Goal: Task Accomplishment & Management: Use online tool/utility

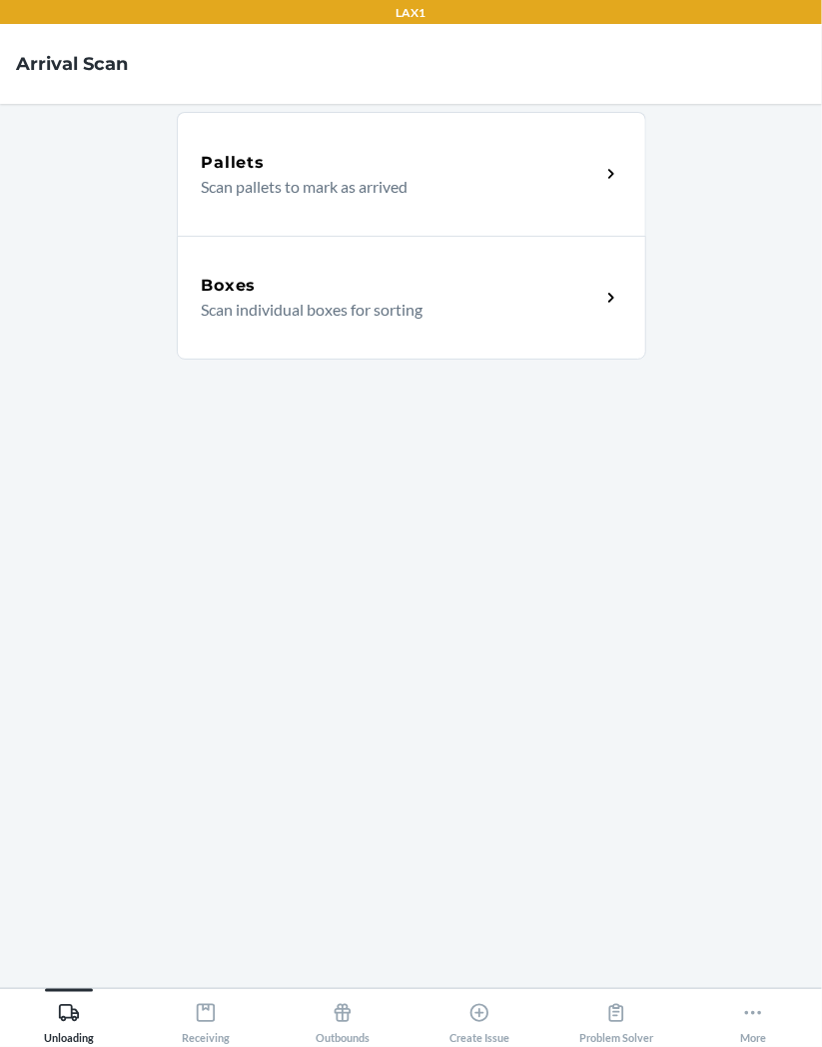
click at [584, 307] on p "Scan individual boxes for sorting" at bounding box center [393, 310] width 383 height 24
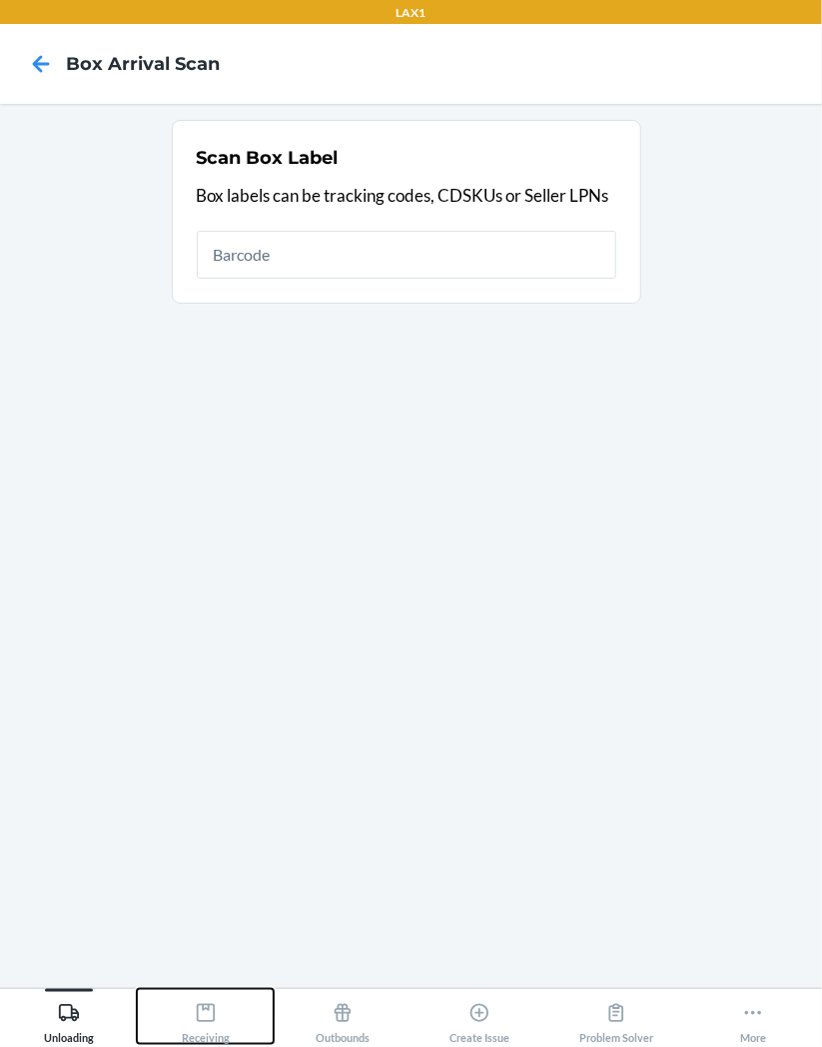
click at [200, 1021] on icon at bounding box center [206, 1013] width 22 height 22
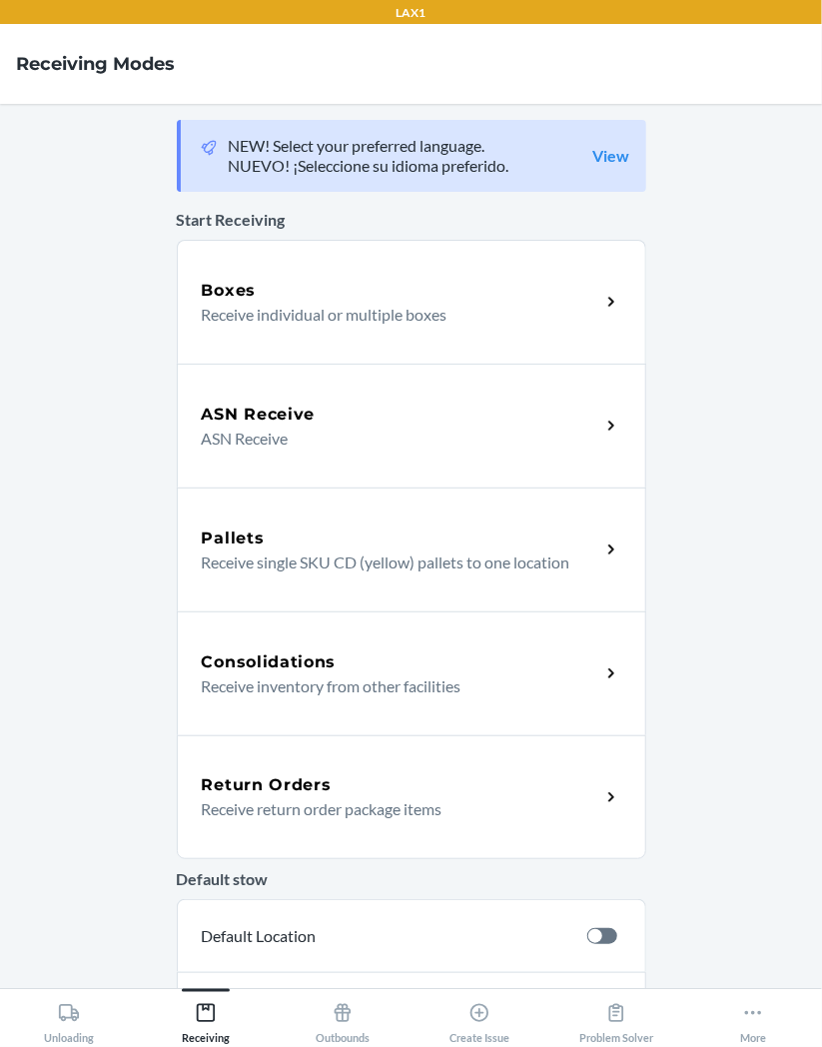
click at [563, 795] on div "Return Orders" at bounding box center [401, 785] width 399 height 24
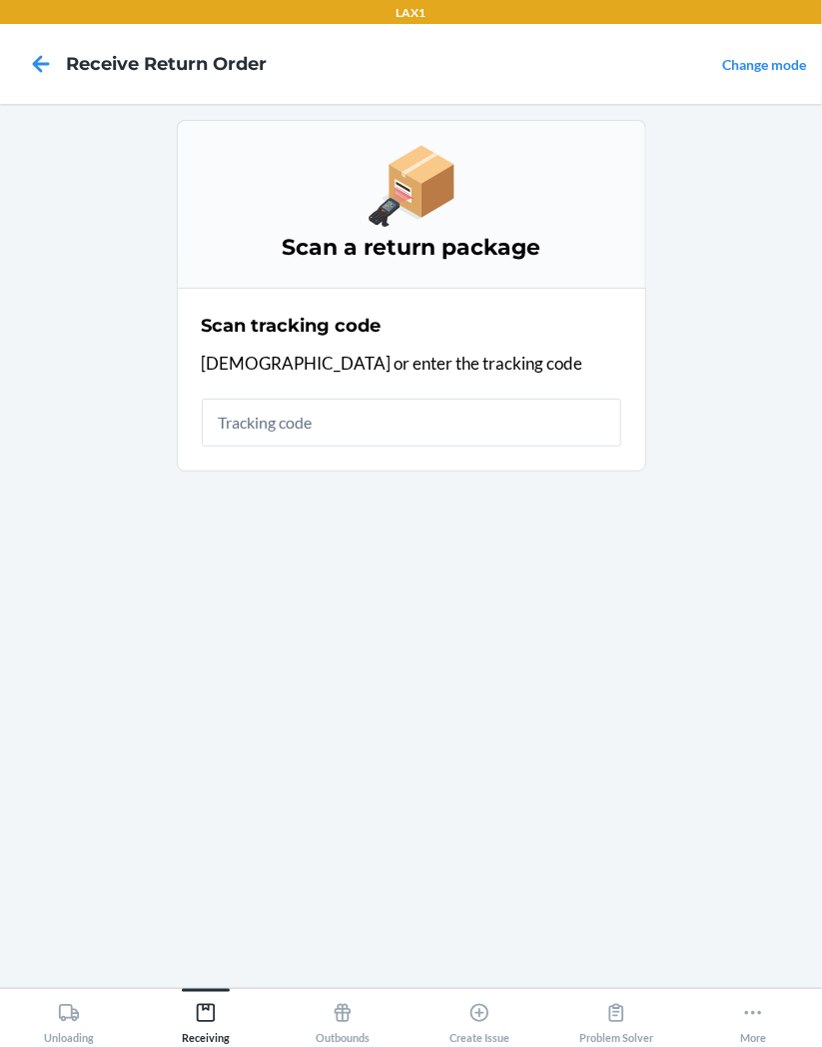
click at [464, 420] on input "text" at bounding box center [412, 423] width 420 height 48
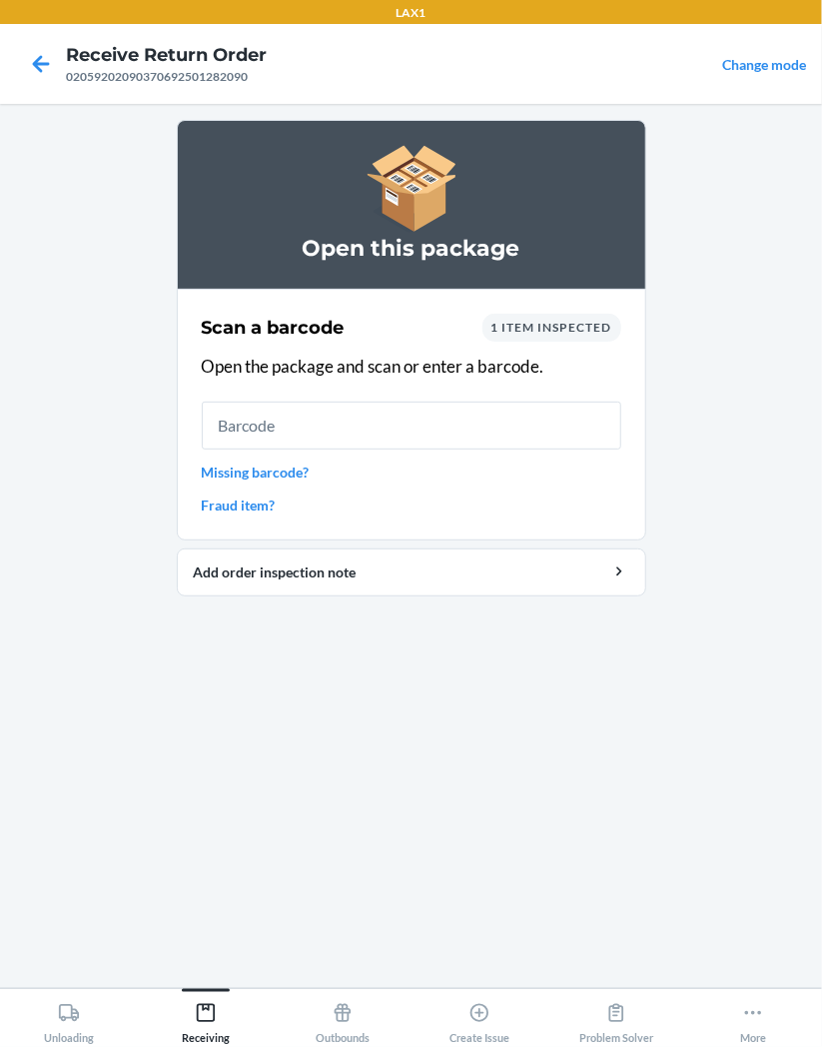
click at [454, 425] on input "text" at bounding box center [412, 426] width 420 height 48
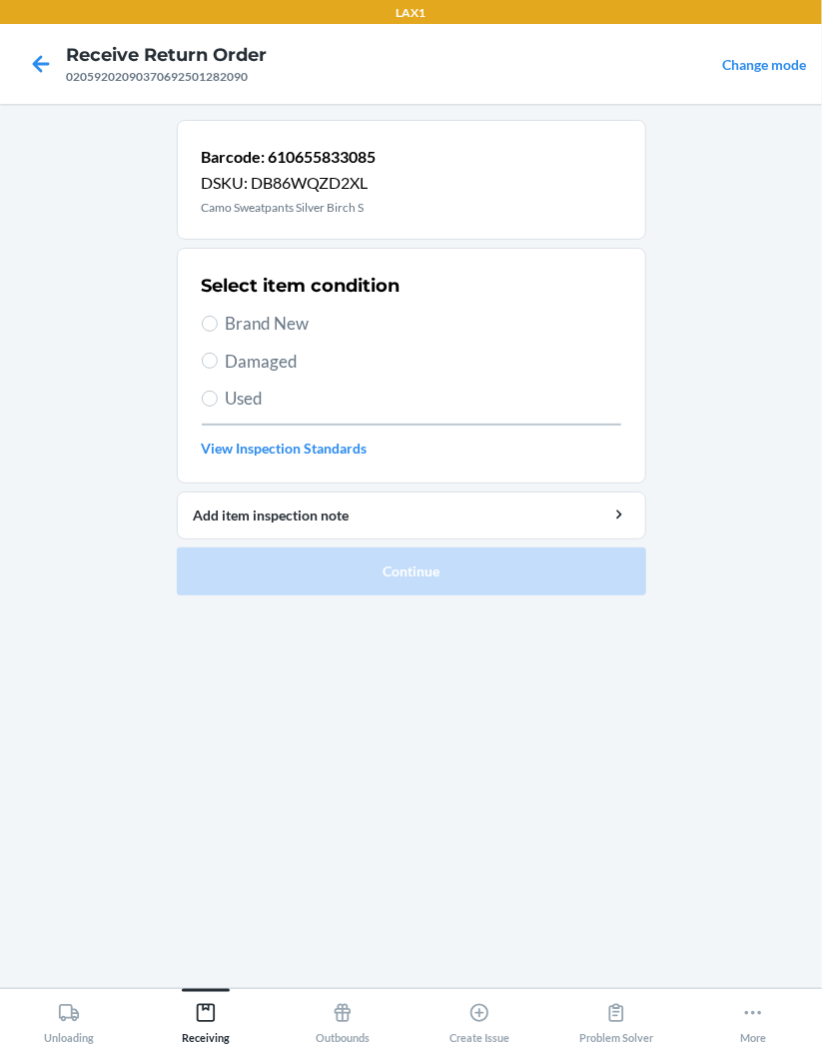
click at [315, 321] on span "Brand New" at bounding box center [424, 324] width 396 height 26
click at [218, 321] on input "Brand New" at bounding box center [210, 324] width 16 height 16
radio input "true"
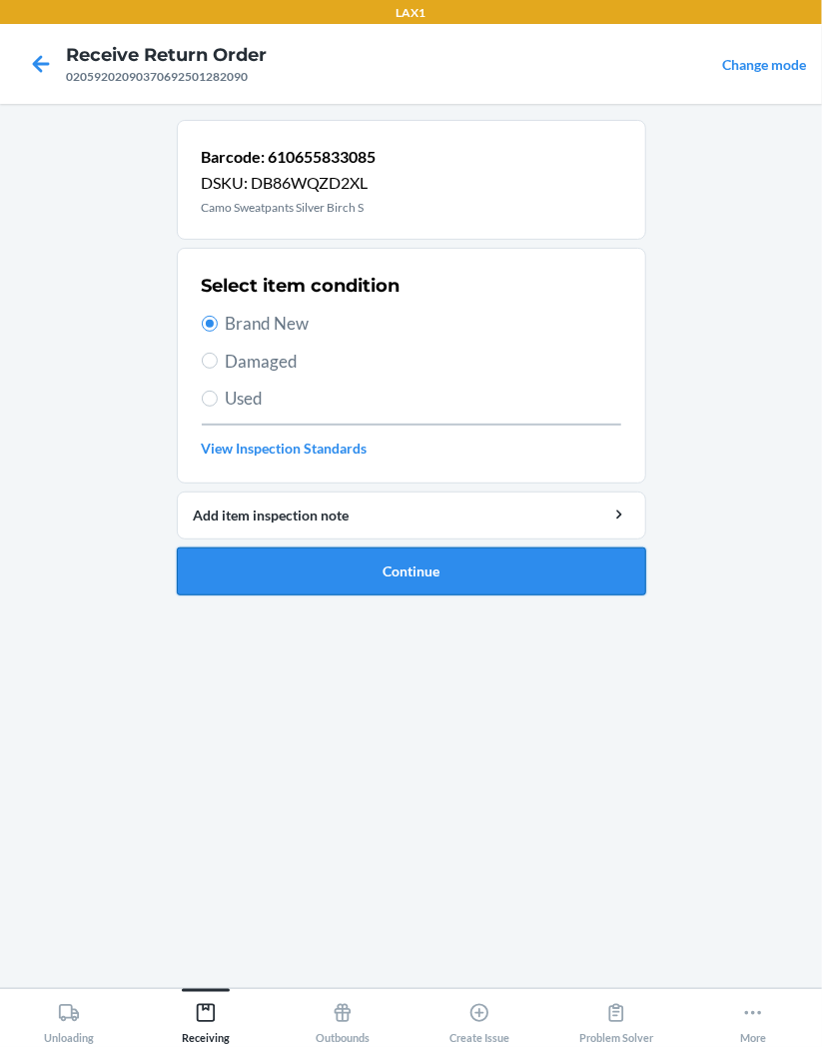
click at [575, 585] on button "Continue" at bounding box center [412, 572] width 470 height 48
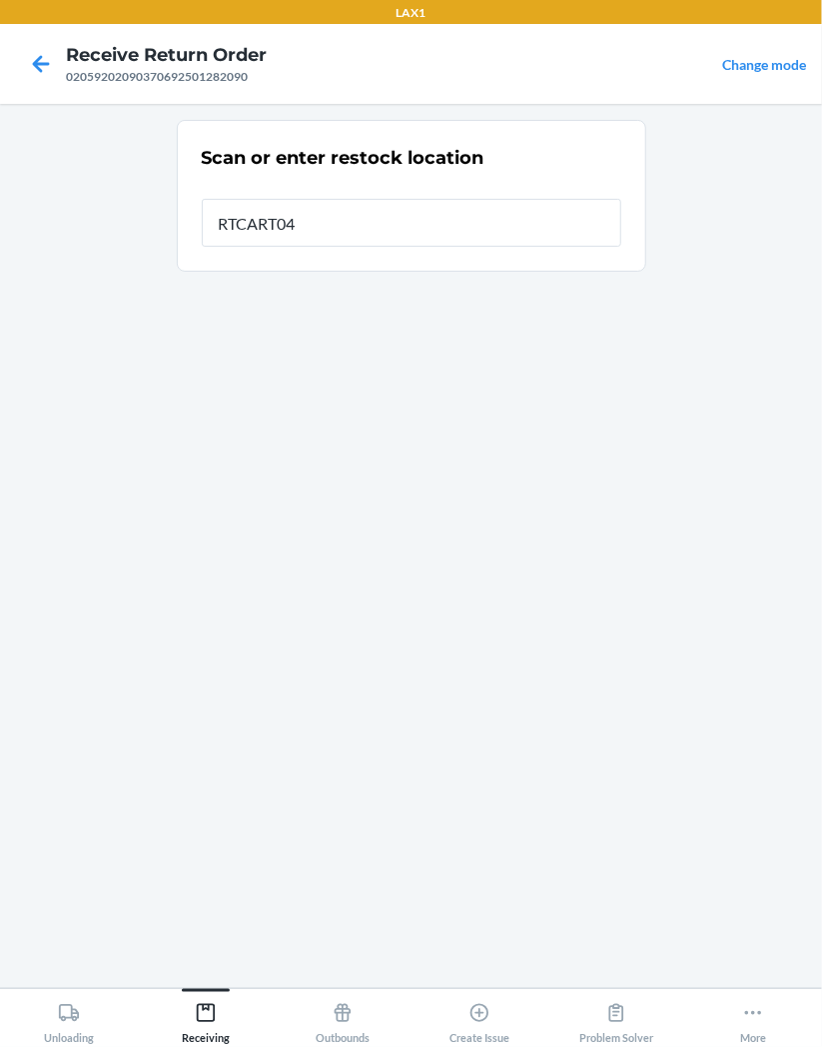
type input "RTCART043"
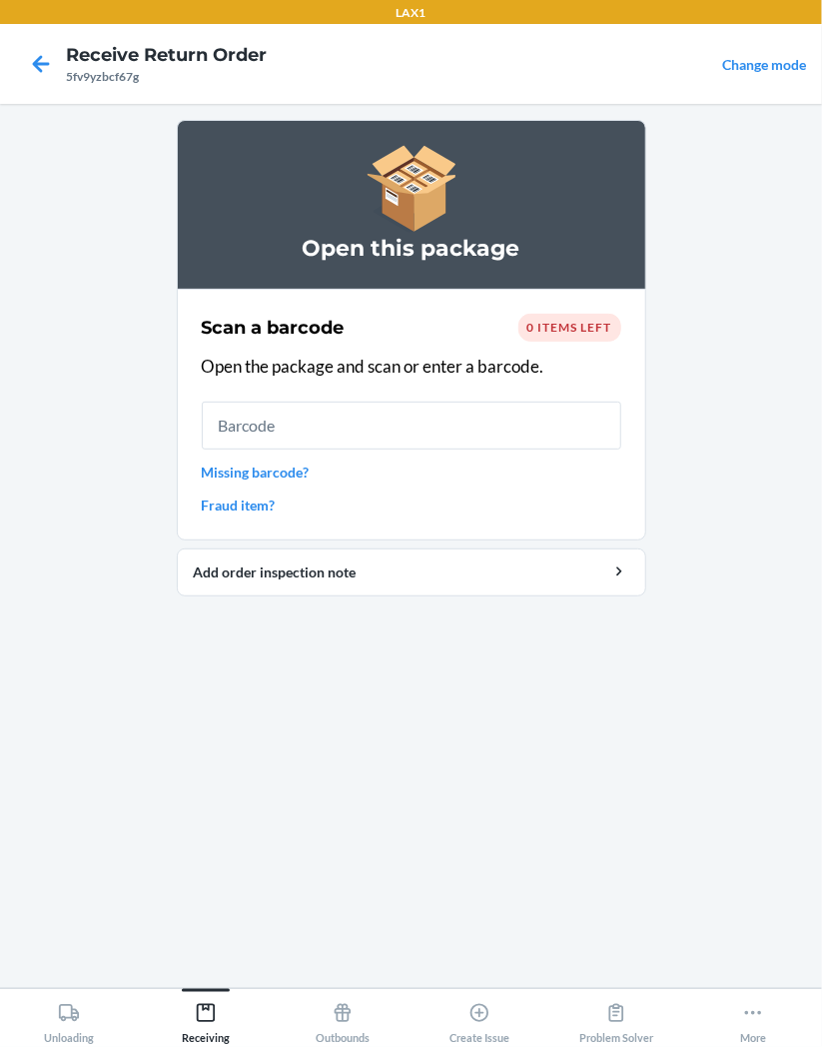
click at [452, 422] on input "text" at bounding box center [412, 426] width 420 height 48
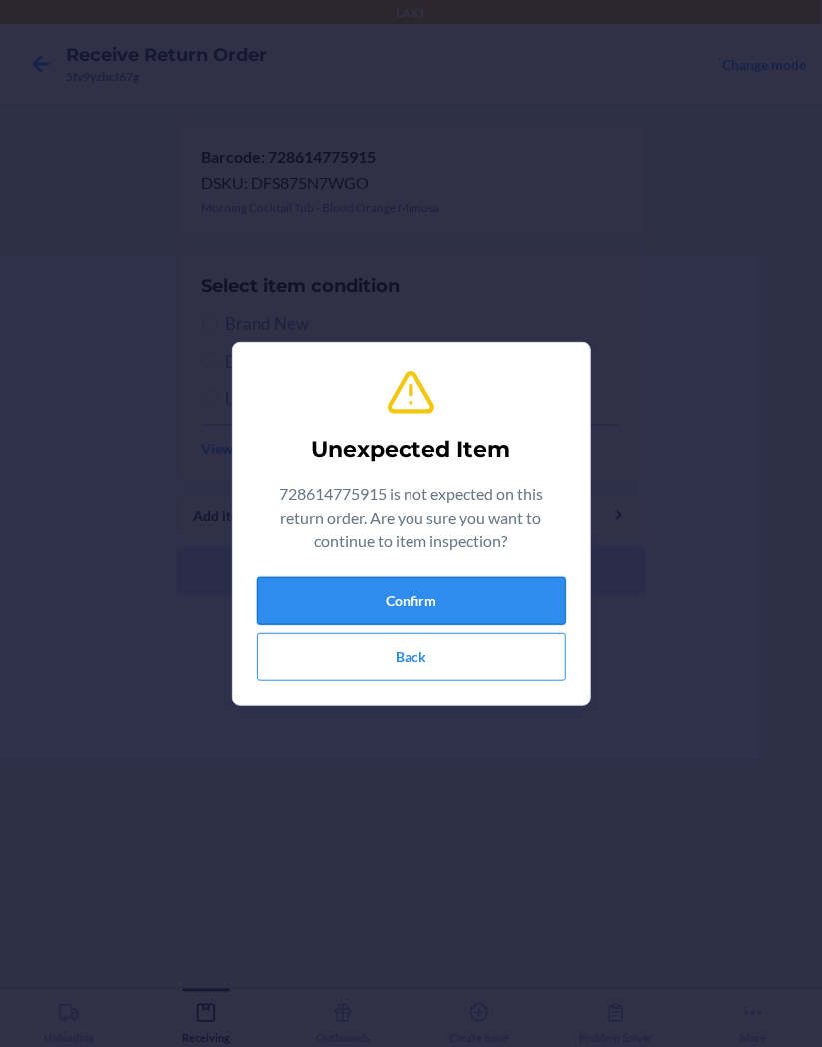
click at [443, 603] on button "Confirm" at bounding box center [412, 602] width 310 height 48
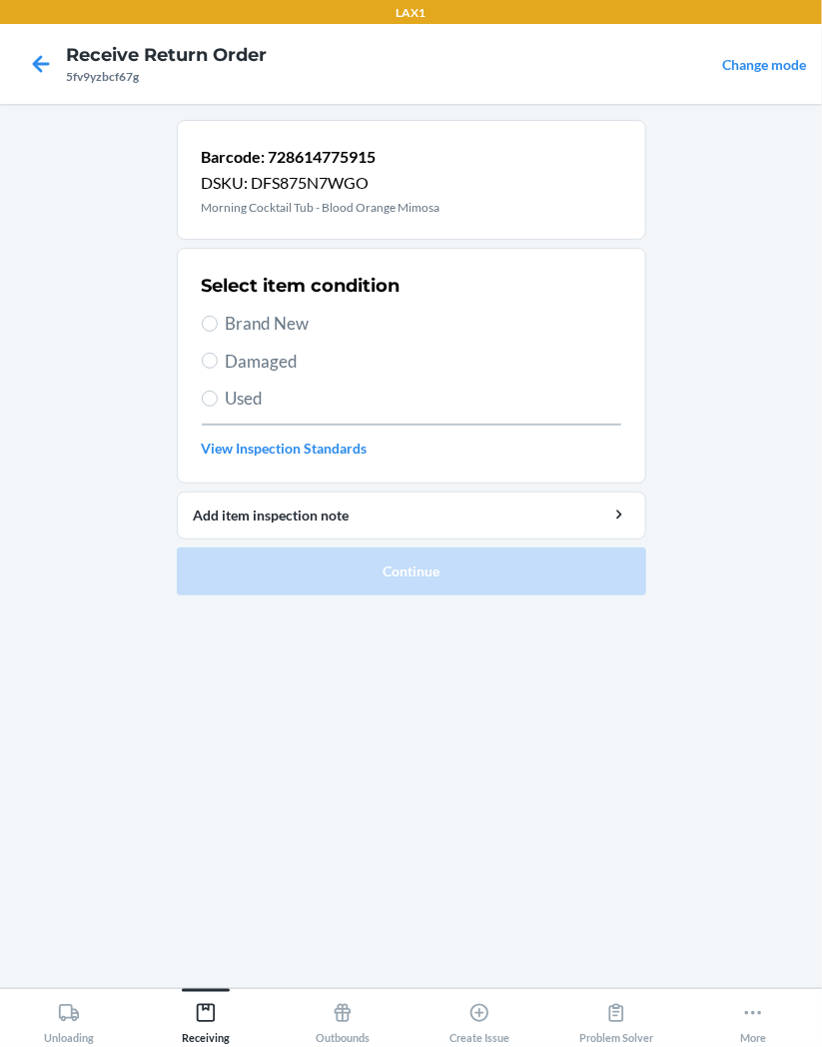
click at [290, 318] on span "Brand New" at bounding box center [424, 324] width 396 height 26
click at [218, 318] on input "Brand New" at bounding box center [210, 324] width 16 height 16
radio input "true"
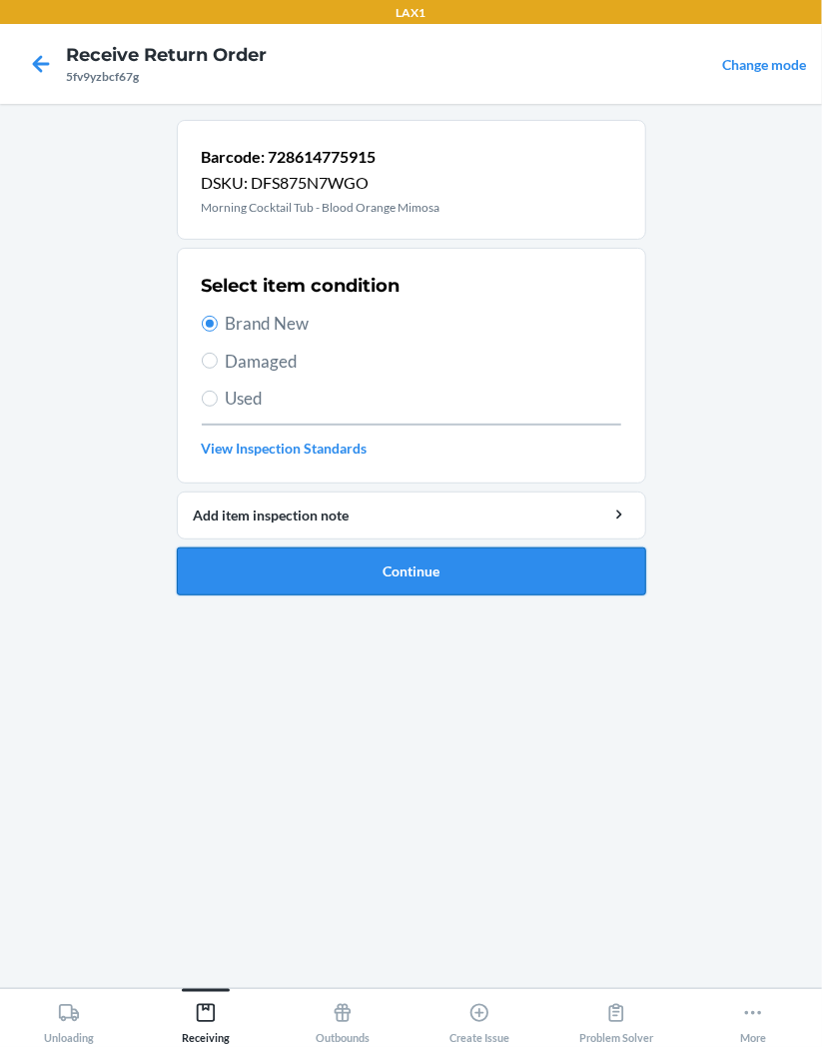
click at [575, 565] on button "Continue" at bounding box center [412, 572] width 470 height 48
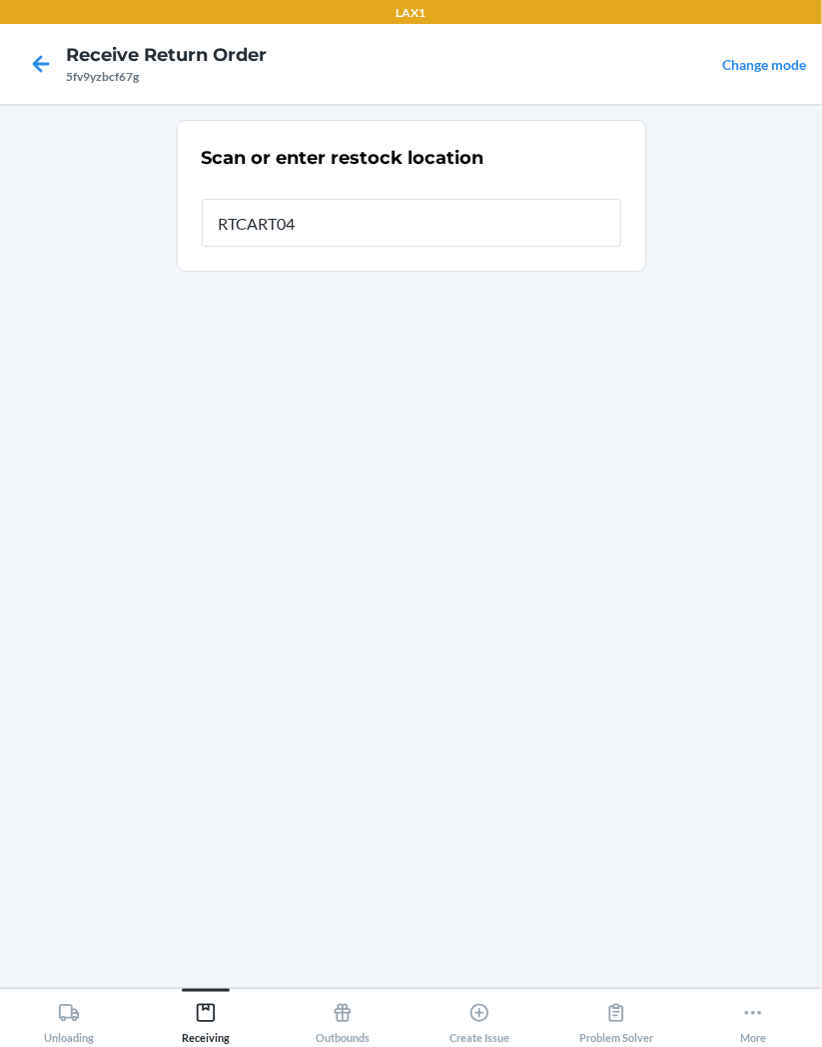
type input "RTCART043"
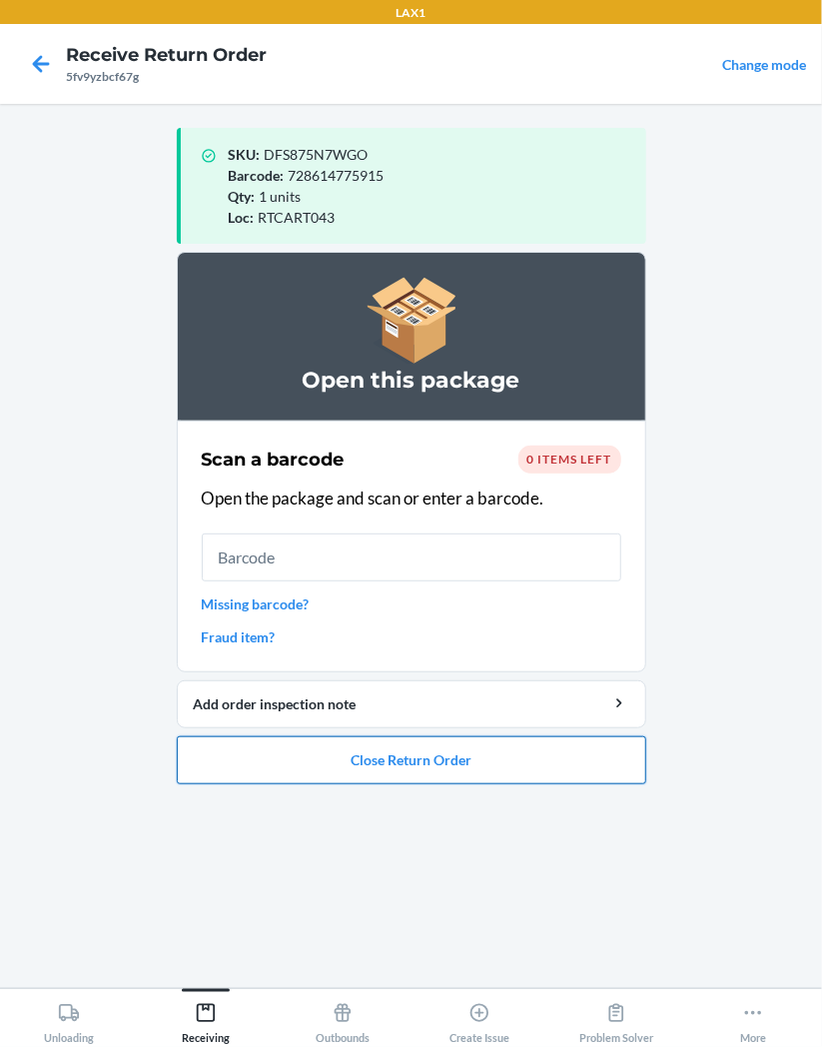
click at [531, 751] on button "Close Return Order" at bounding box center [412, 760] width 470 height 48
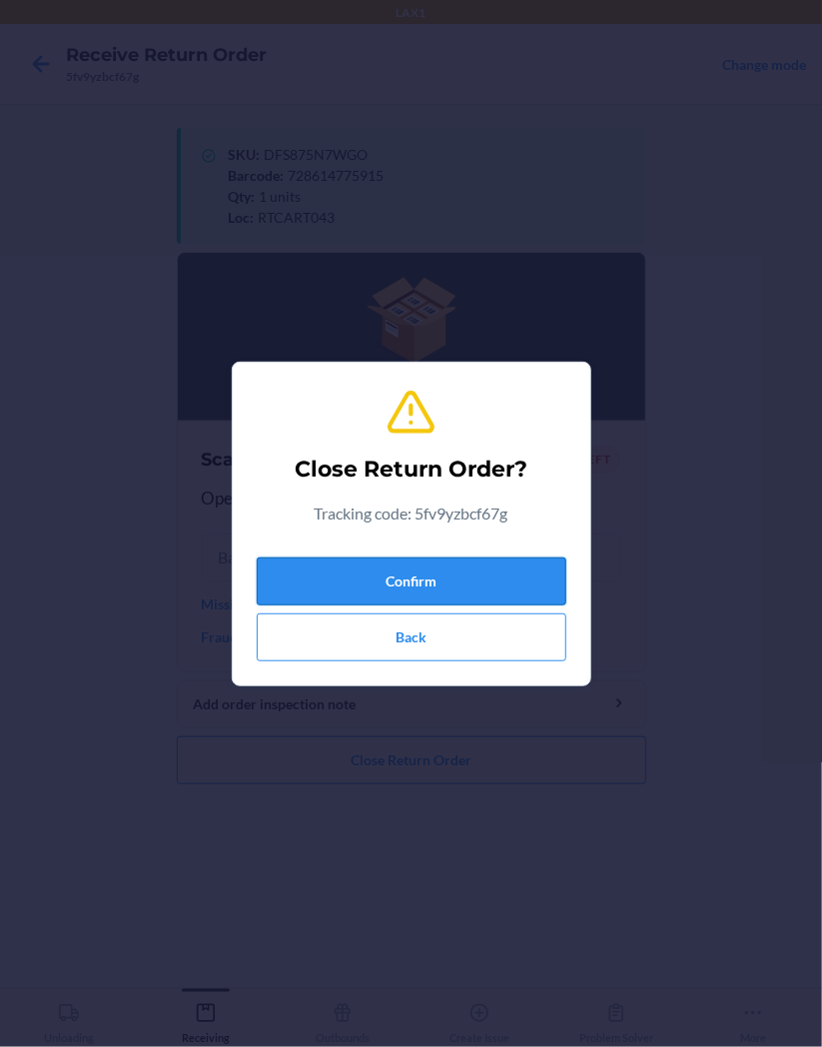
click at [497, 603] on button "Confirm" at bounding box center [412, 582] width 310 height 48
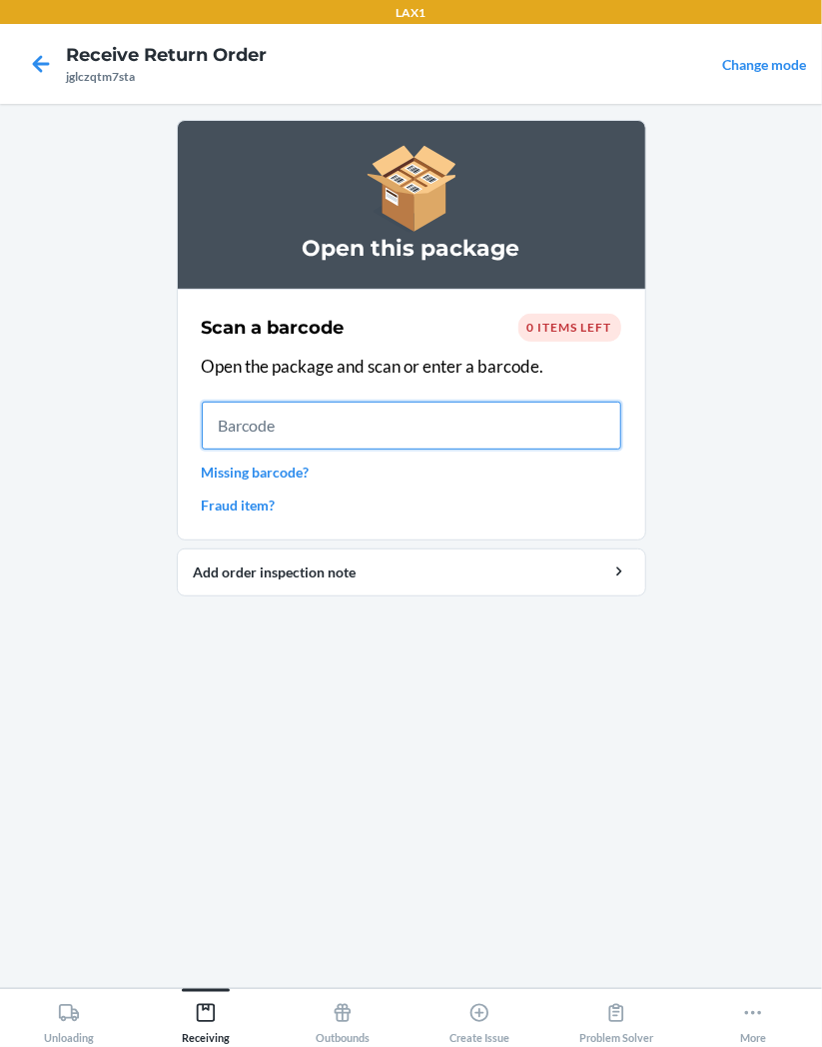
click at [370, 418] on input "text" at bounding box center [412, 426] width 420 height 48
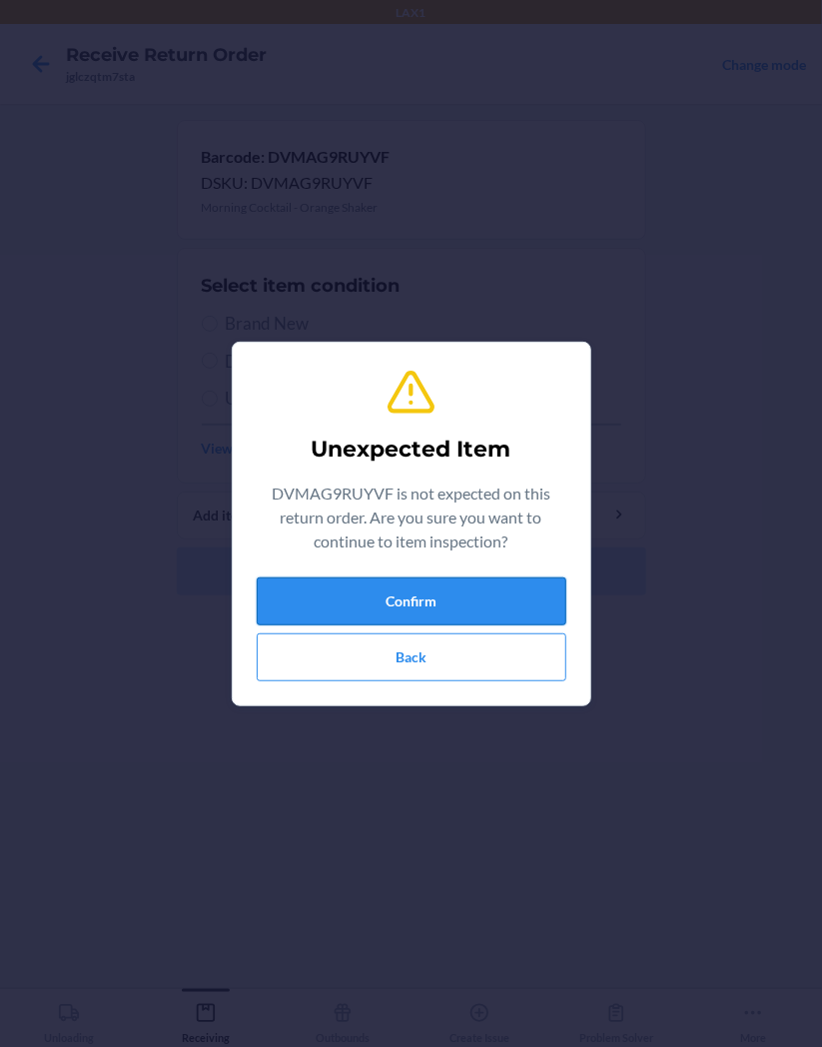
click at [494, 581] on button "Confirm" at bounding box center [412, 602] width 310 height 48
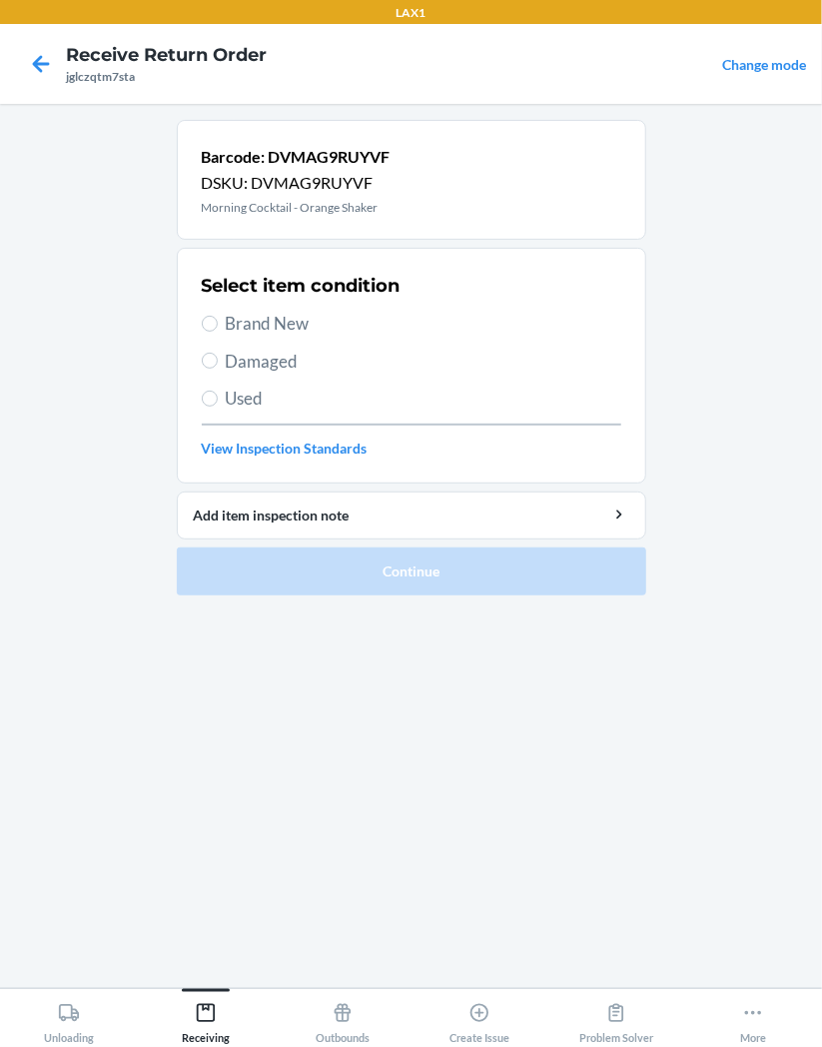
click at [248, 317] on span "Brand New" at bounding box center [424, 324] width 396 height 26
click at [218, 317] on input "Brand New" at bounding box center [210, 324] width 16 height 16
radio input "true"
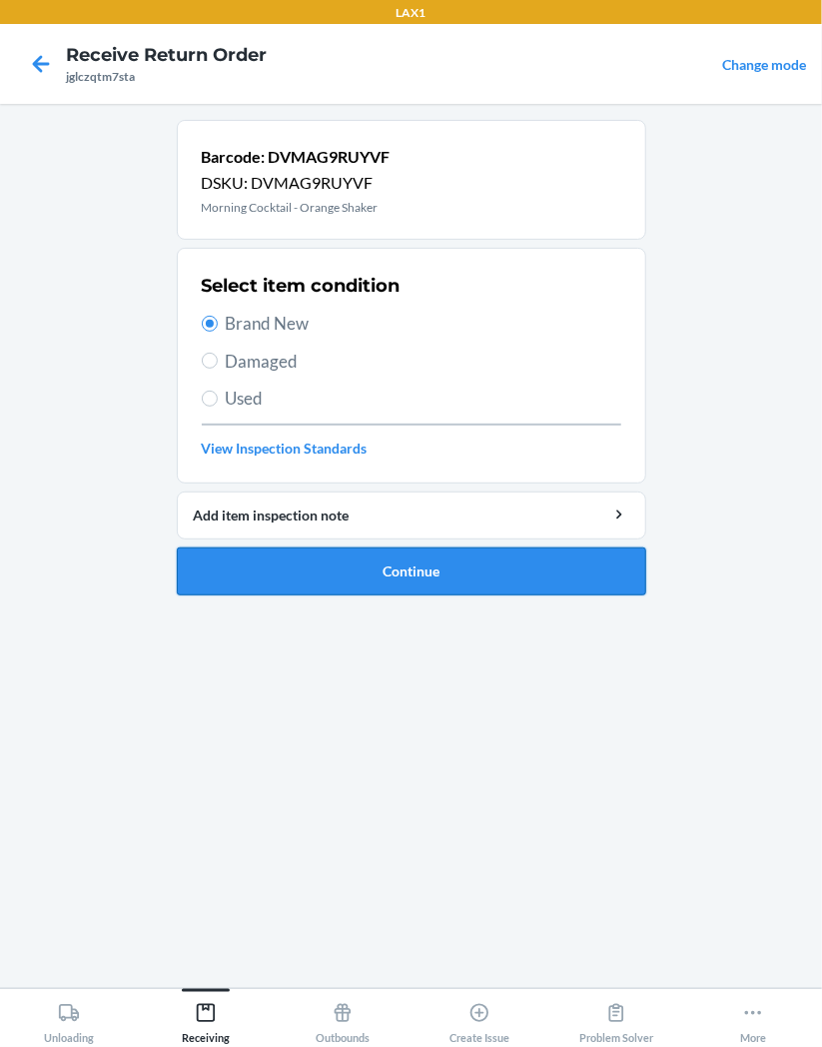
click at [517, 572] on button "Continue" at bounding box center [412, 572] width 470 height 48
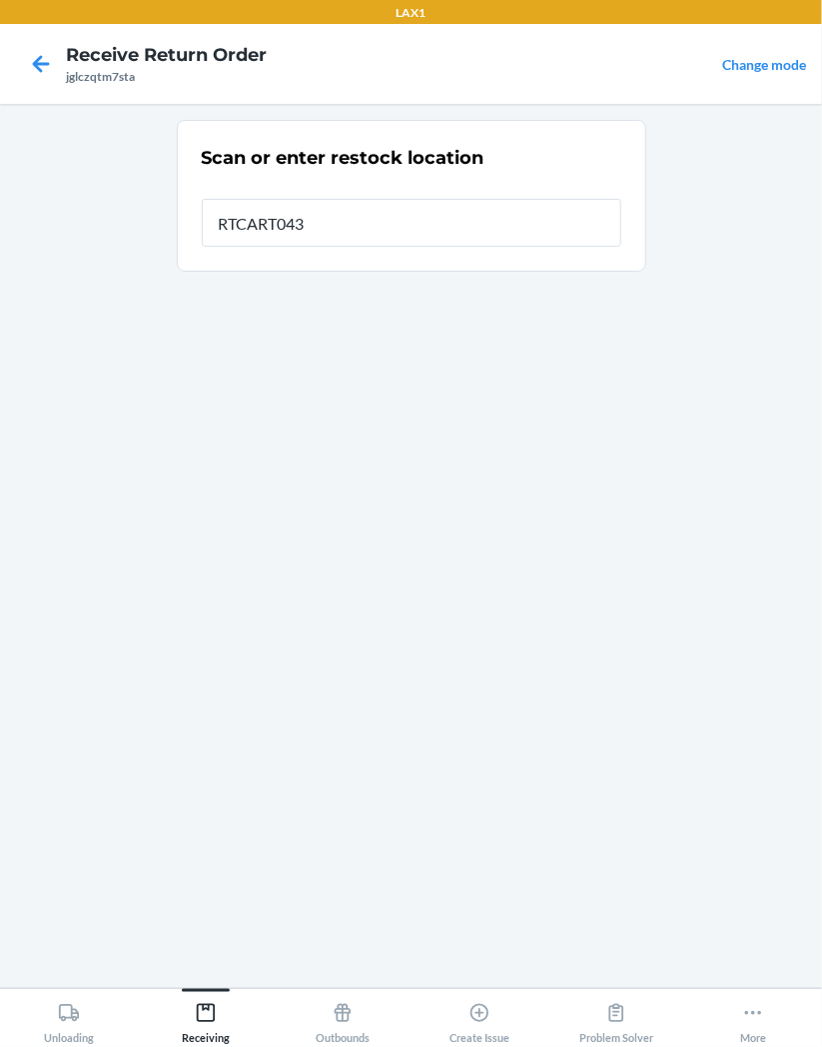
type input "RTCART043"
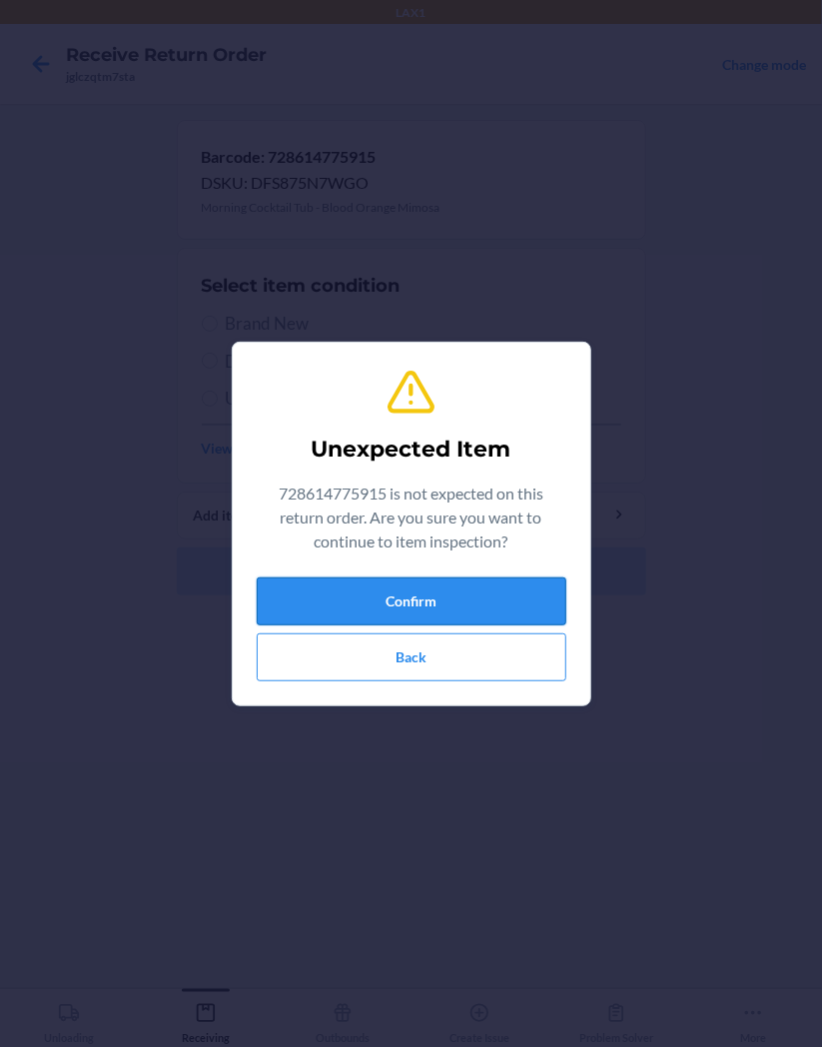
click at [511, 622] on button "Confirm" at bounding box center [412, 602] width 310 height 48
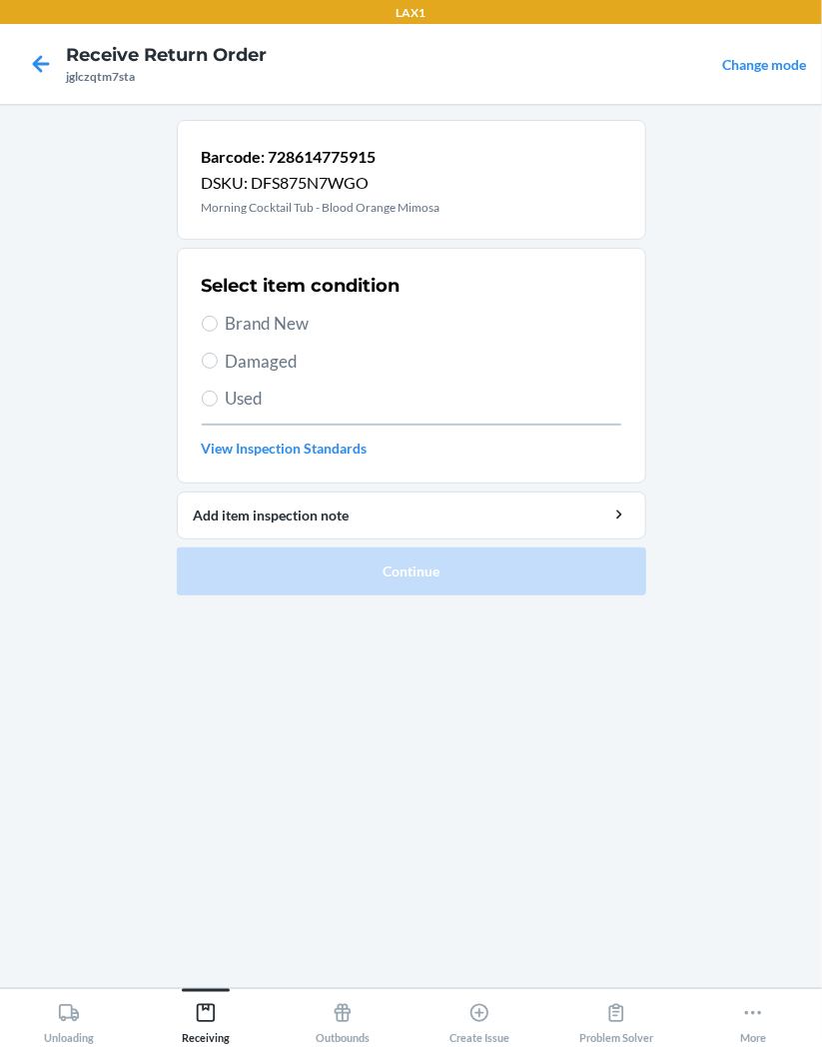
drag, startPoint x: 247, startPoint y: 318, endPoint x: 256, endPoint y: 396, distance: 78.5
click at [247, 323] on span "Brand New" at bounding box center [424, 324] width 396 height 26
click at [218, 323] on input "Brand New" at bounding box center [210, 324] width 16 height 16
radio input "true"
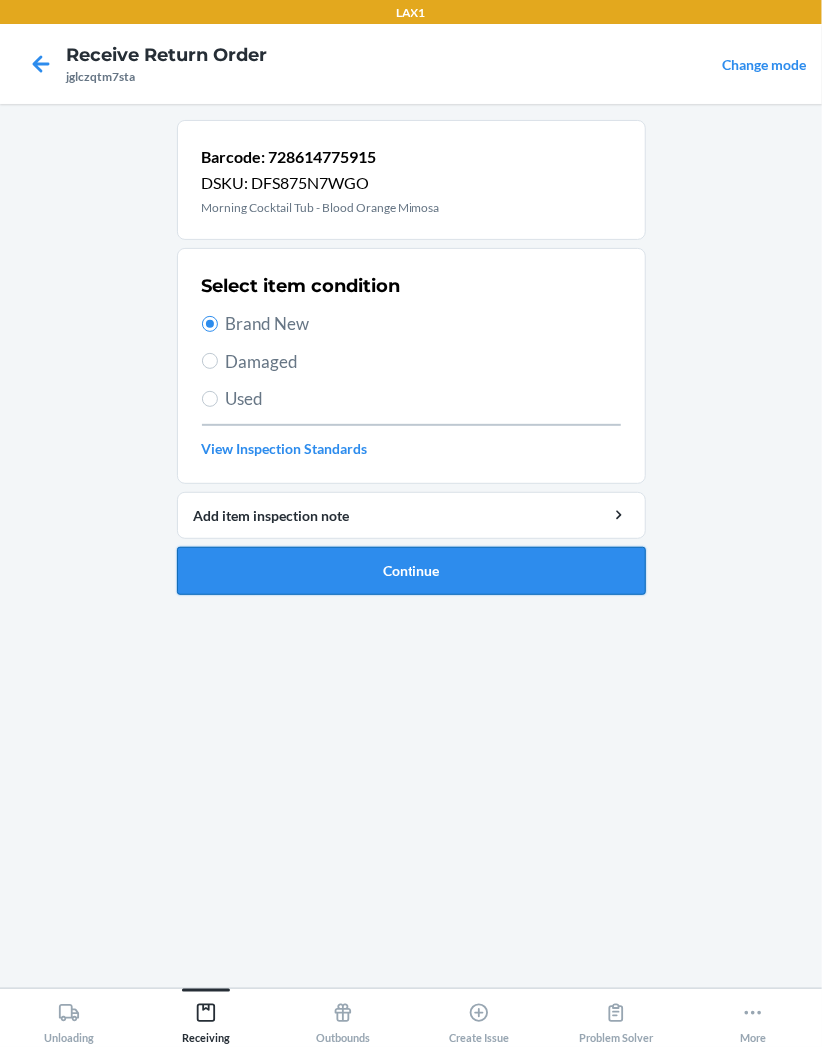
click at [608, 566] on button "Continue" at bounding box center [412, 572] width 470 height 48
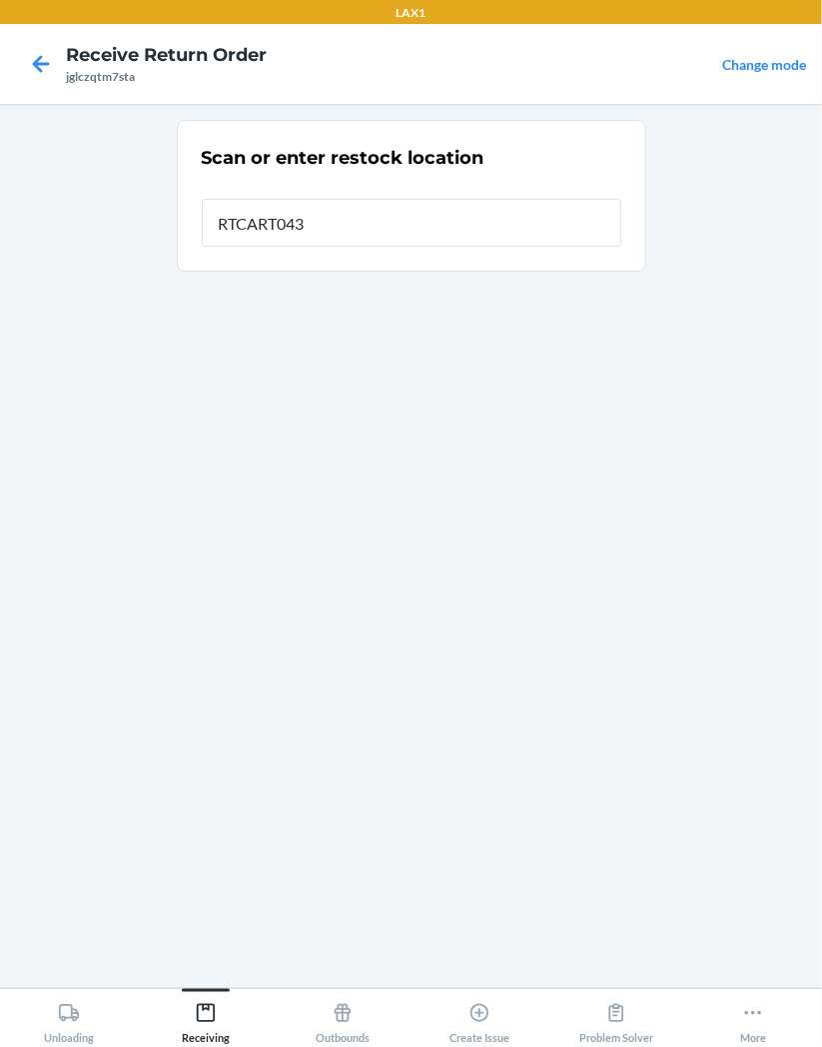
type input "RTCART043"
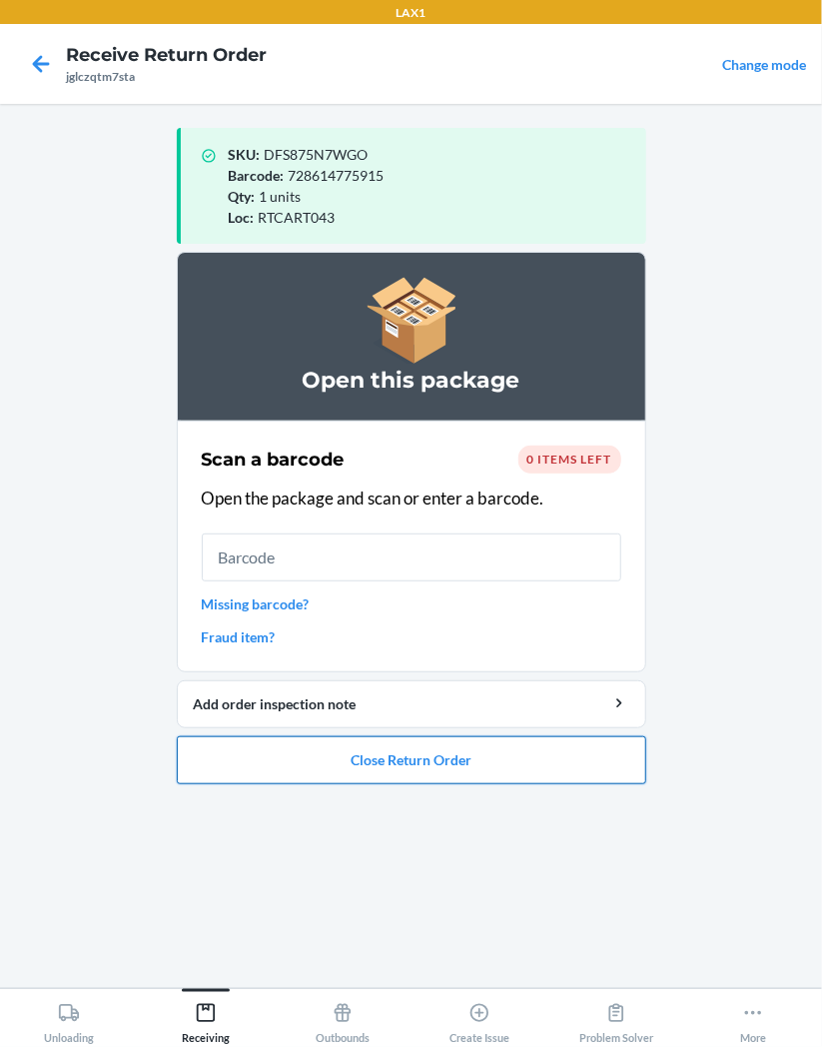
click at [466, 765] on button "Close Return Order" at bounding box center [412, 760] width 470 height 48
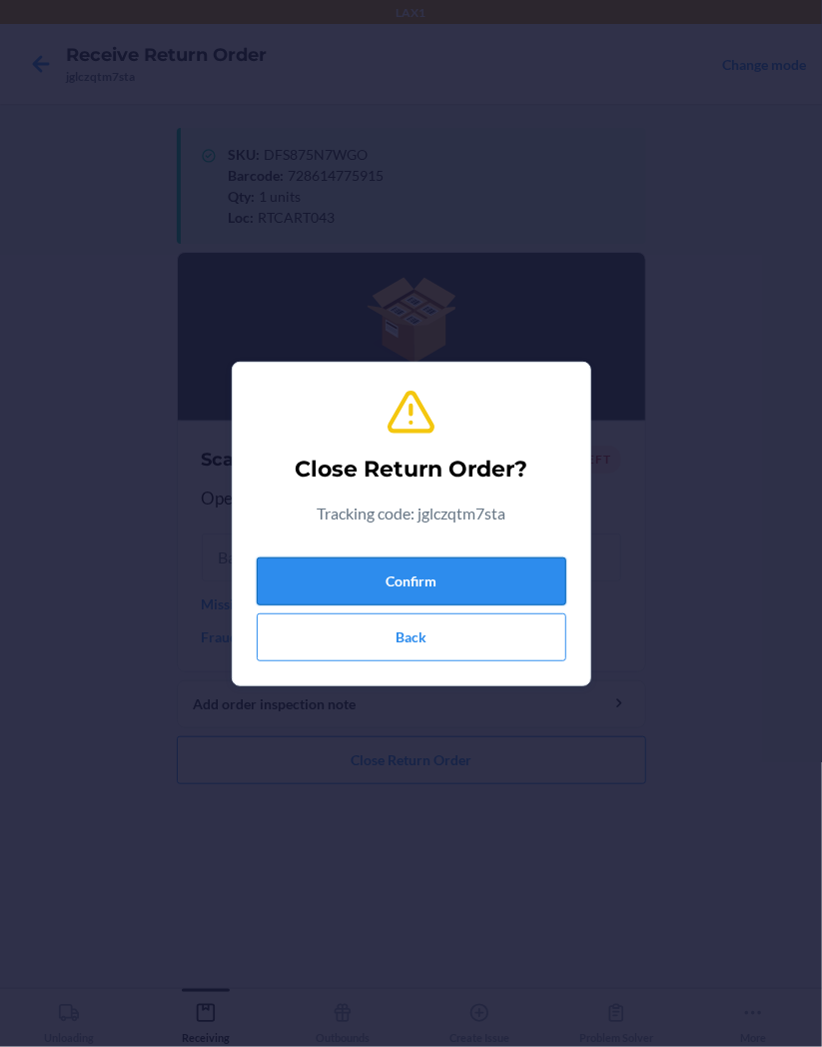
click at [474, 590] on button "Confirm" at bounding box center [412, 582] width 310 height 48
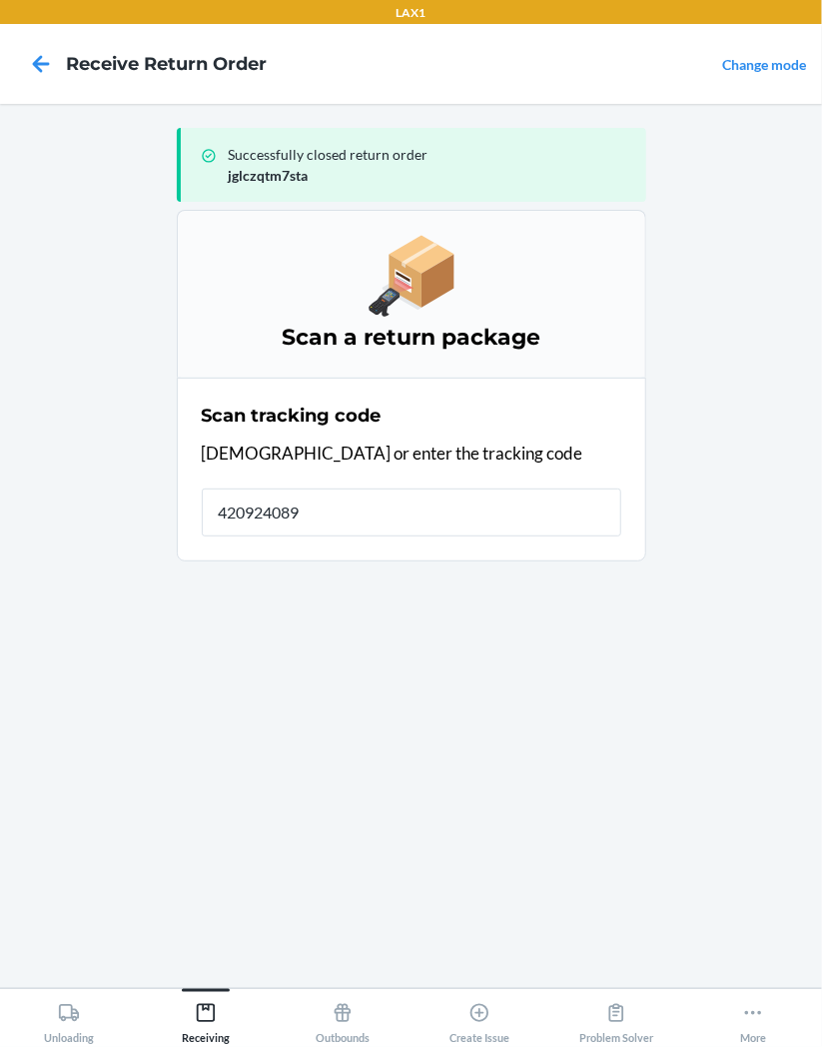
type input "4209240895"
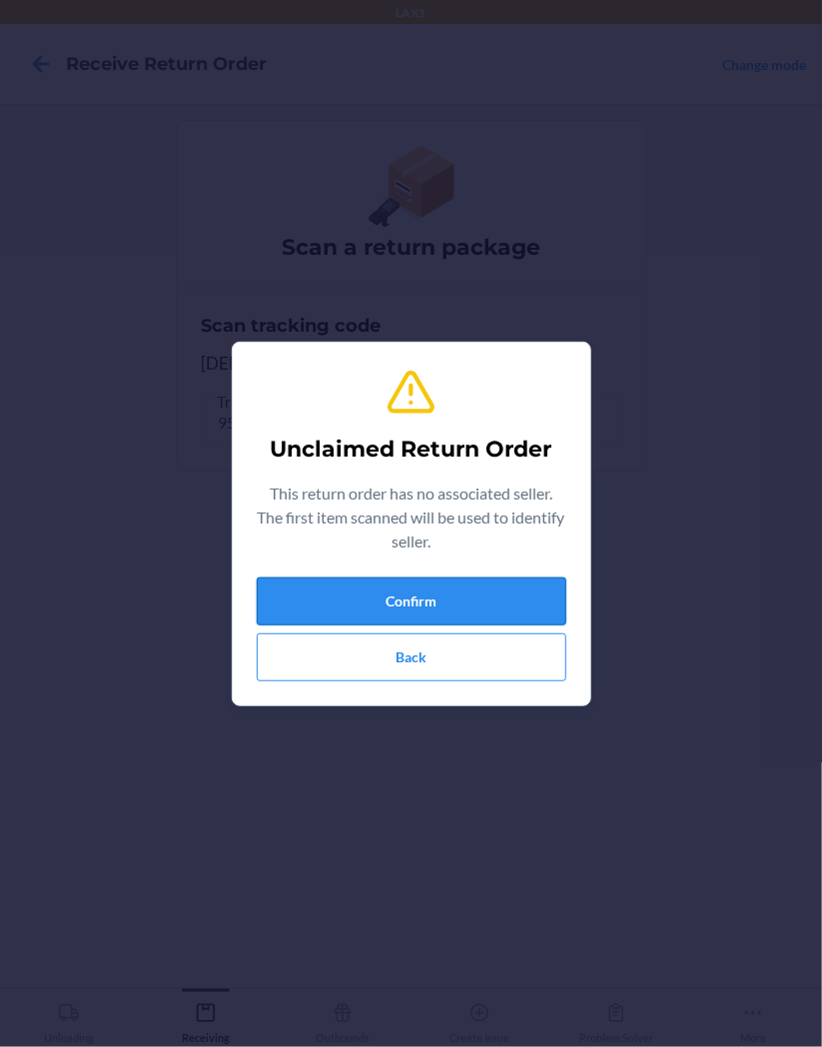
click at [508, 593] on button "Confirm" at bounding box center [412, 602] width 310 height 48
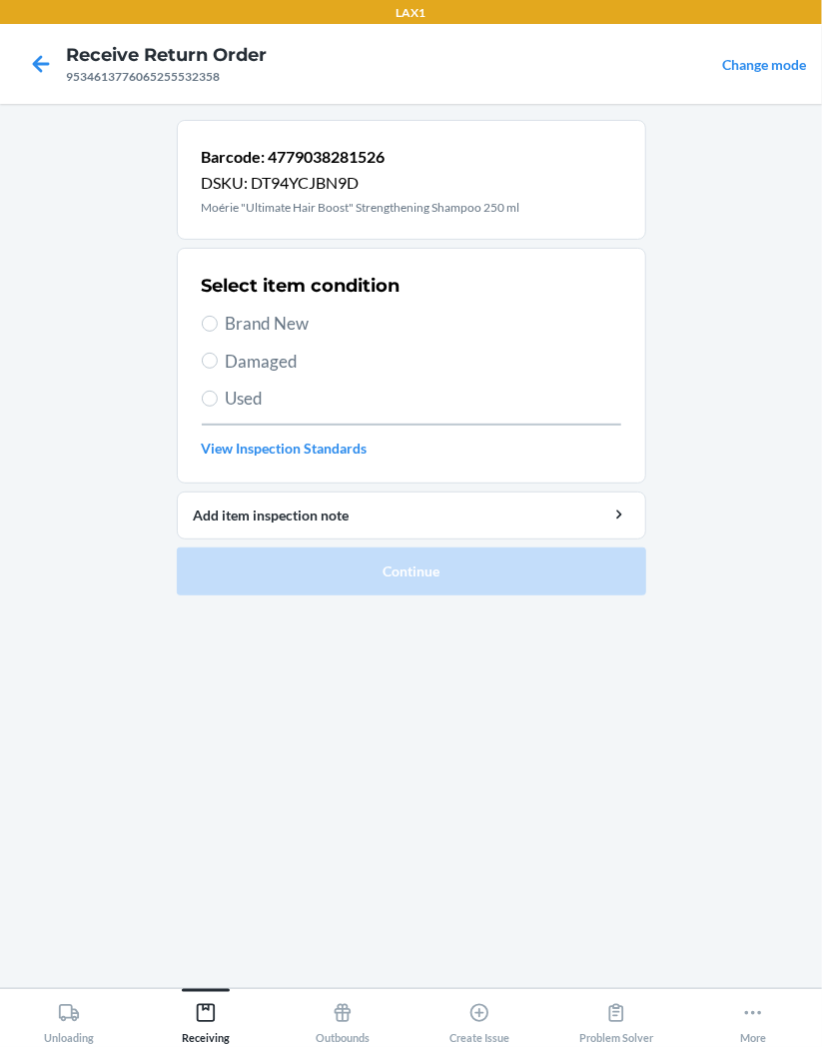
click at [253, 320] on span "Brand New" at bounding box center [424, 324] width 396 height 26
click at [218, 320] on input "Brand New" at bounding box center [210, 324] width 16 height 16
radio input "true"
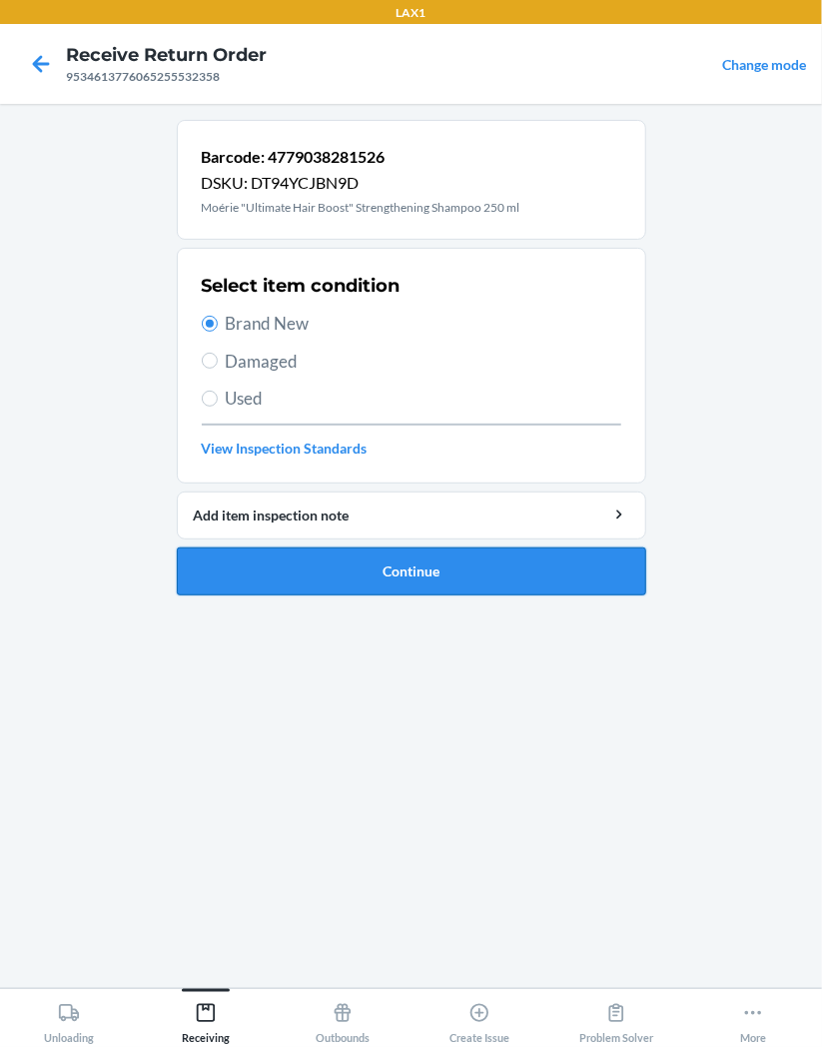
click at [515, 571] on button "Continue" at bounding box center [412, 572] width 470 height 48
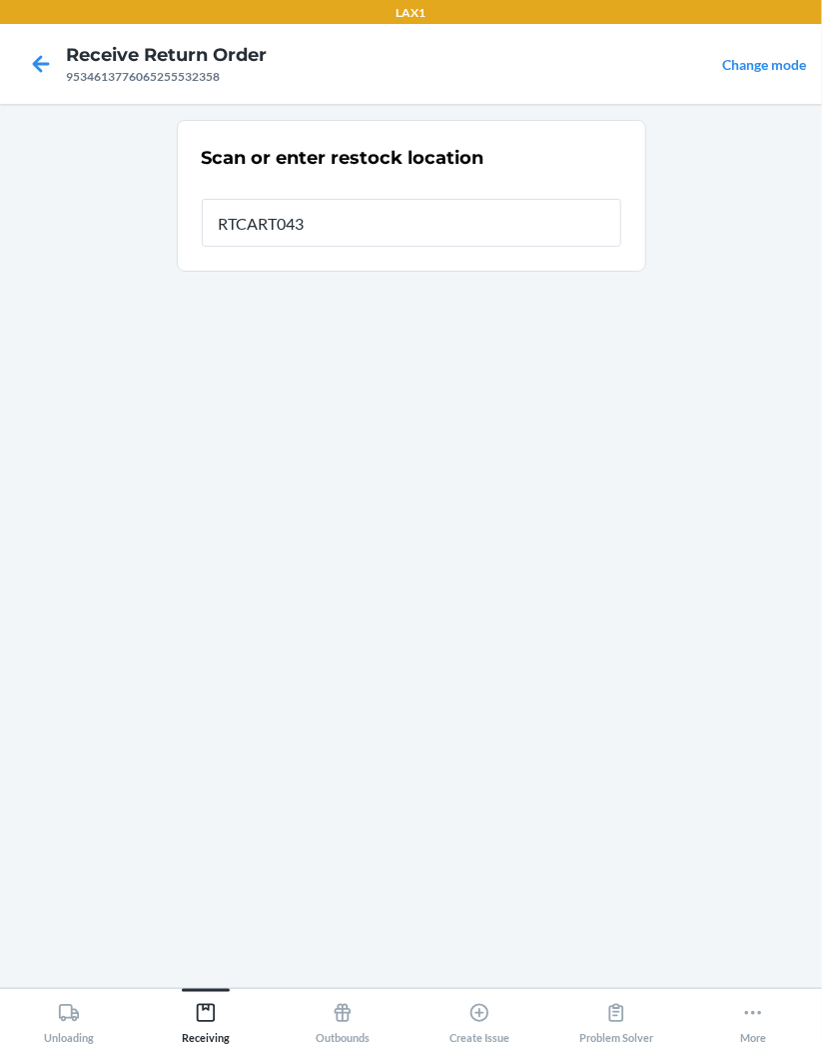
type input "RTCART043"
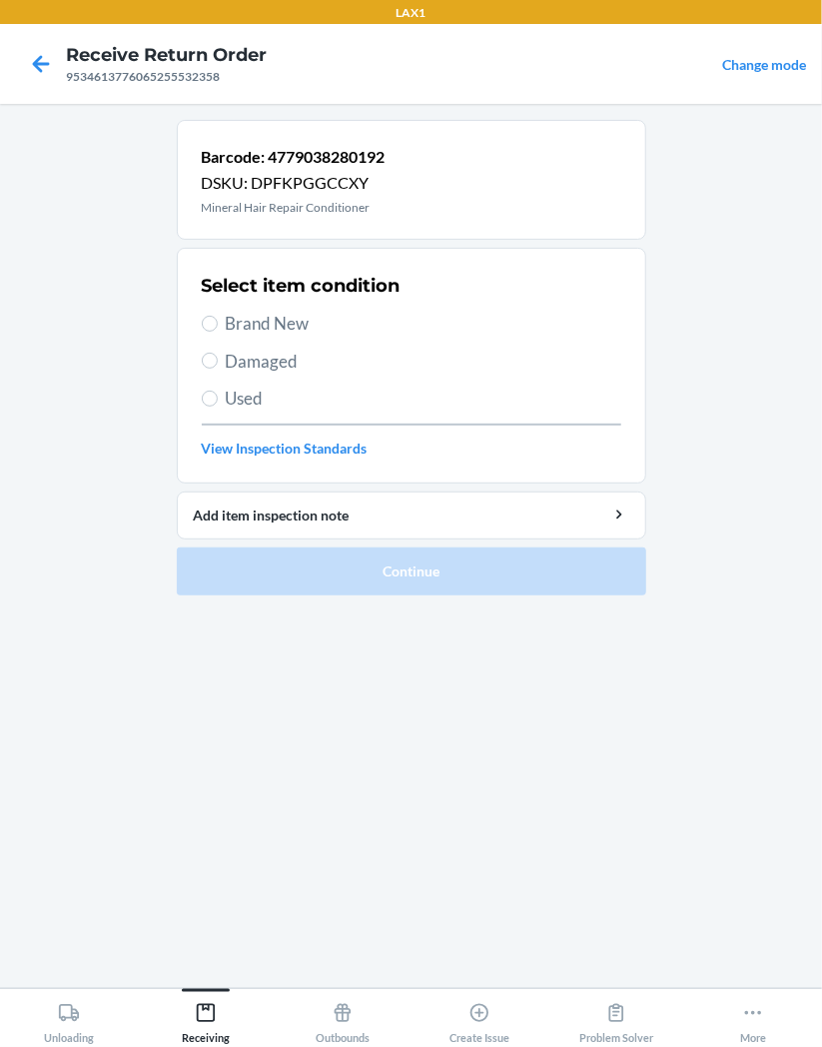
click at [236, 321] on span "Brand New" at bounding box center [424, 324] width 396 height 26
click at [218, 321] on input "Brand New" at bounding box center [210, 324] width 16 height 16
radio input "true"
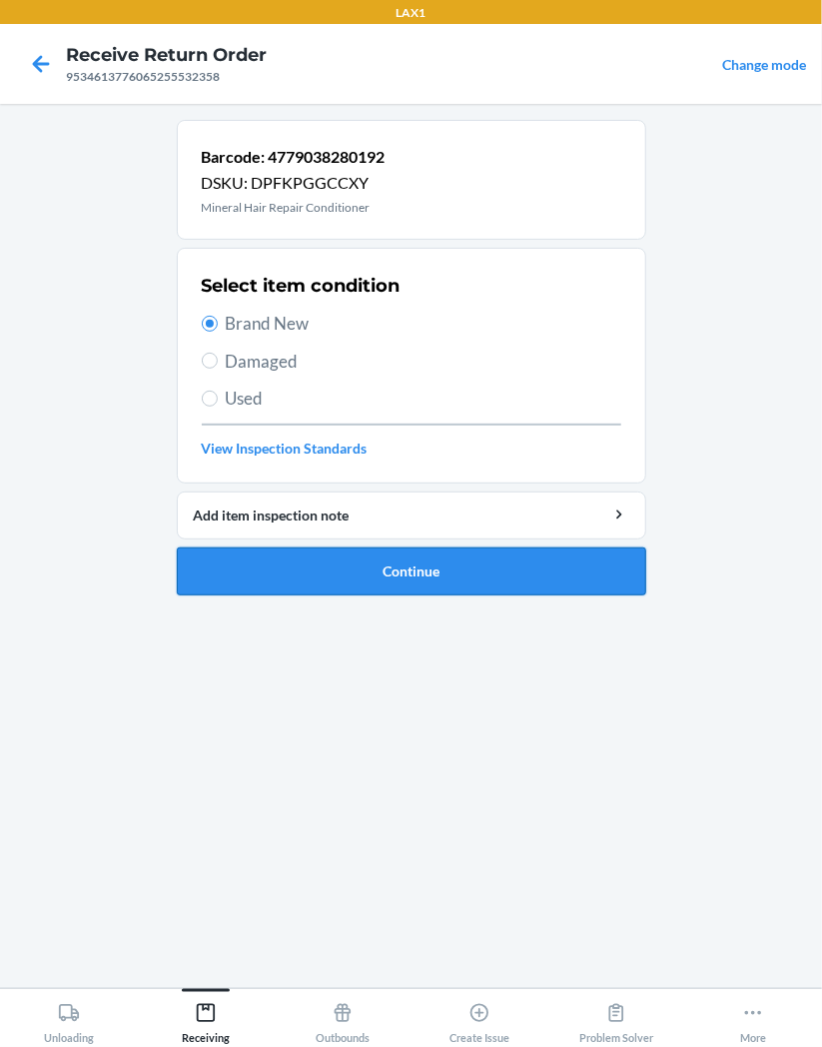
click at [530, 572] on button "Continue" at bounding box center [412, 572] width 470 height 48
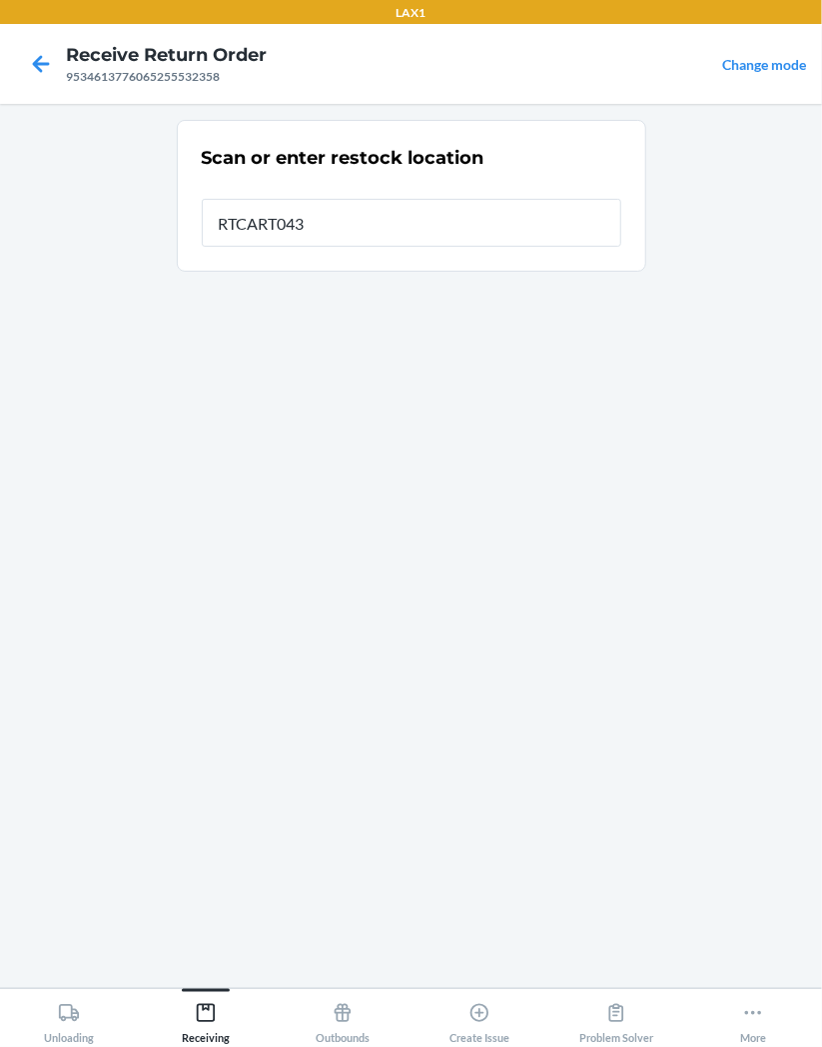
type input "RTCART043"
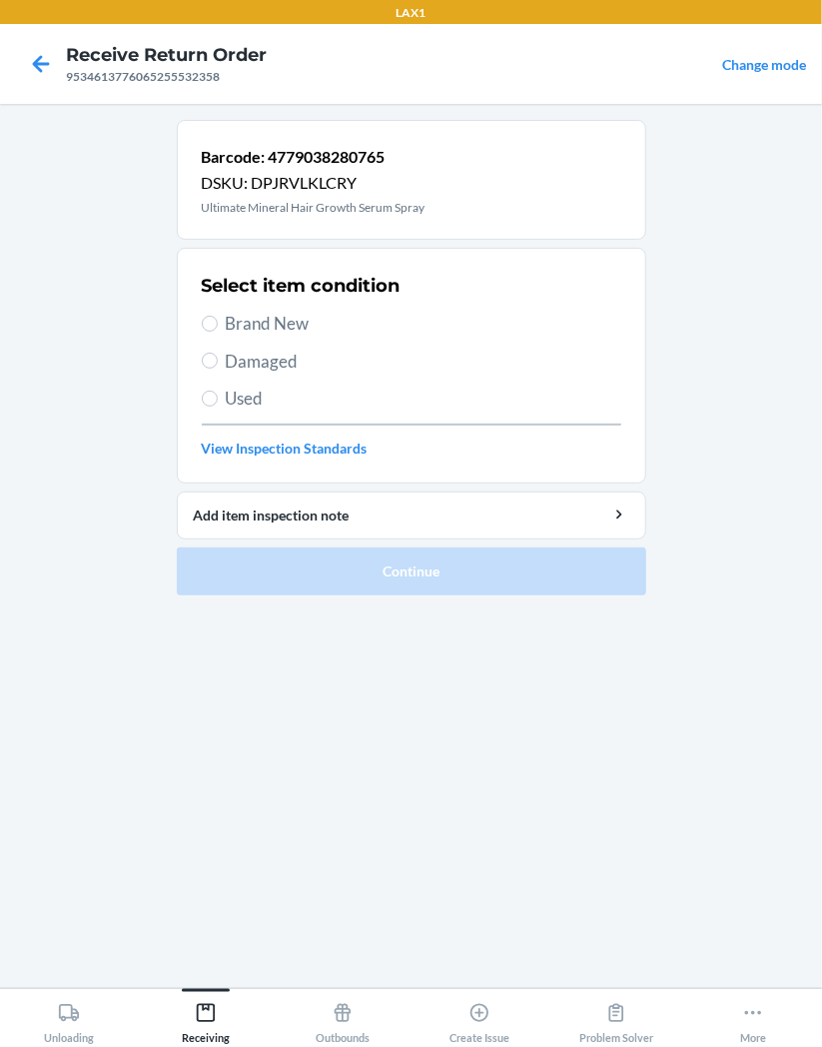
click at [334, 331] on span "Brand New" at bounding box center [424, 324] width 396 height 26
click at [218, 331] on input "Brand New" at bounding box center [210, 324] width 16 height 16
radio input "true"
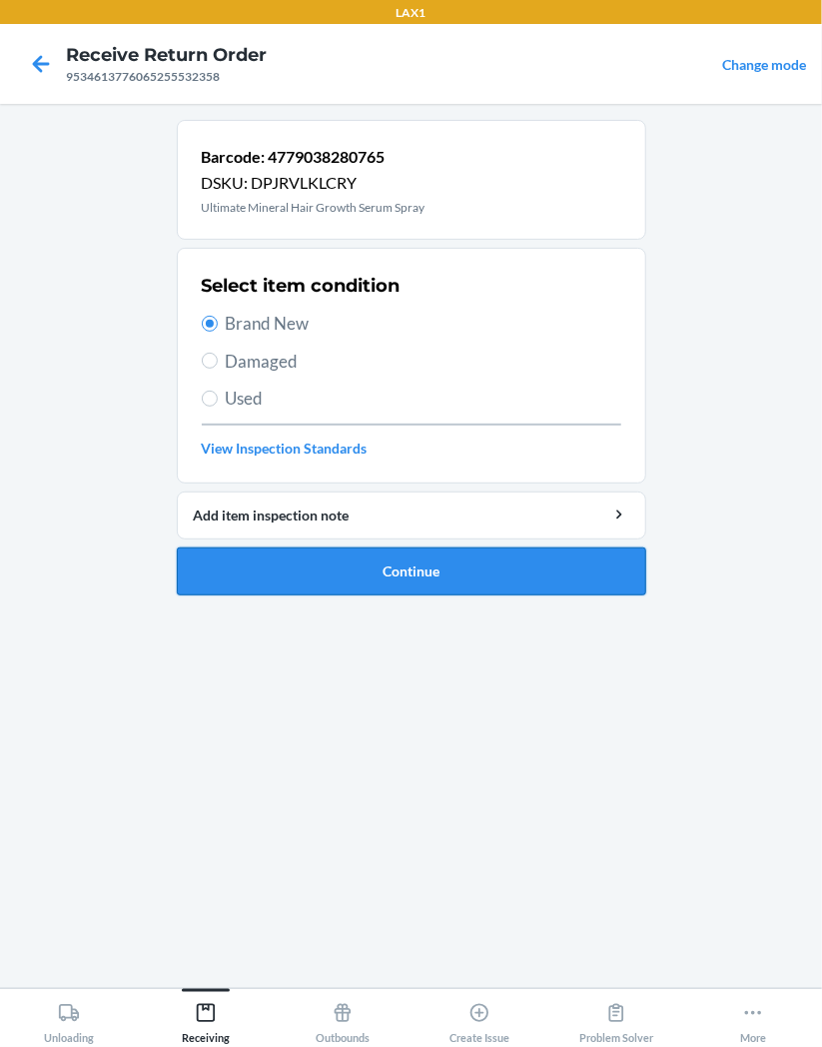
click at [500, 581] on button "Continue" at bounding box center [412, 572] width 470 height 48
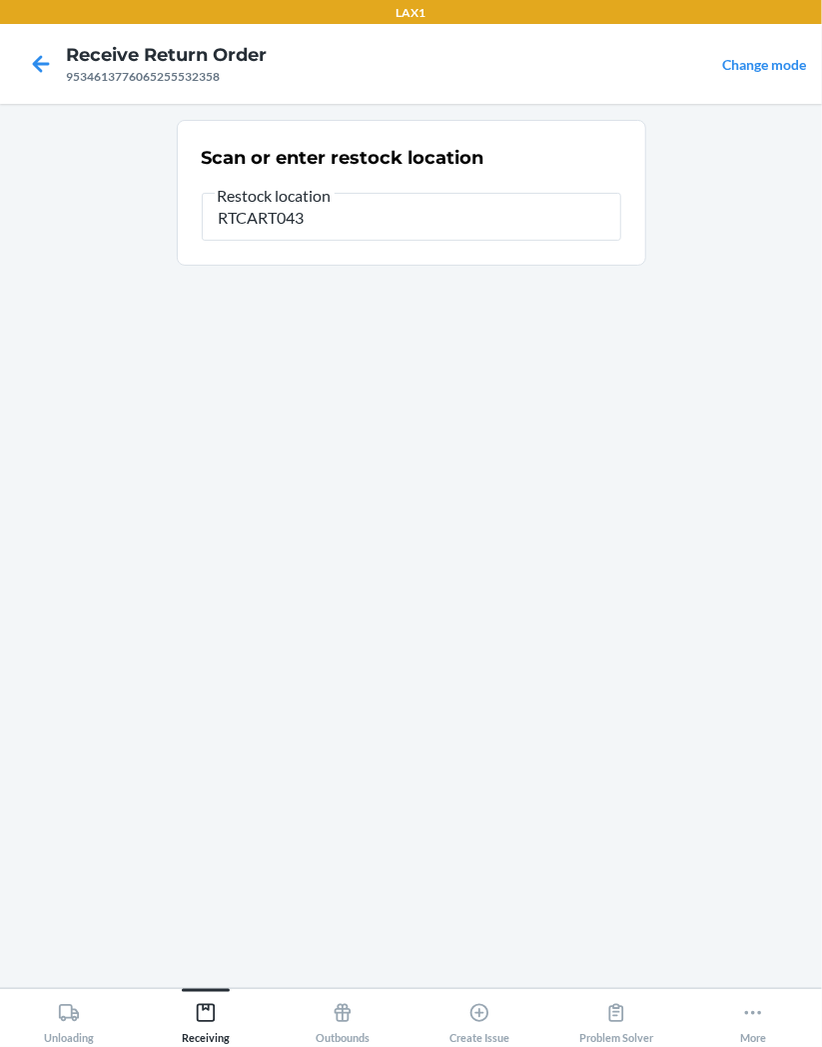
type input "RTCART043"
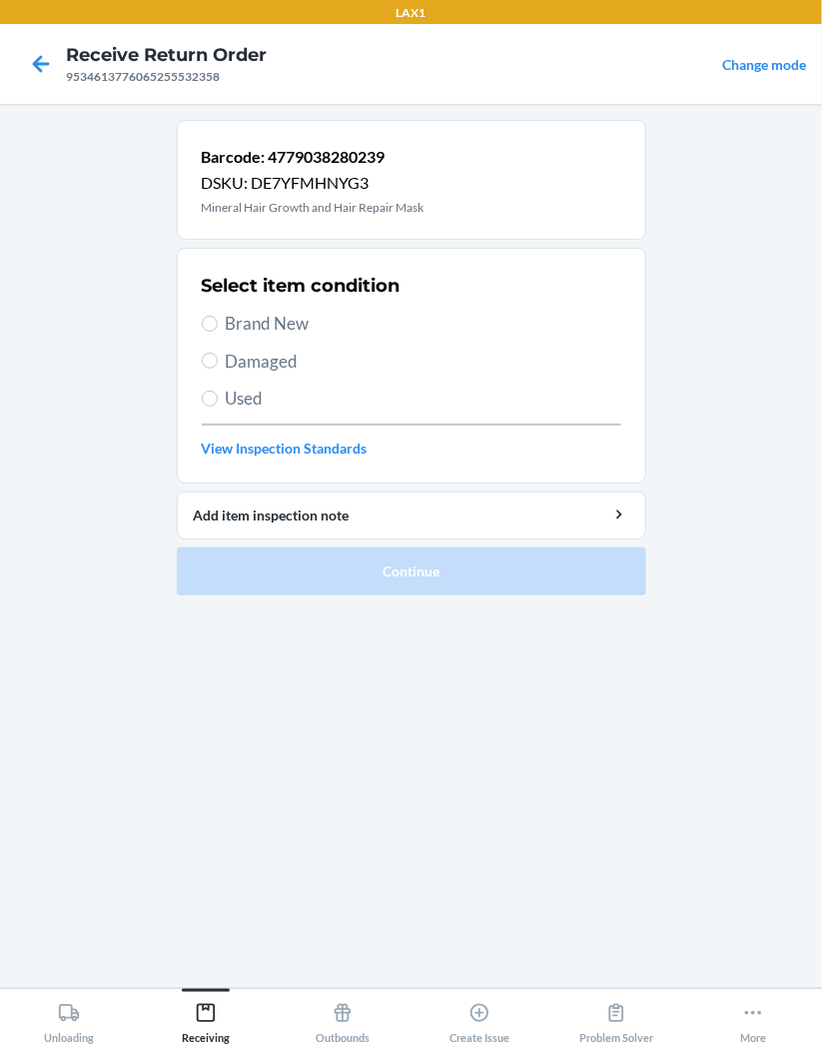
drag, startPoint x: 315, startPoint y: 330, endPoint x: 326, endPoint y: 434, distance: 104.5
click at [316, 331] on span "Brand New" at bounding box center [424, 324] width 396 height 26
click at [218, 331] on input "Brand New" at bounding box center [210, 324] width 16 height 16
radio input "true"
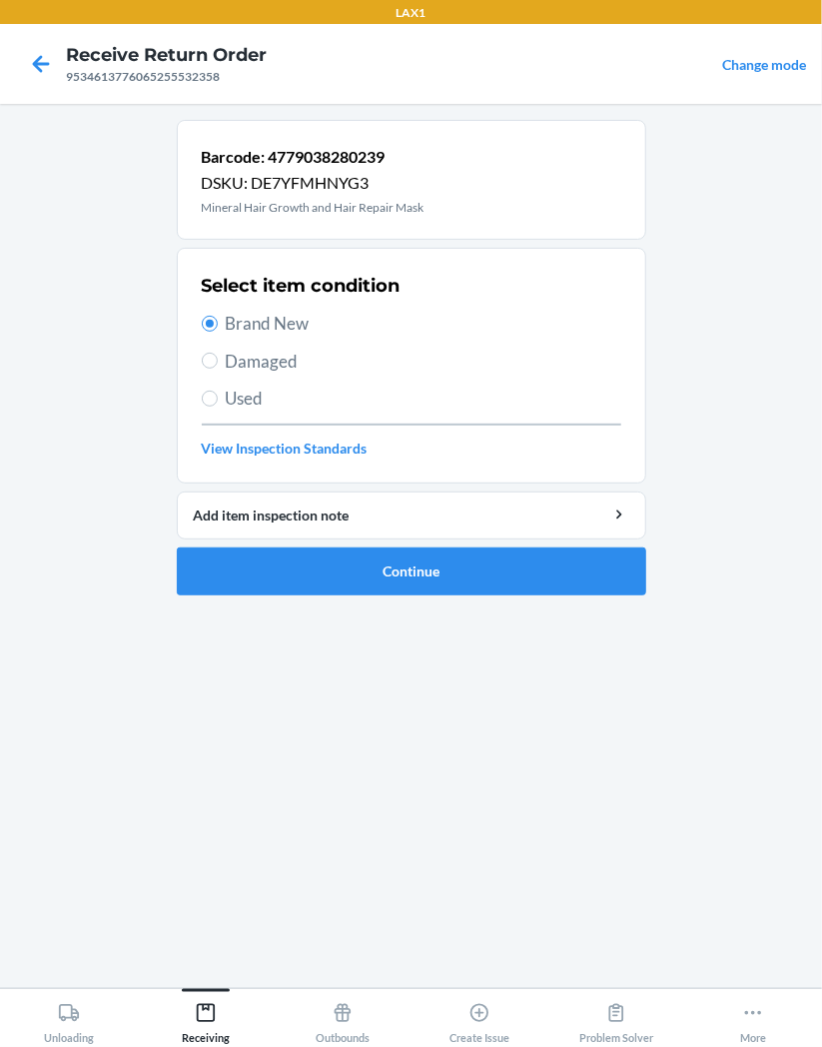
click at [523, 546] on li "Barcode: 4779038280239 DSKU: DE7YFMHNYG3 Mineral Hair Growth and Hair Repair Ma…" at bounding box center [412, 358] width 470 height 476
click at [560, 577] on button "Continue" at bounding box center [412, 572] width 470 height 48
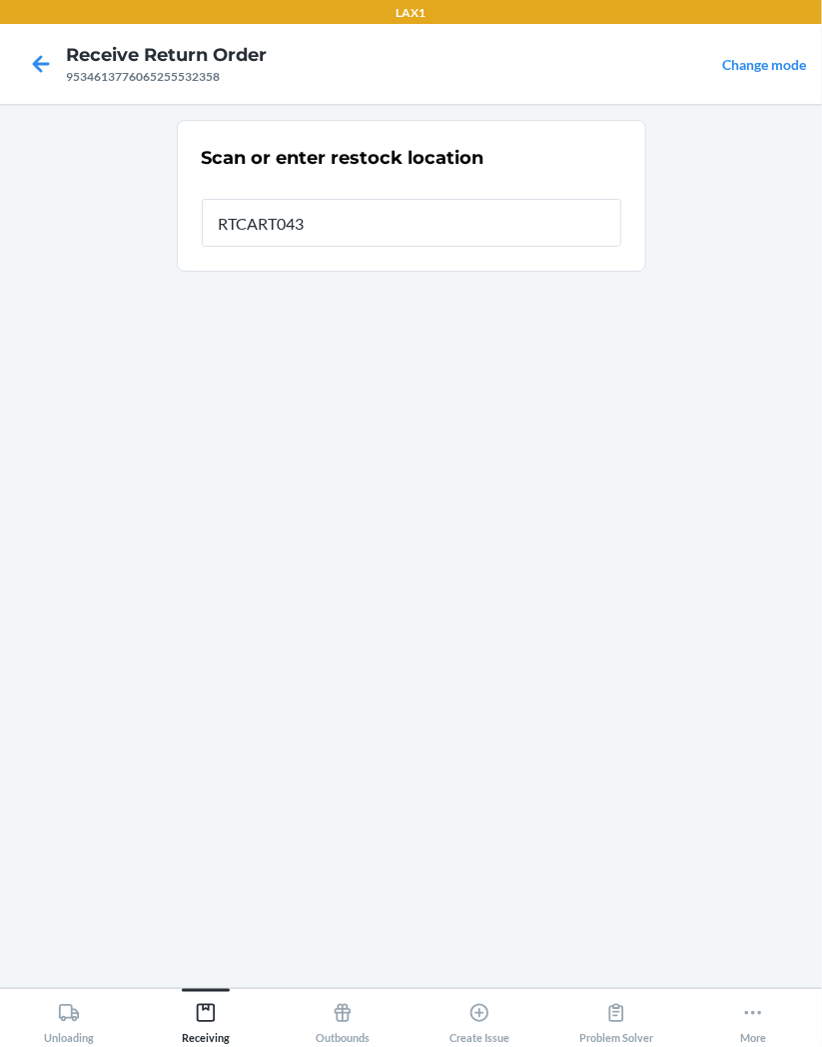
type input "RTCART043"
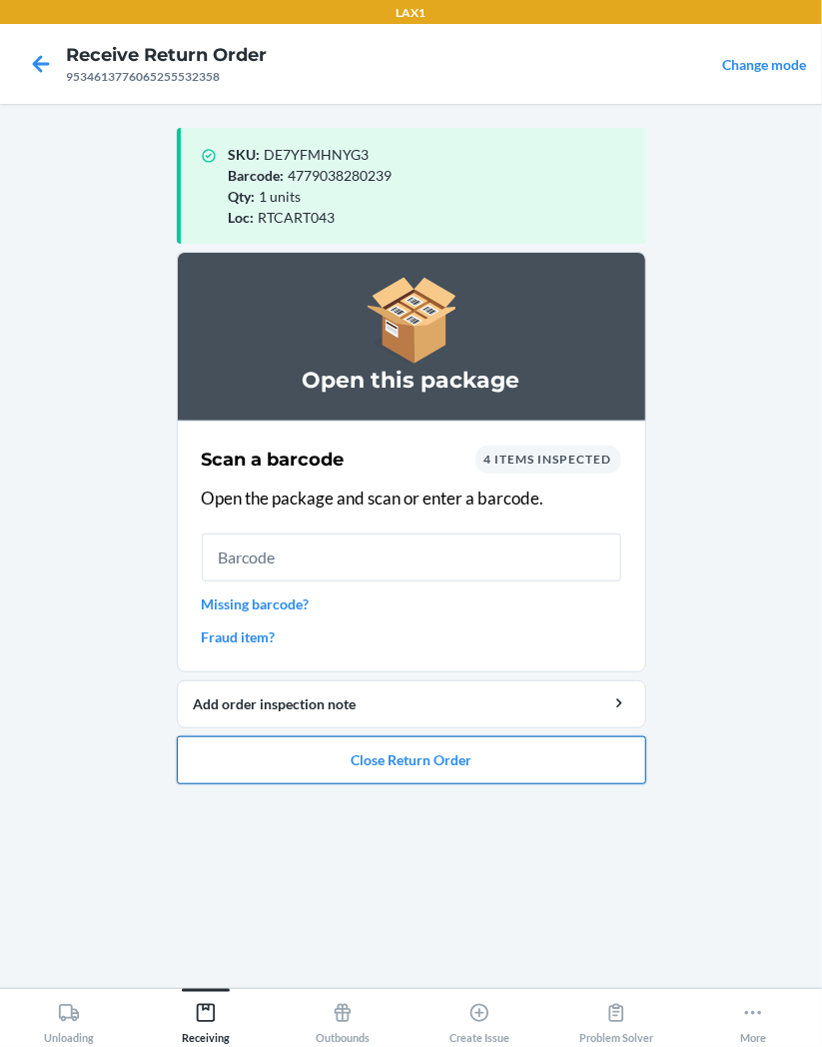
click at [538, 755] on button "Close Return Order" at bounding box center [412, 760] width 470 height 48
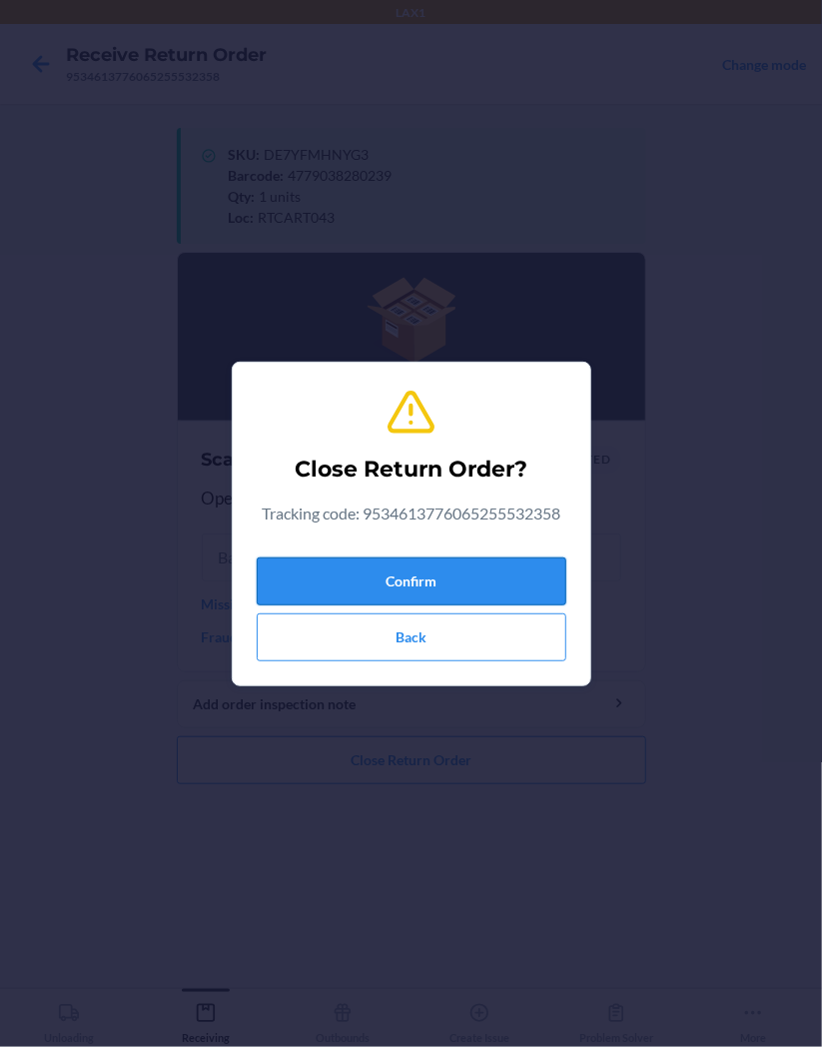
click at [482, 572] on button "Confirm" at bounding box center [412, 582] width 310 height 48
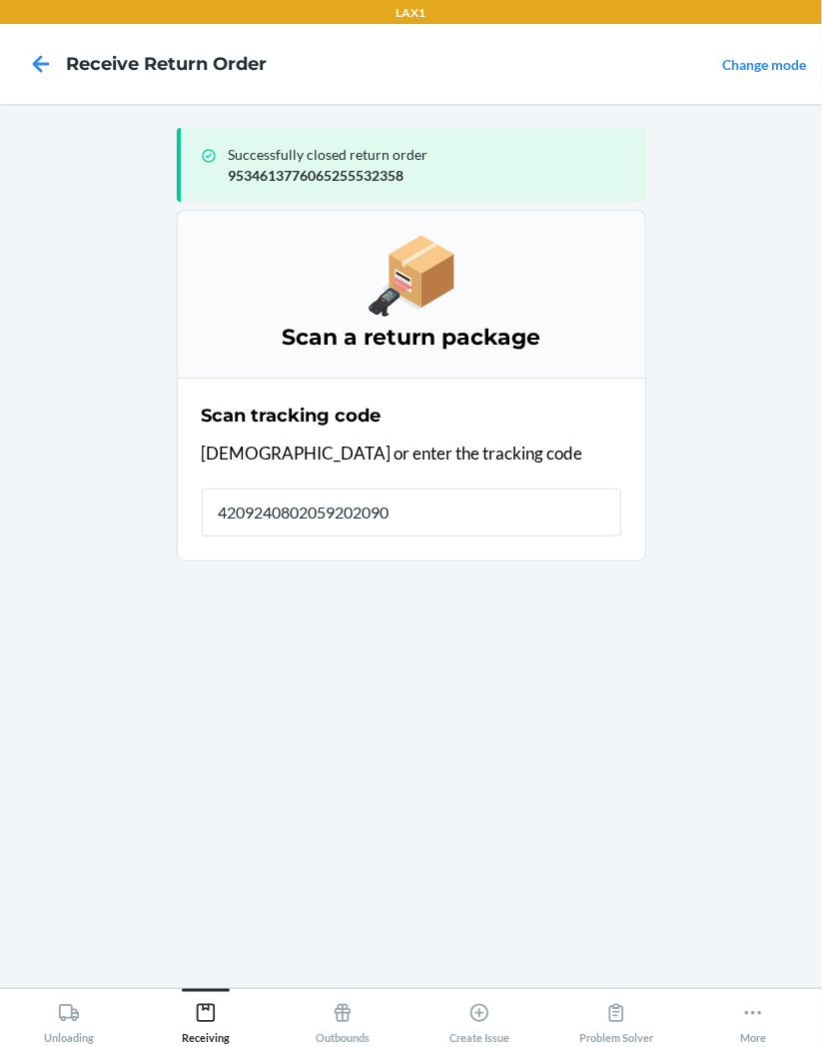
type input "42092408020592020903"
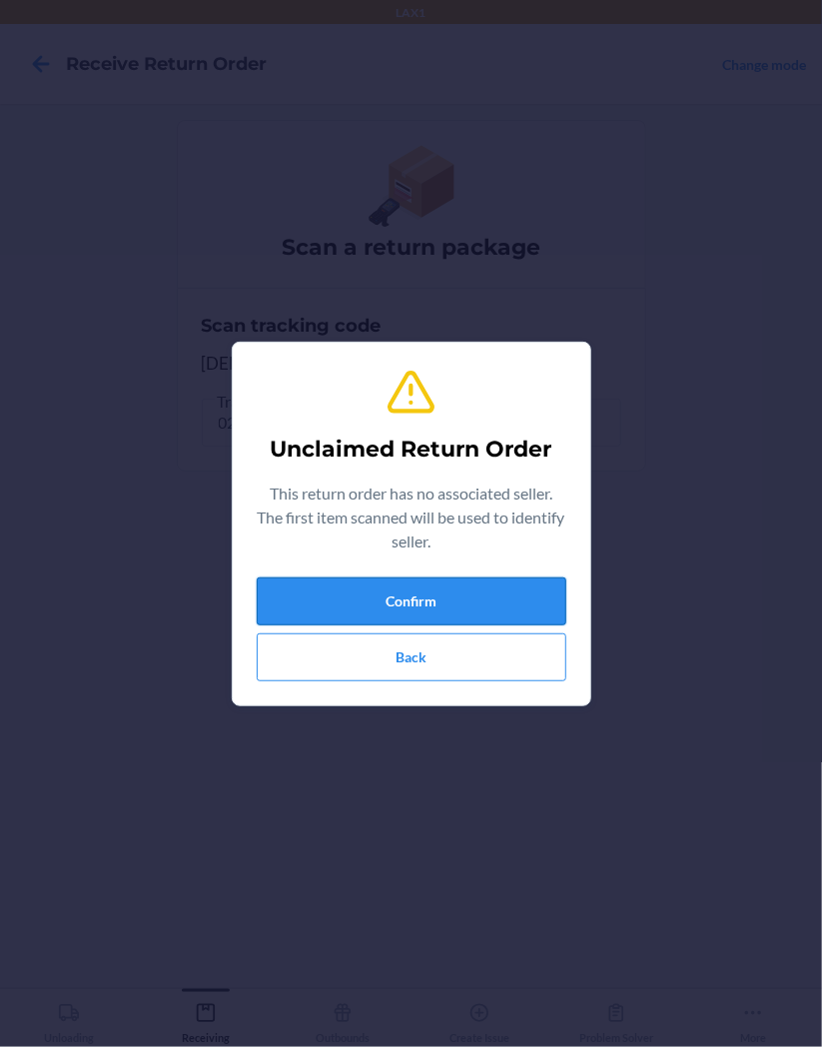
click at [390, 602] on button "Confirm" at bounding box center [412, 602] width 310 height 48
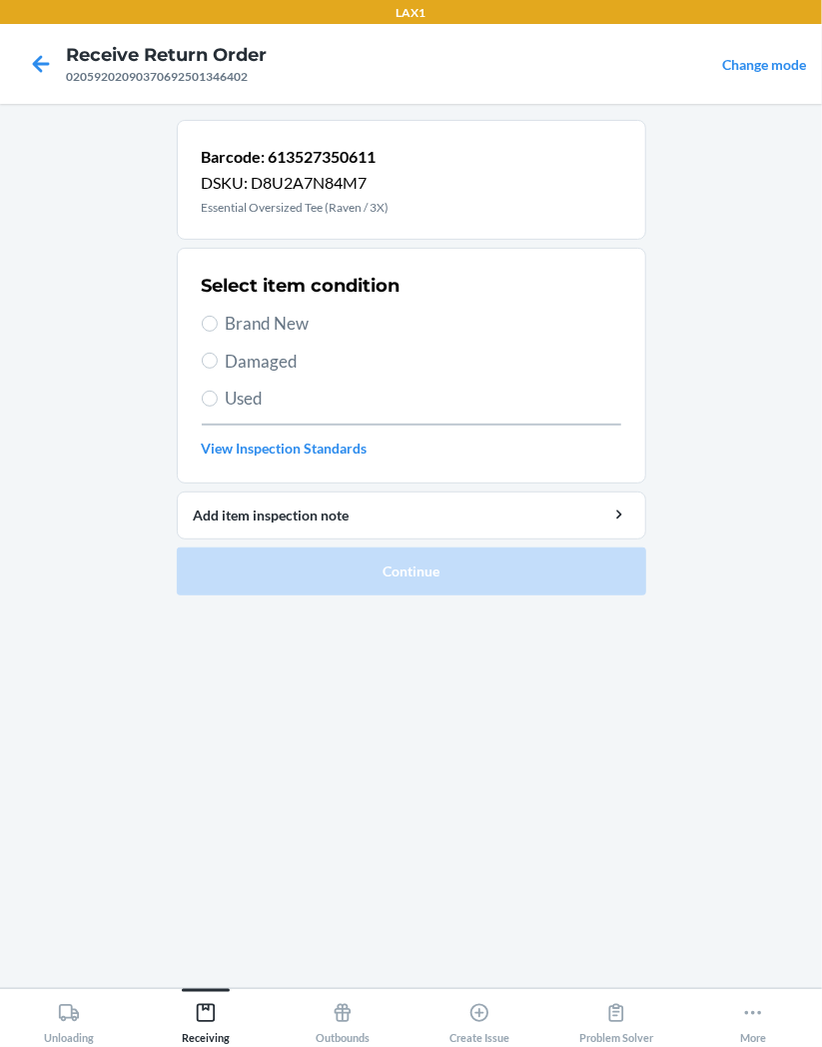
drag, startPoint x: 234, startPoint y: 330, endPoint x: 258, endPoint y: 453, distance: 125.2
click at [232, 350] on div "Select item condition Brand New Damaged Used View Inspection Standards" at bounding box center [412, 366] width 420 height 198
click at [206, 320] on input "Brand New" at bounding box center [210, 324] width 16 height 16
radio input "true"
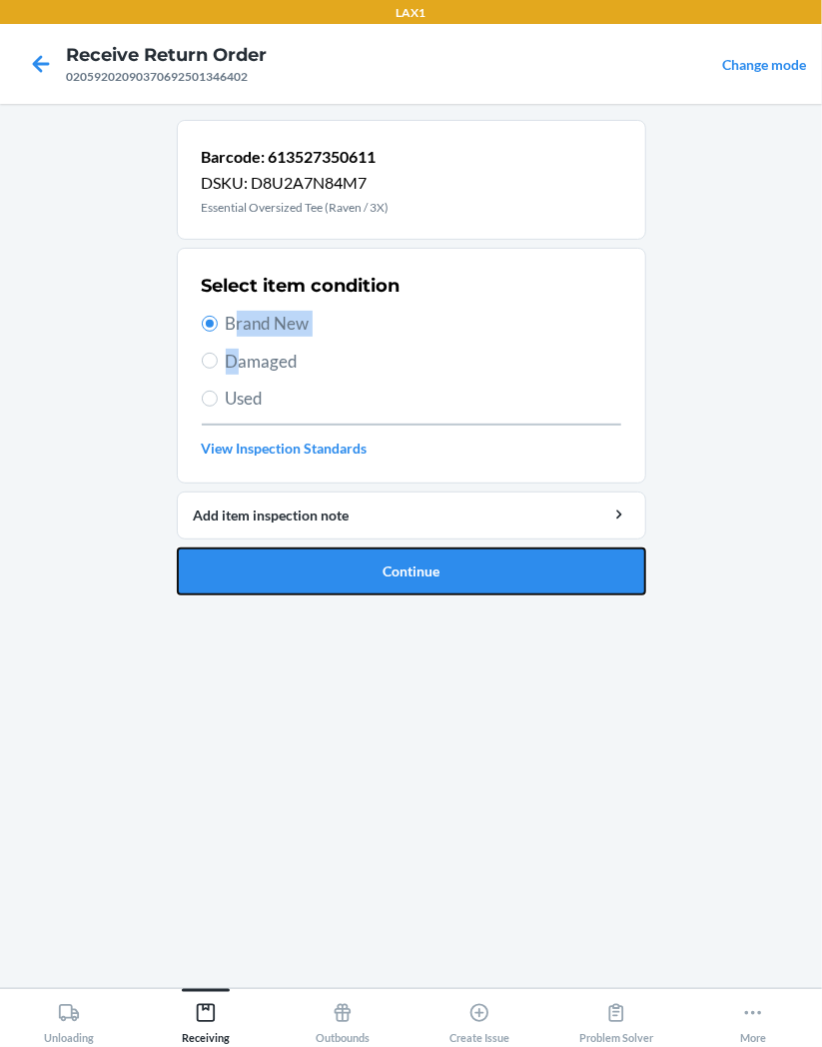
drag, startPoint x: 413, startPoint y: 564, endPoint x: 485, endPoint y: 583, distance: 74.4
click at [464, 573] on button "Continue" at bounding box center [412, 572] width 470 height 48
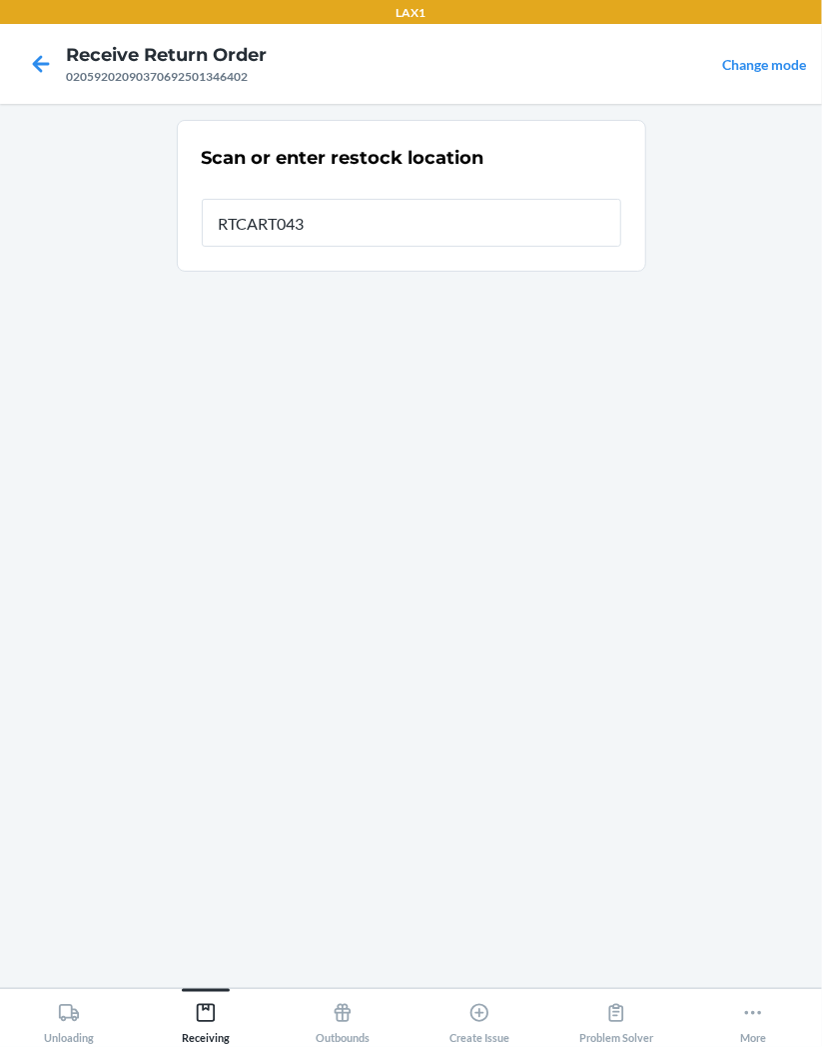
type input "RTCART043"
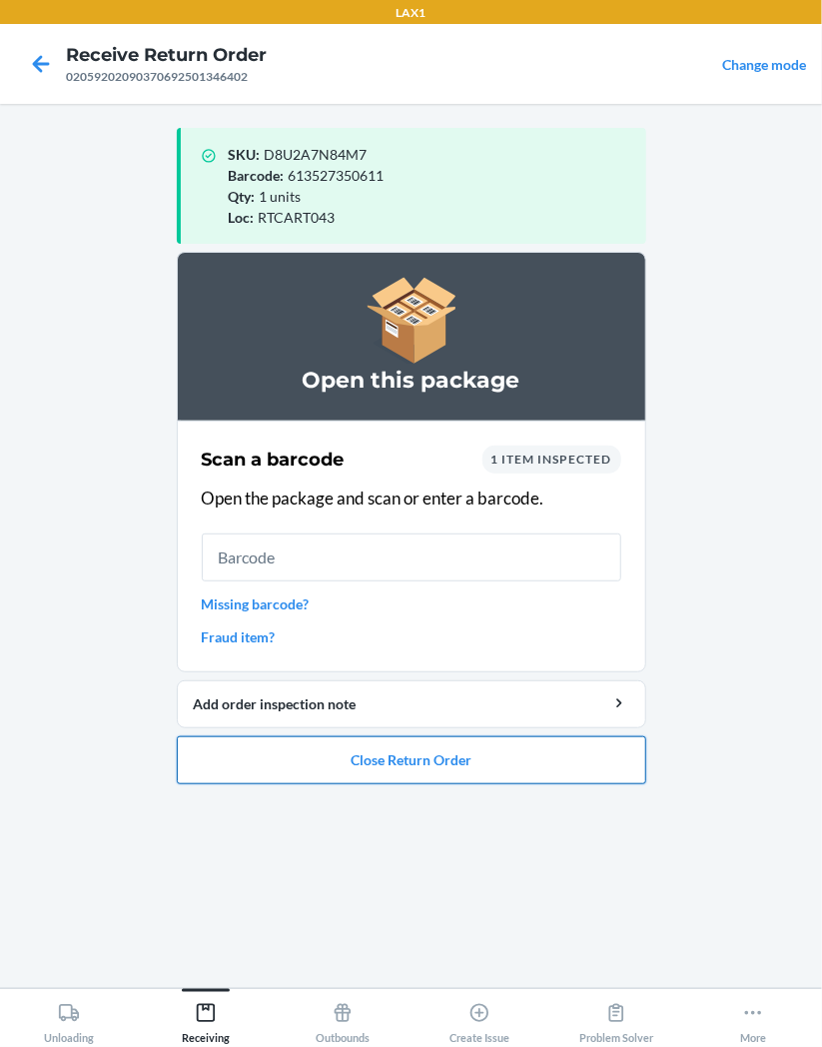
click at [604, 770] on button "Close Return Order" at bounding box center [412, 760] width 470 height 48
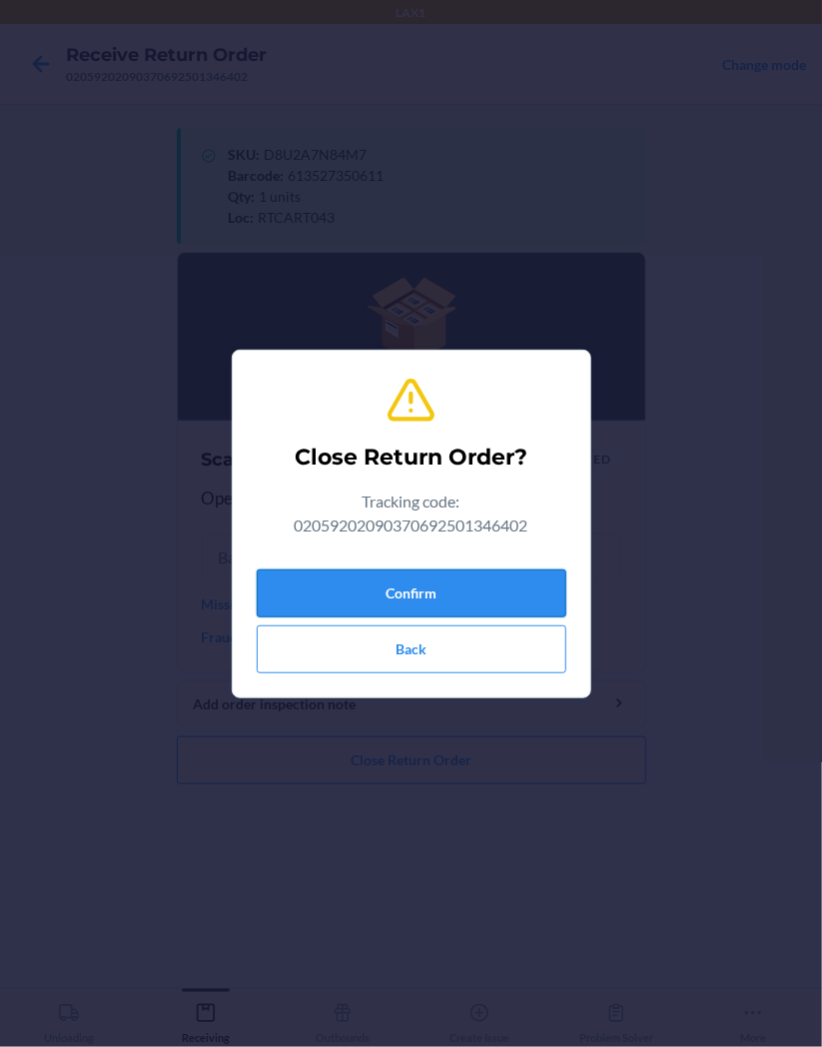
click at [410, 586] on button "Confirm" at bounding box center [412, 594] width 310 height 48
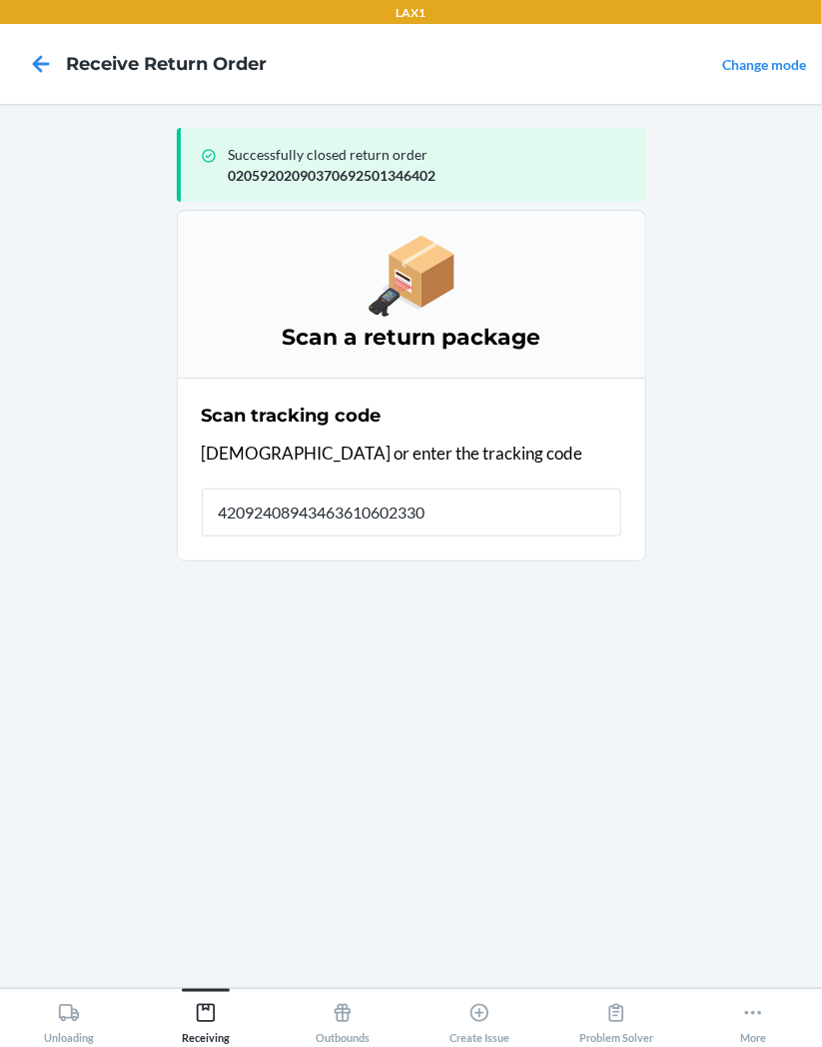
type input "420924089434636106023304"
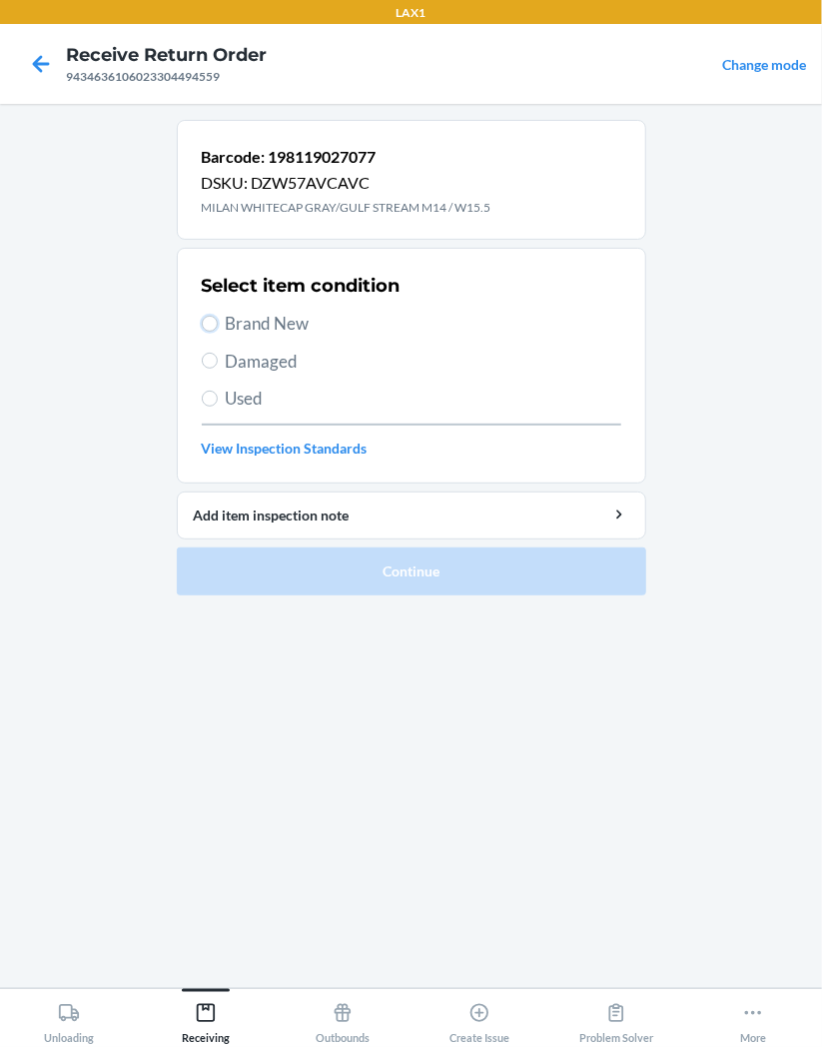
drag, startPoint x: 203, startPoint y: 324, endPoint x: 243, endPoint y: 447, distance: 129.2
click at [206, 338] on div "Select item condition Brand New Damaged Used View Inspection Standards" at bounding box center [412, 366] width 420 height 198
click at [245, 328] on span "Brand New" at bounding box center [424, 324] width 396 height 26
click at [218, 328] on input "Brand New" at bounding box center [210, 324] width 16 height 16
radio input "true"
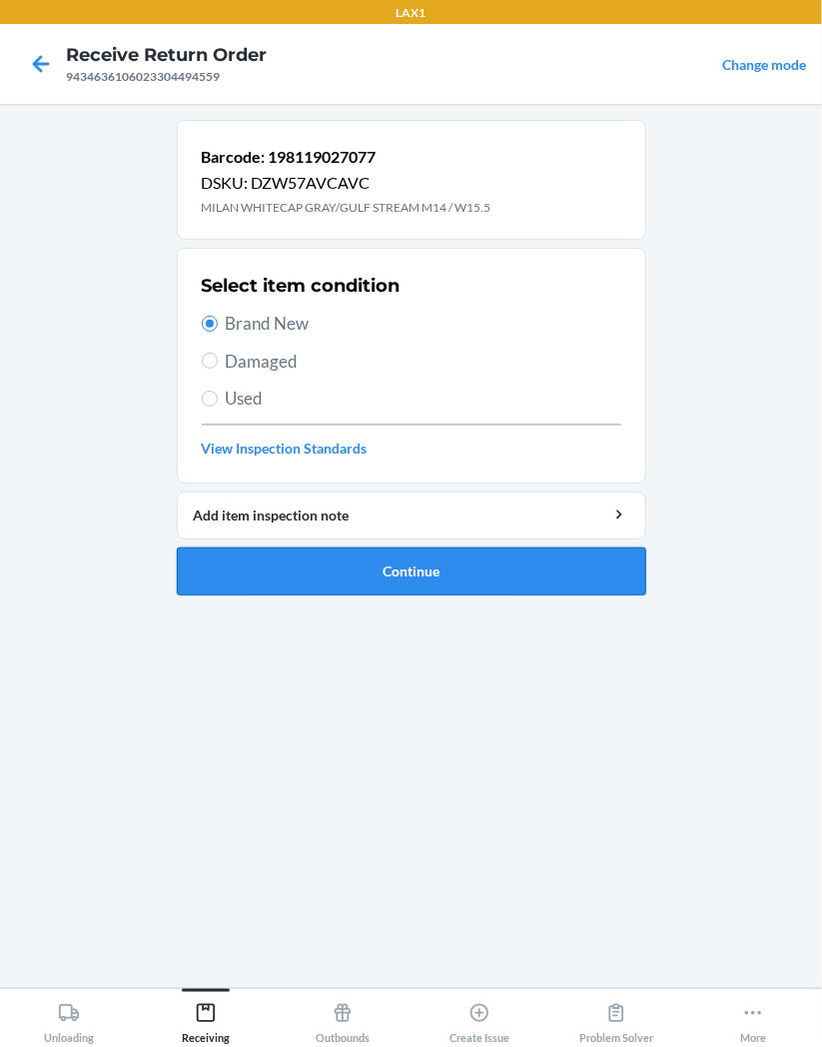
click at [422, 567] on button "Continue" at bounding box center [412, 572] width 470 height 48
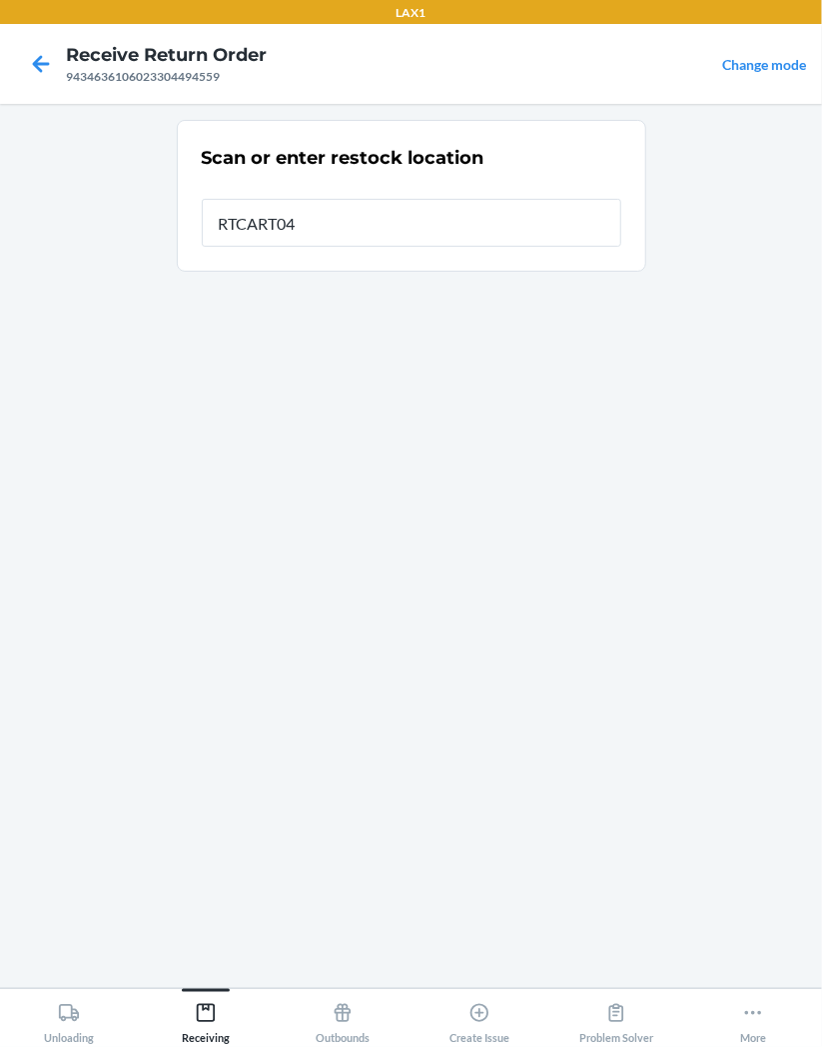
type input "RTCART043"
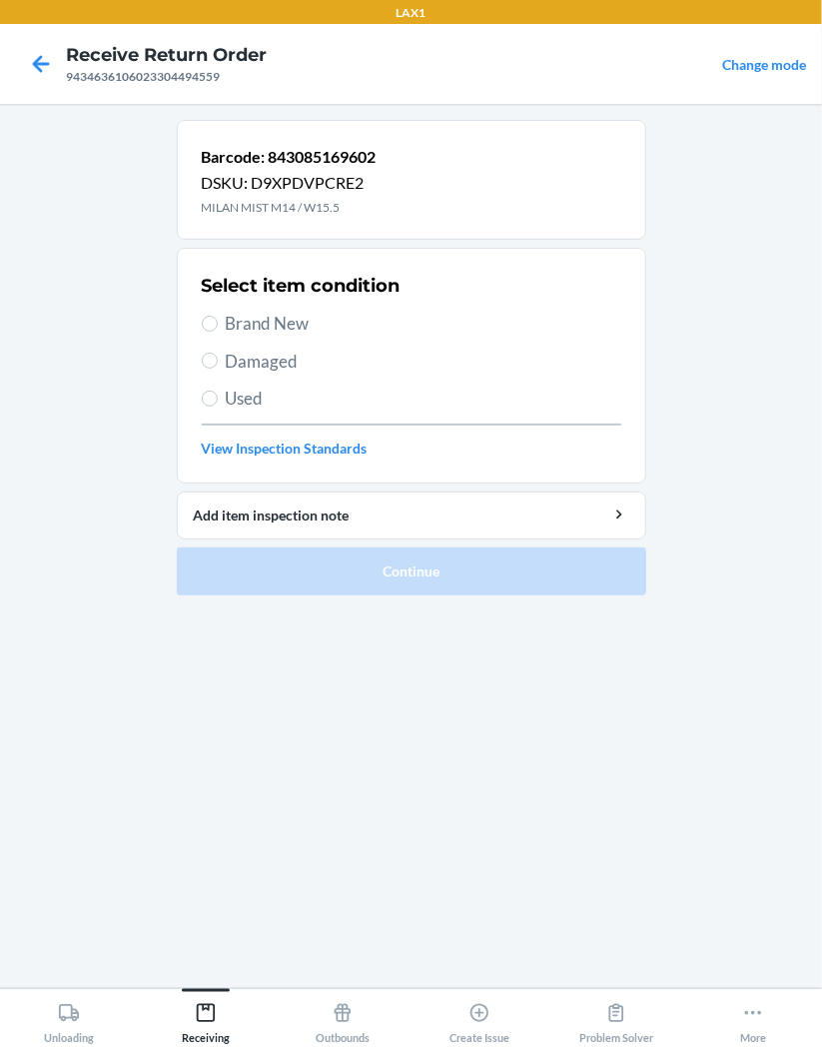
drag, startPoint x: 294, startPoint y: 325, endPoint x: 286, endPoint y: 366, distance: 41.7
click at [287, 354] on div "Select item condition Brand New Damaged Used View Inspection Standards" at bounding box center [412, 366] width 420 height 198
click at [205, 324] on input "Brand New" at bounding box center [210, 324] width 16 height 16
radio input "true"
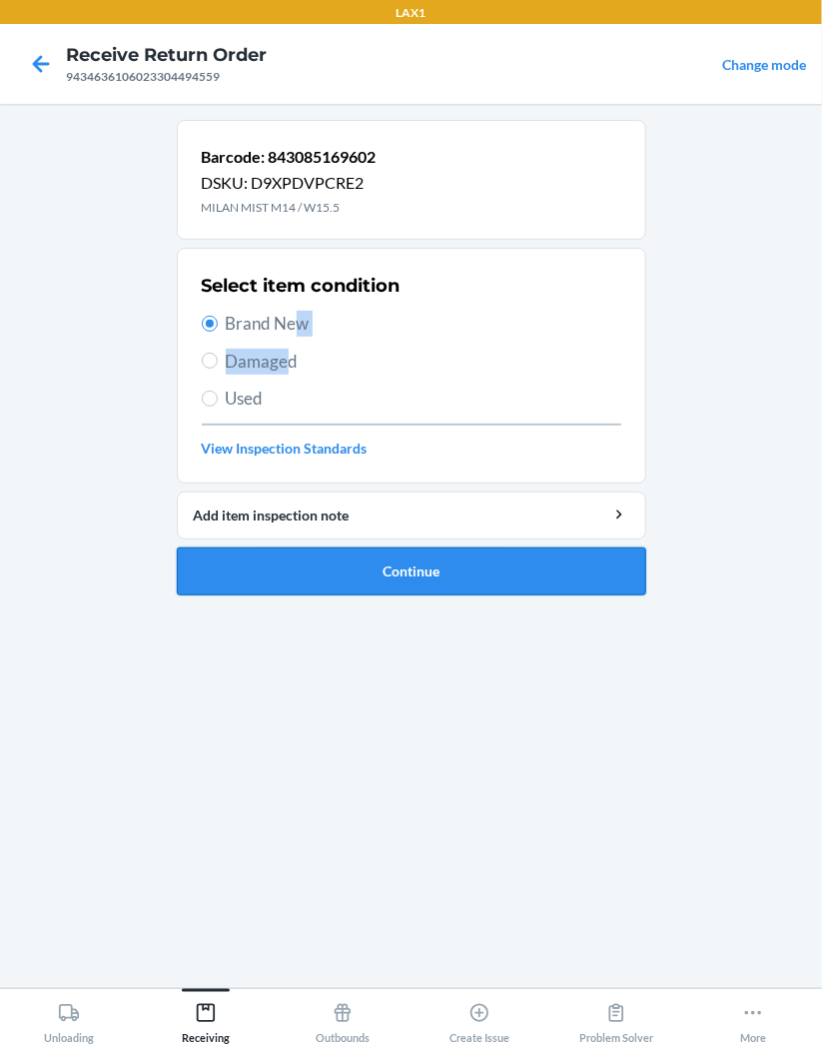
click at [425, 585] on button "Continue" at bounding box center [412, 572] width 470 height 48
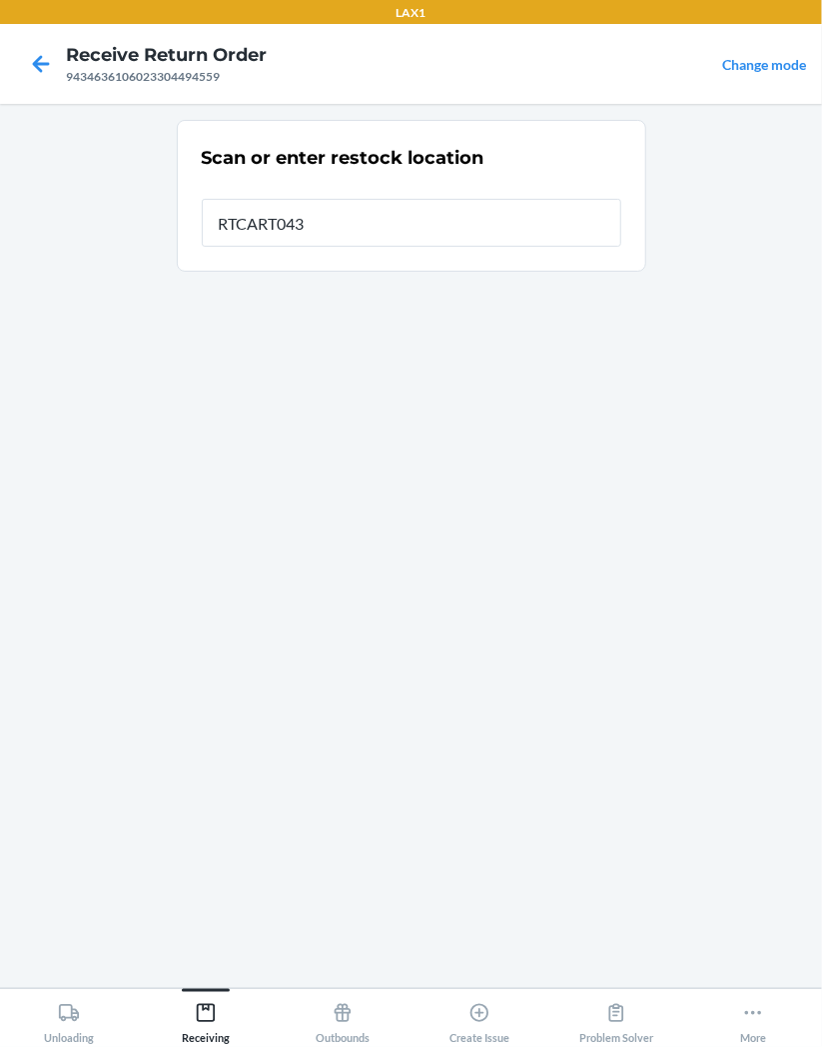
type input "RTCART043"
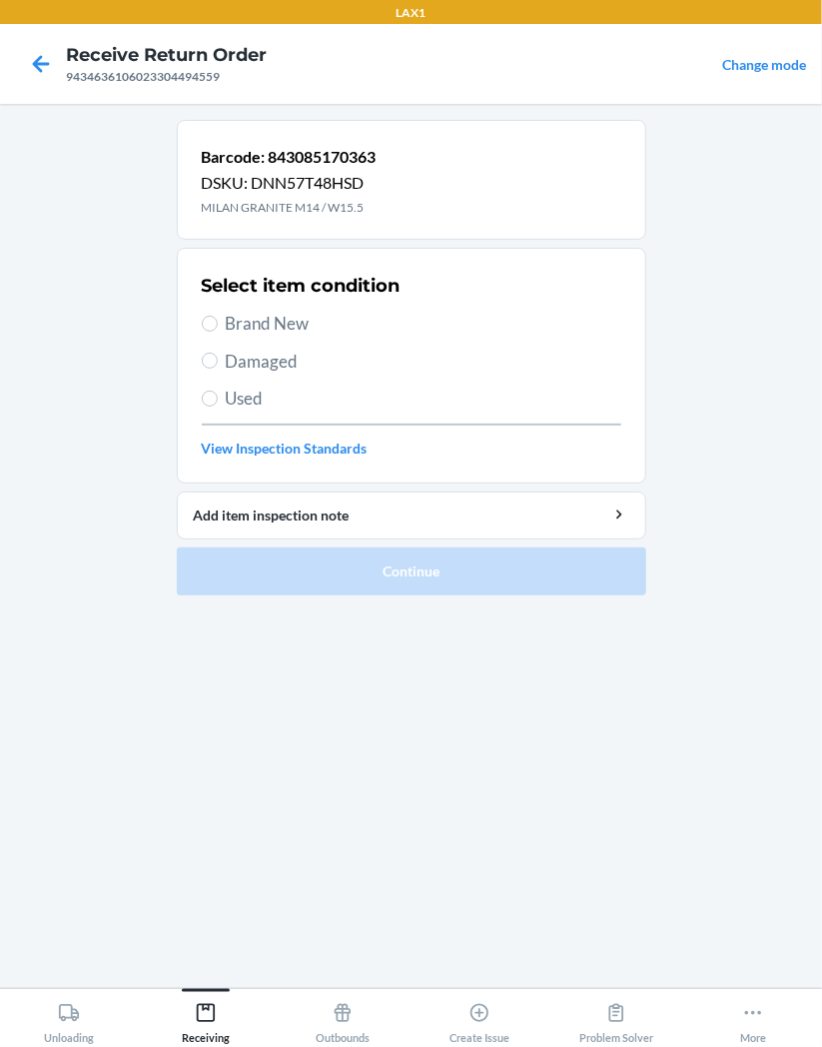
click at [254, 318] on span "Brand New" at bounding box center [424, 324] width 396 height 26
click at [218, 318] on input "Brand New" at bounding box center [210, 324] width 16 height 16
radio input "true"
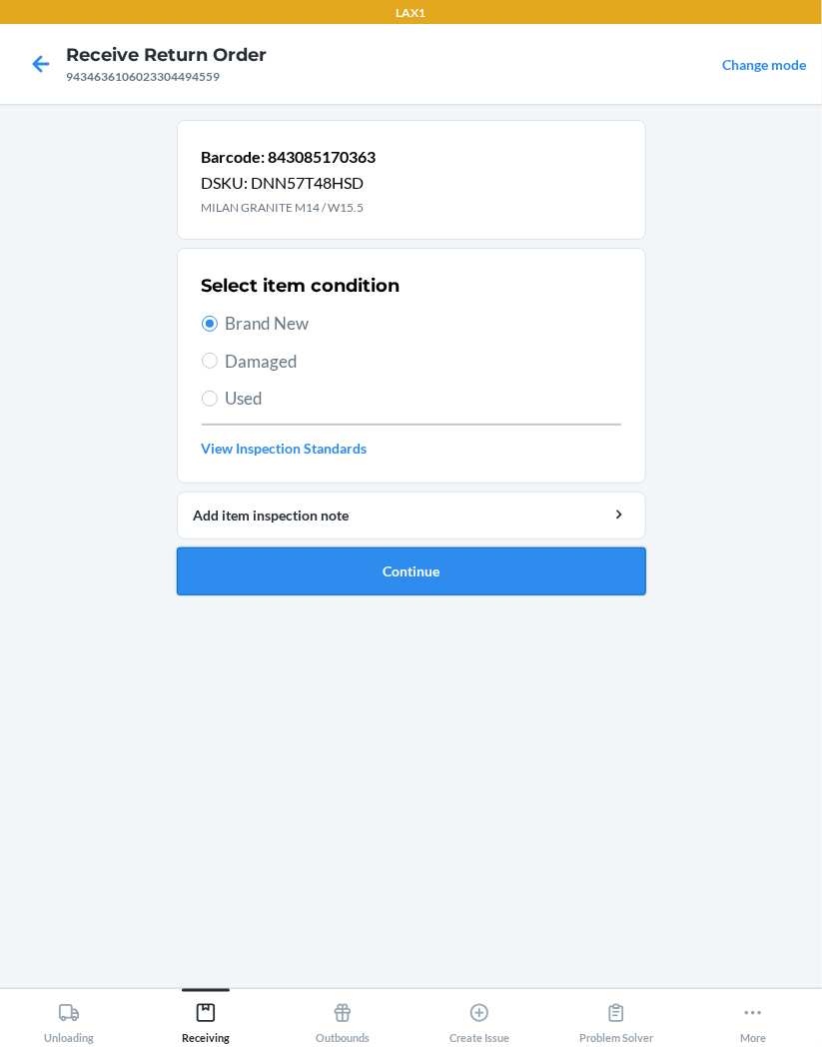
click at [461, 561] on button "Continue" at bounding box center [412, 572] width 470 height 48
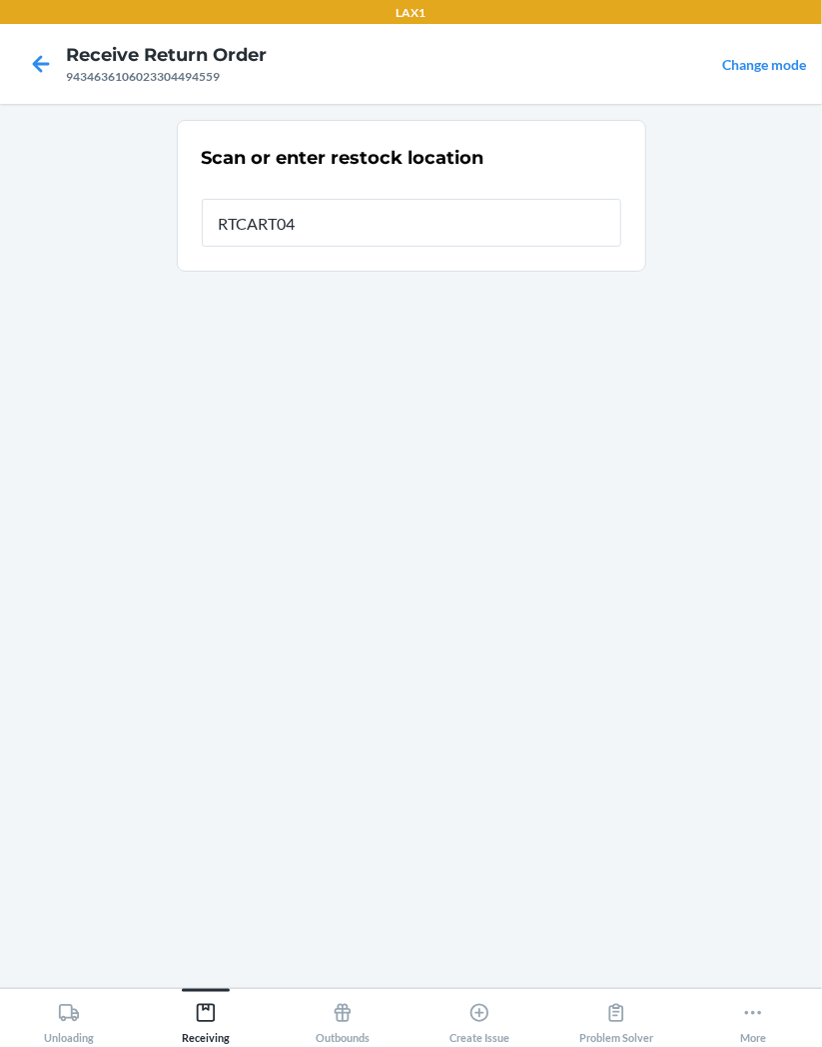
type input "RTCART043"
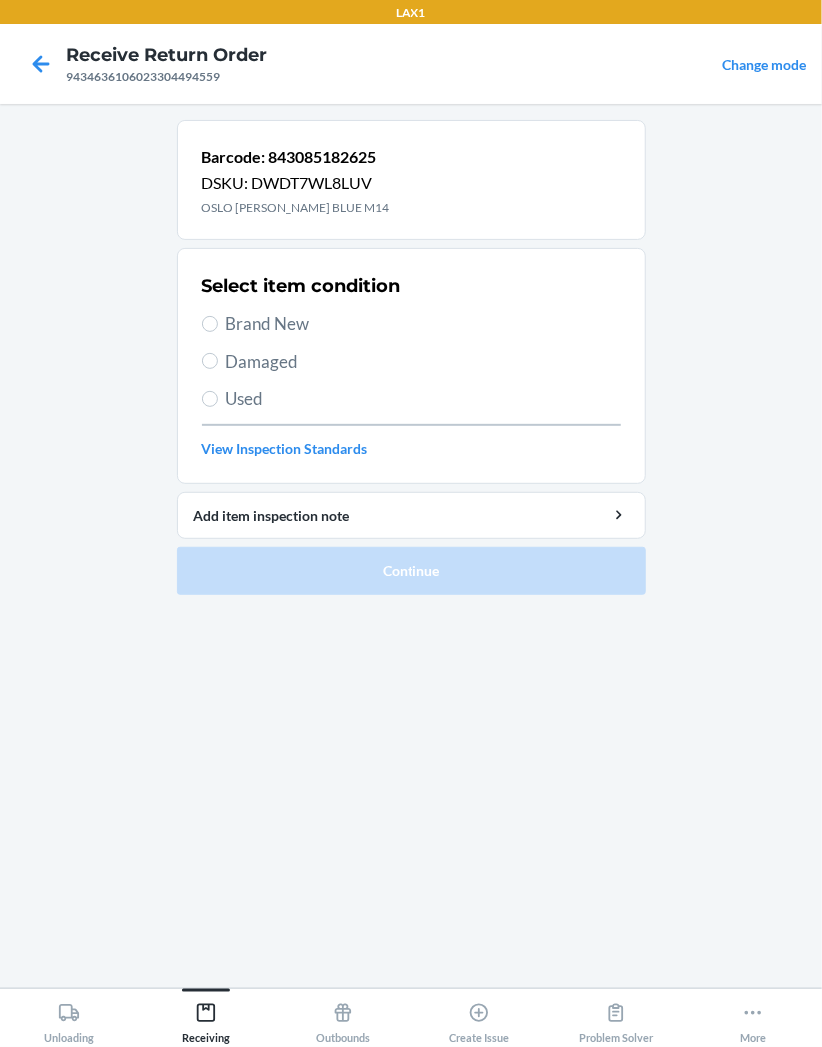
click at [213, 313] on label "Brand New" at bounding box center [412, 324] width 420 height 26
click at [213, 316] on input "Brand New" at bounding box center [210, 324] width 16 height 16
radio input "true"
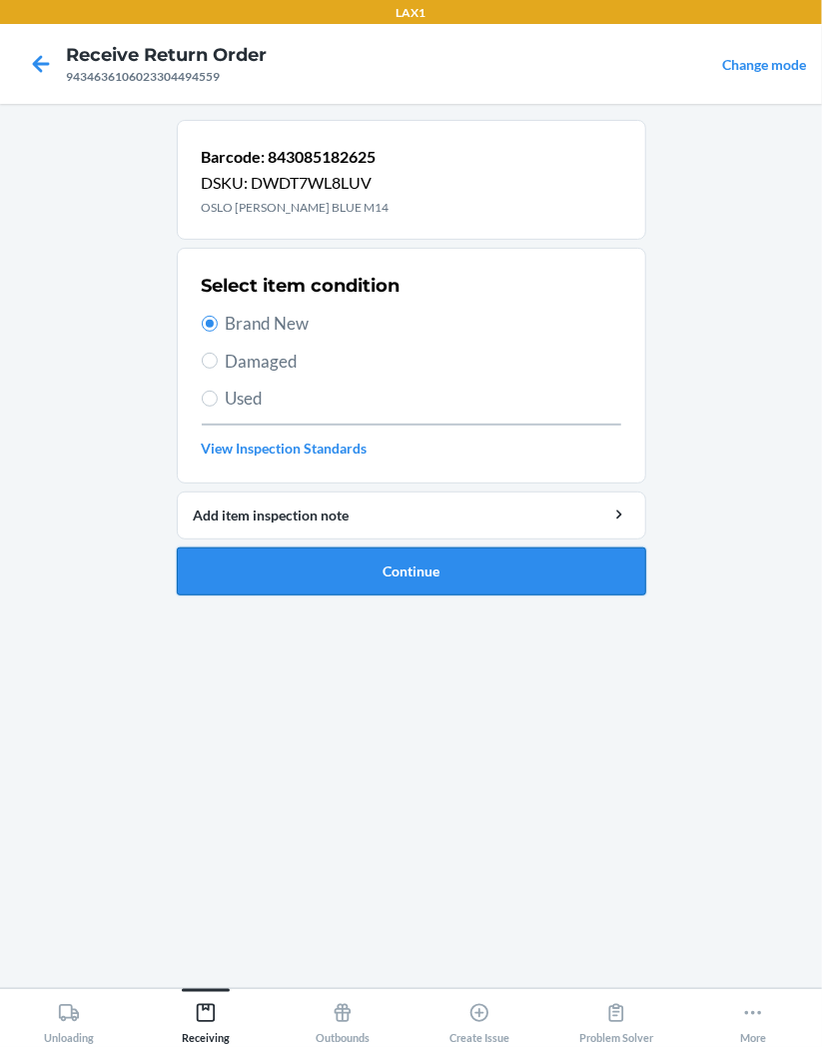
click at [472, 576] on button "Continue" at bounding box center [412, 572] width 470 height 48
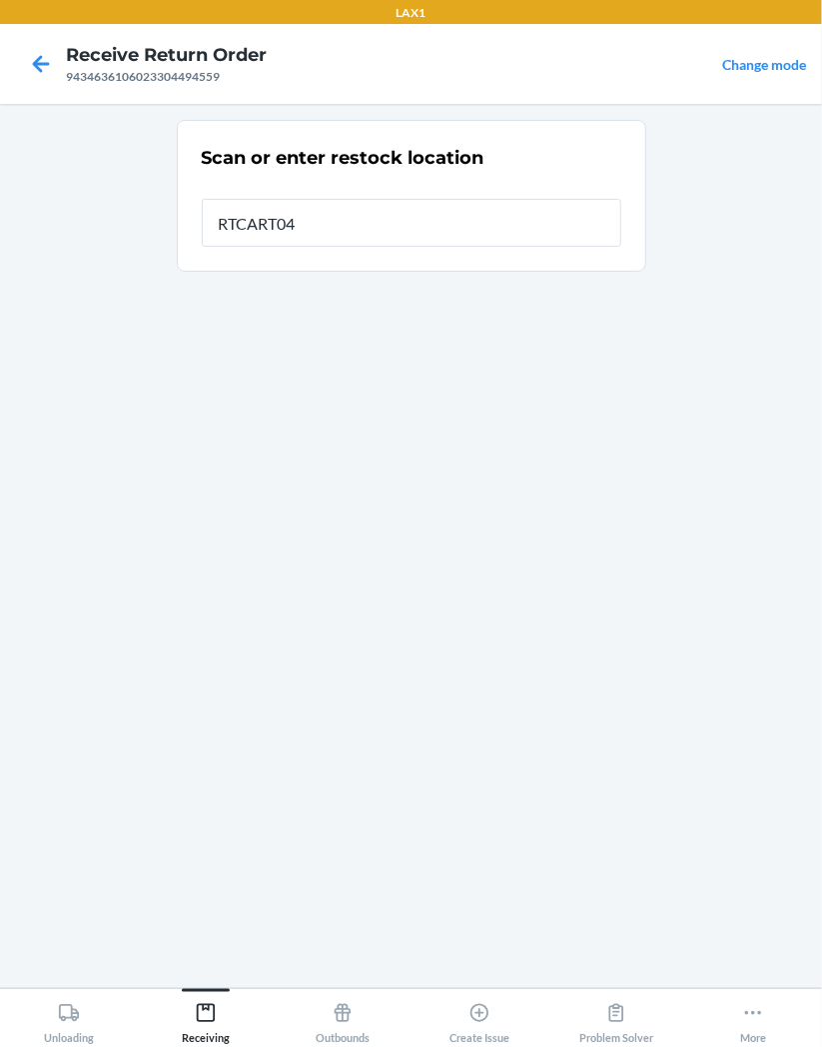
type input "RTCART043"
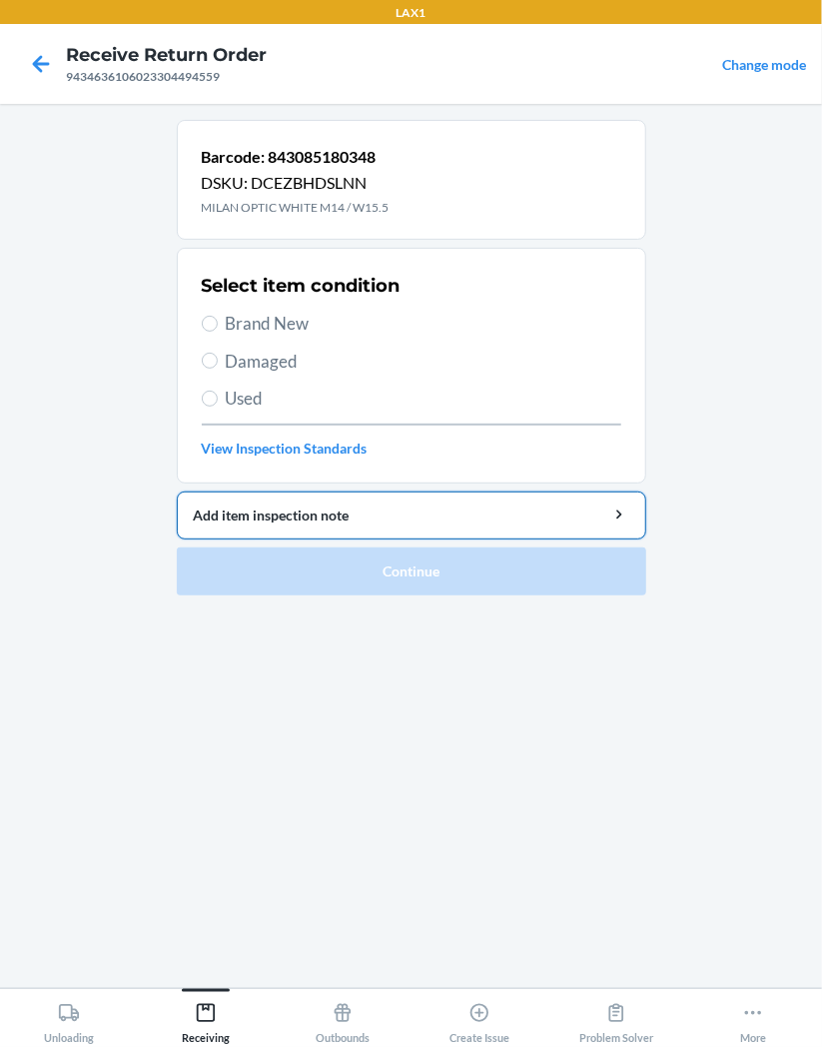
click at [396, 518] on div "Add item inspection note" at bounding box center [412, 515] width 436 height 21
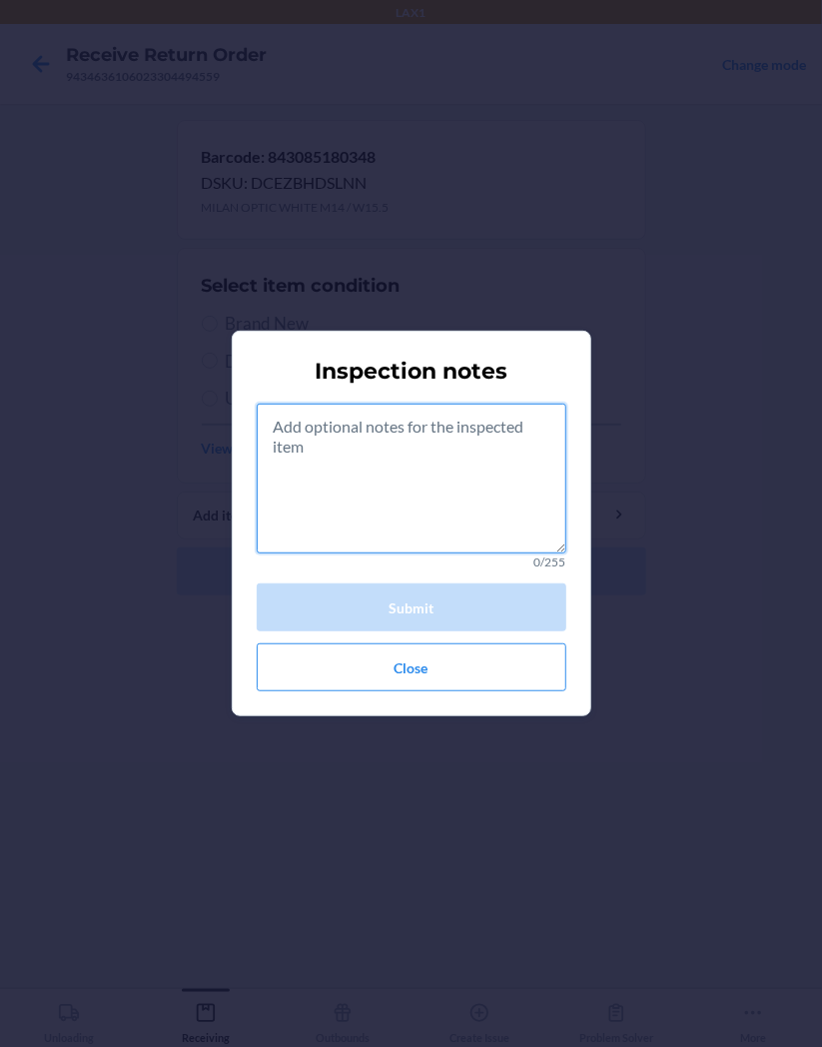
click at [427, 503] on textarea at bounding box center [412, 479] width 310 height 150
type textarea "0"
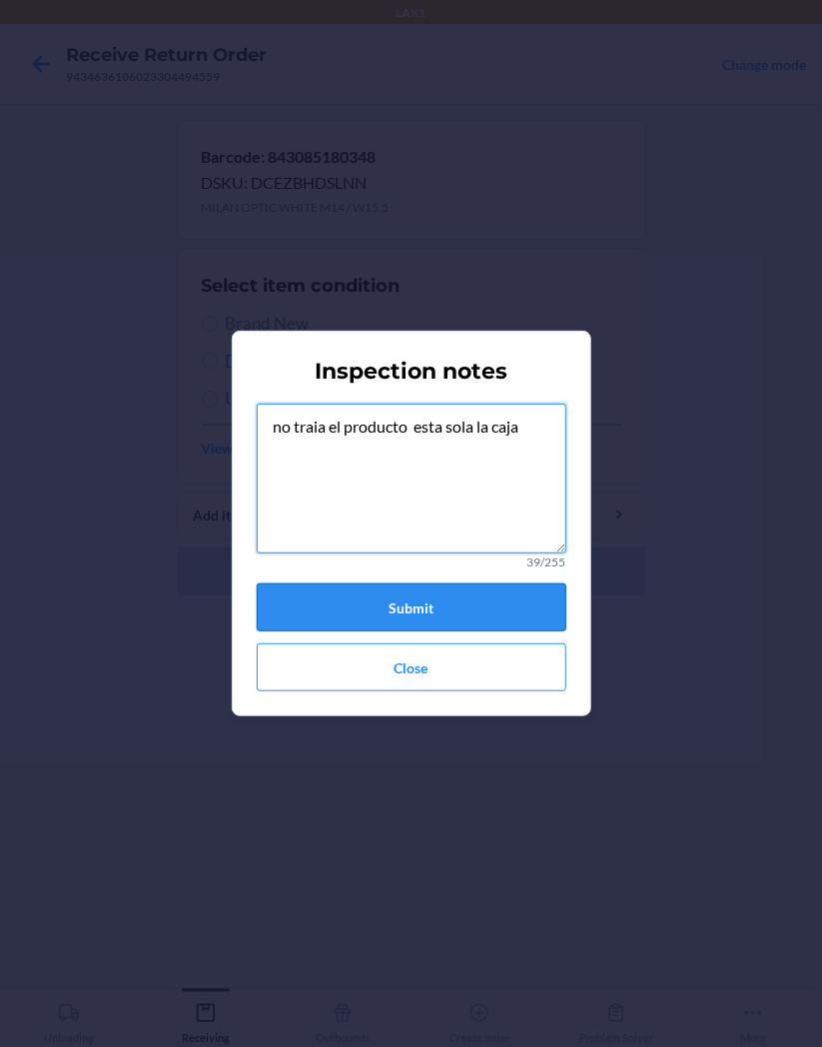
type textarea "no traia el producto esta sola la caja"
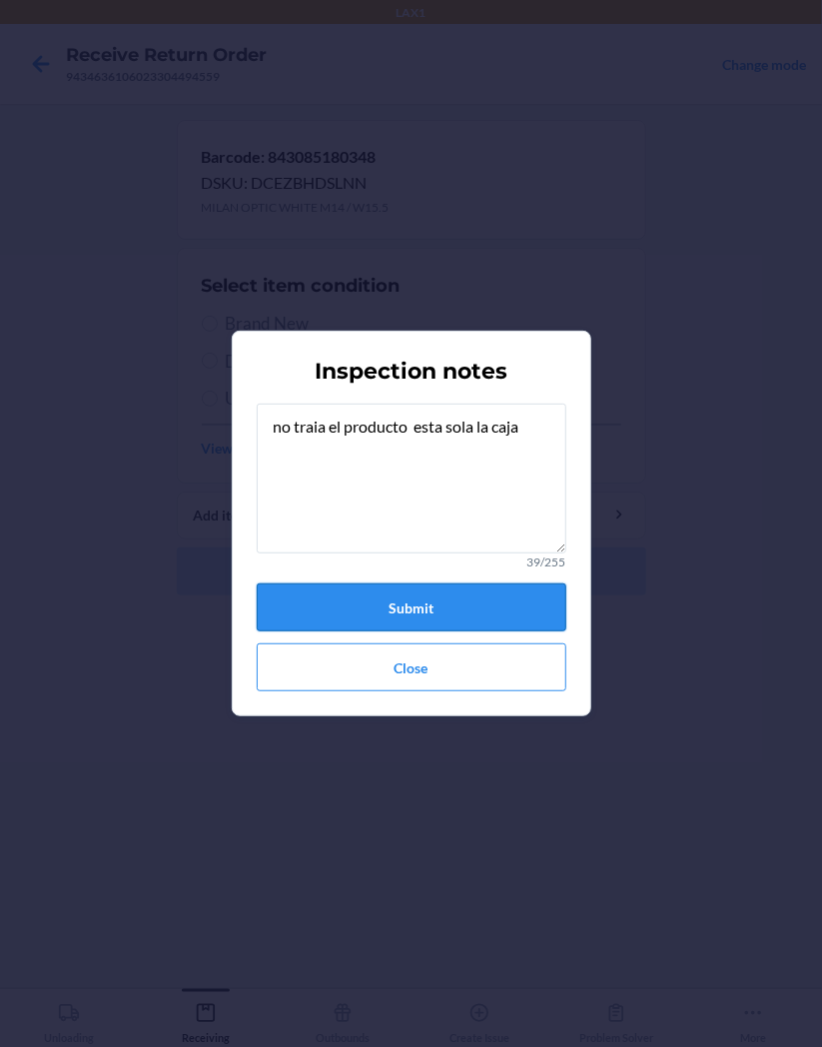
click at [524, 606] on button "Submit" at bounding box center [412, 608] width 310 height 48
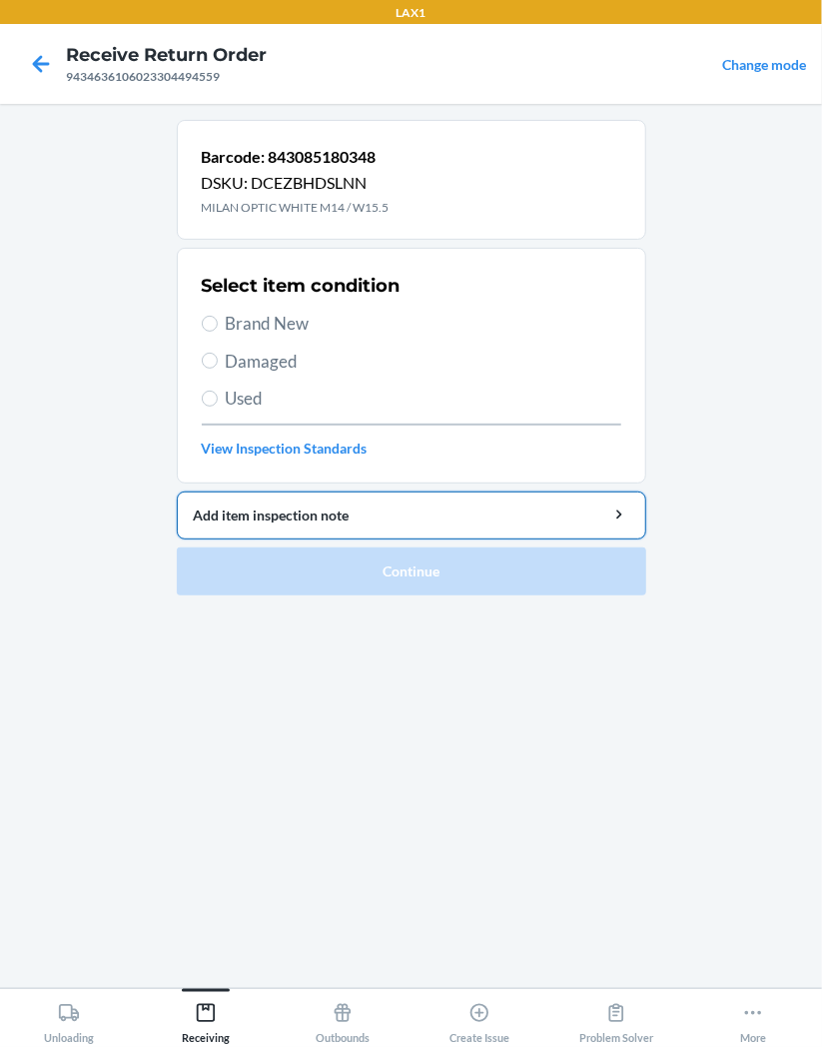
click at [483, 522] on div "Add item inspection note" at bounding box center [412, 515] width 436 height 21
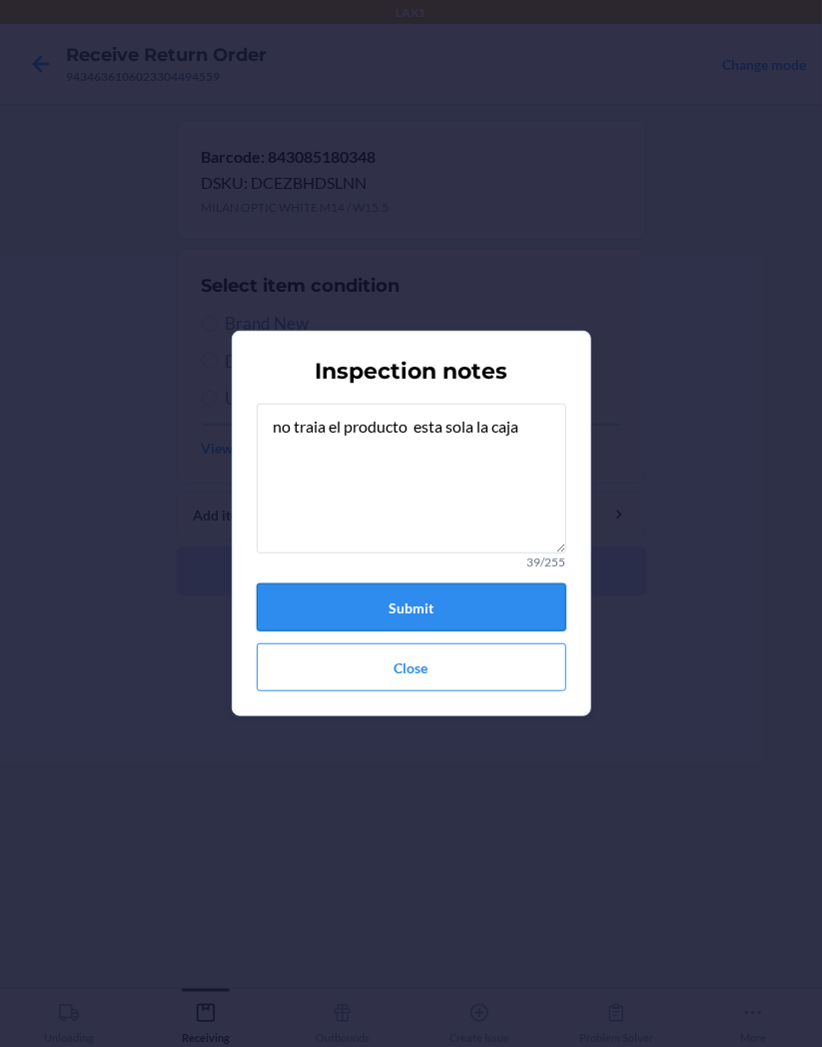
click at [514, 598] on button "Submit" at bounding box center [412, 608] width 310 height 48
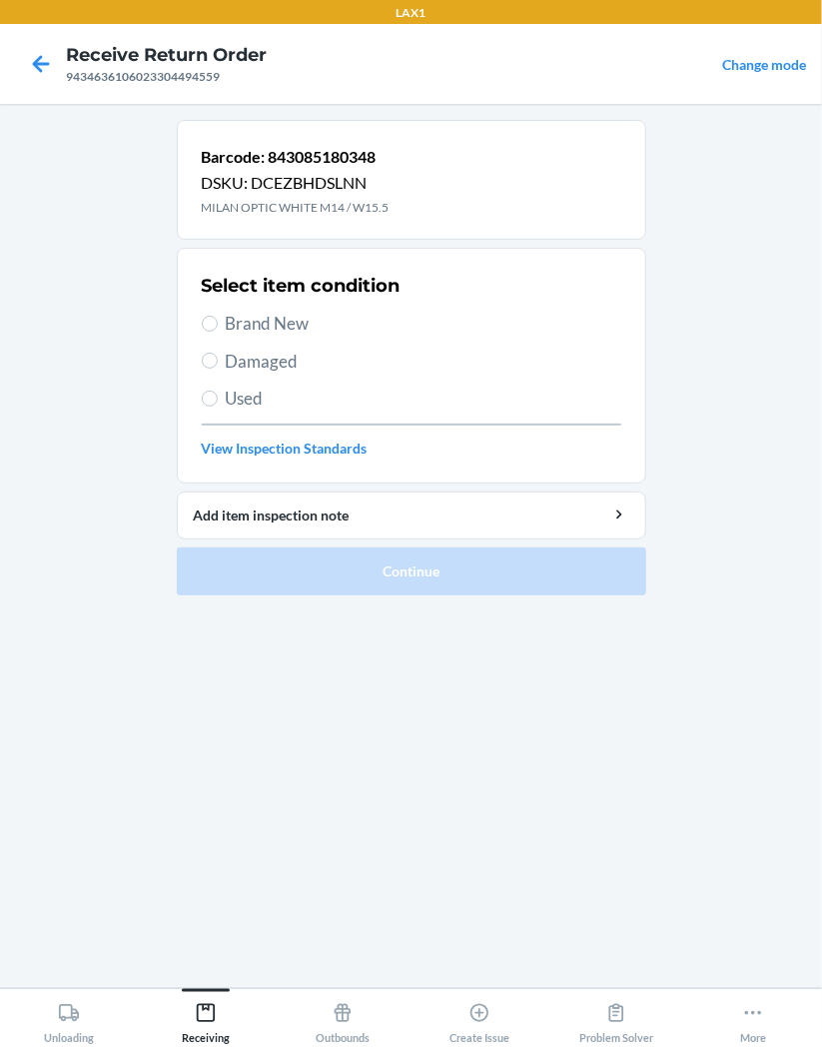
click at [316, 357] on span "Damaged" at bounding box center [424, 362] width 396 height 26
click at [218, 357] on input "Damaged" at bounding box center [210, 361] width 16 height 16
radio input "true"
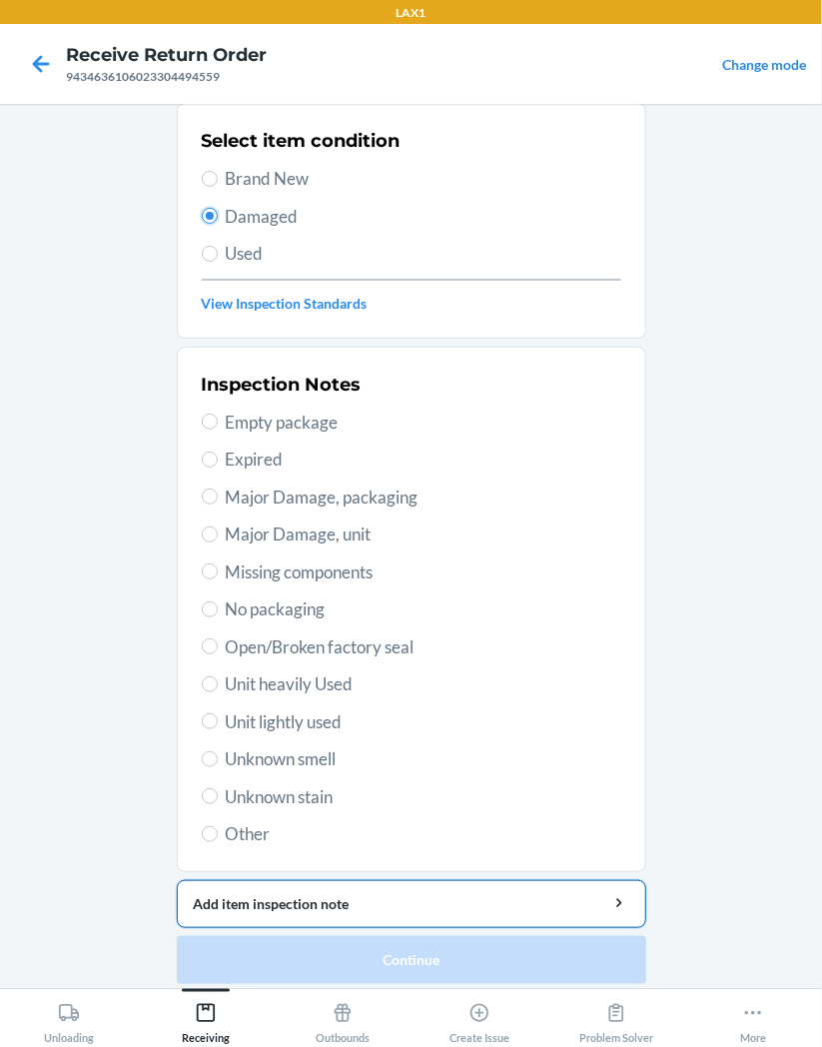
scroll to position [155, 0]
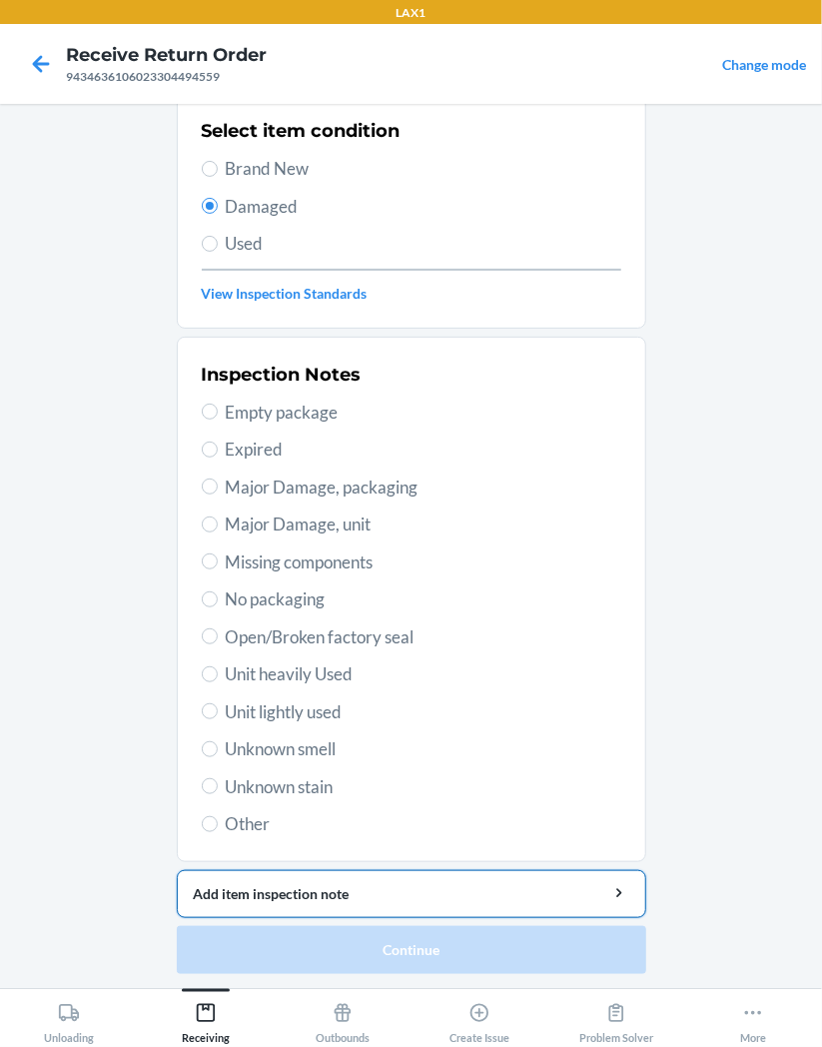
click at [486, 891] on div "Add item inspection note" at bounding box center [412, 893] width 436 height 21
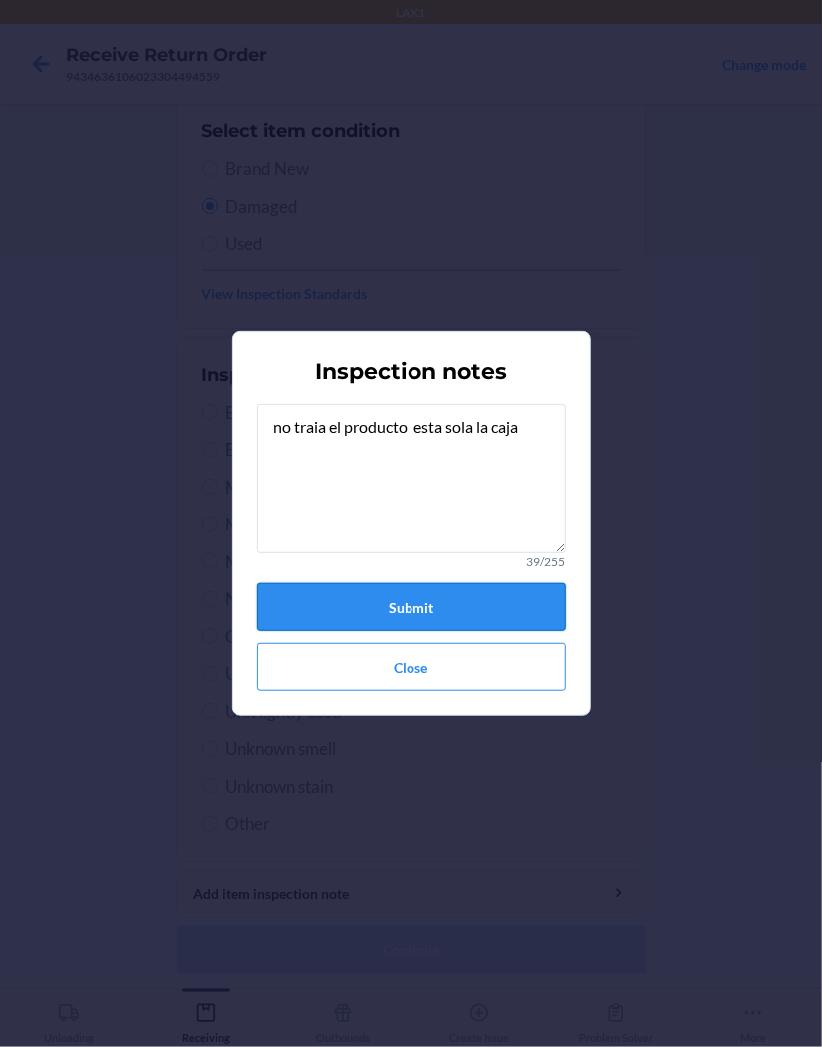
click at [484, 610] on button "Submit" at bounding box center [412, 608] width 310 height 48
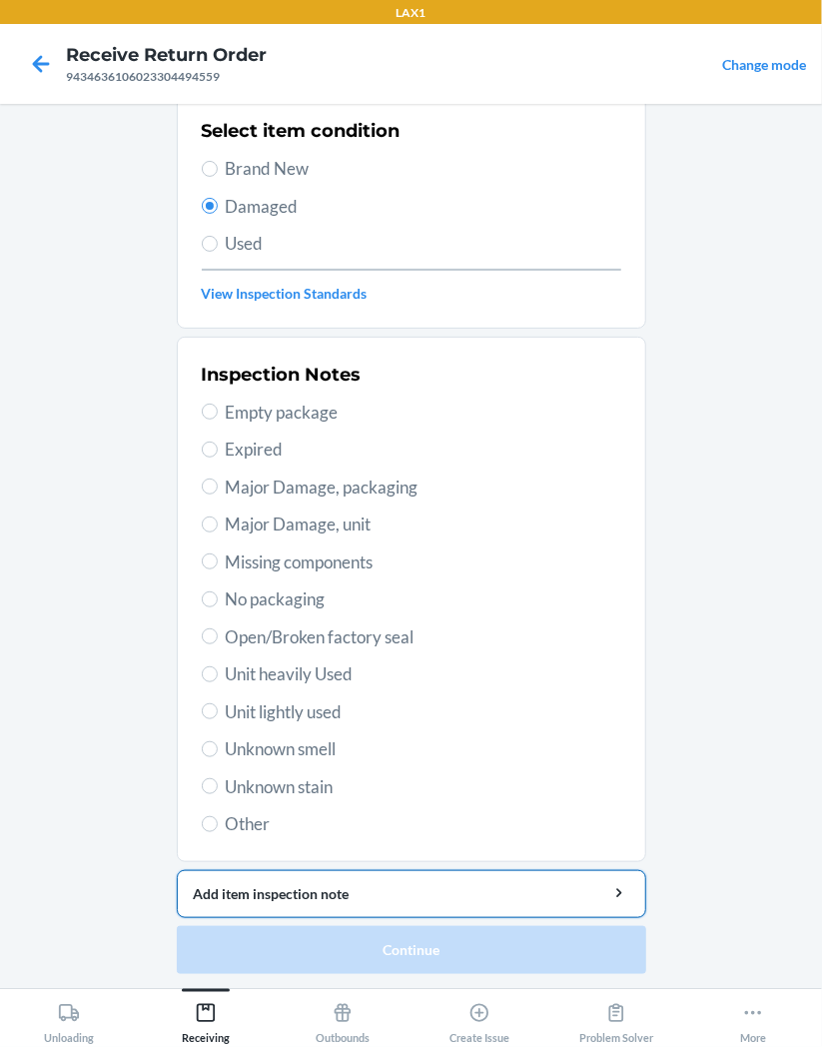
click at [541, 910] on button "Add item inspection note" at bounding box center [412, 894] width 470 height 48
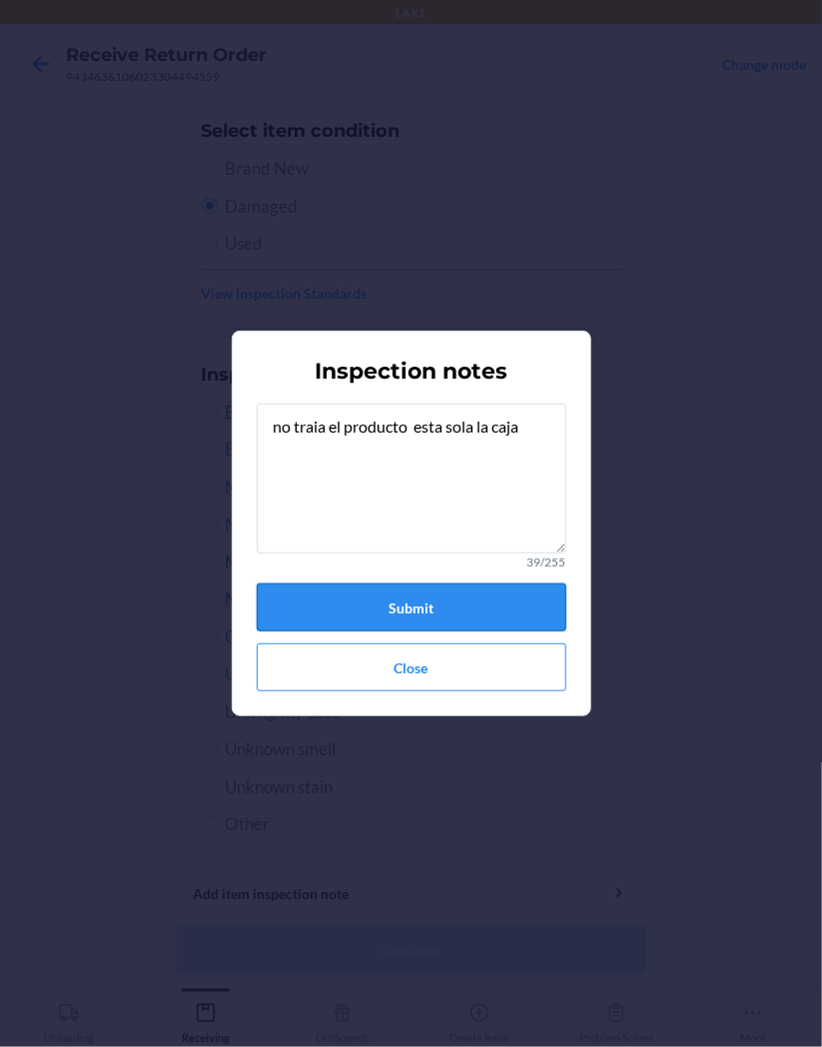
click at [496, 616] on button "Submit" at bounding box center [412, 608] width 310 height 48
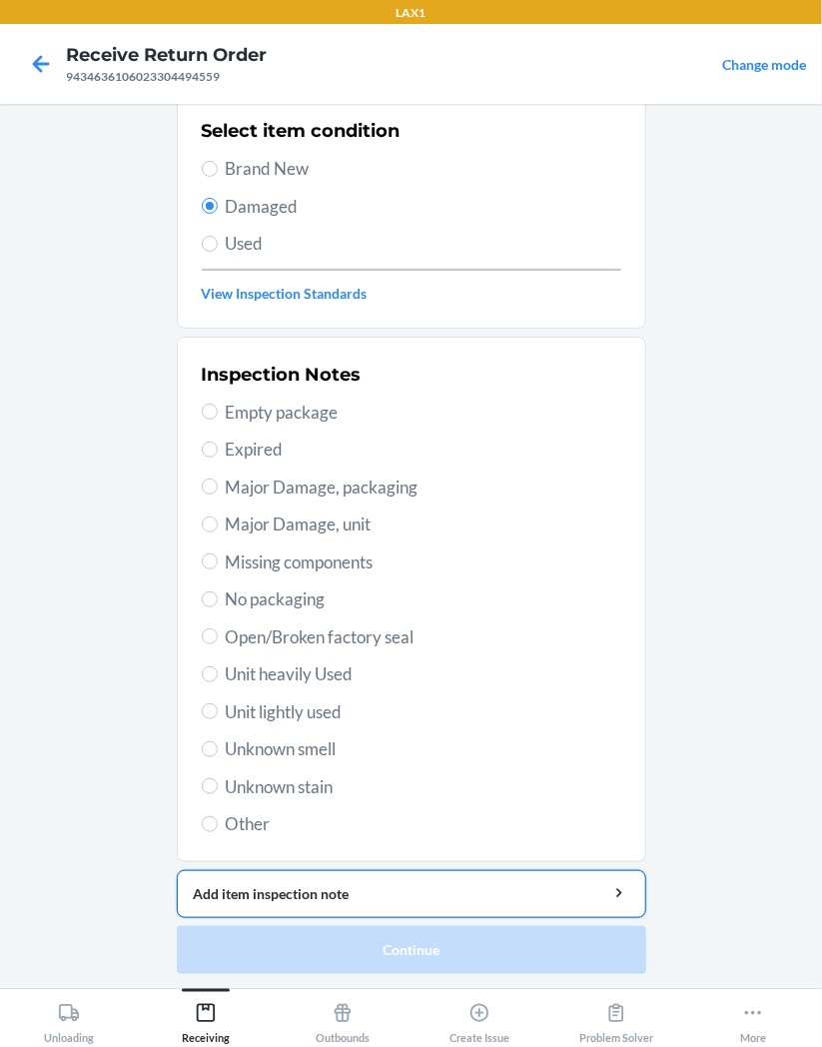
click at [546, 901] on div "Add item inspection note" at bounding box center [412, 893] width 436 height 21
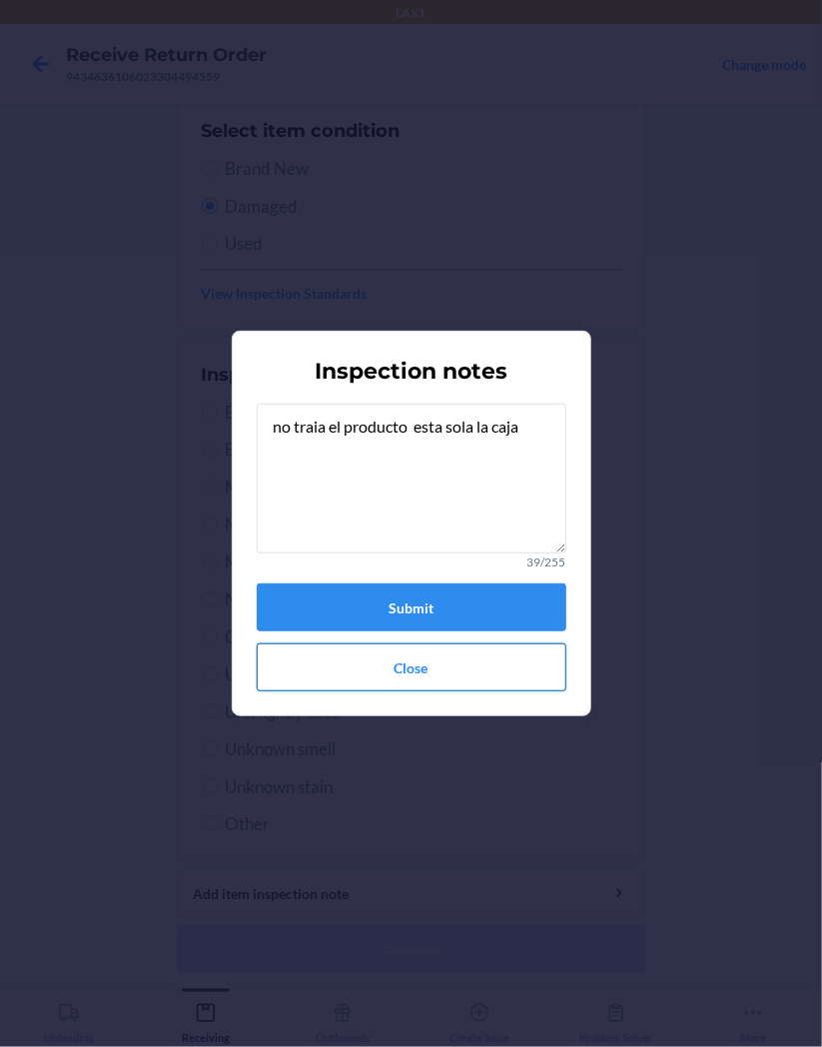
click at [535, 671] on button "Close" at bounding box center [412, 668] width 310 height 48
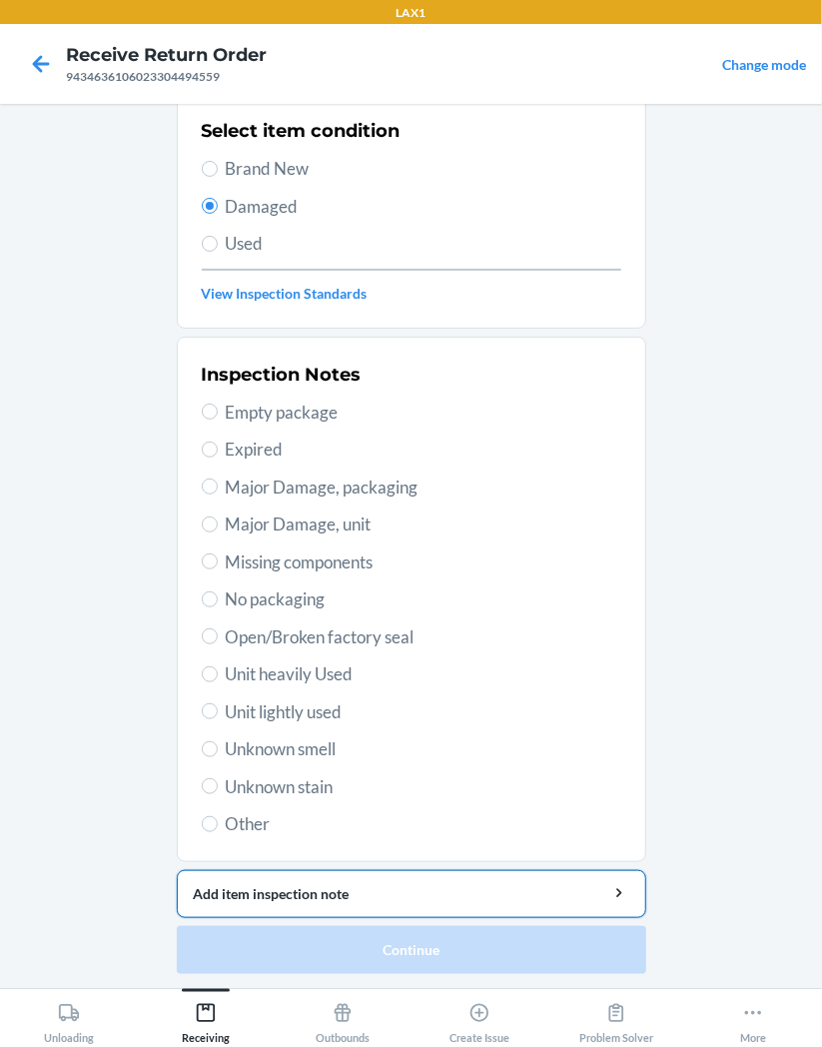
click at [507, 899] on div "Add item inspection note" at bounding box center [412, 893] width 436 height 21
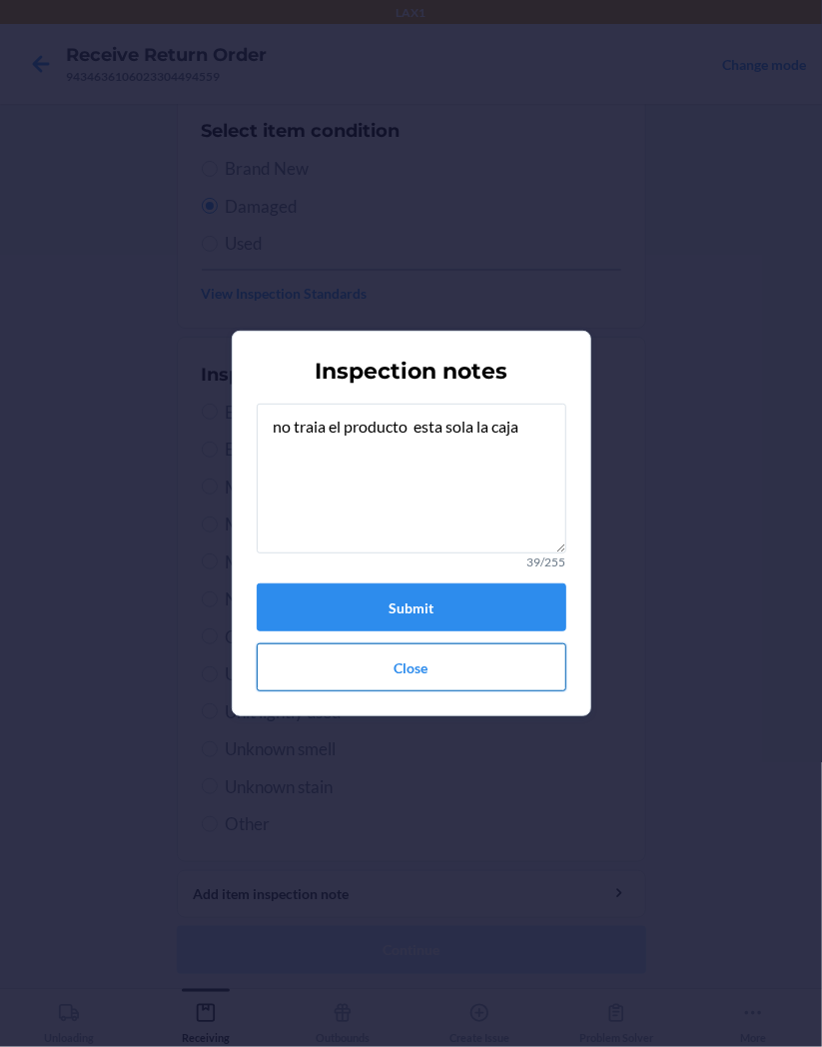
click at [496, 667] on button "Close" at bounding box center [412, 668] width 310 height 48
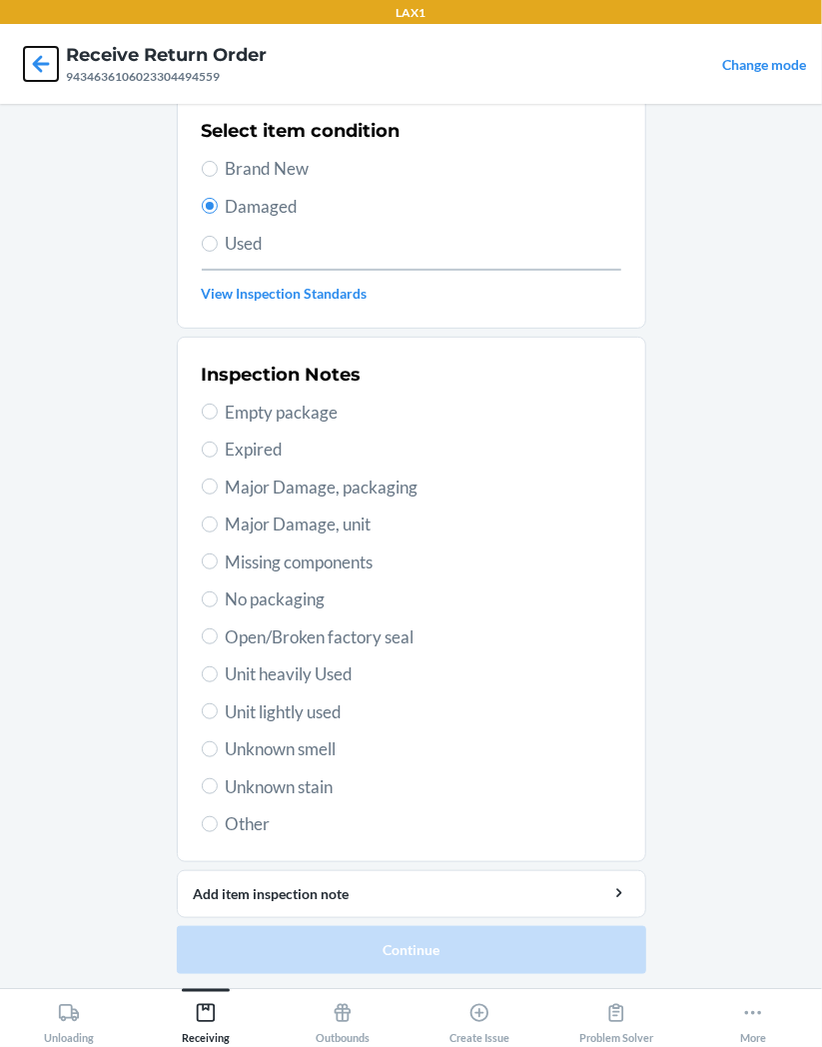
click at [38, 62] on icon at bounding box center [41, 64] width 34 height 34
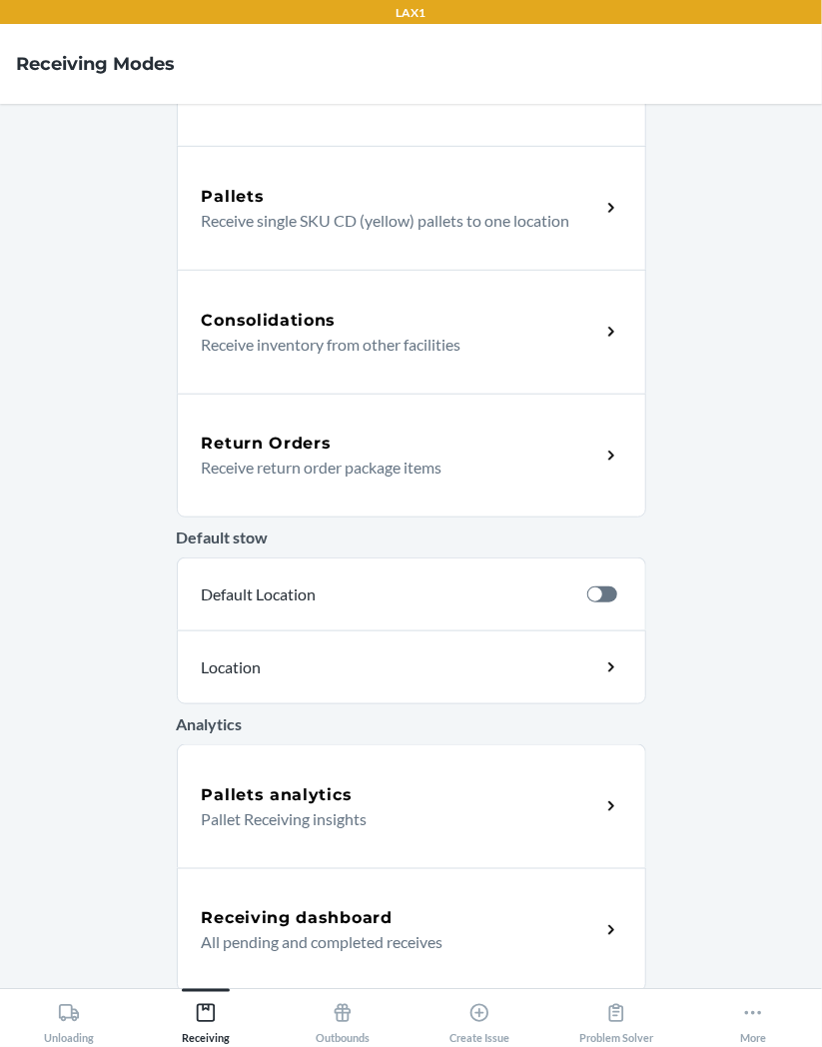
scroll to position [345, 0]
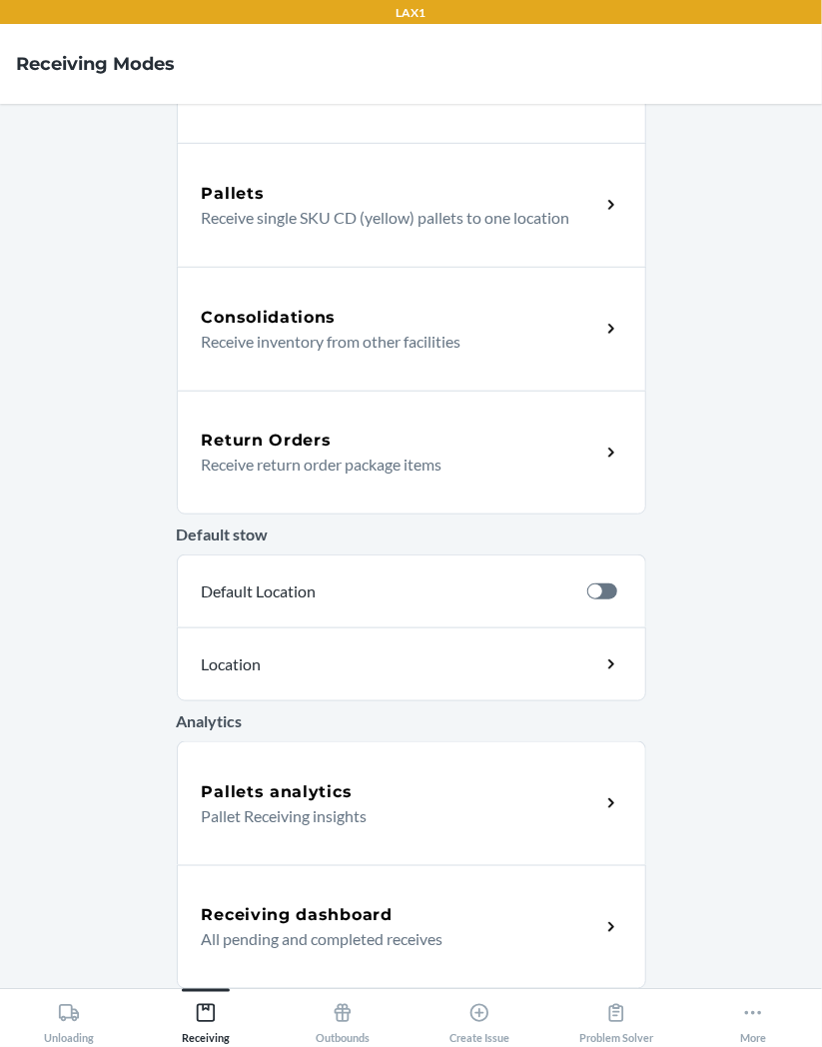
click at [567, 461] on p "Receive return order package items" at bounding box center [393, 465] width 383 height 24
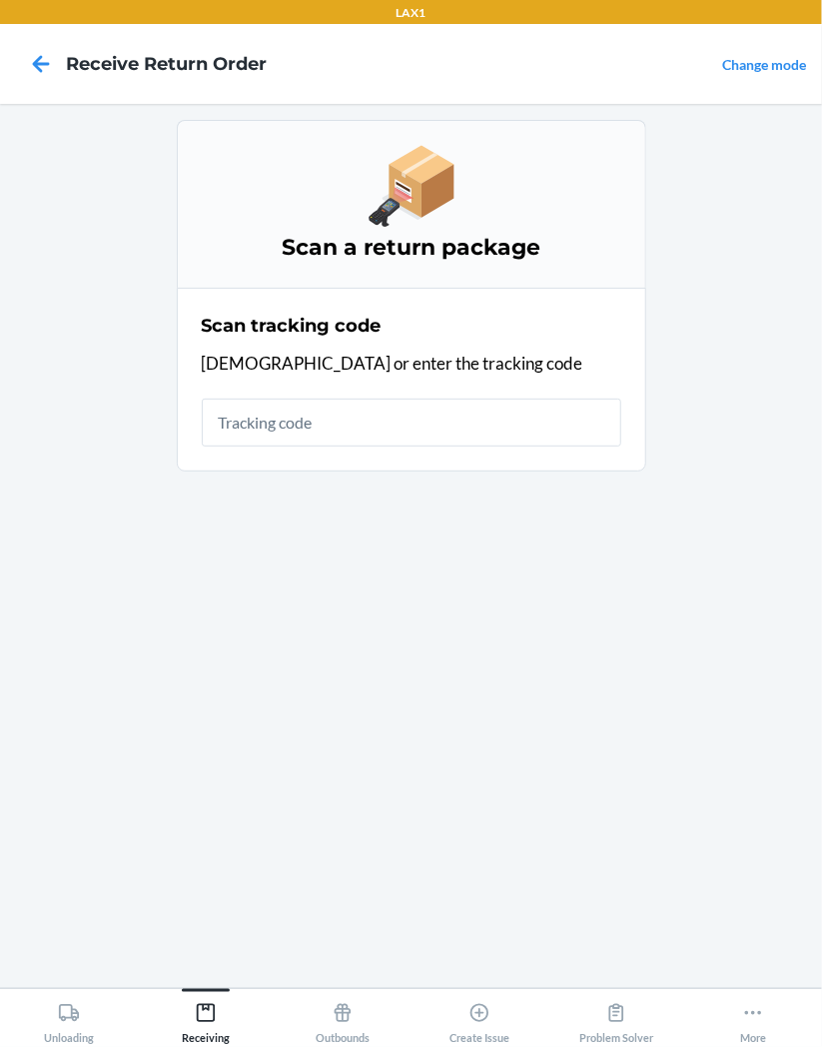
type input "-"
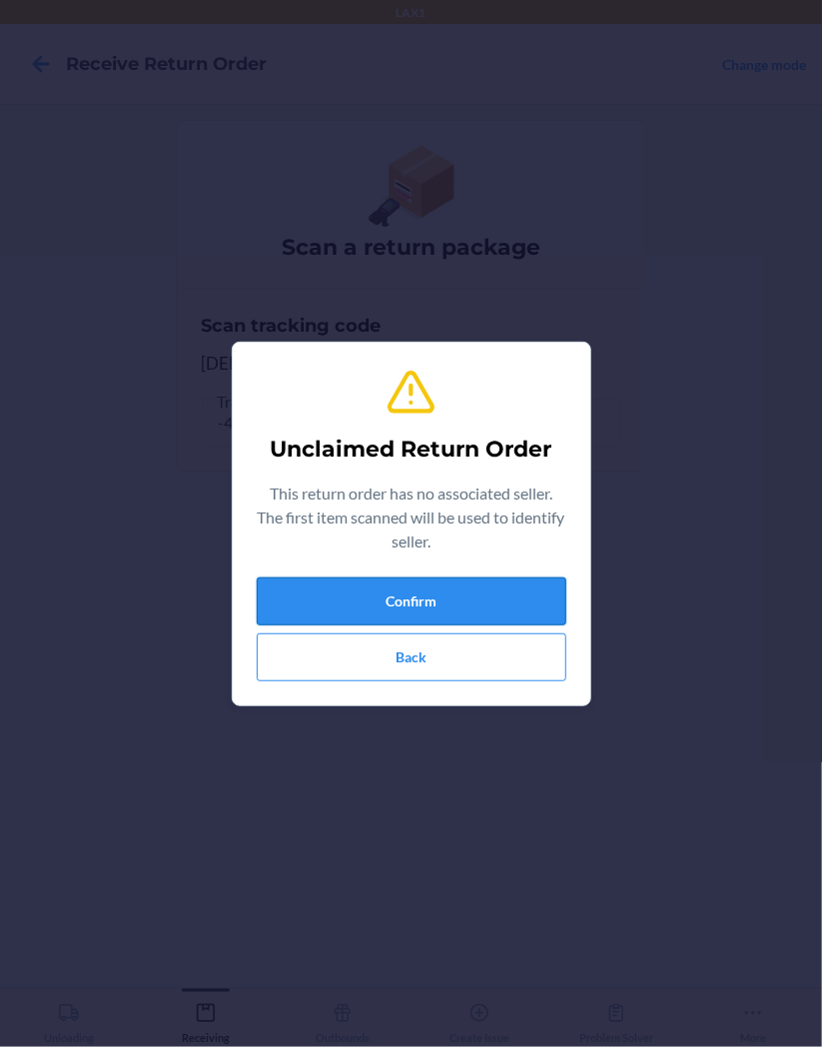
click at [476, 598] on button "Confirm" at bounding box center [412, 602] width 310 height 48
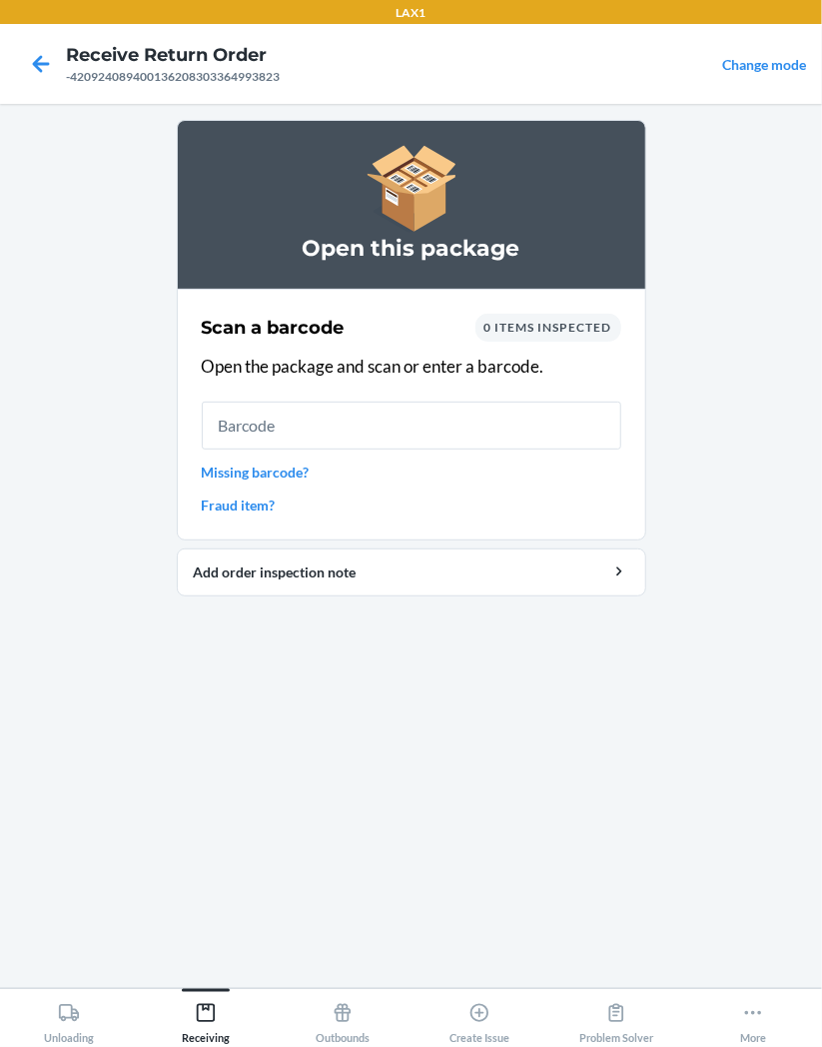
click at [280, 478] on div "Scan a barcode 0 items inspected Open the package and scan or enter a barcode. …" at bounding box center [412, 415] width 420 height 214
click at [280, 476] on link "Missing barcode?" at bounding box center [412, 472] width 420 height 21
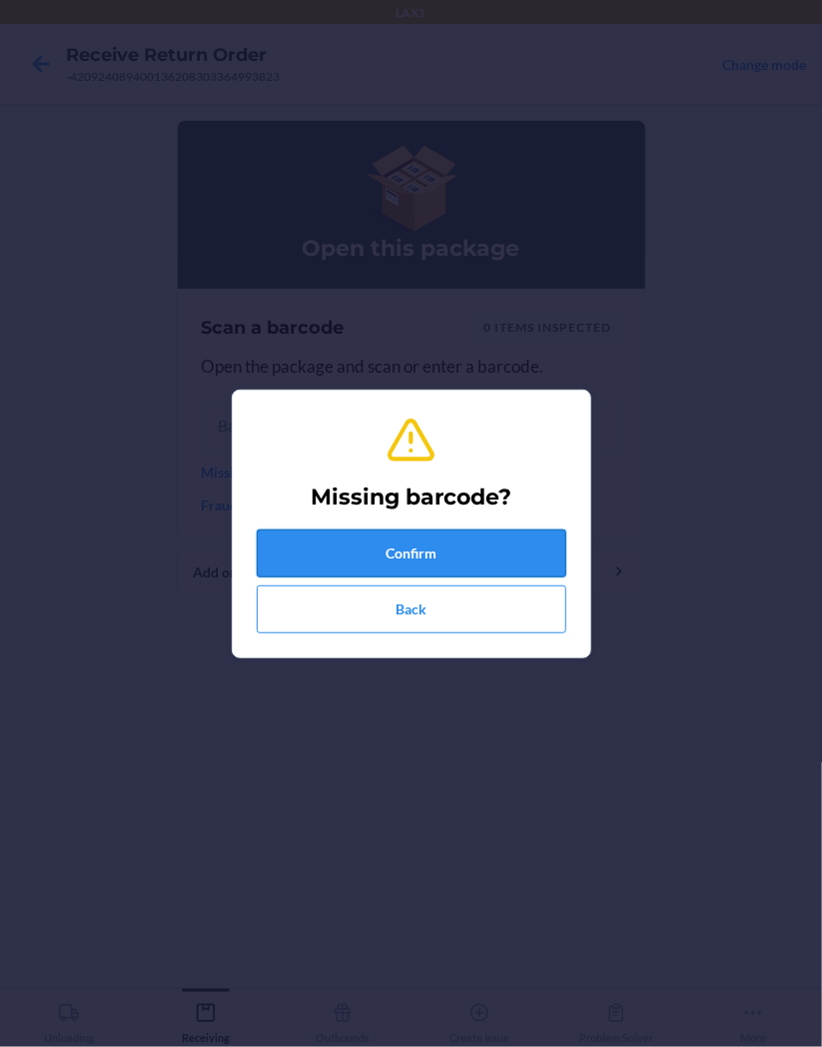
click at [455, 553] on button "Confirm" at bounding box center [412, 554] width 310 height 48
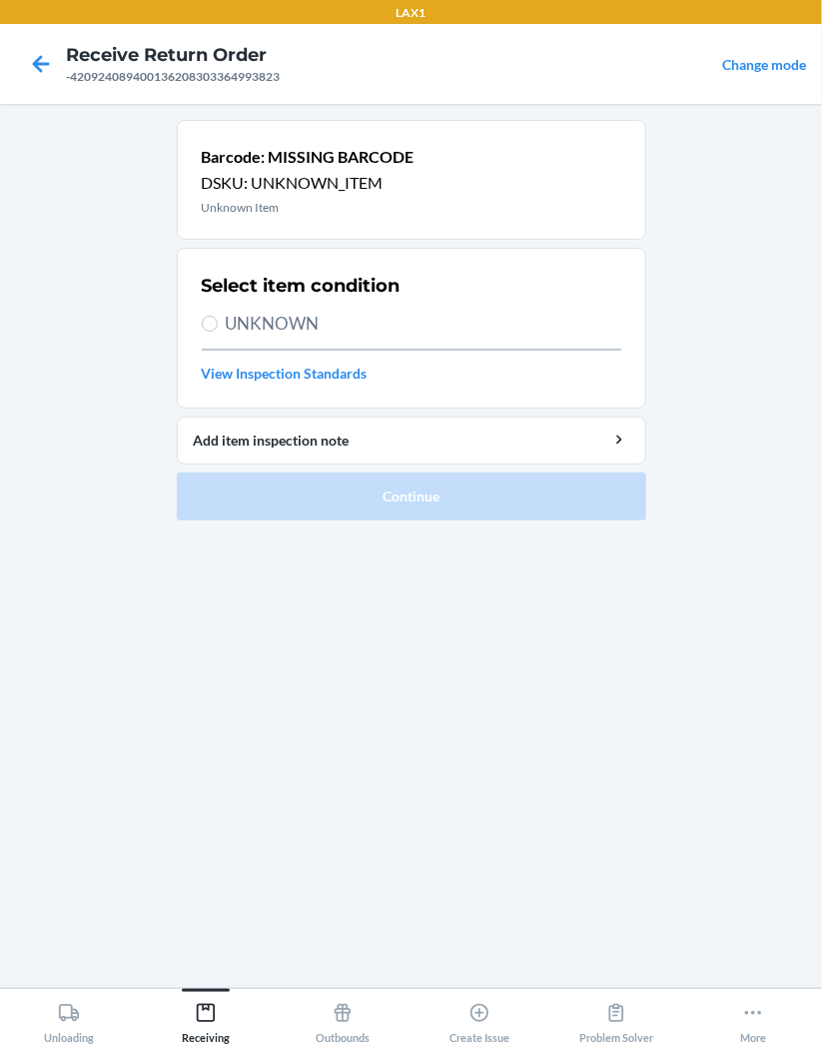
click at [223, 318] on label "UNKNOWN" at bounding box center [412, 324] width 420 height 26
click at [218, 318] on input "UNKNOWN" at bounding box center [210, 324] width 16 height 16
radio input "true"
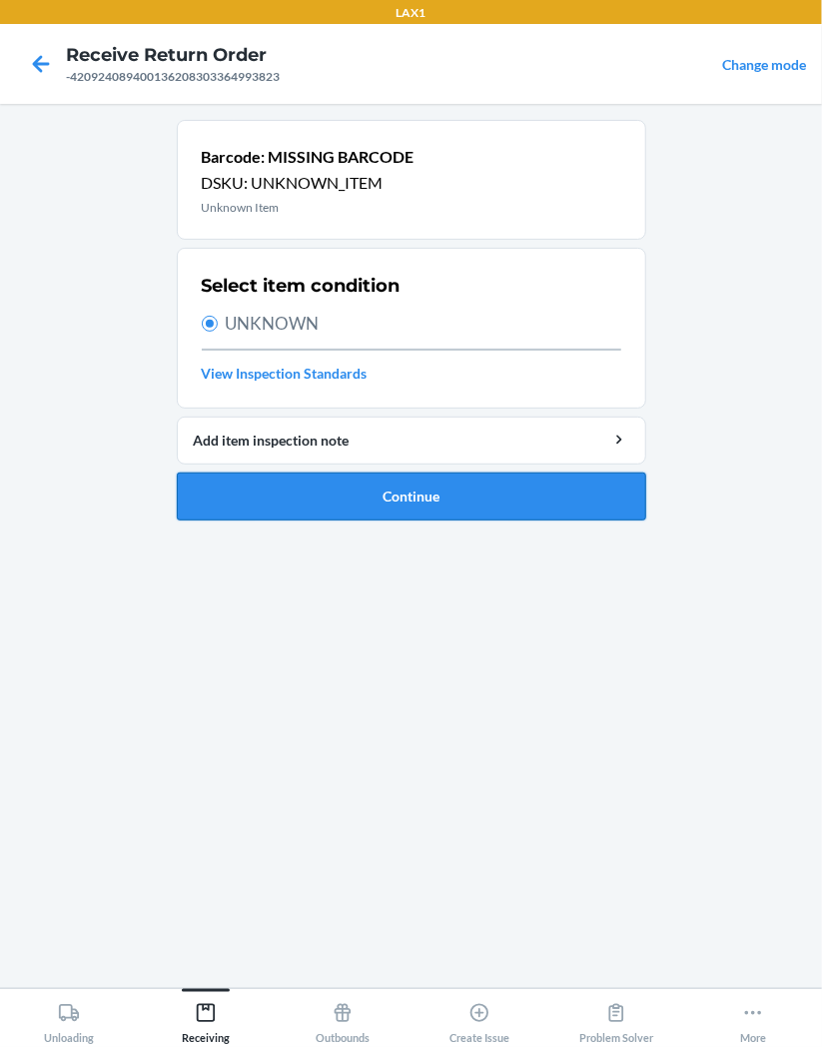
click at [410, 487] on button "Continue" at bounding box center [412, 497] width 470 height 48
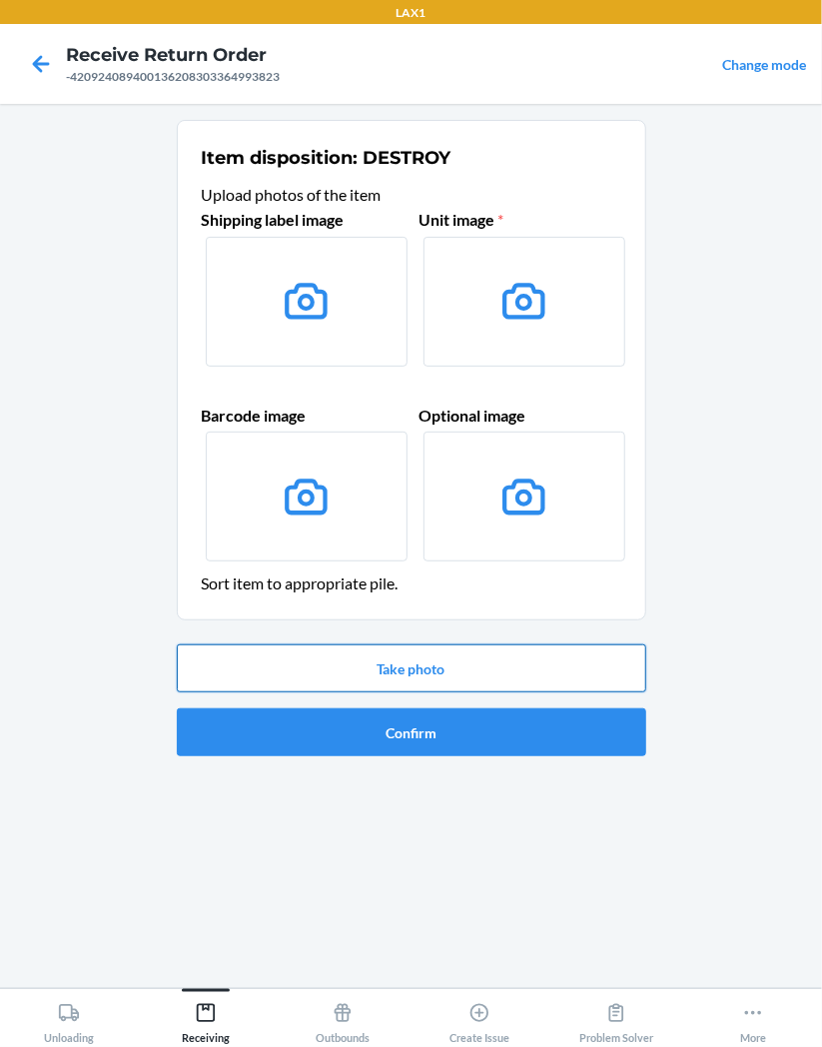
click at [496, 661] on button "Take photo" at bounding box center [412, 669] width 470 height 48
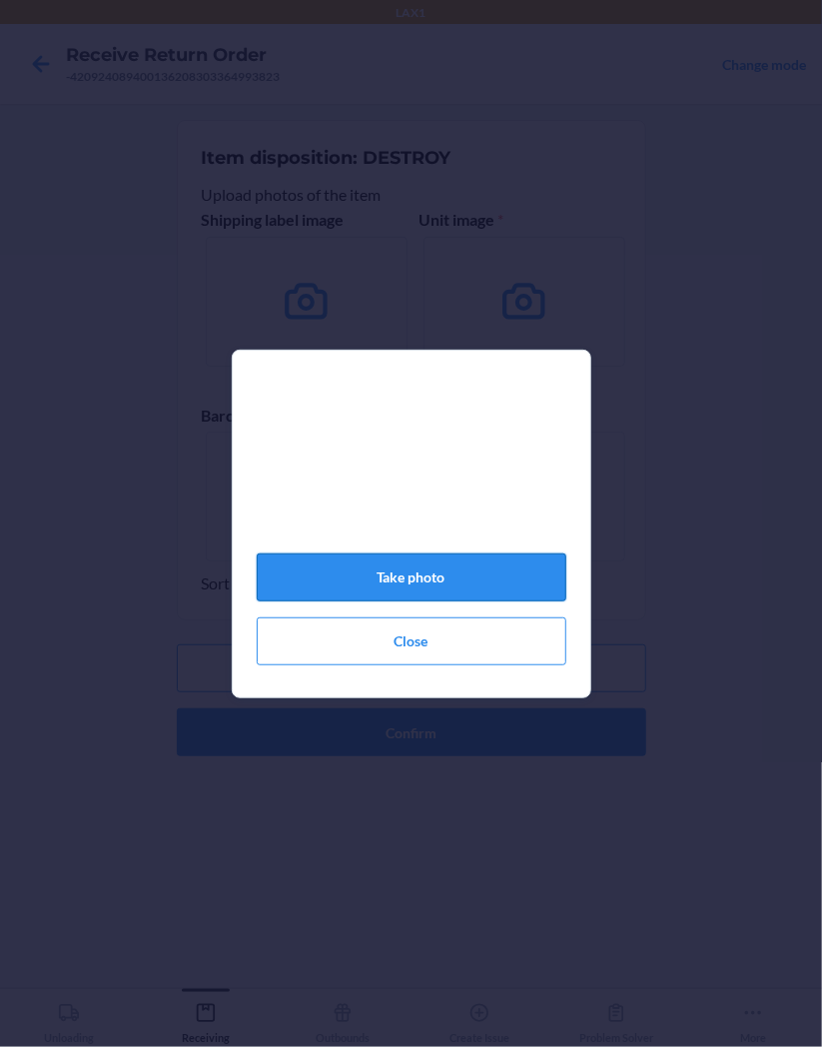
click at [466, 590] on button "Take photo" at bounding box center [412, 578] width 310 height 48
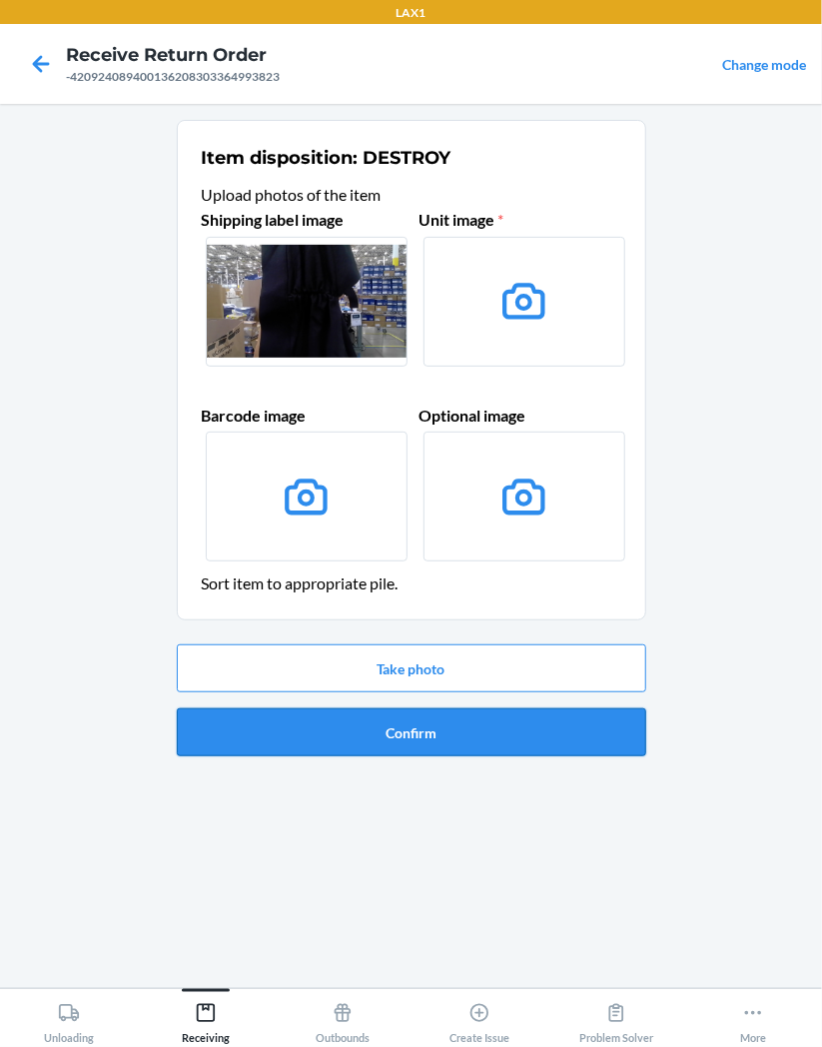
click at [500, 725] on button "Confirm" at bounding box center [412, 732] width 470 height 48
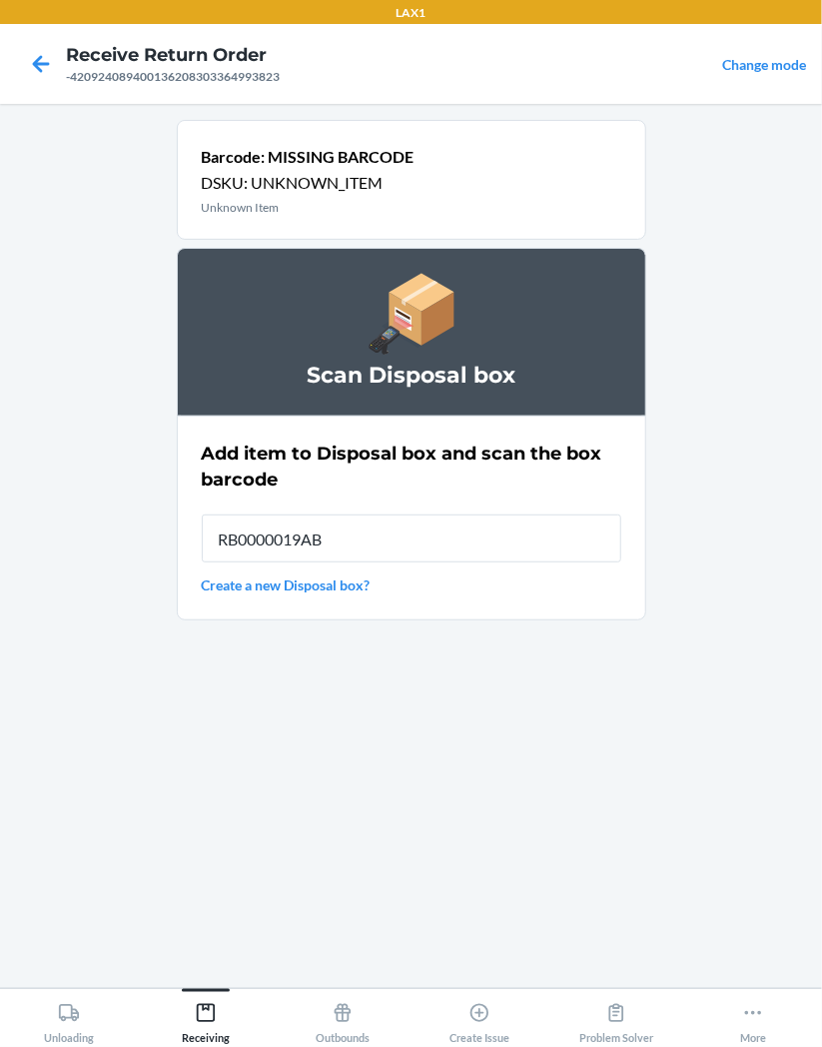
type input "RB0000019AB"
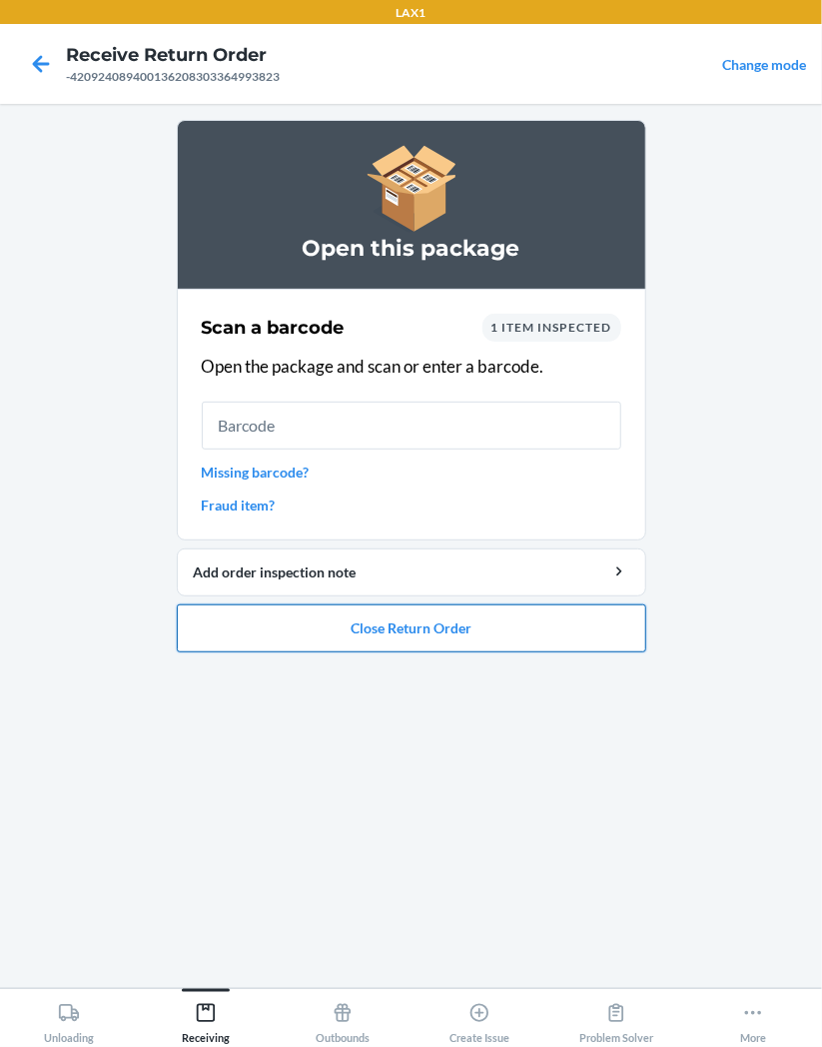
click at [513, 615] on button "Close Return Order" at bounding box center [412, 629] width 470 height 48
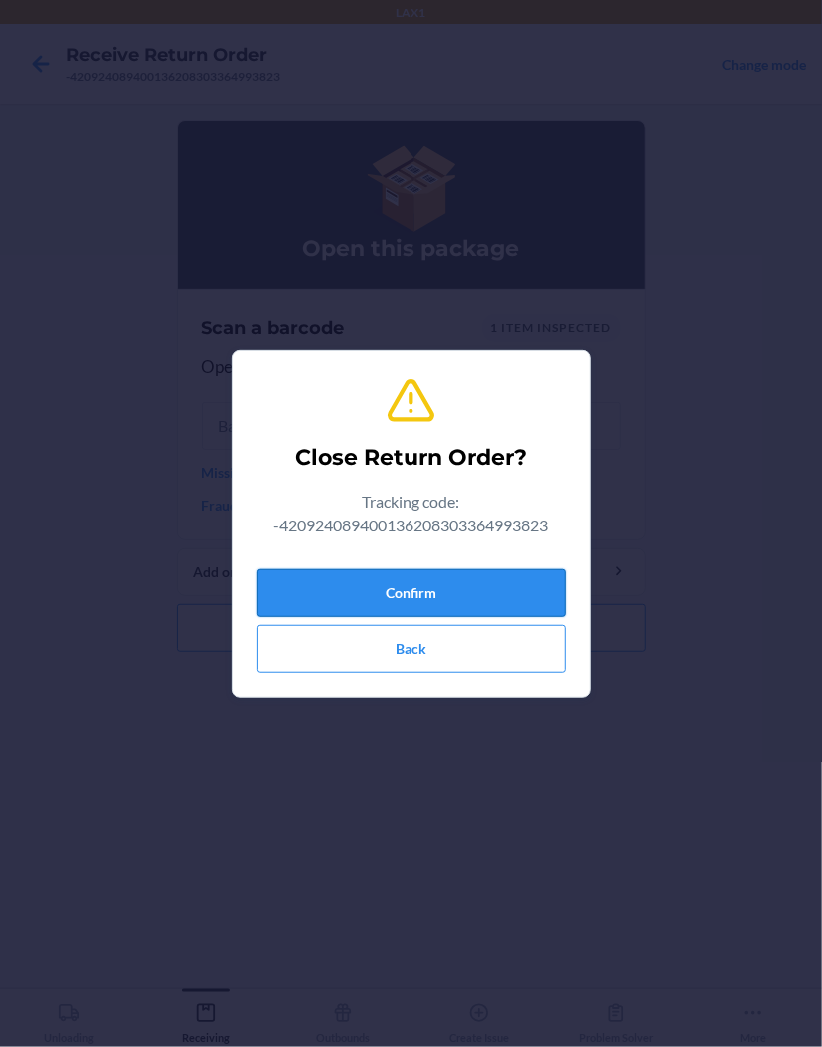
click at [460, 584] on button "Confirm" at bounding box center [412, 594] width 310 height 48
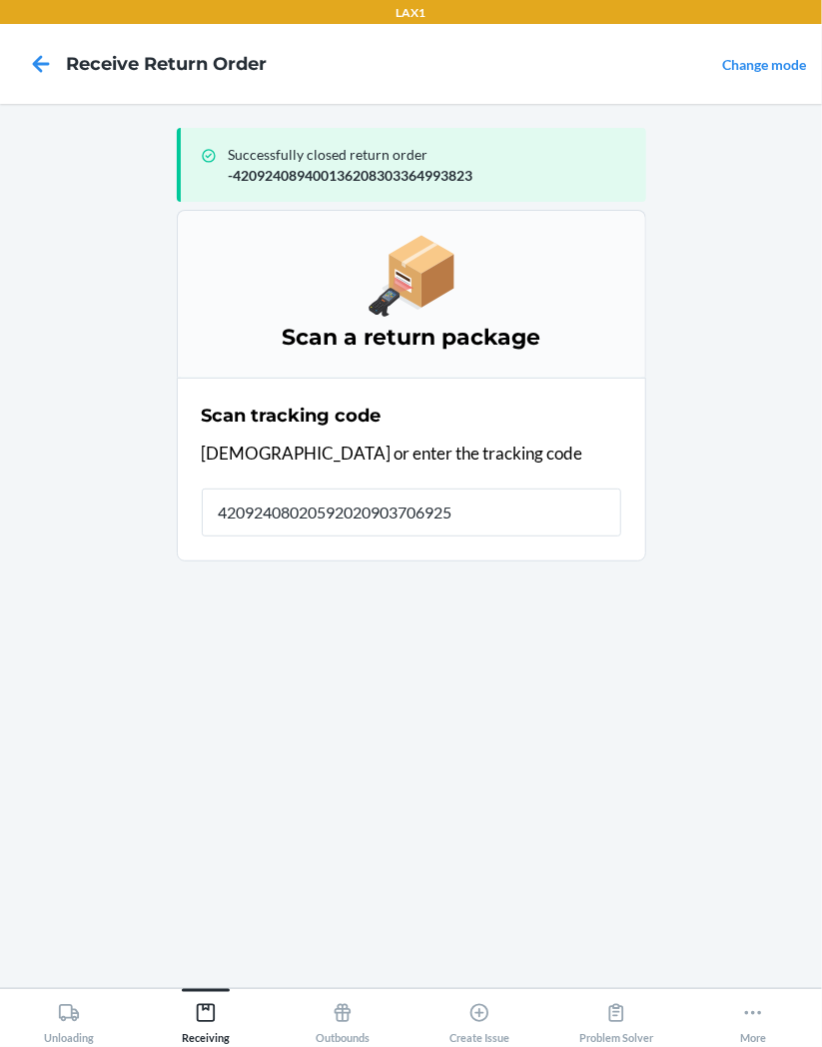
type input "420924080205920209037069250"
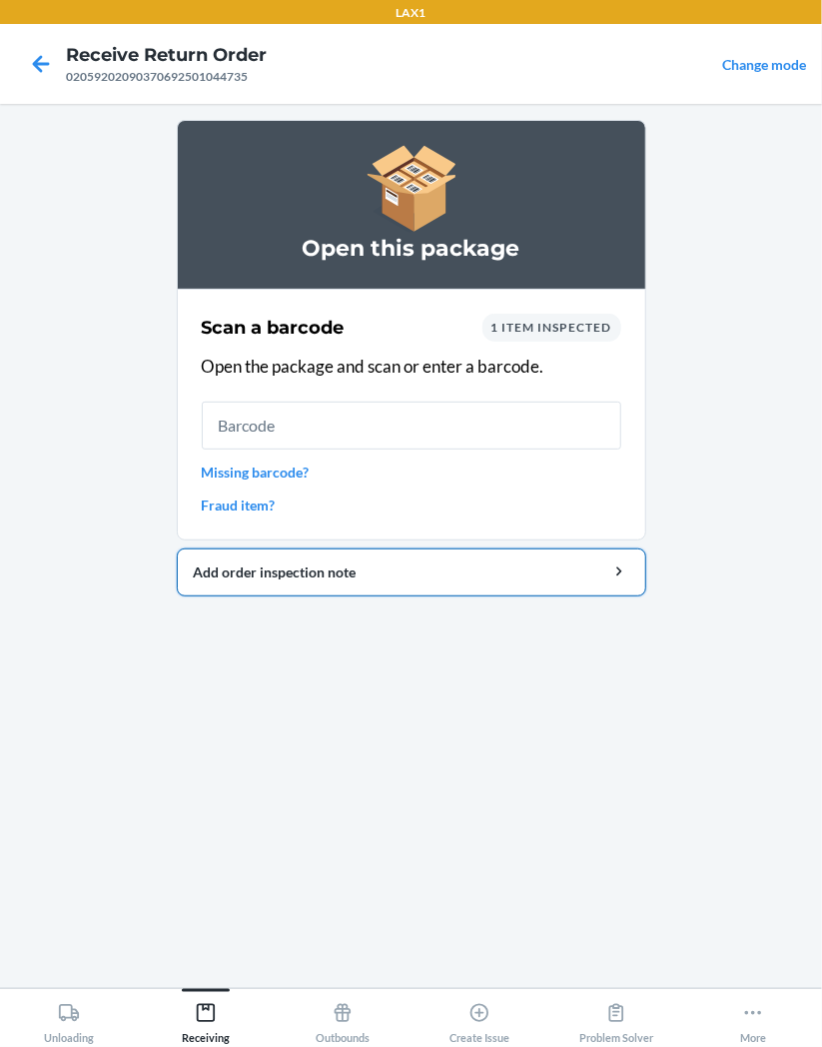
click at [587, 578] on div "Add order inspection note" at bounding box center [412, 572] width 436 height 21
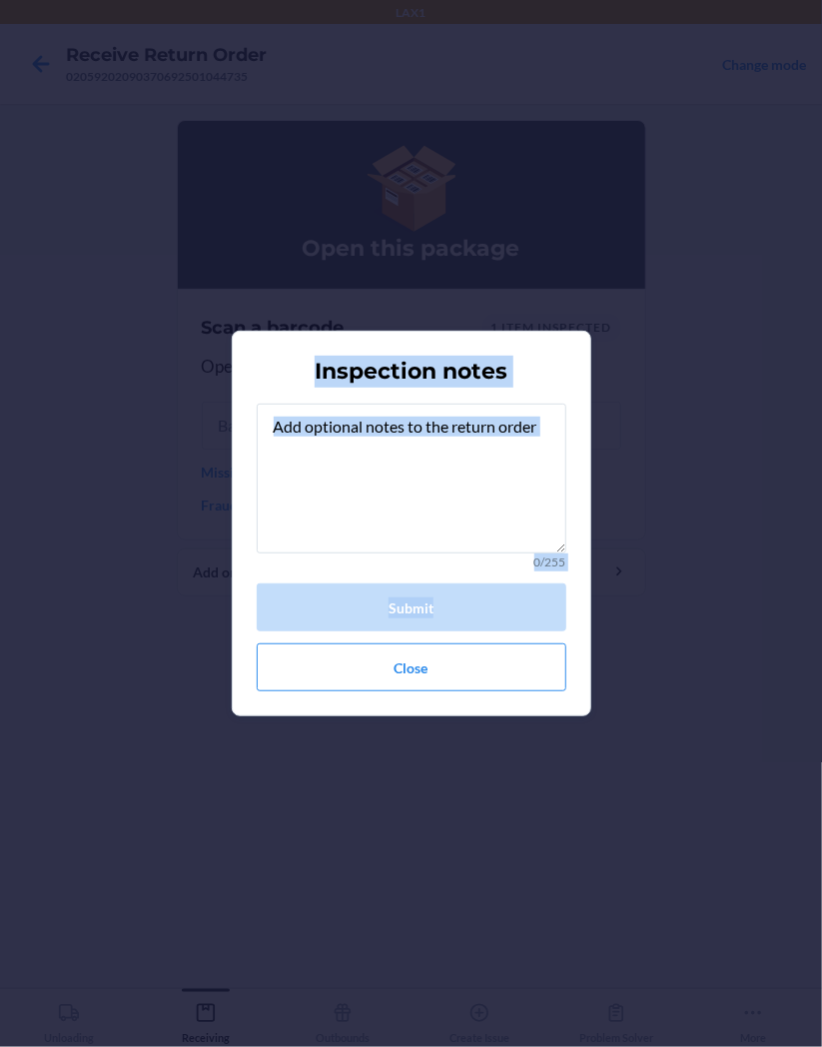
drag, startPoint x: 587, startPoint y: 578, endPoint x: 822, endPoint y: 1101, distance: 574.3
click at [821, 1046] on html "LAX1 Receive Return Order 02059202090370692501044735 Change mode Open this pack…" at bounding box center [411, 523] width 822 height 1047
click at [535, 661] on button "Close" at bounding box center [412, 668] width 310 height 48
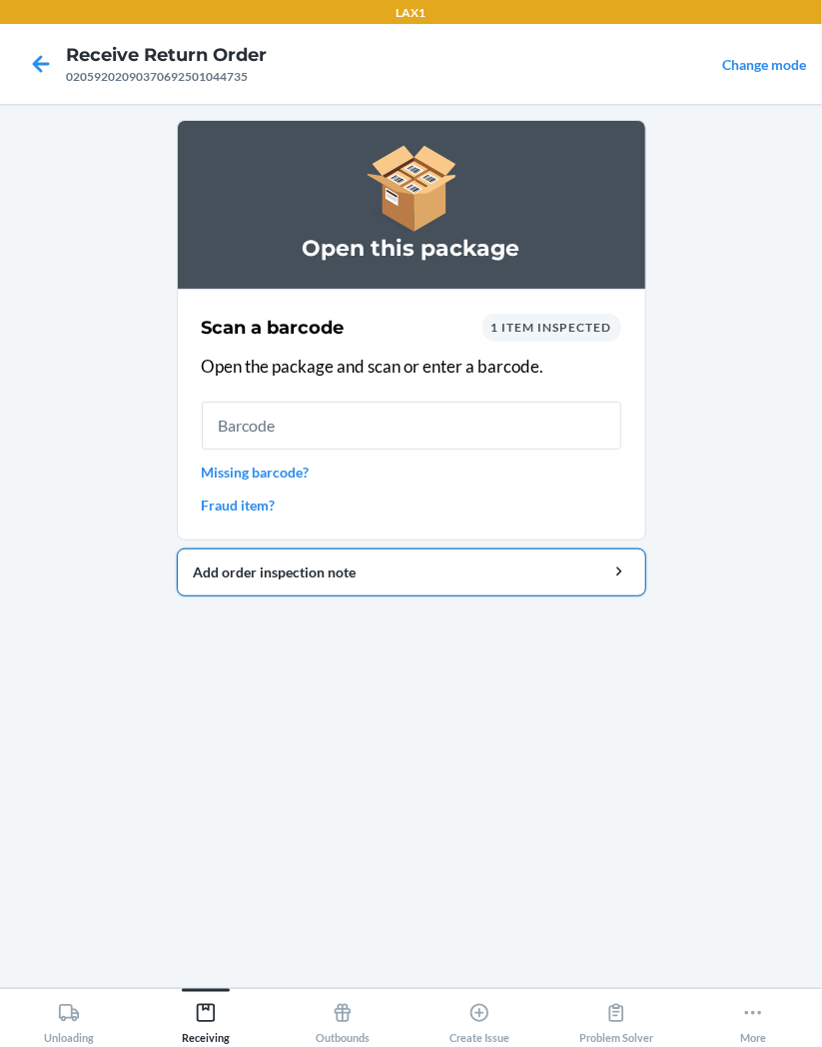
click at [402, 572] on div "Add order inspection note" at bounding box center [412, 572] width 436 height 21
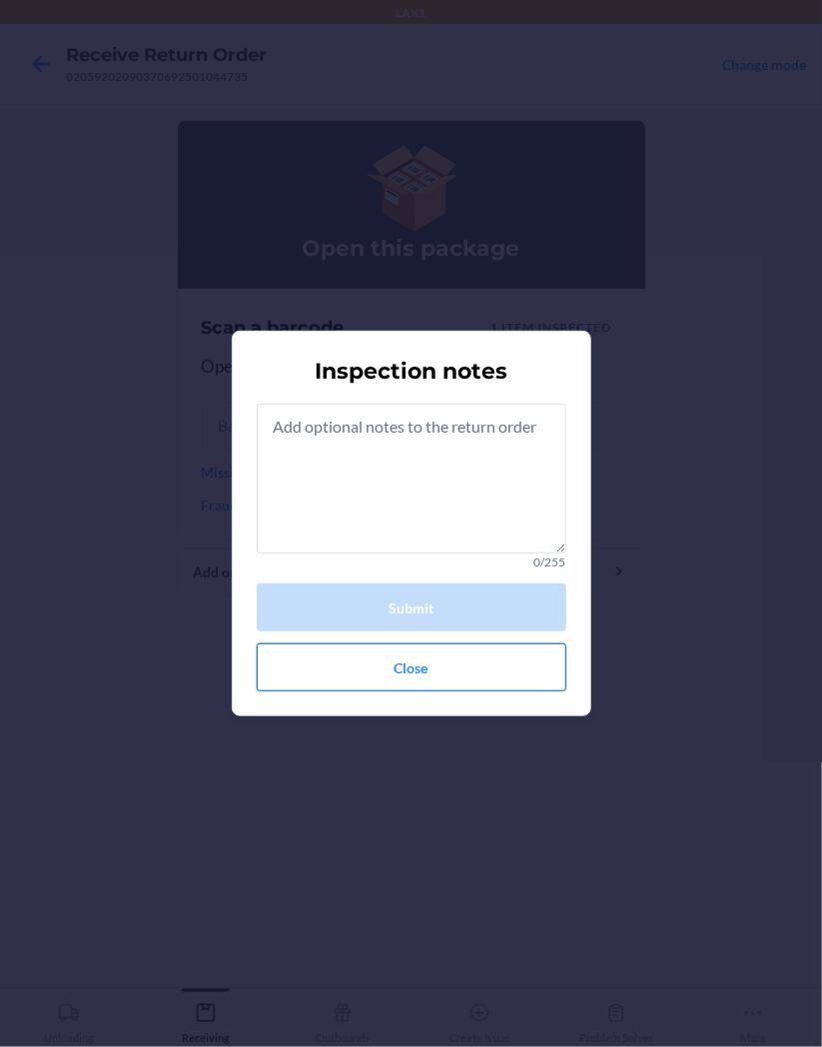
click at [501, 674] on button "Close" at bounding box center [412, 668] width 310 height 48
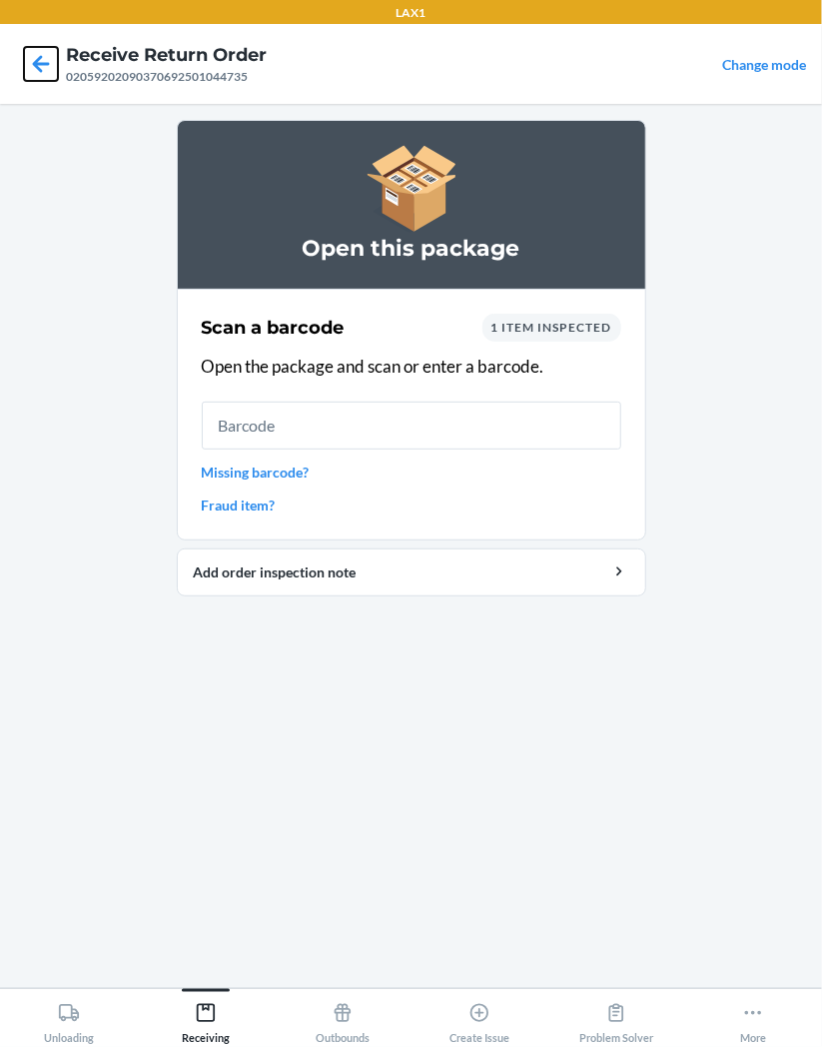
click at [43, 67] on icon at bounding box center [41, 64] width 34 height 34
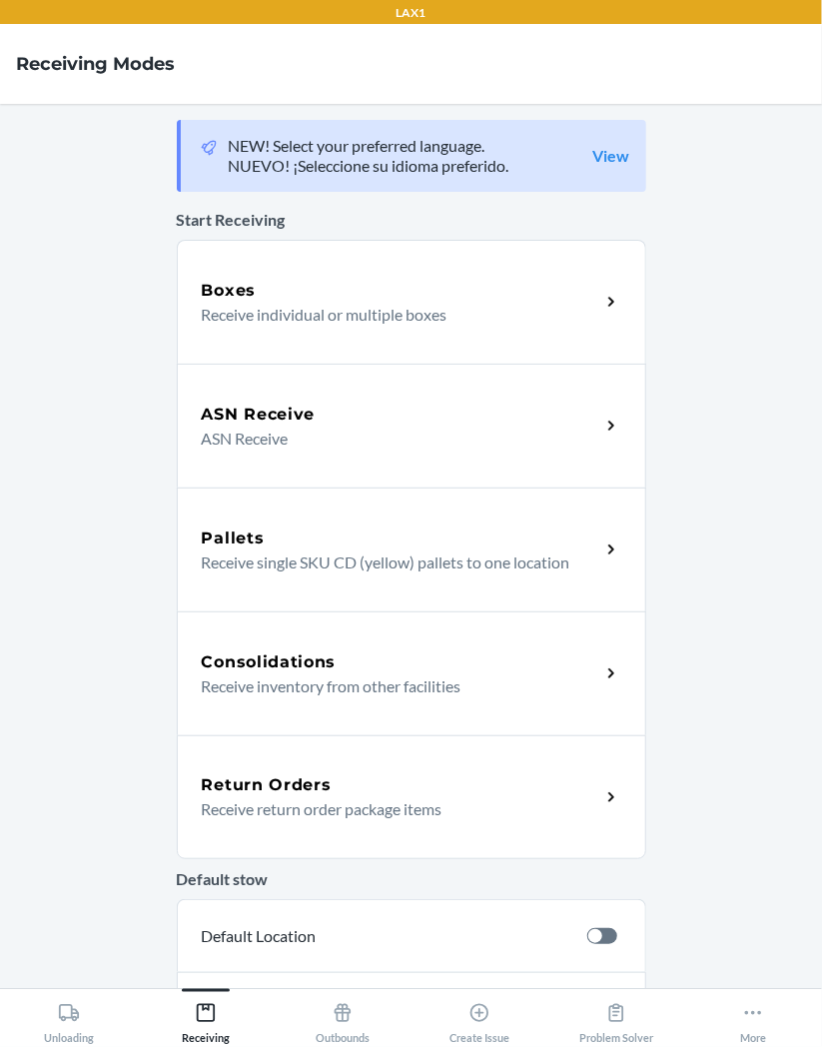
click at [590, 791] on div "Return Orders" at bounding box center [401, 785] width 399 height 24
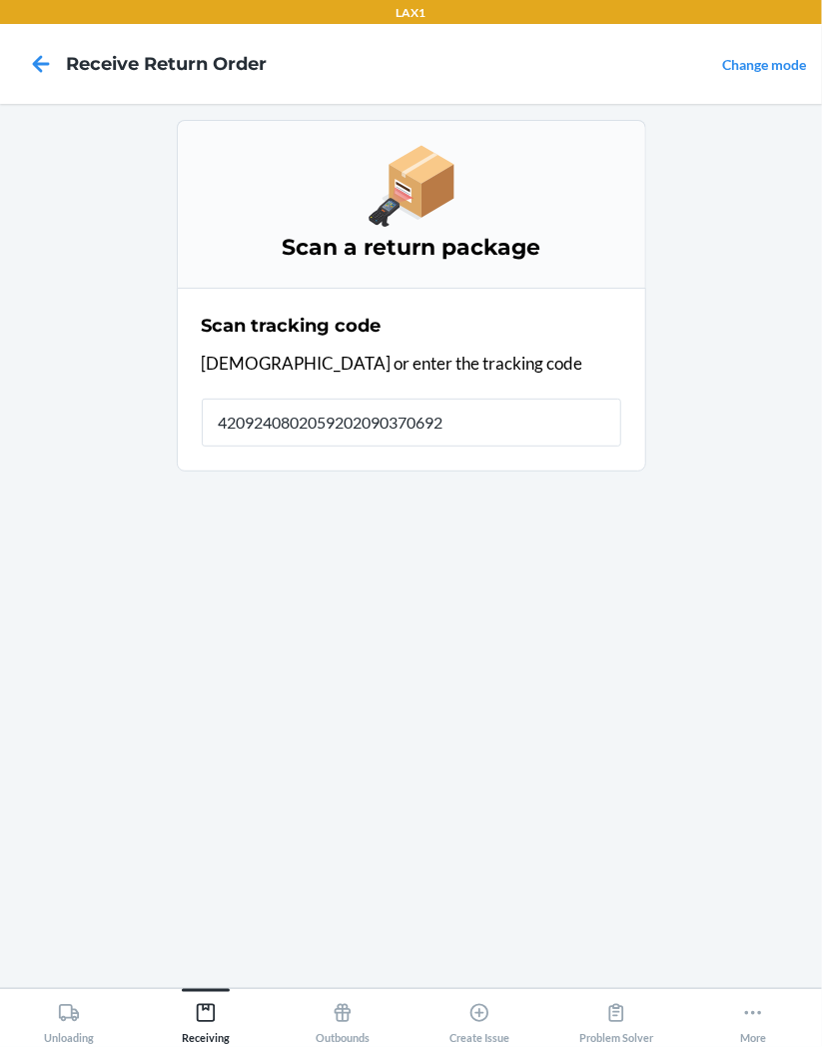
type input "42092408020592020903706925"
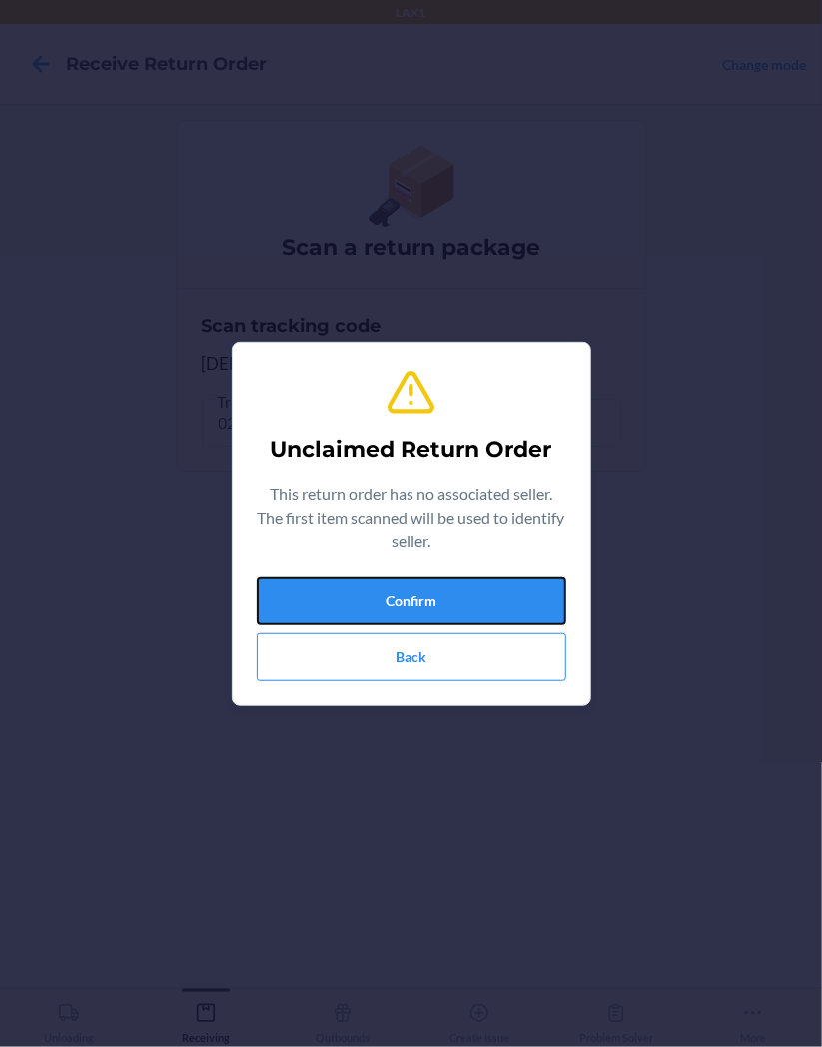
click at [518, 604] on button "Confirm" at bounding box center [412, 602] width 310 height 48
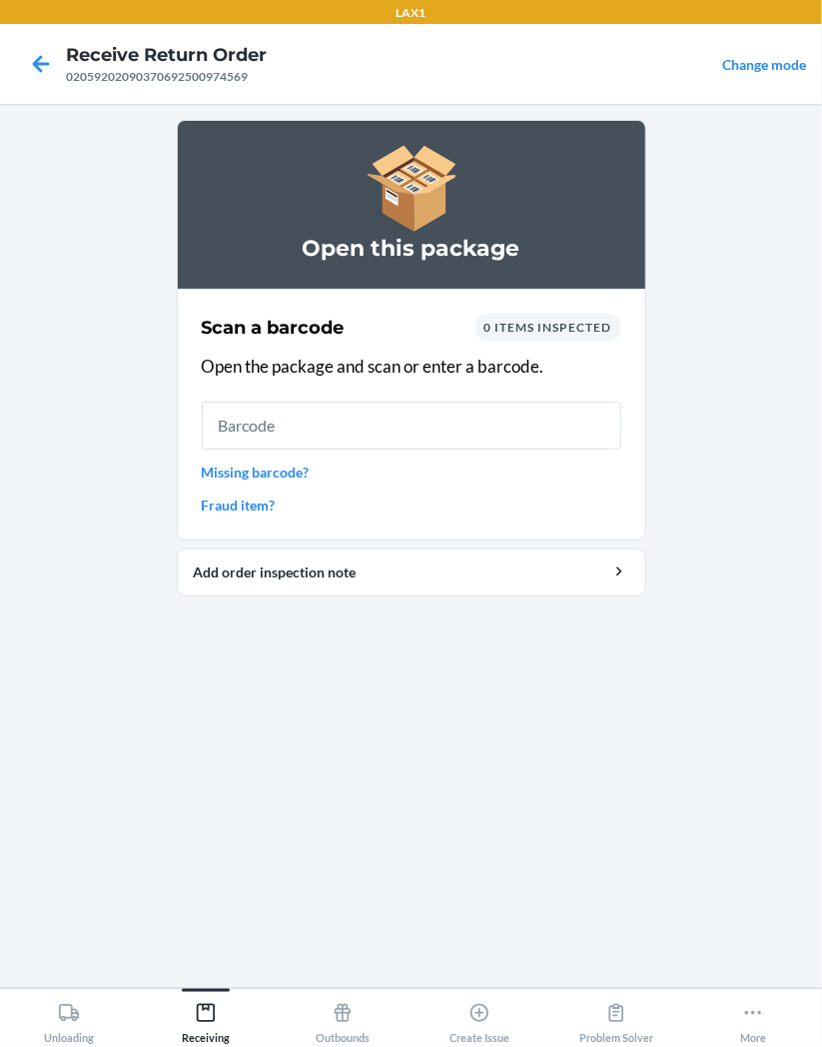
click at [323, 475] on link "Missing barcode?" at bounding box center [412, 472] width 420 height 21
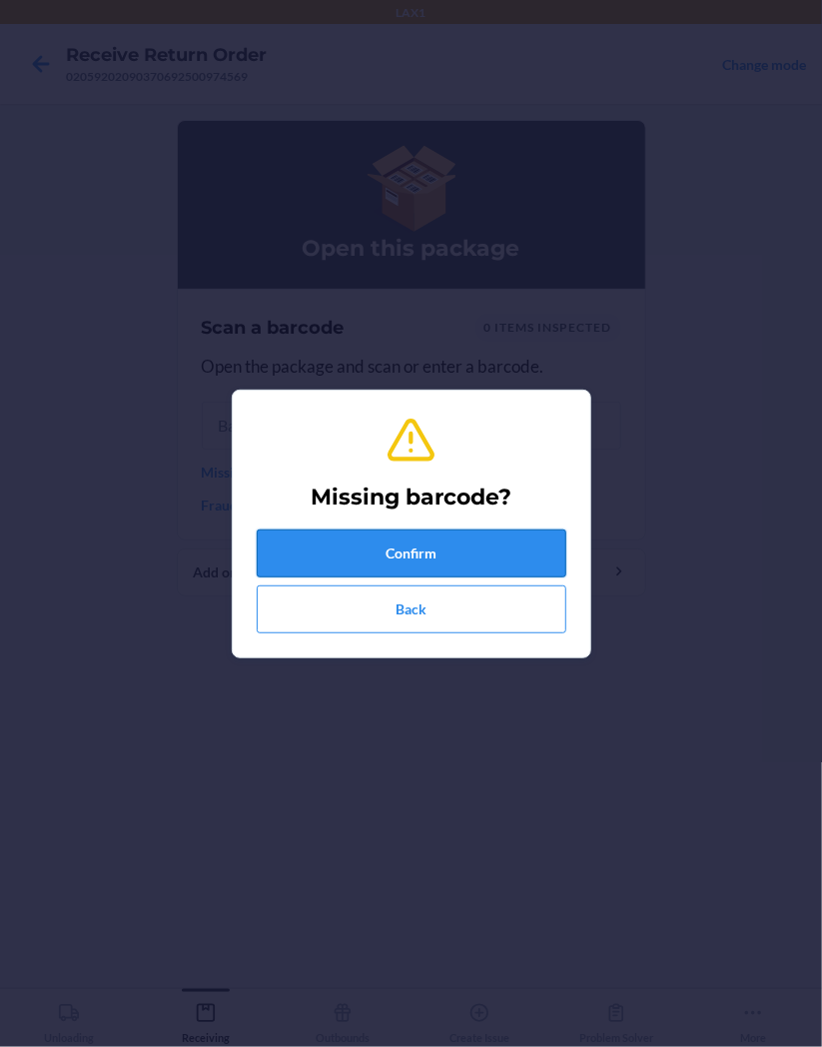
click at [485, 547] on button "Confirm" at bounding box center [412, 554] width 310 height 48
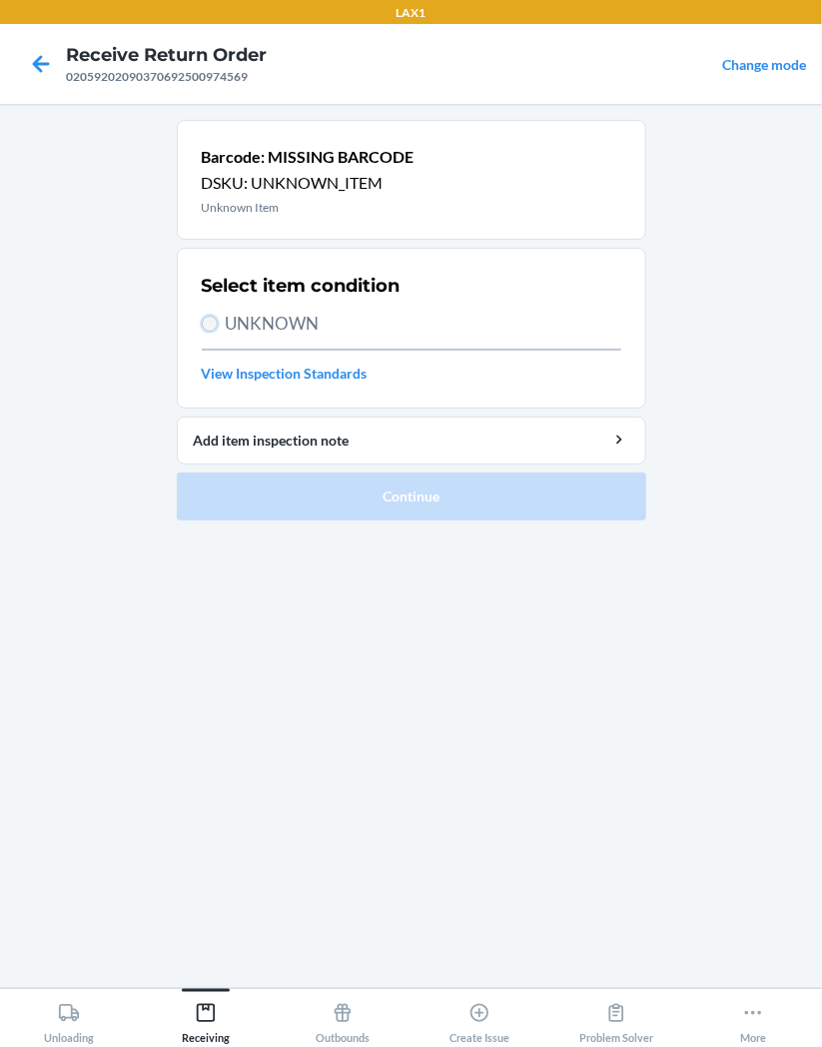
click at [208, 324] on input "UNKNOWN" at bounding box center [210, 324] width 16 height 16
radio input "true"
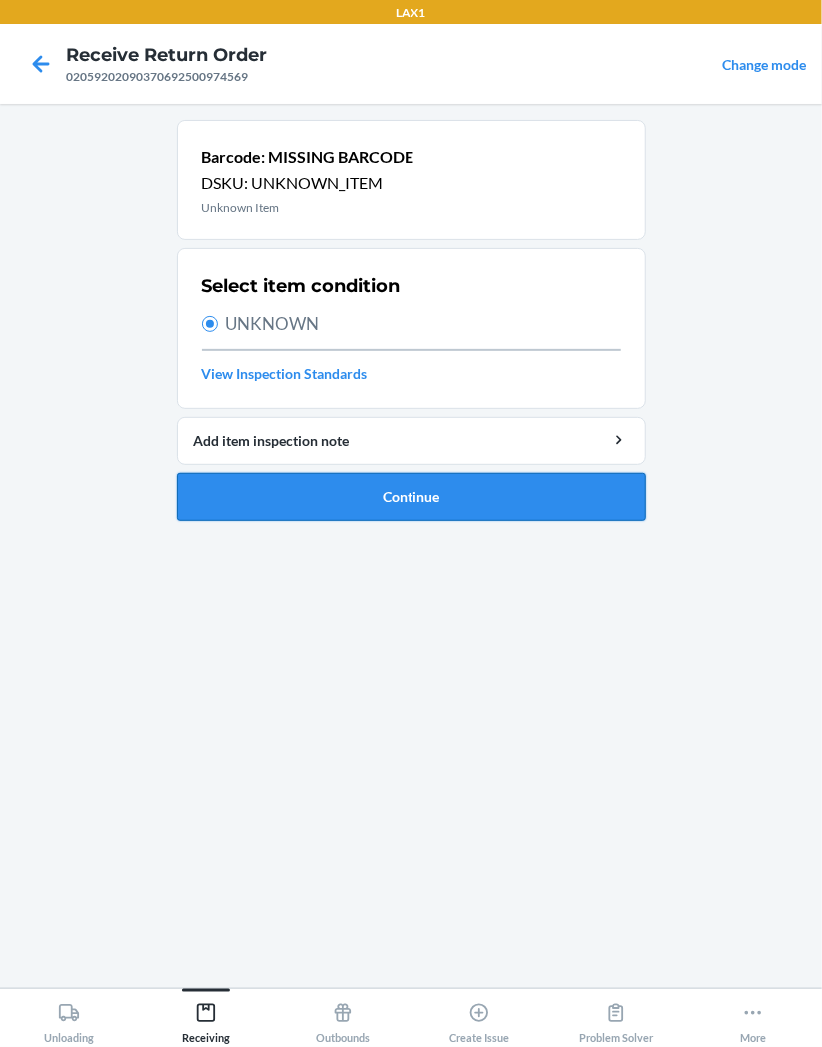
click at [528, 512] on button "Continue" at bounding box center [412, 497] width 470 height 48
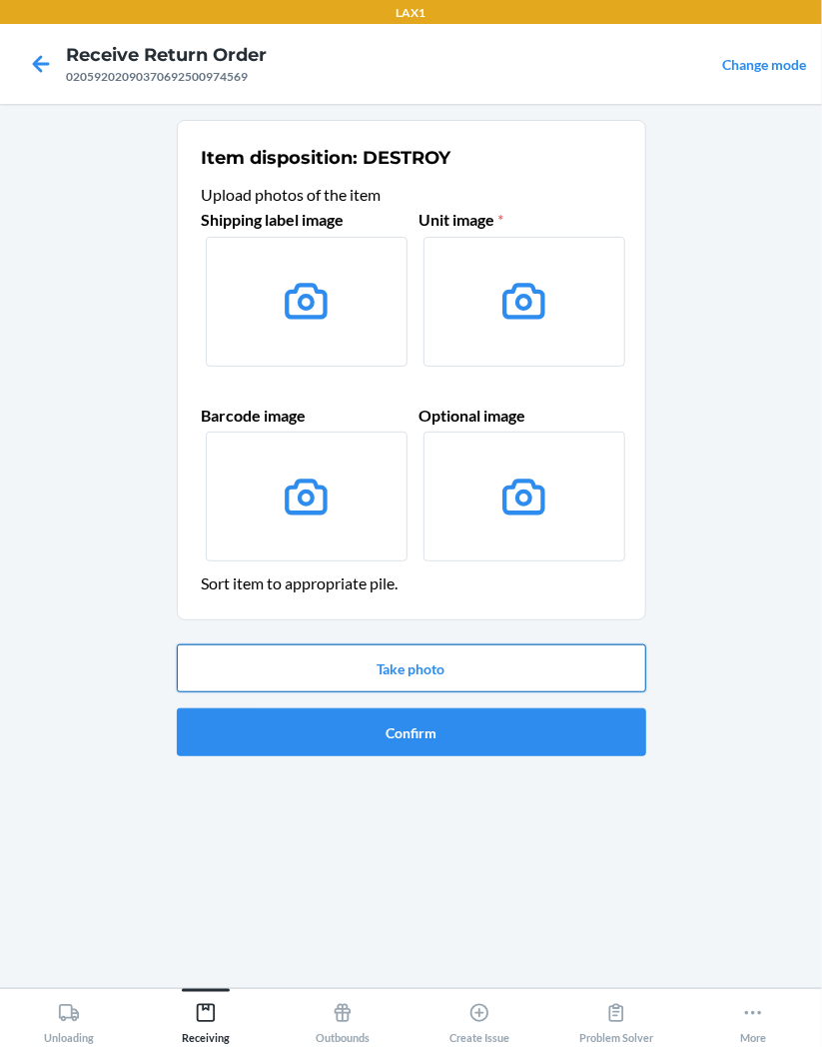
click at [513, 678] on button "Take photo" at bounding box center [412, 669] width 470 height 48
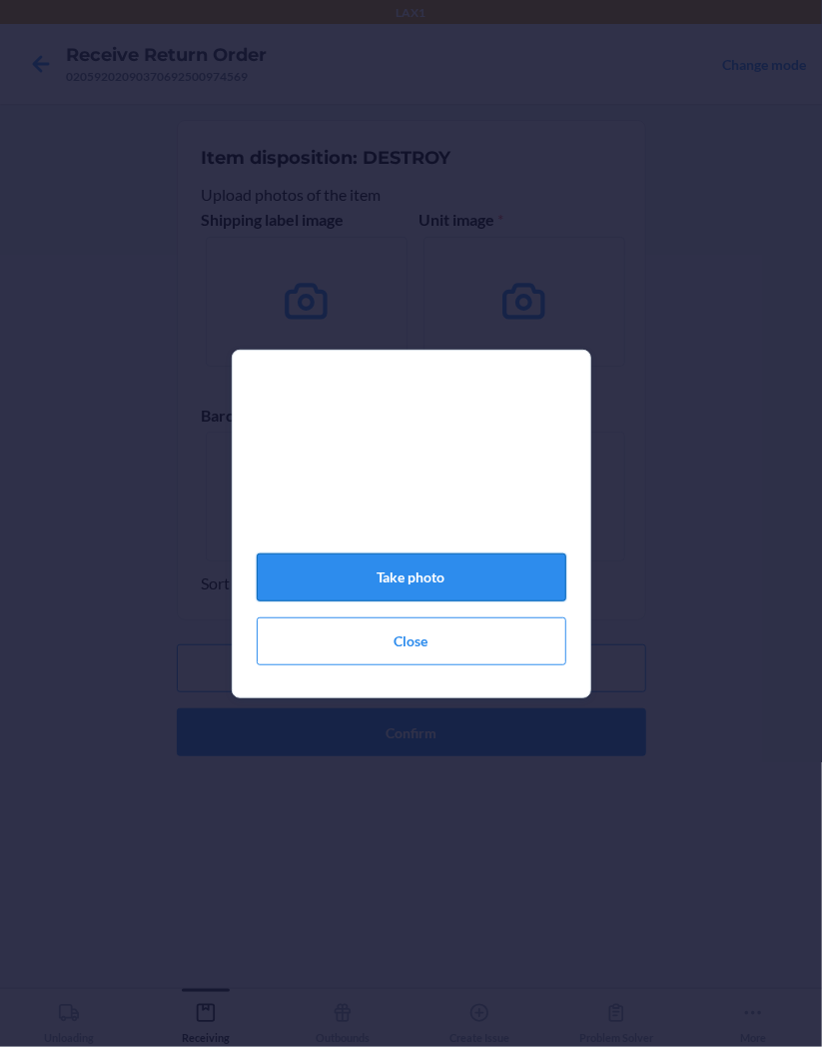
click at [457, 576] on button "Take photo" at bounding box center [412, 578] width 310 height 48
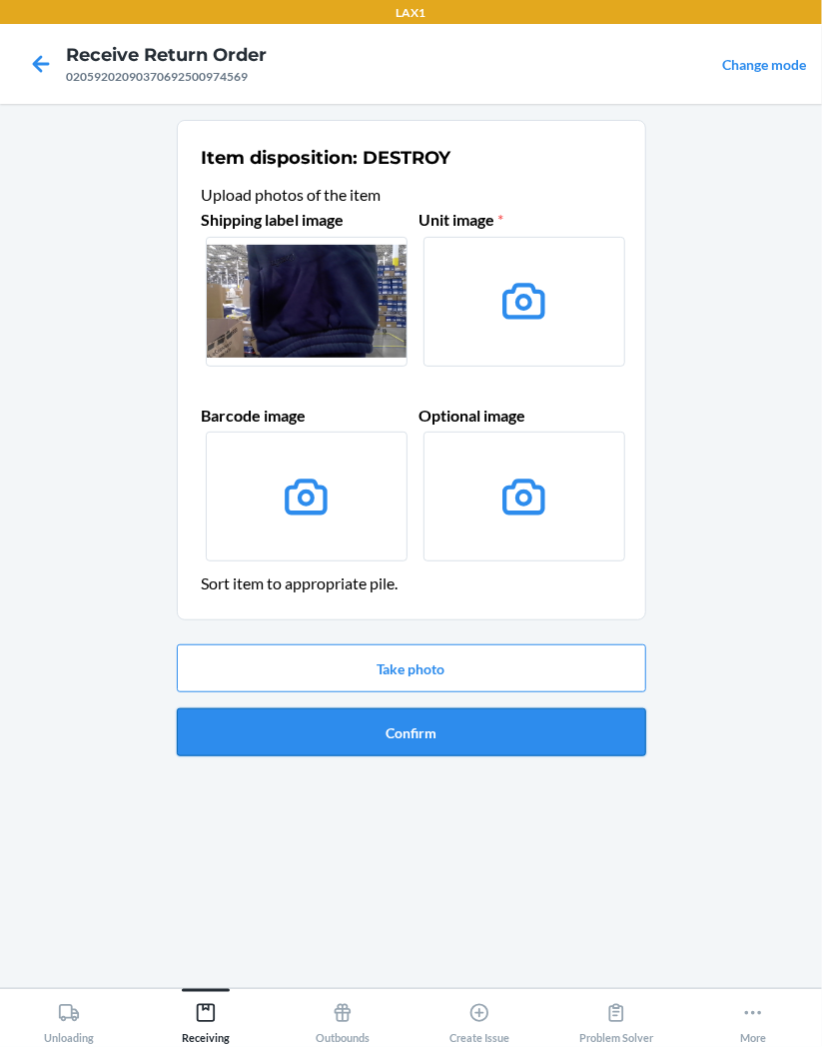
click at [504, 733] on button "Confirm" at bounding box center [412, 732] width 470 height 48
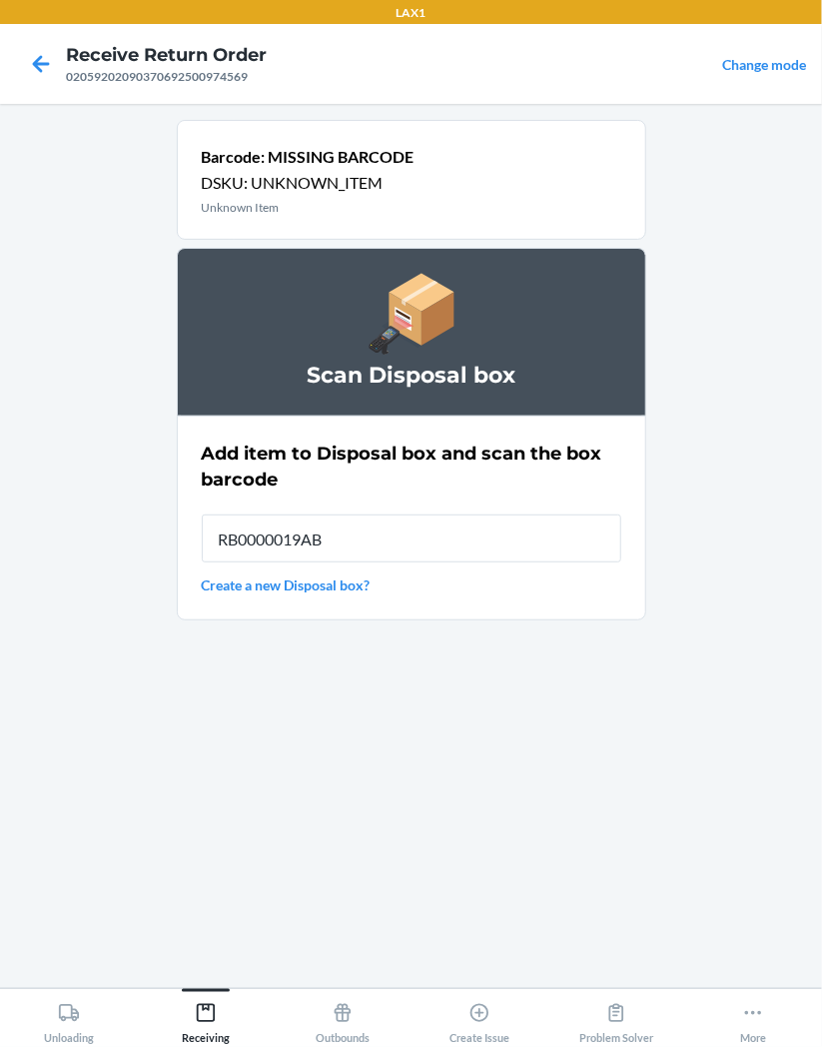
type input "RB0000019AB"
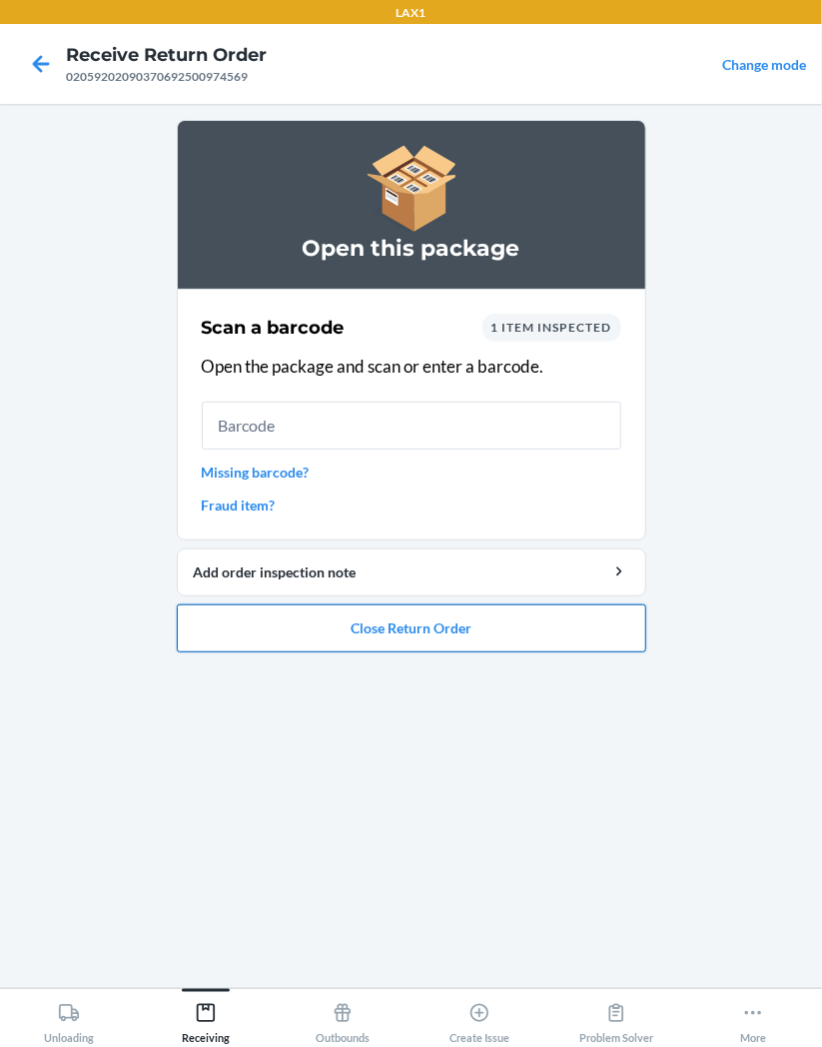
click at [541, 631] on button "Close Return Order" at bounding box center [412, 629] width 470 height 48
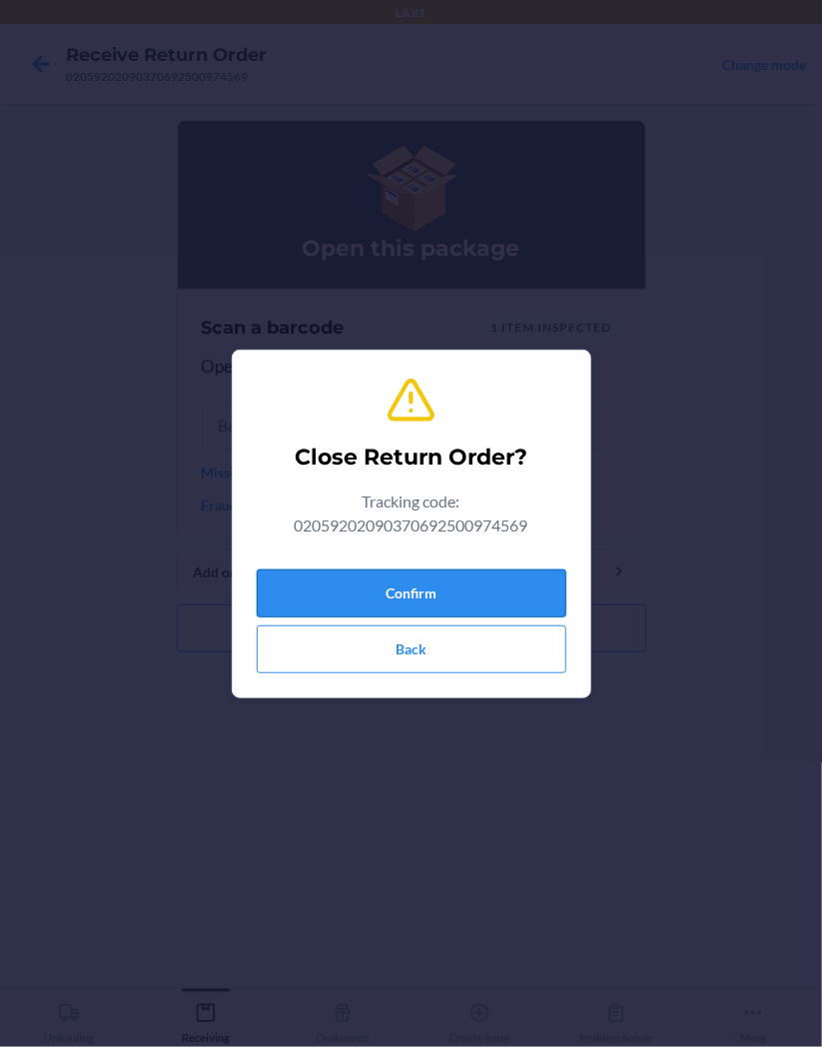
click at [540, 603] on button "Confirm" at bounding box center [412, 594] width 310 height 48
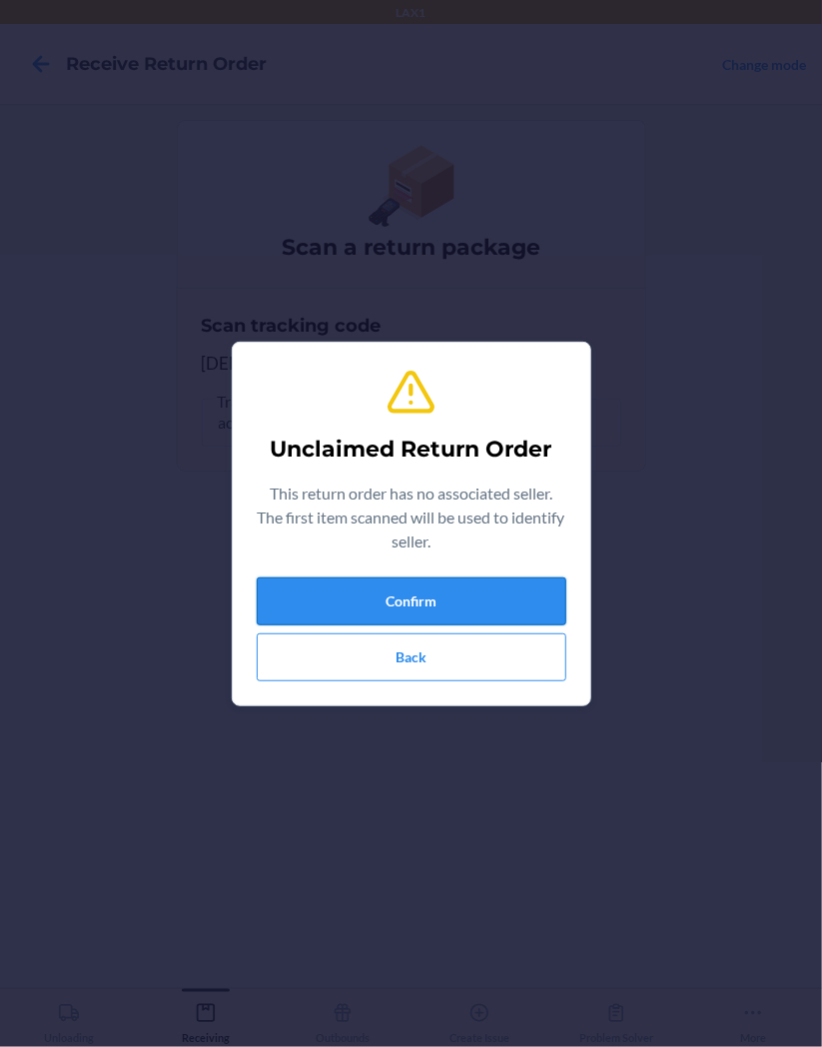
click at [541, 601] on button "Confirm" at bounding box center [412, 602] width 310 height 48
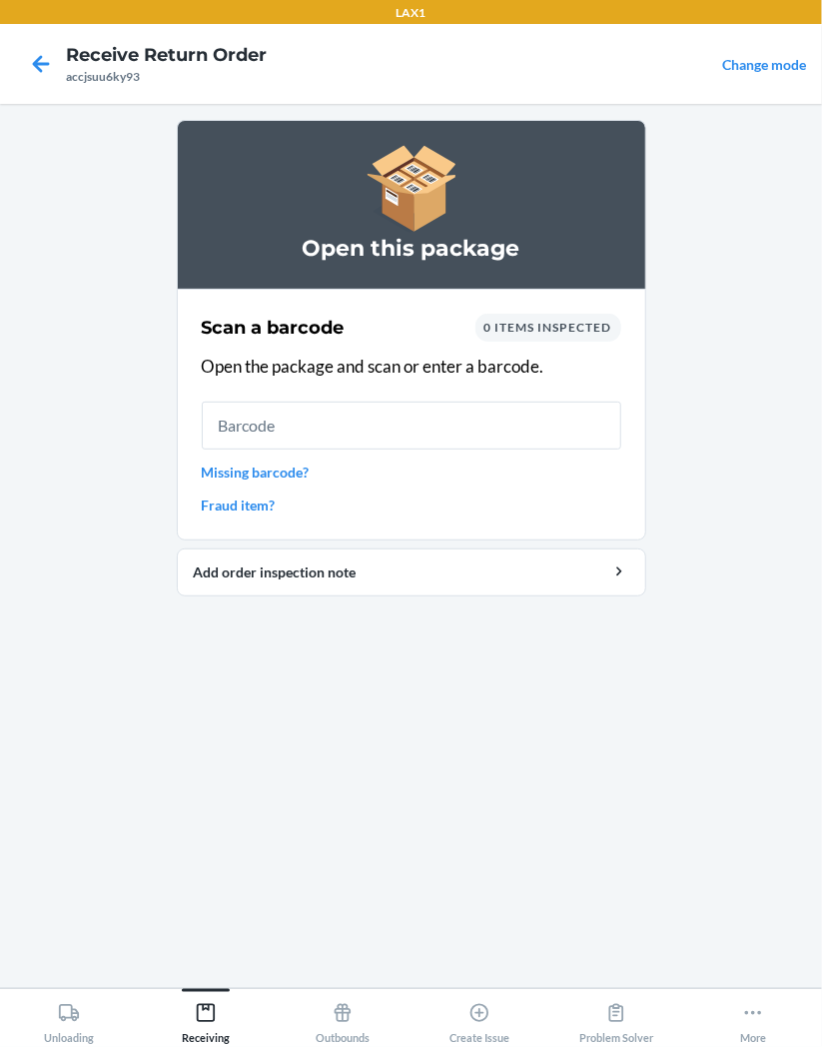
click at [445, 420] on input "text" at bounding box center [412, 426] width 420 height 48
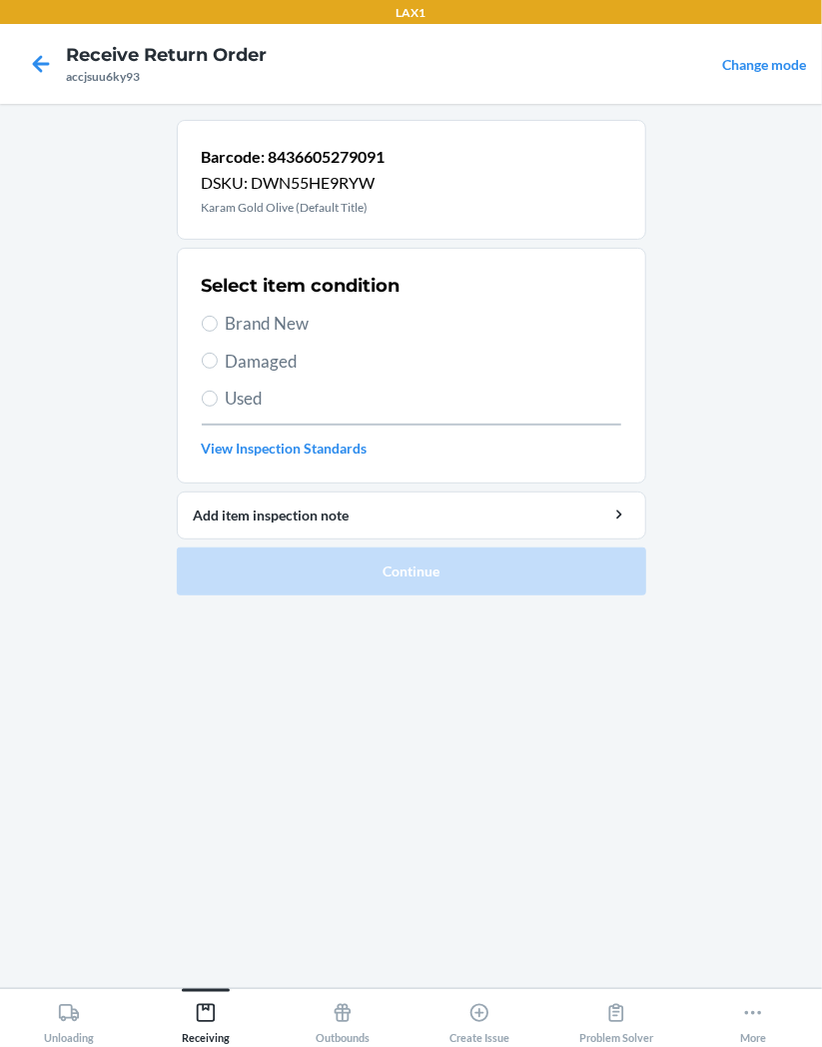
drag, startPoint x: 294, startPoint y: 321, endPoint x: 303, endPoint y: 345, distance: 25.6
click at [298, 330] on span "Brand New" at bounding box center [424, 324] width 396 height 26
click at [218, 330] on input "Brand New" at bounding box center [210, 324] width 16 height 16
radio input "true"
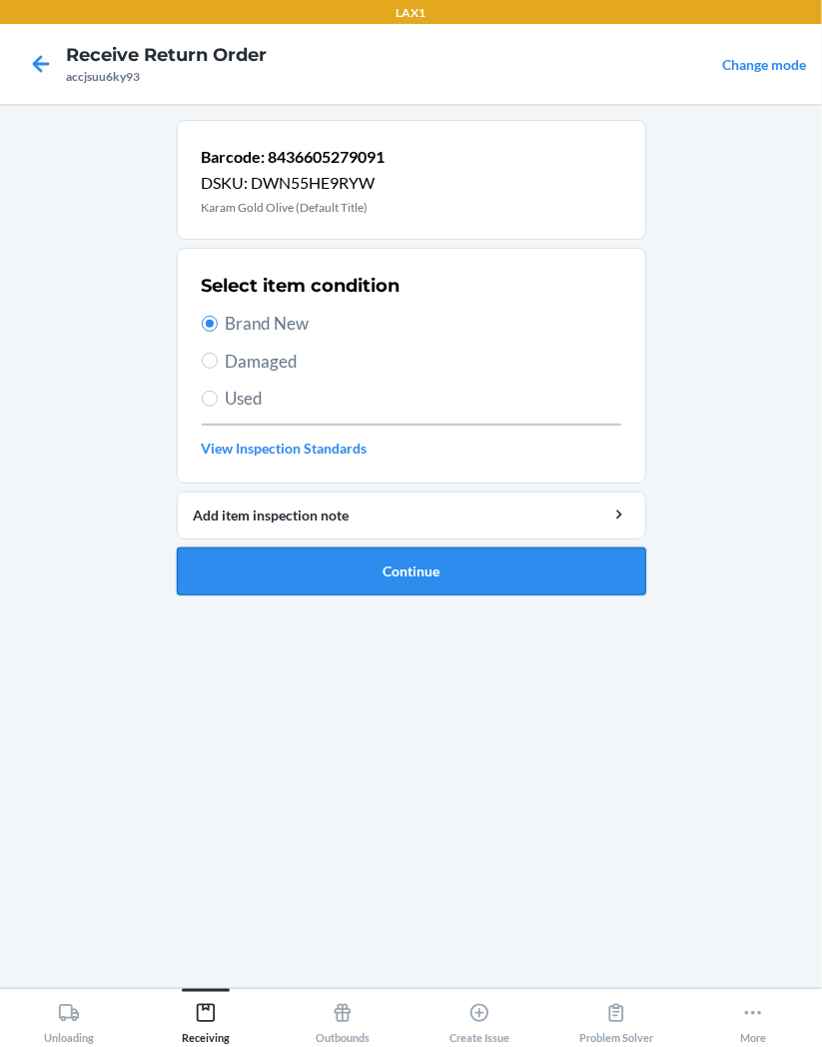
click at [503, 556] on button "Continue" at bounding box center [412, 572] width 470 height 48
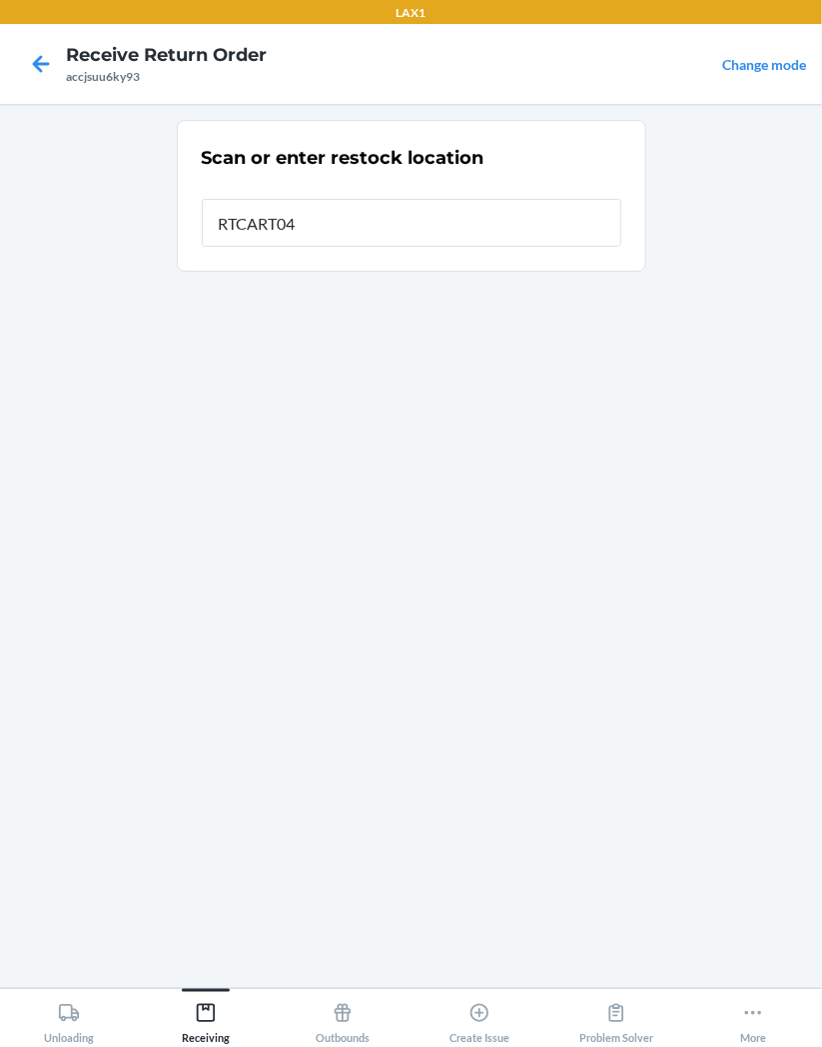
type input "RTCART043"
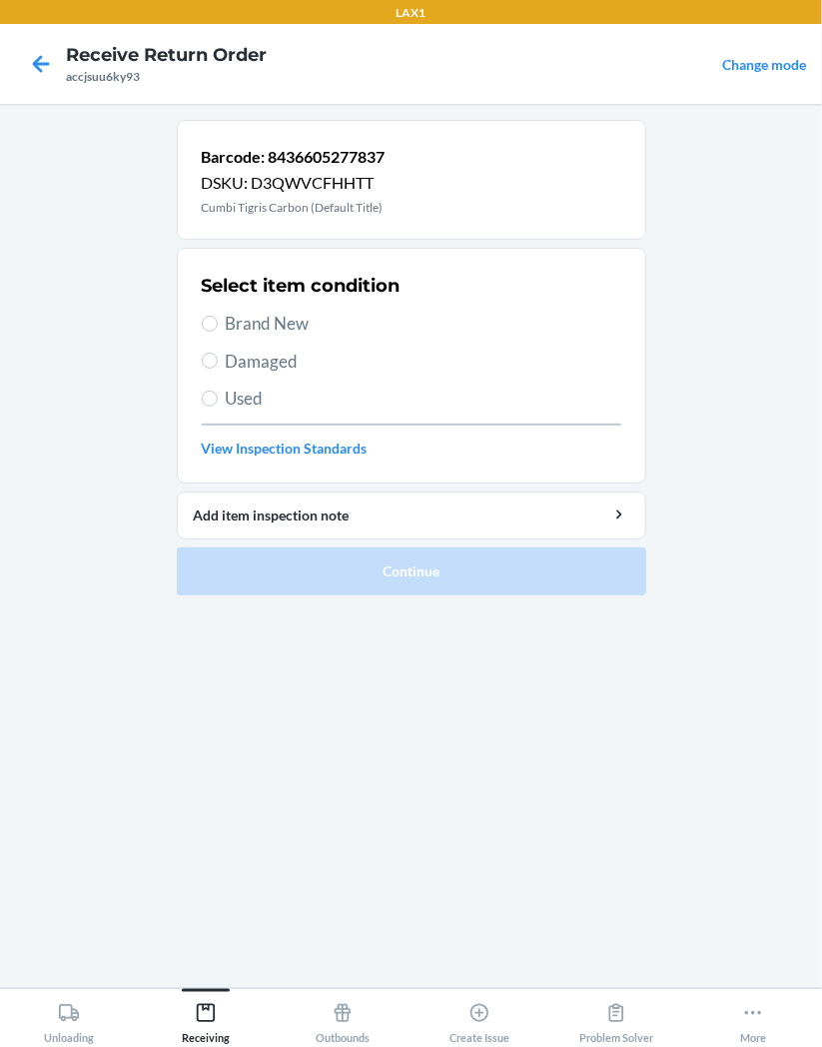
click at [294, 324] on span "Brand New" at bounding box center [424, 324] width 396 height 26
click at [218, 324] on input "Brand New" at bounding box center [210, 324] width 16 height 16
radio input "true"
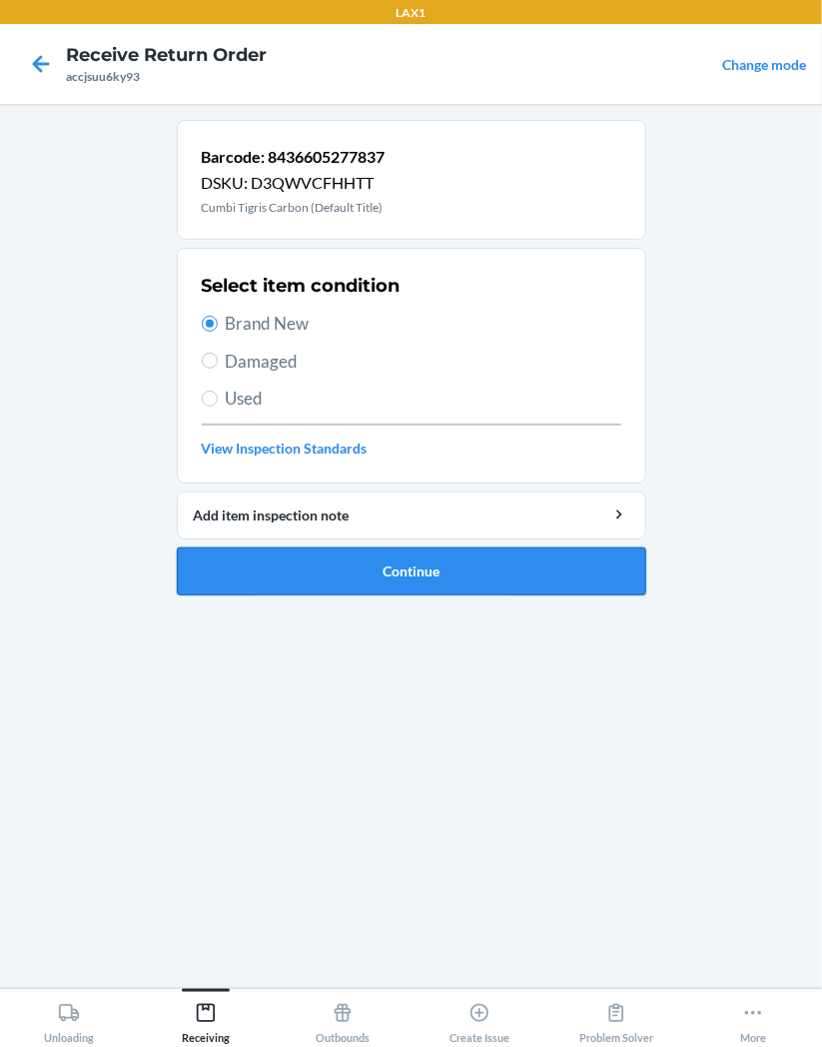
click at [545, 567] on button "Continue" at bounding box center [412, 572] width 470 height 48
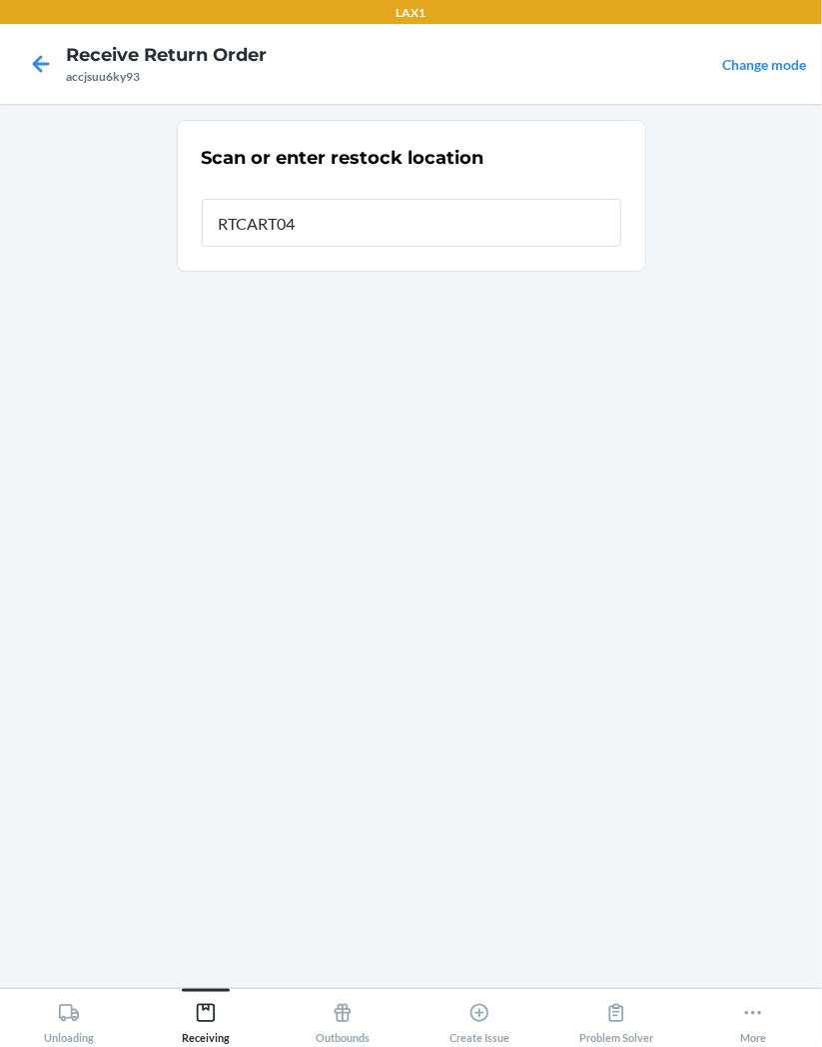
type input "RTCART043"
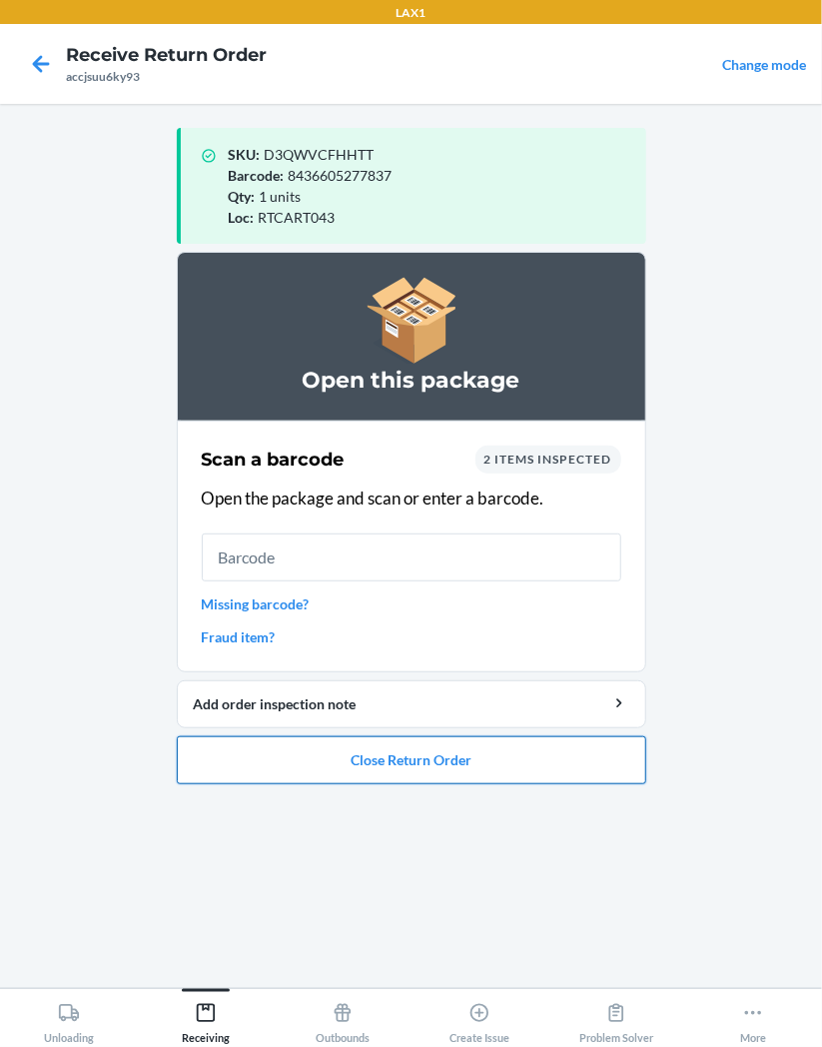
click at [554, 756] on button "Close Return Order" at bounding box center [412, 760] width 470 height 48
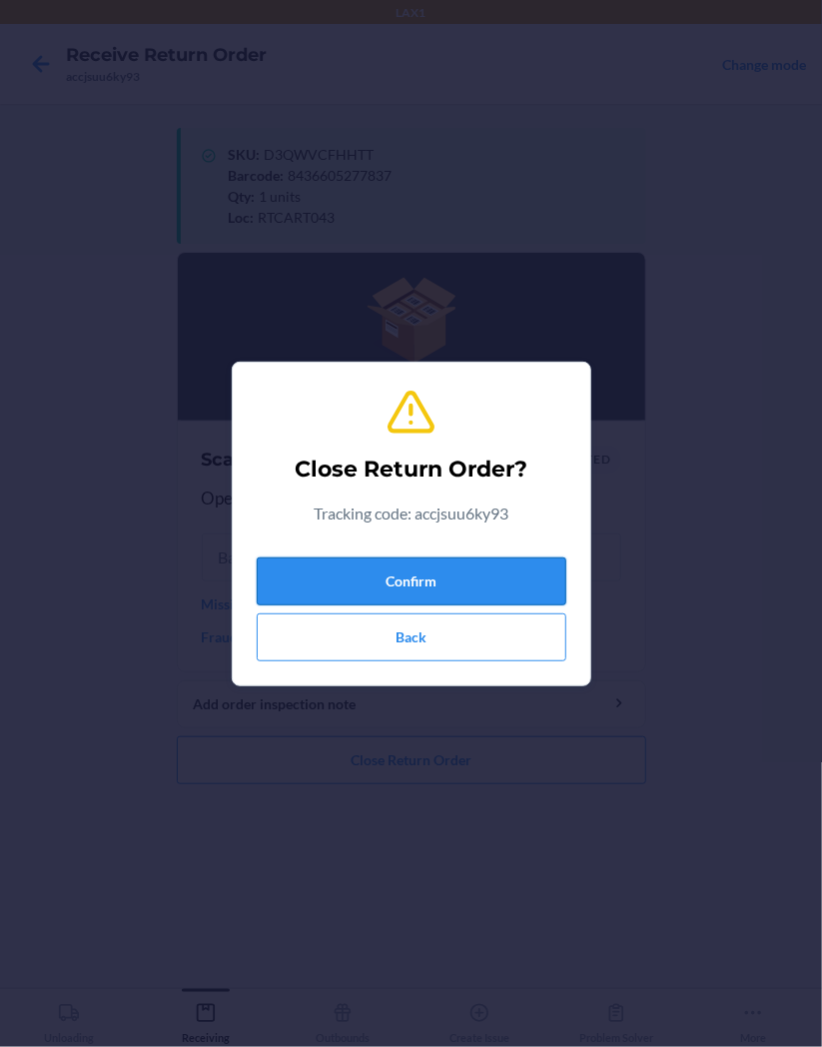
click at [487, 571] on button "Confirm" at bounding box center [412, 582] width 310 height 48
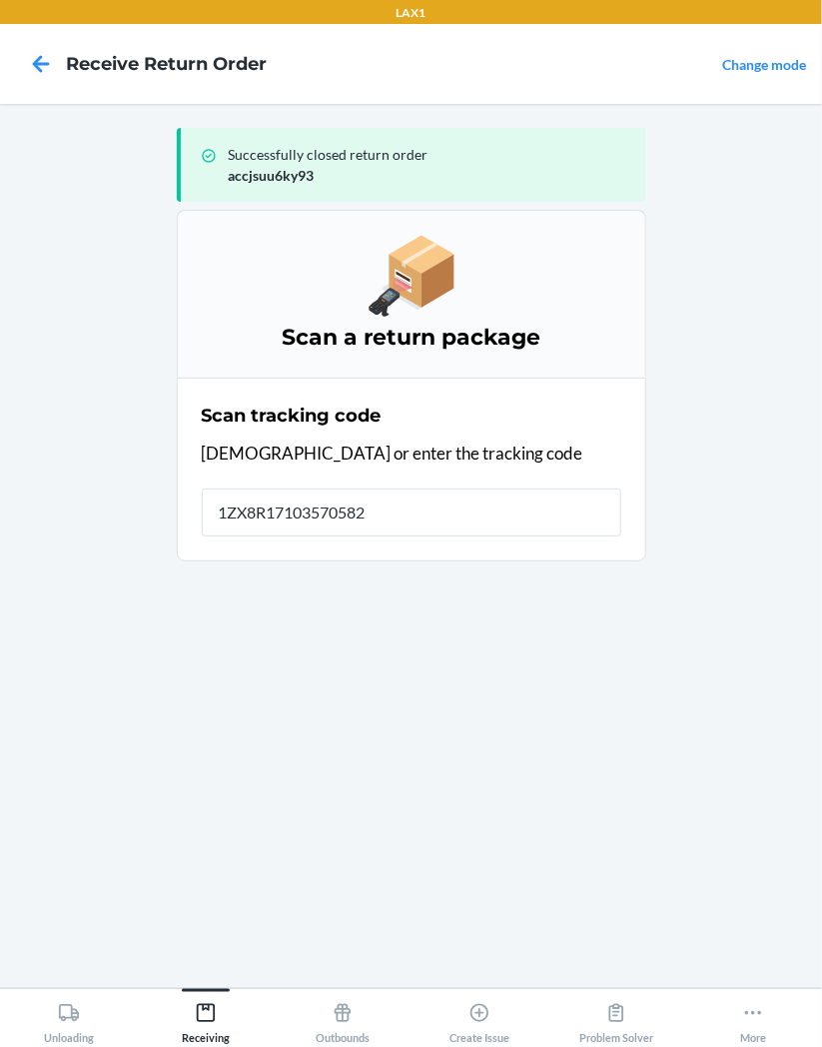
type input "1ZX8R171035705826"
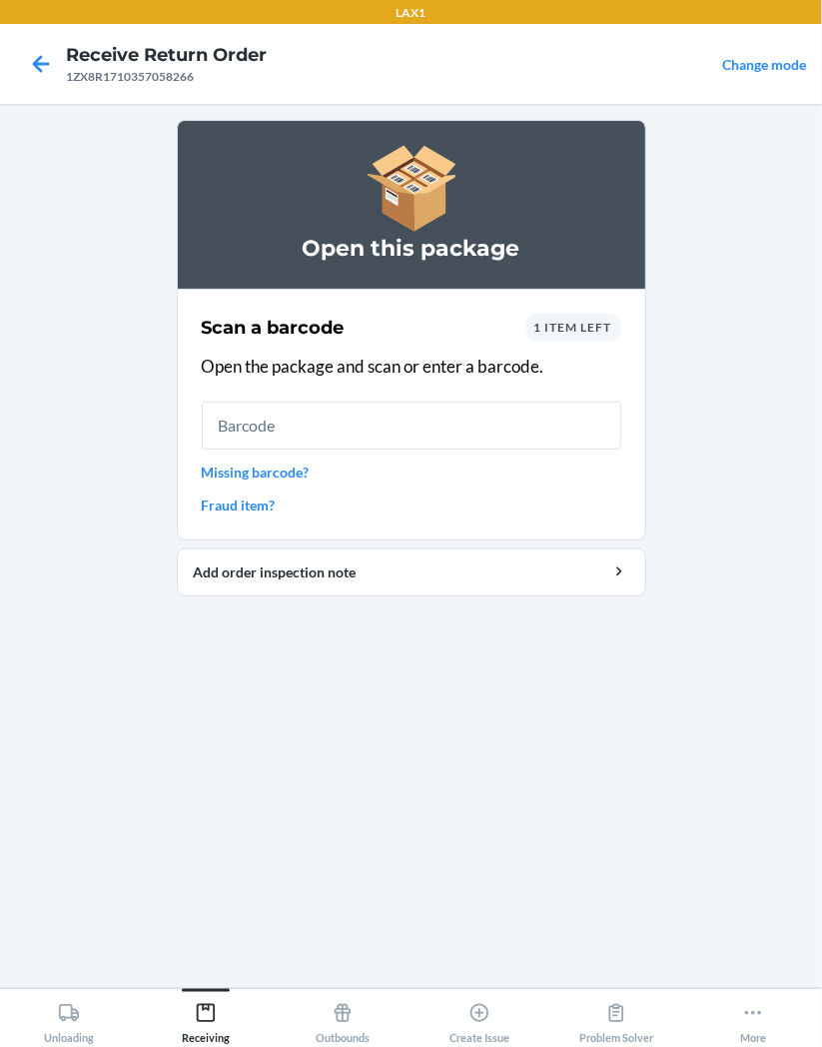
click at [513, 430] on input "text" at bounding box center [412, 426] width 420 height 48
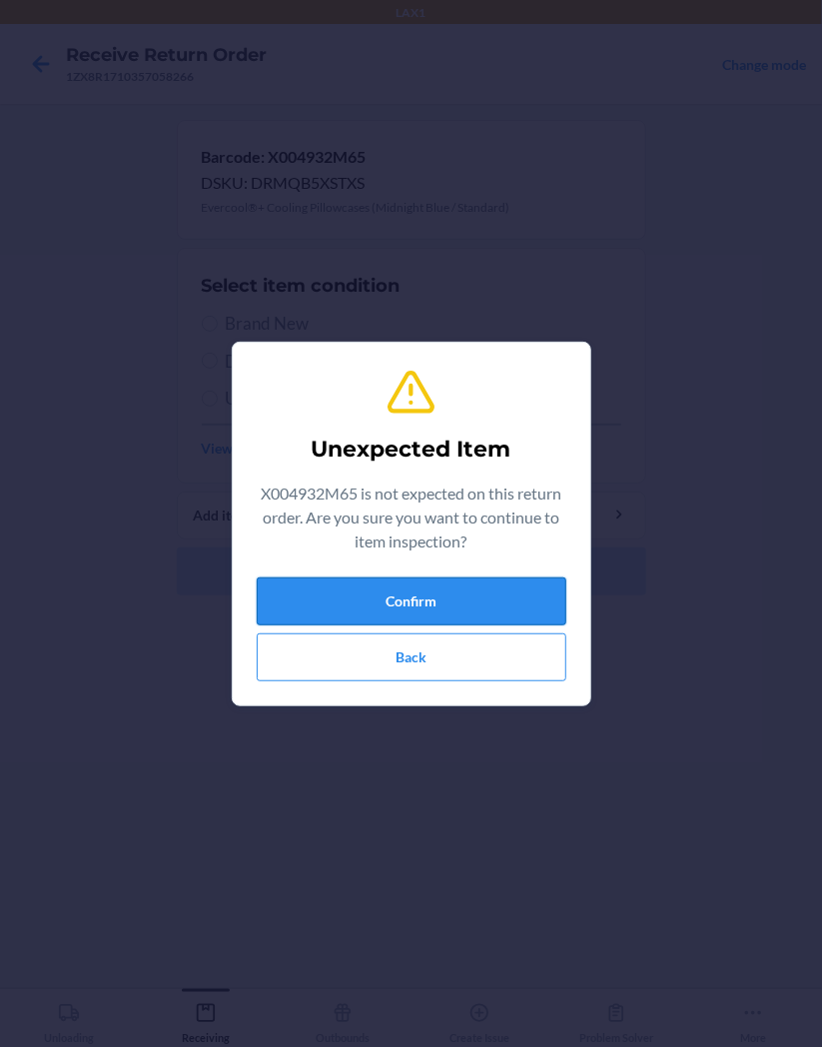
click at [524, 611] on button "Confirm" at bounding box center [412, 602] width 310 height 48
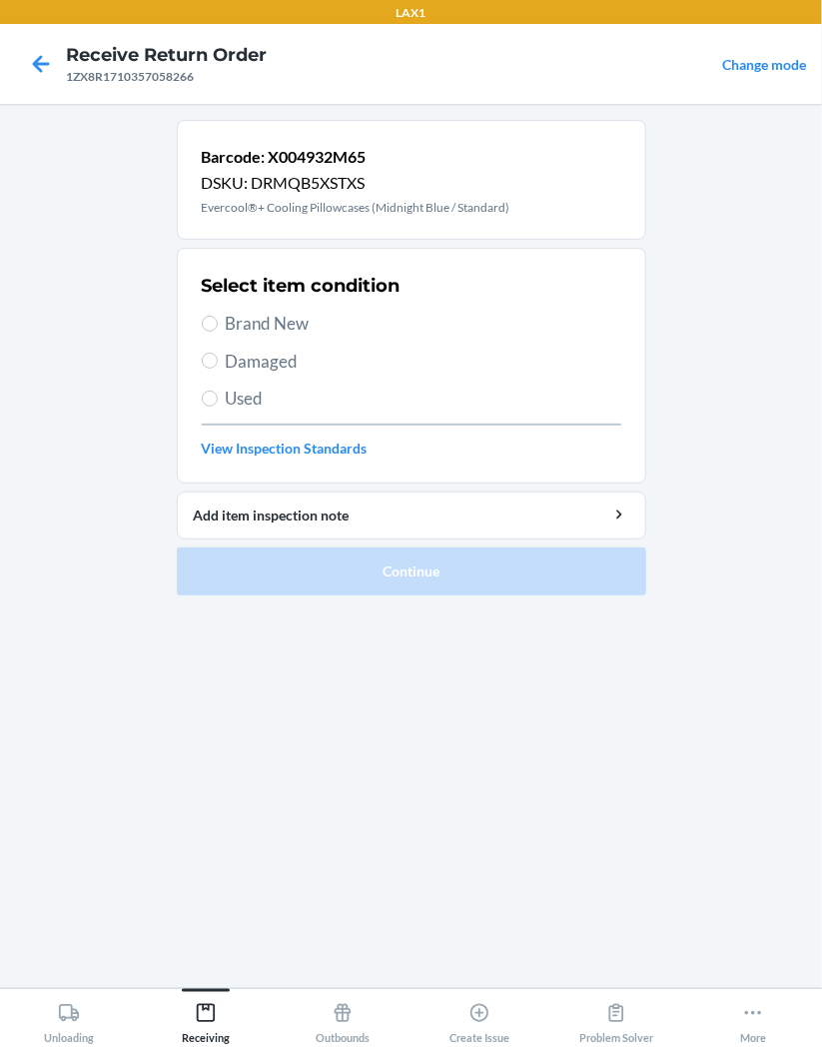
click at [288, 358] on span "Damaged" at bounding box center [424, 362] width 396 height 26
click at [218, 358] on input "Damaged" at bounding box center [210, 361] width 16 height 16
radio input "true"
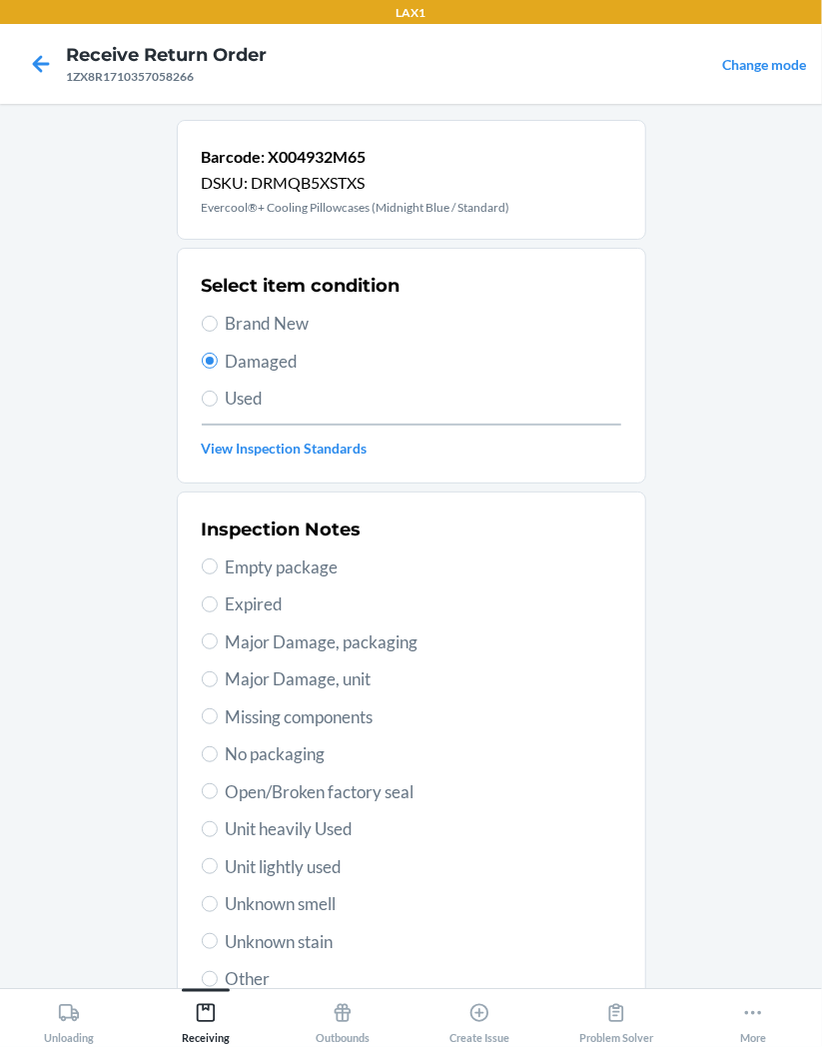
click at [445, 792] on span "Open/Broken factory seal" at bounding box center [424, 792] width 396 height 26
click at [218, 792] on input "Open/Broken factory seal" at bounding box center [210, 791] width 16 height 16
radio input "true"
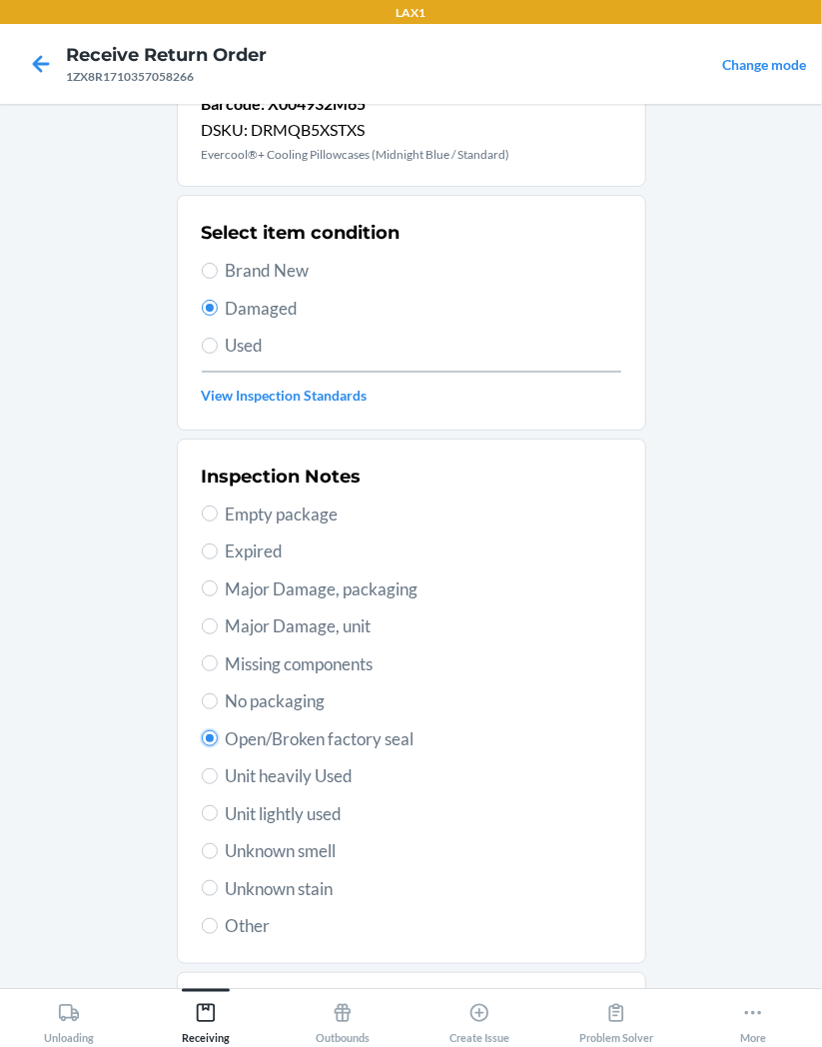
scroll to position [155, 0]
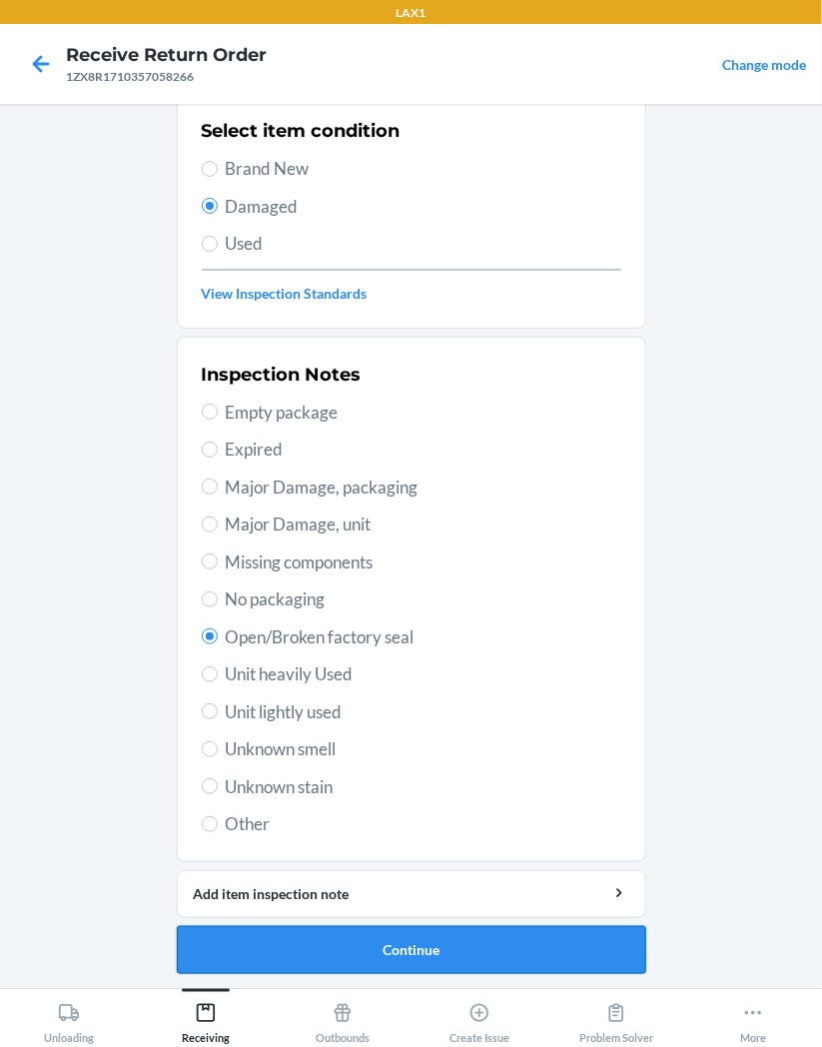
click at [581, 953] on button "Continue" at bounding box center [412, 950] width 470 height 48
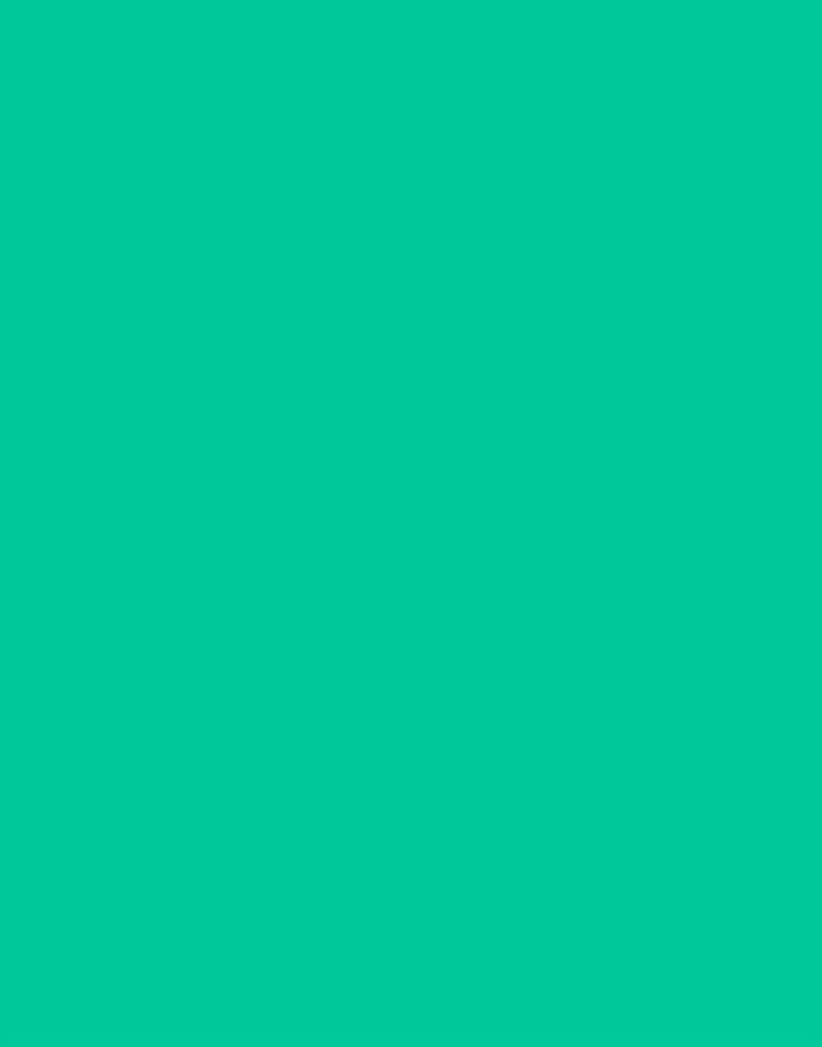
scroll to position [0, 0]
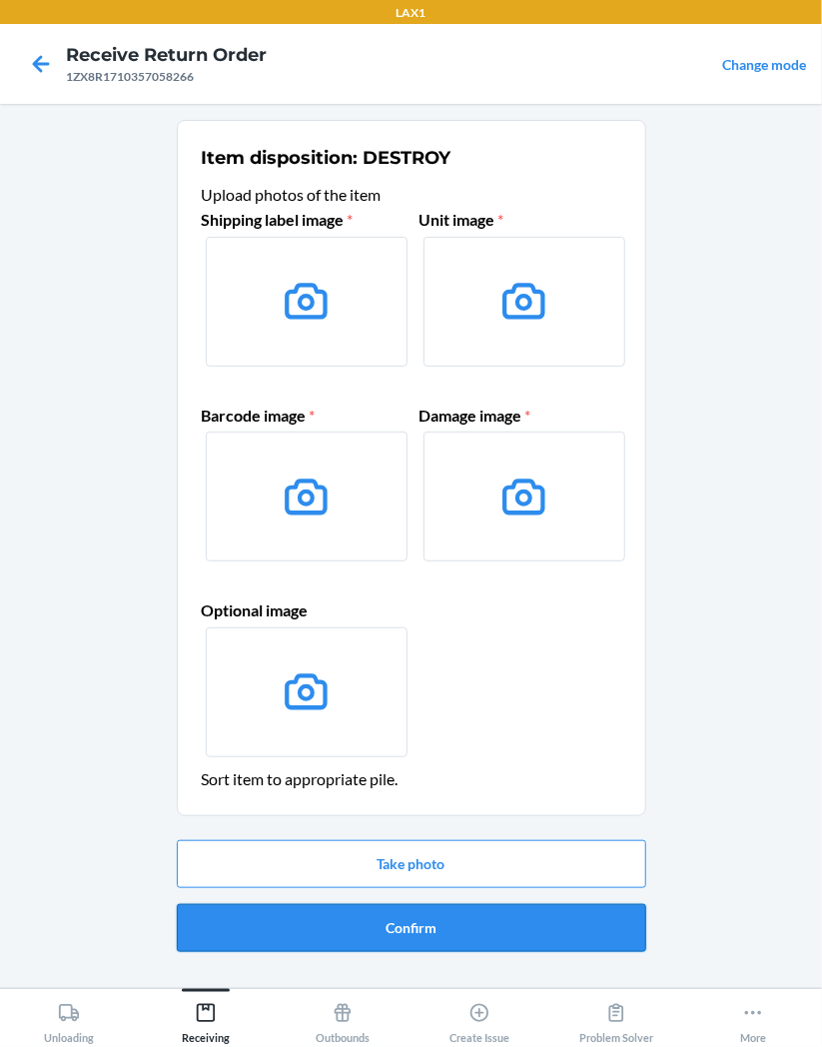
click at [598, 933] on button "Confirm" at bounding box center [412, 928] width 470 height 48
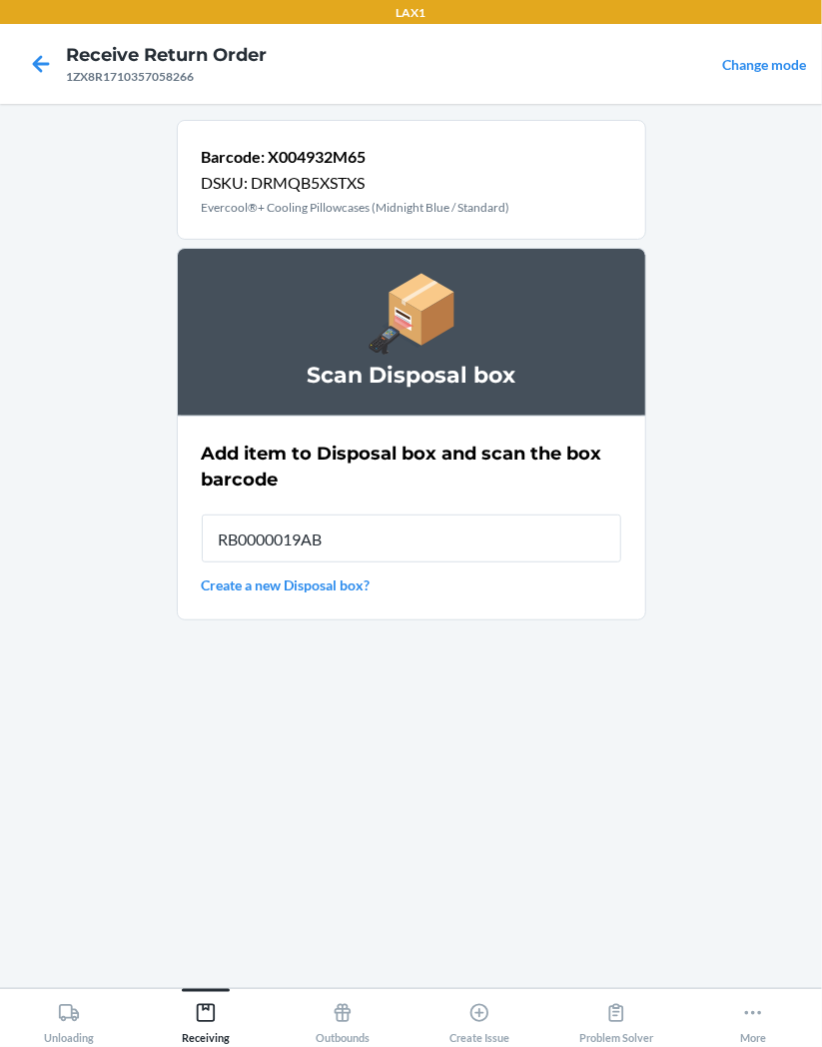
type input "RB0000019AB"
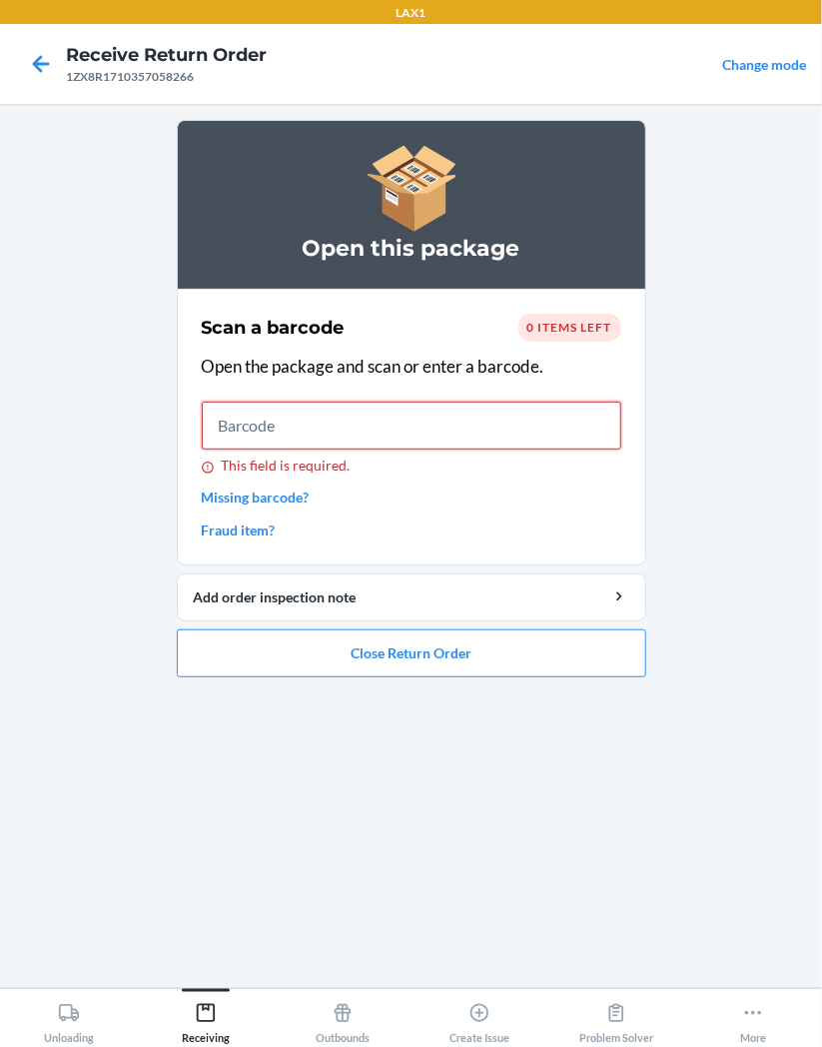
click at [535, 433] on input "This field is required." at bounding box center [412, 426] width 420 height 48
click at [588, 668] on button "Close Return Order" at bounding box center [412, 654] width 470 height 48
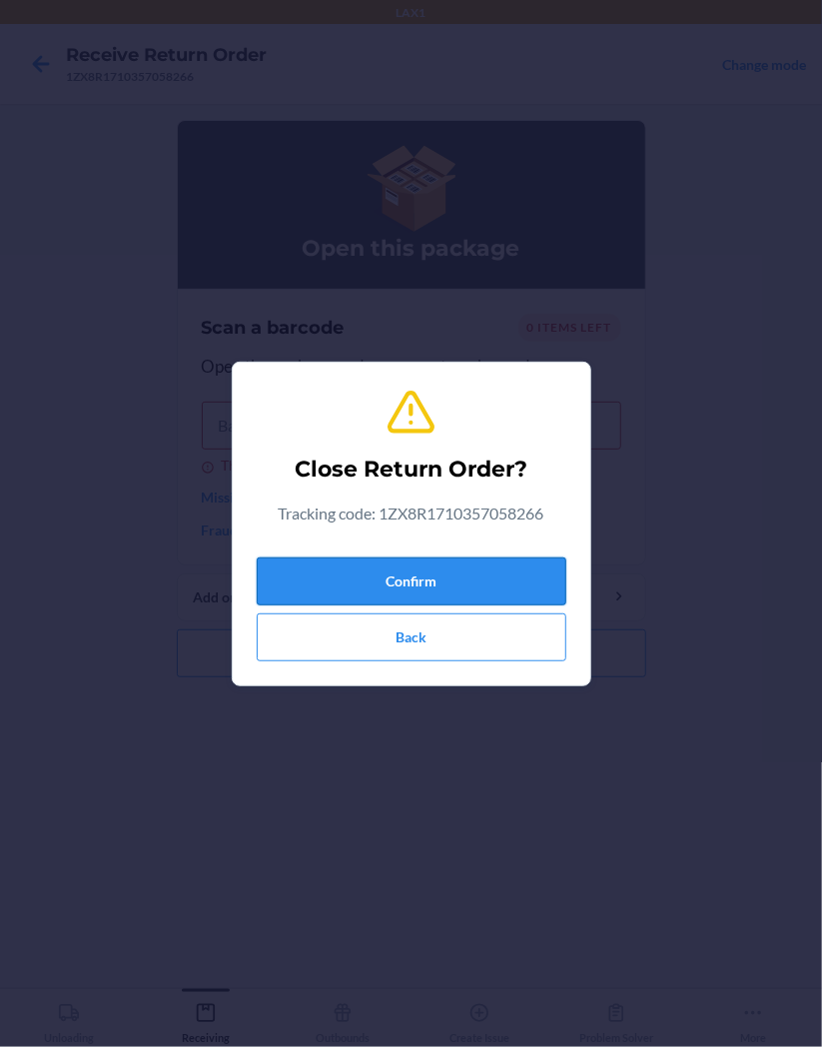
click at [520, 577] on button "Confirm" at bounding box center [412, 582] width 310 height 48
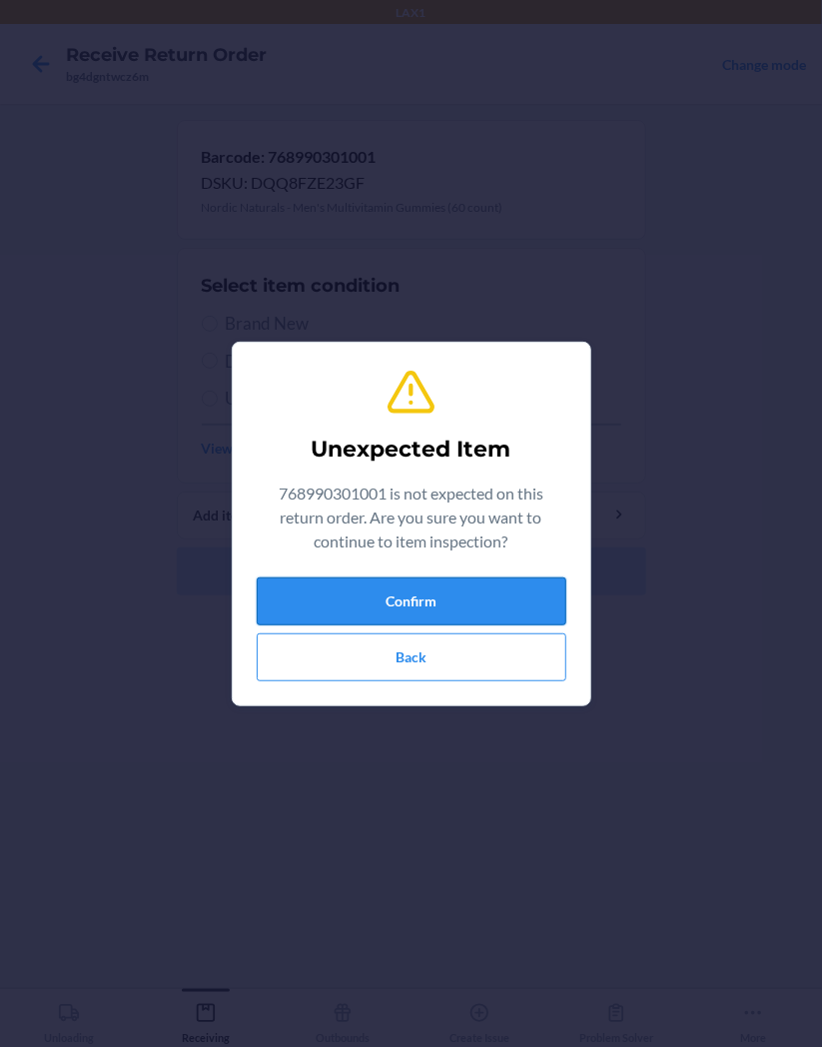
click at [481, 613] on button "Confirm" at bounding box center [412, 602] width 310 height 48
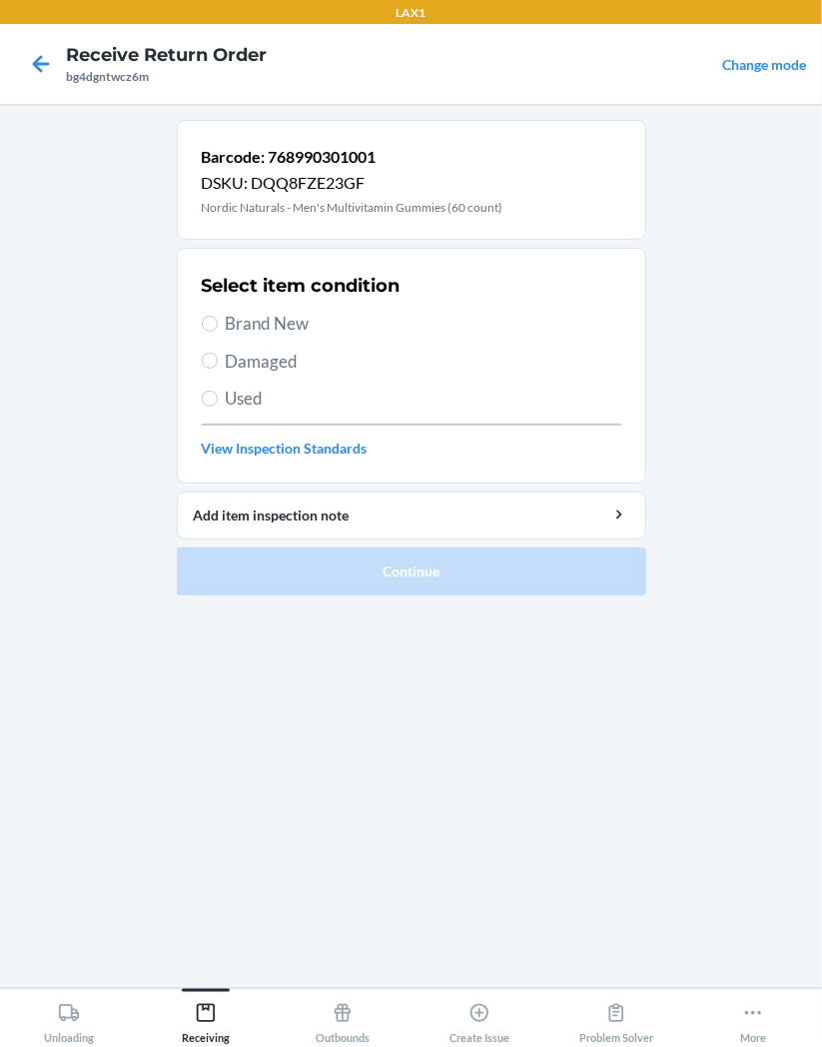
drag, startPoint x: 305, startPoint y: 318, endPoint x: 303, endPoint y: 363, distance: 45.0
click at [307, 318] on span "Brand New" at bounding box center [424, 324] width 396 height 26
click at [218, 318] on input "Brand New" at bounding box center [210, 324] width 16 height 16
radio input "true"
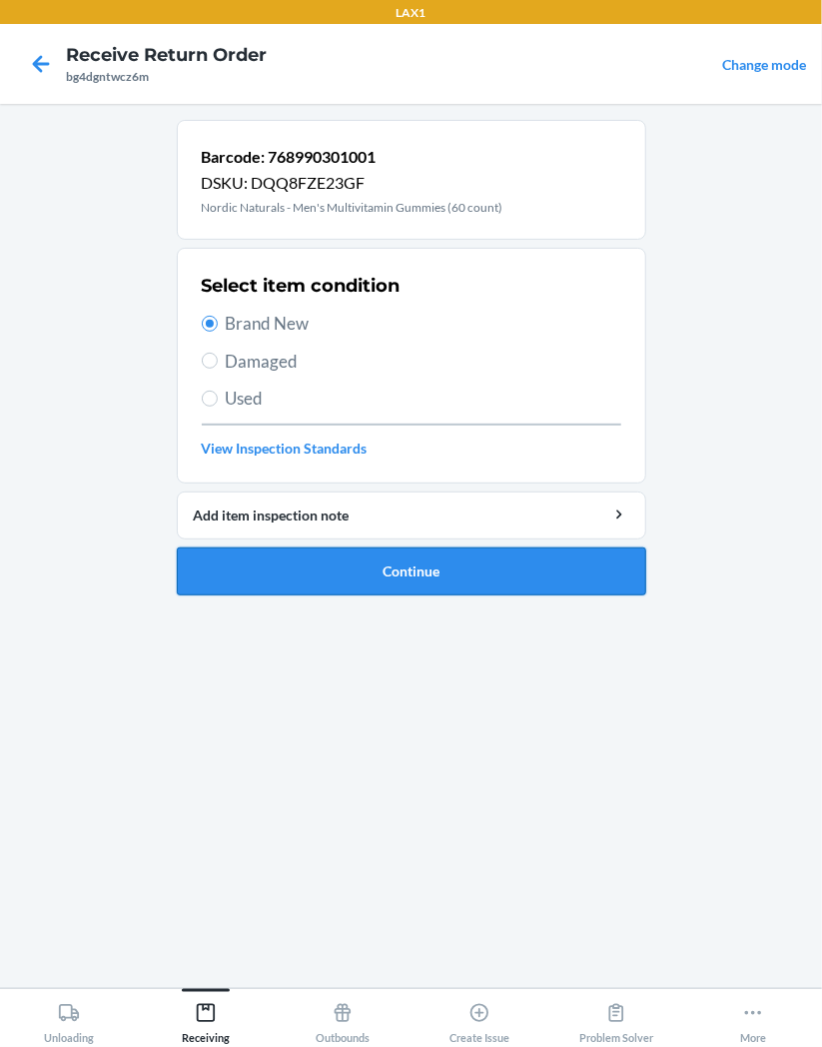
click at [514, 578] on button "Continue" at bounding box center [412, 572] width 470 height 48
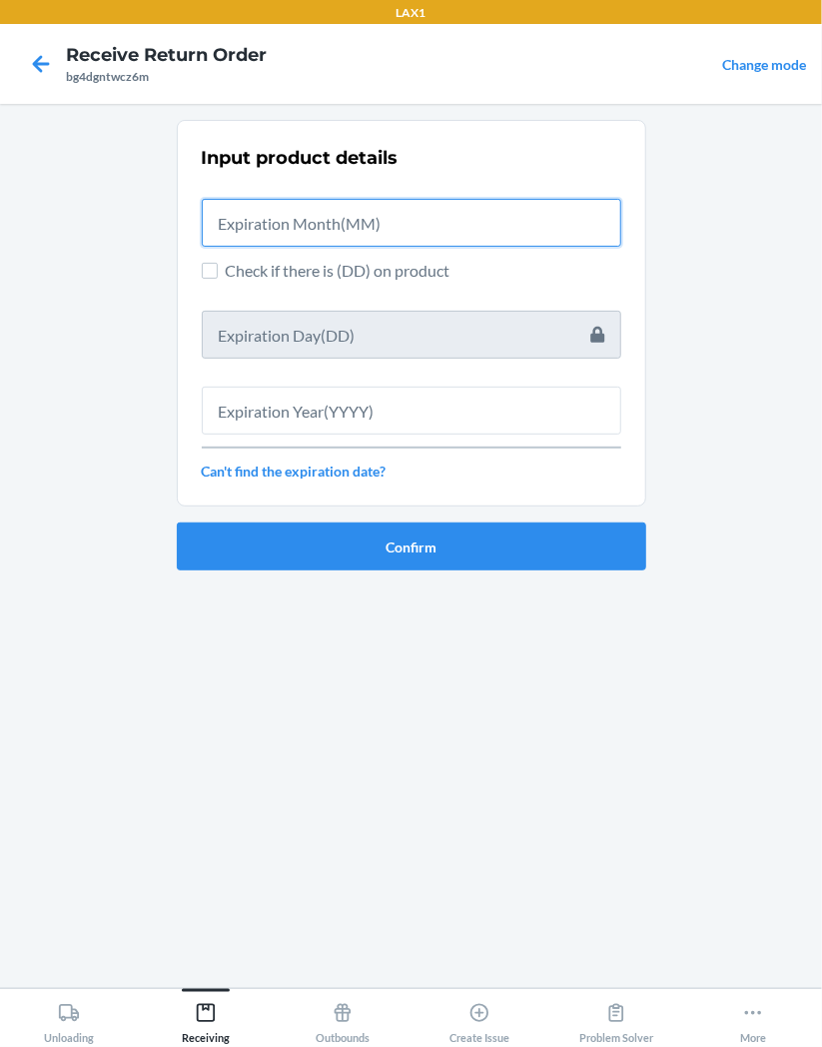
click at [465, 223] on input "text" at bounding box center [412, 223] width 420 height 48
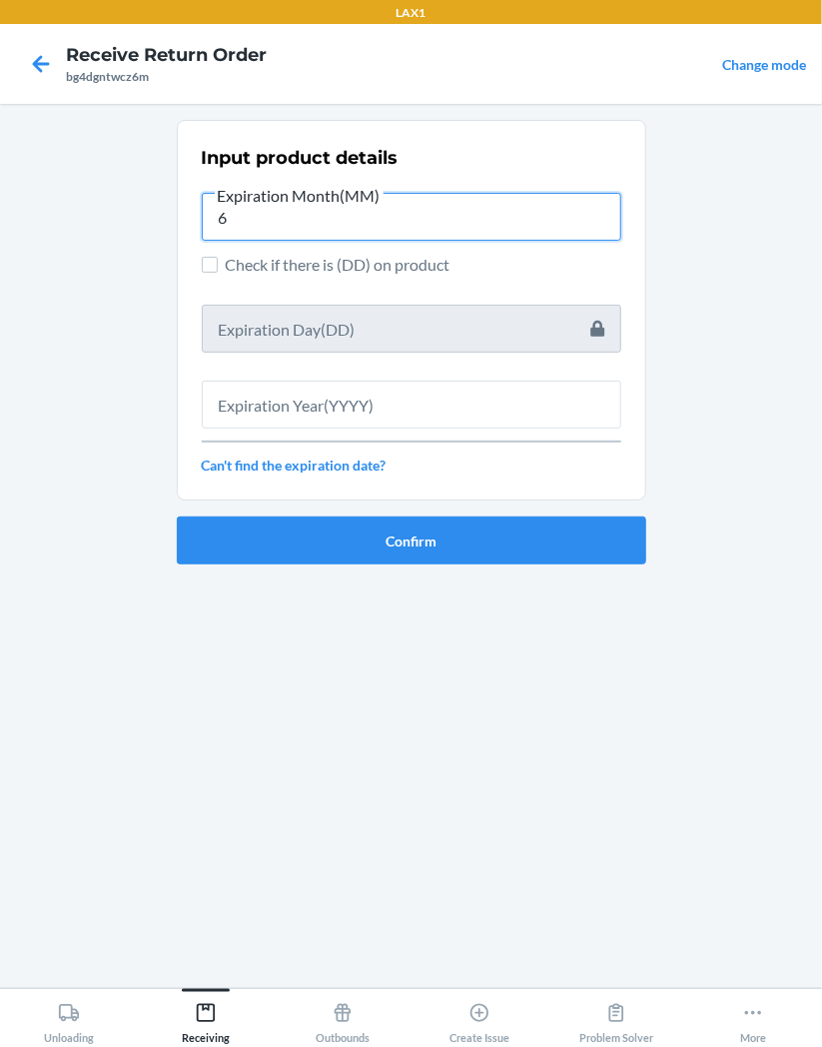
type input "6"
click at [524, 191] on div "Expiration Month(MM)" at bounding box center [412, 188] width 420 height 10
click at [524, 193] on input "6" at bounding box center [412, 217] width 420 height 48
click at [521, 556] on button "Confirm" at bounding box center [412, 541] width 470 height 48
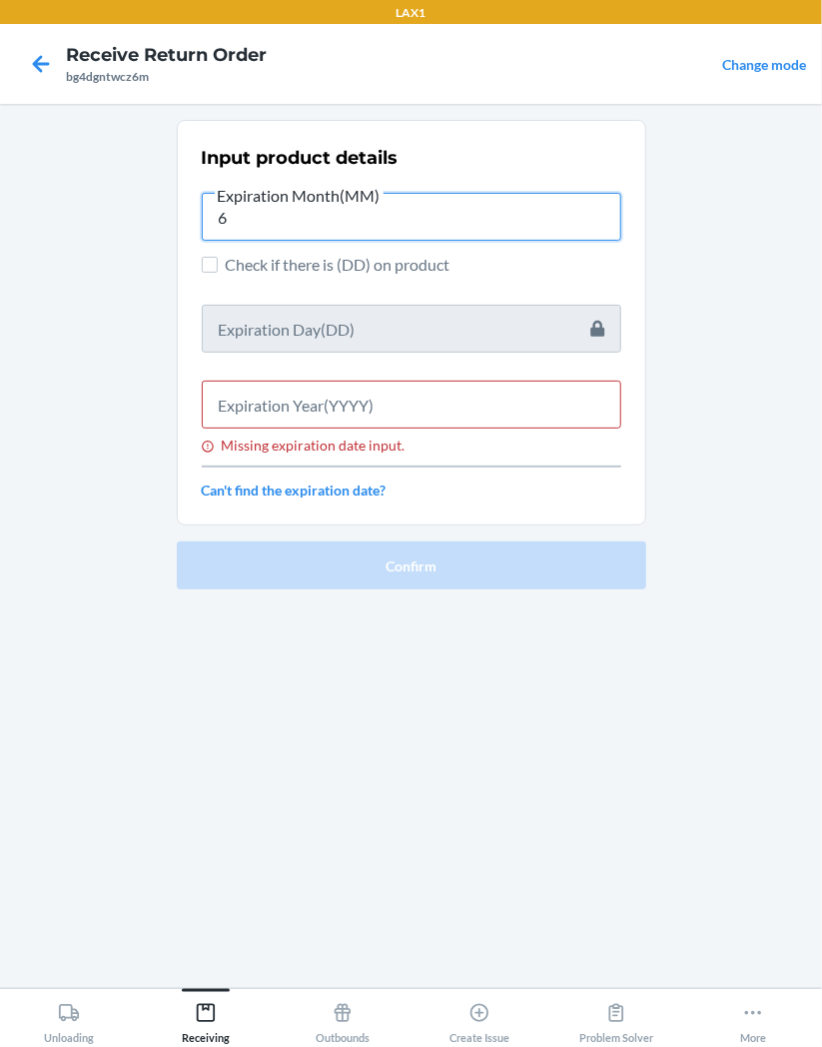
click at [491, 223] on input "6" at bounding box center [412, 217] width 420 height 48
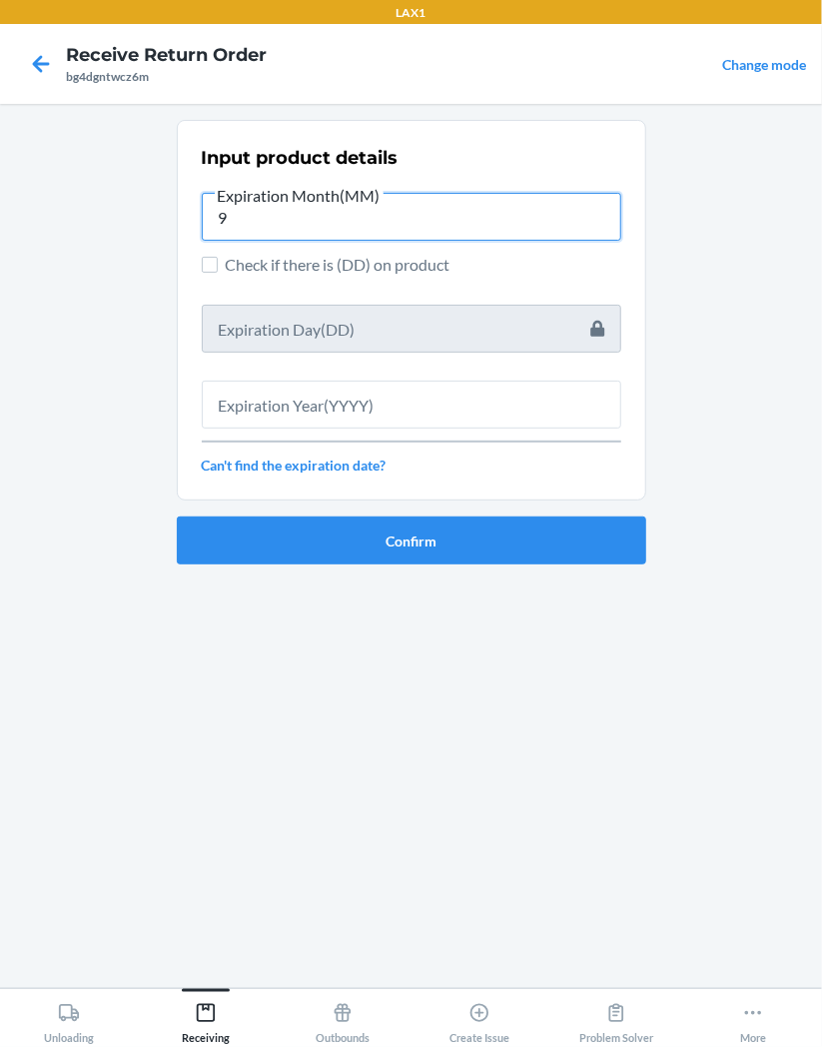
click at [282, 225] on input "9" at bounding box center [412, 217] width 420 height 48
click at [351, 217] on input "9" at bounding box center [412, 217] width 420 height 48
click at [266, 223] on input "9" at bounding box center [412, 217] width 420 height 48
drag, startPoint x: 265, startPoint y: 222, endPoint x: 134, endPoint y: 174, distance: 139.4
click at [256, 215] on input "9" at bounding box center [412, 217] width 420 height 48
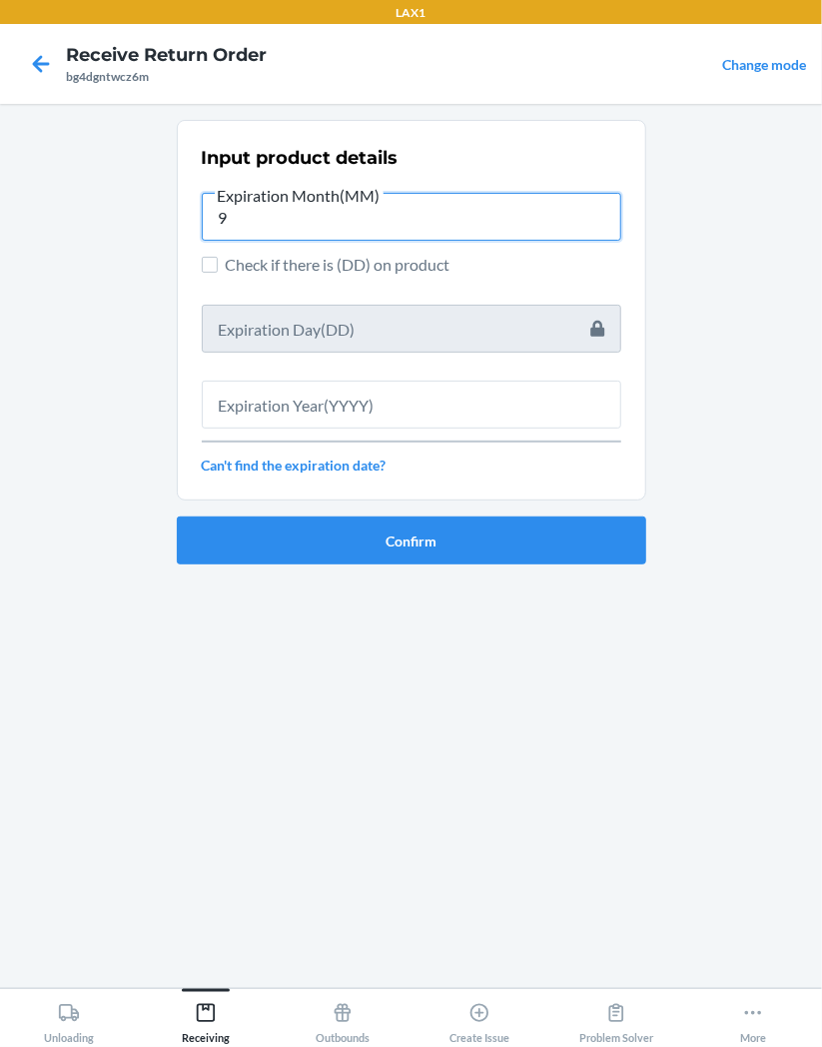
type input "9"
click at [41, 68] on icon at bounding box center [41, 64] width 34 height 34
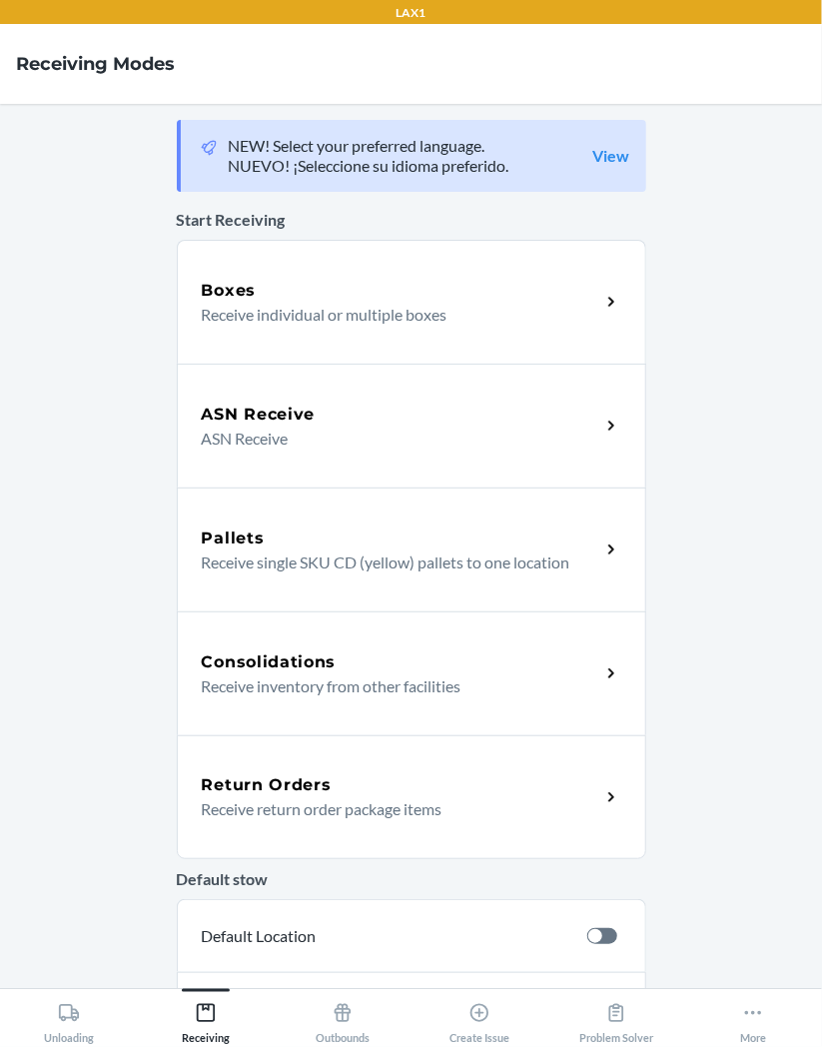
click at [587, 796] on div "Return Orders Receive return order package items" at bounding box center [401, 797] width 399 height 48
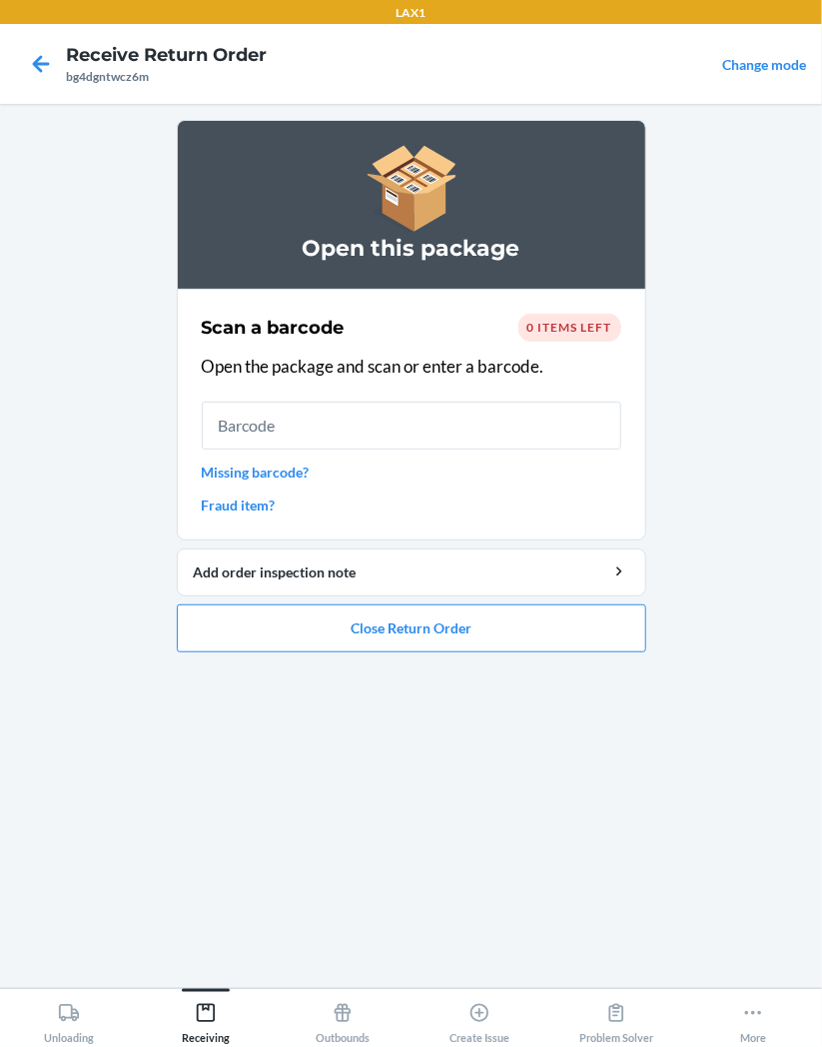
click at [411, 431] on input "text" at bounding box center [412, 426] width 420 height 48
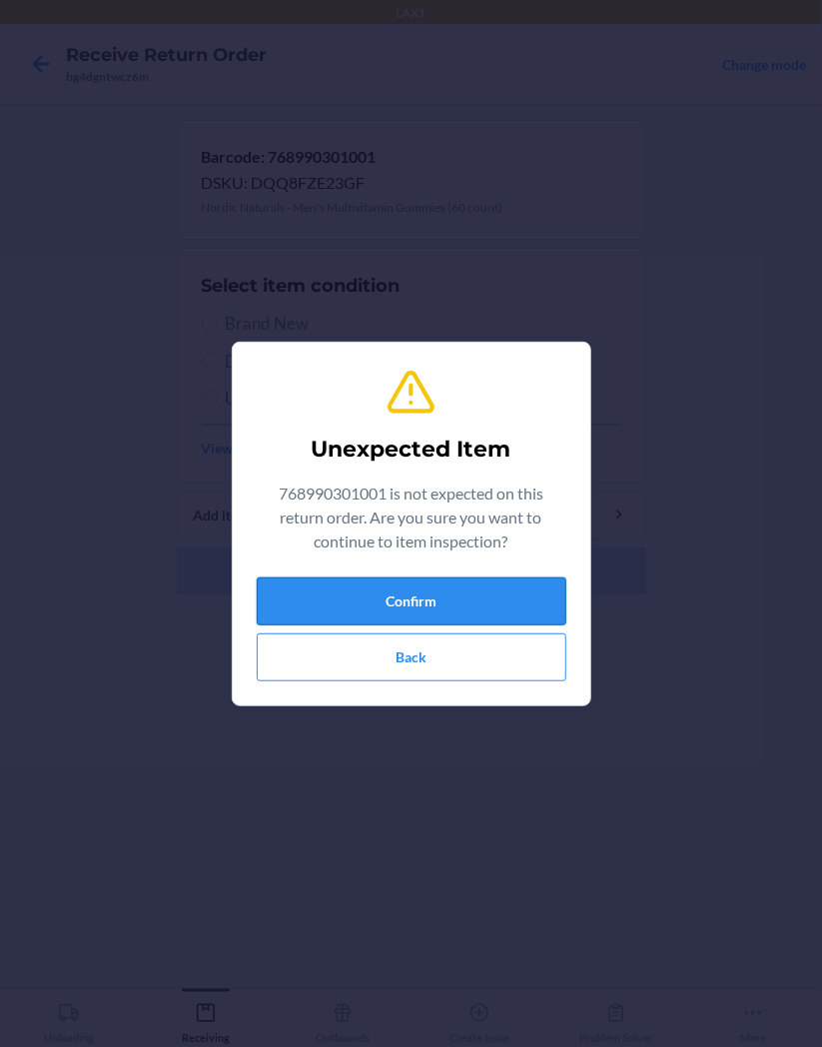
click at [520, 595] on button "Confirm" at bounding box center [412, 602] width 310 height 48
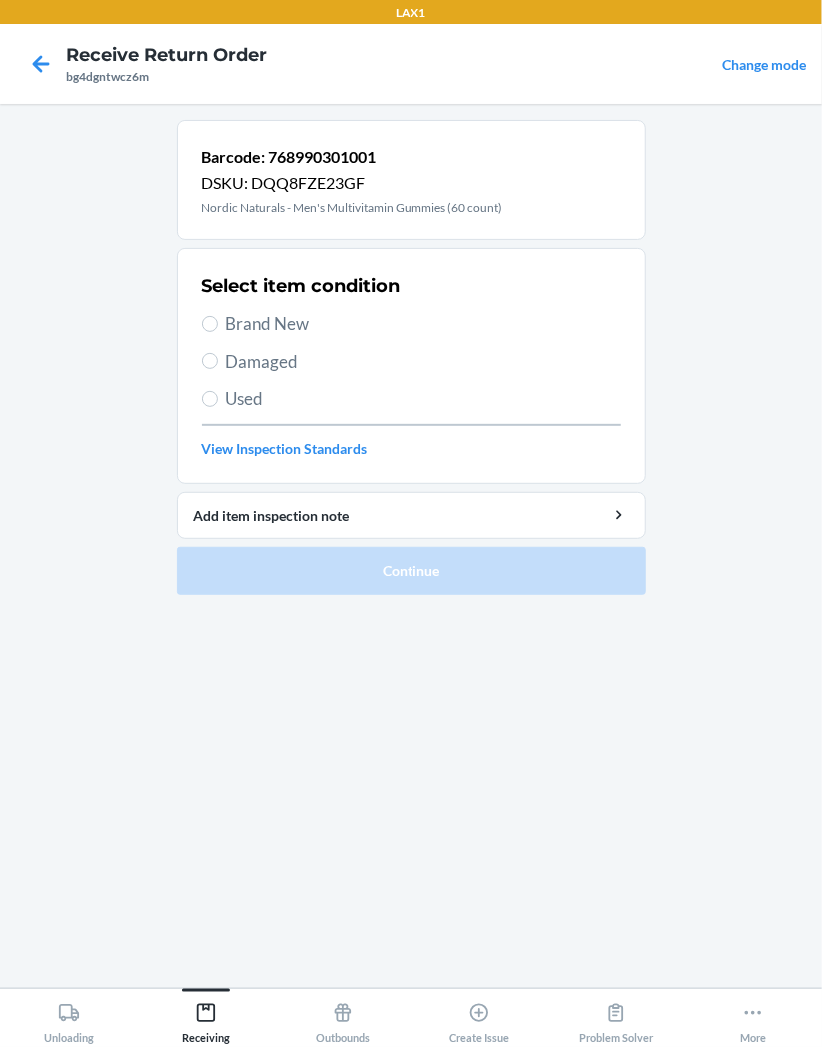
click at [311, 327] on span "Brand New" at bounding box center [424, 324] width 396 height 26
click at [218, 327] on input "Brand New" at bounding box center [210, 324] width 16 height 16
radio input "true"
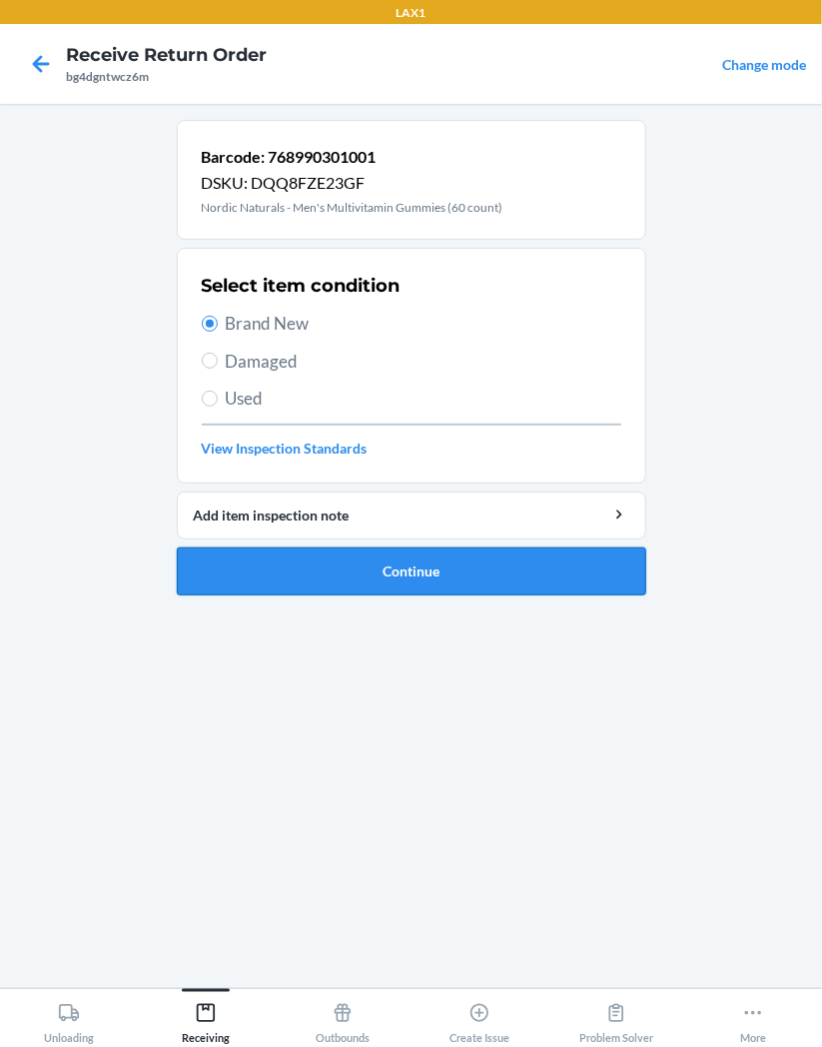
click at [554, 576] on button "Continue" at bounding box center [412, 572] width 470 height 48
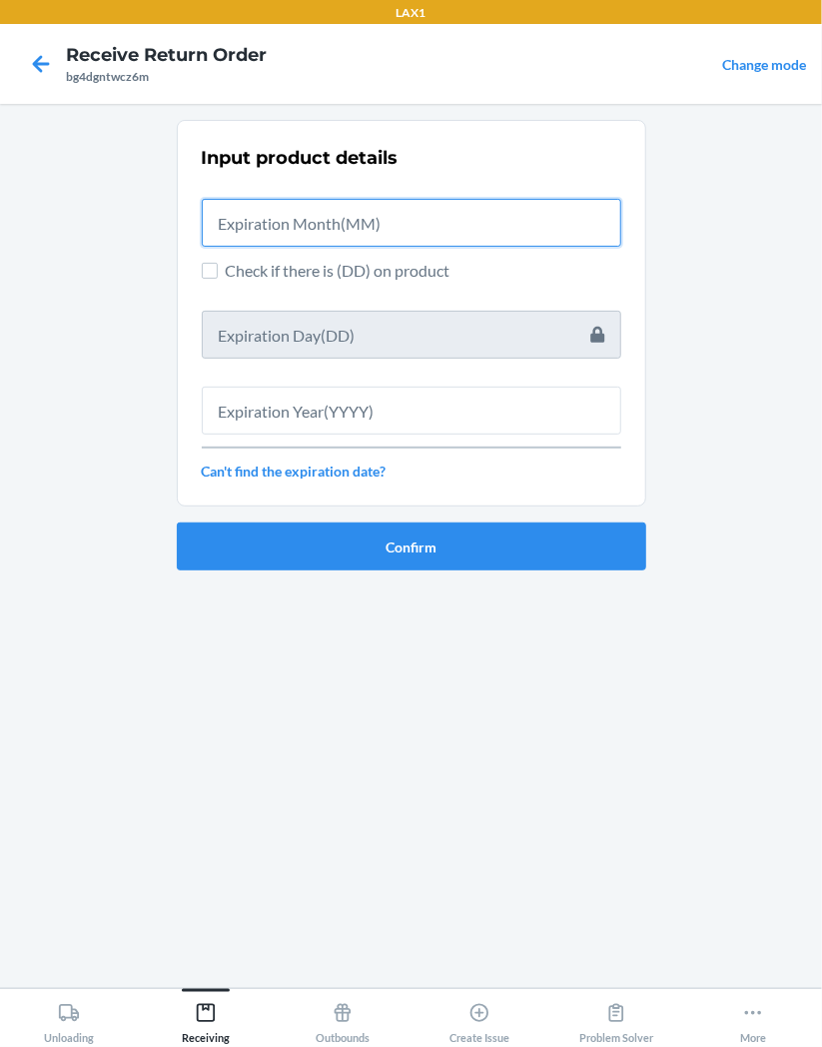
click at [488, 224] on input "text" at bounding box center [412, 223] width 420 height 48
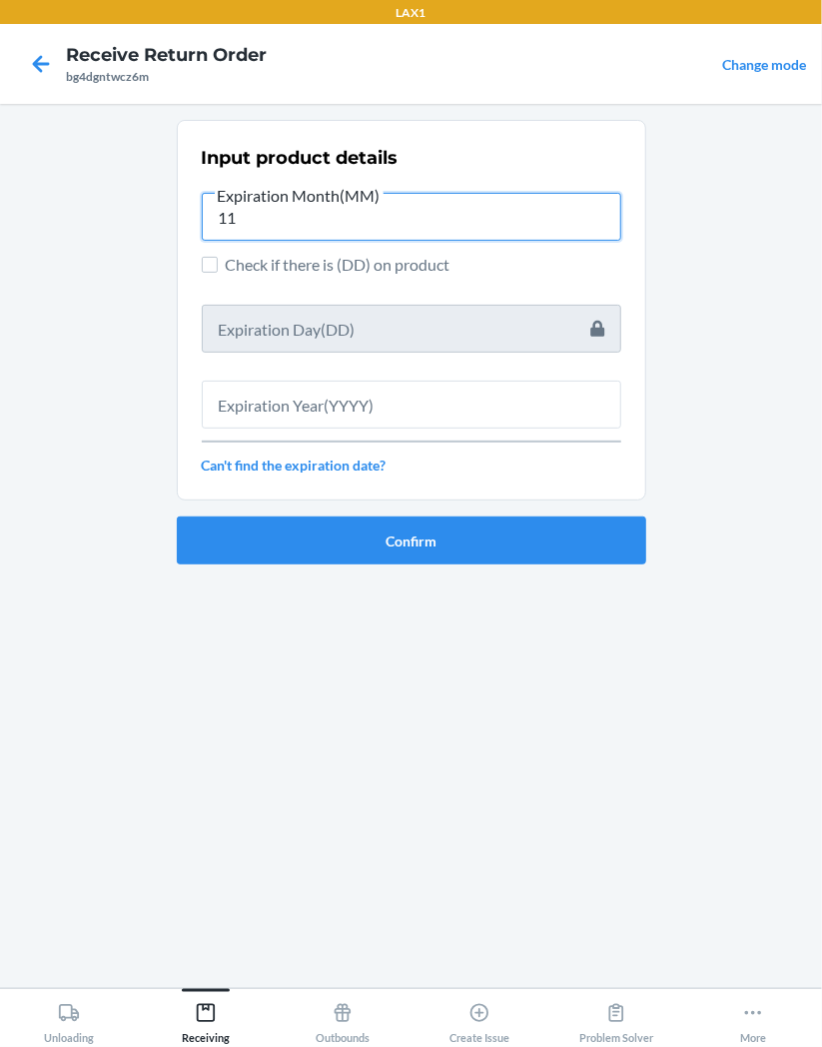
type input "11"
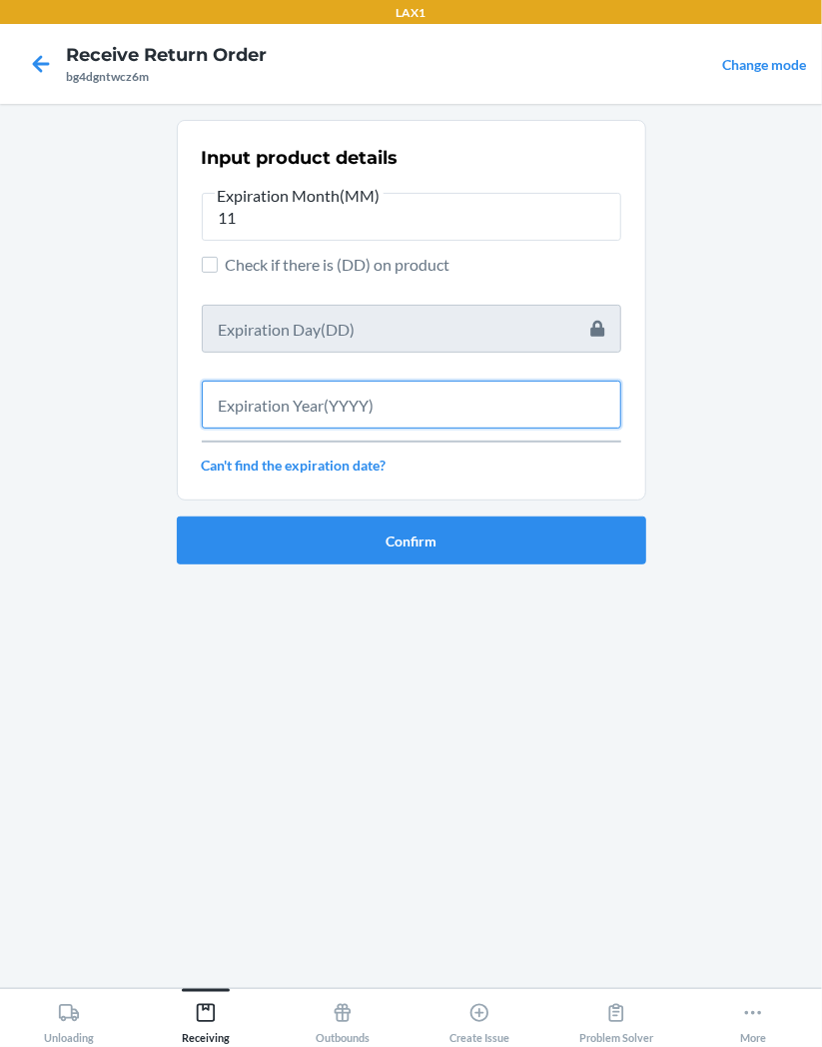
click at [392, 404] on input "text" at bounding box center [412, 405] width 420 height 48
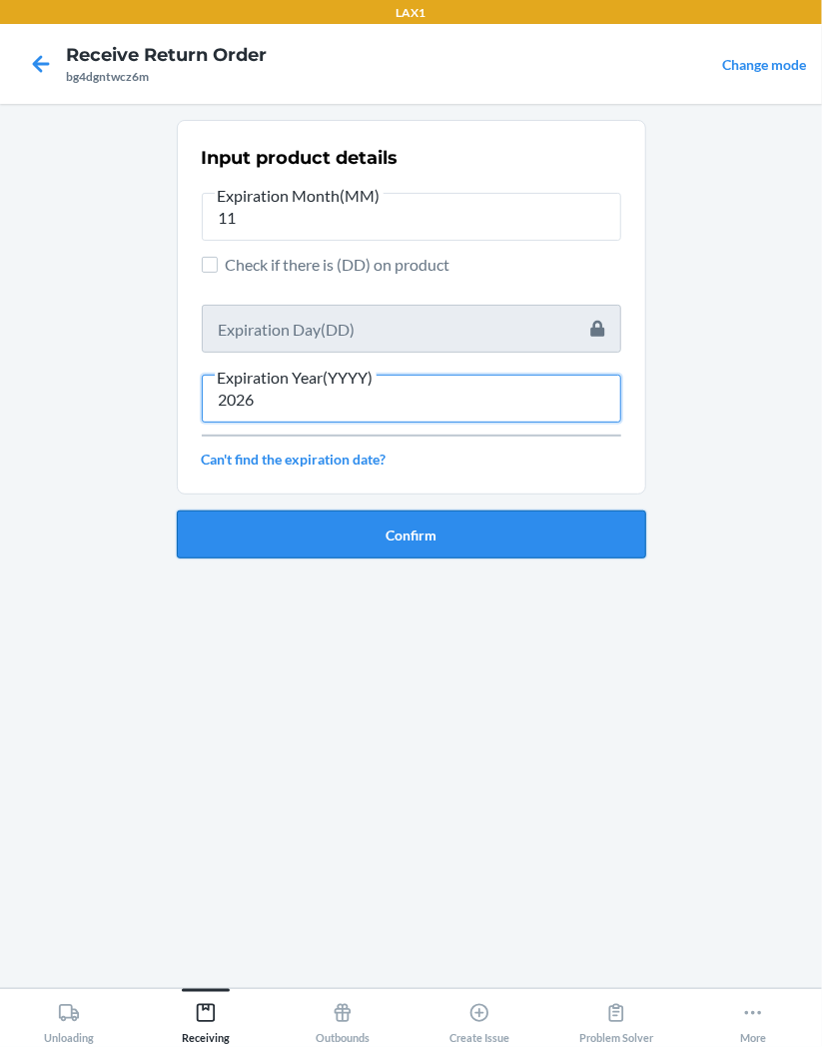
type input "2026"
click at [530, 541] on button "Confirm" at bounding box center [412, 535] width 470 height 48
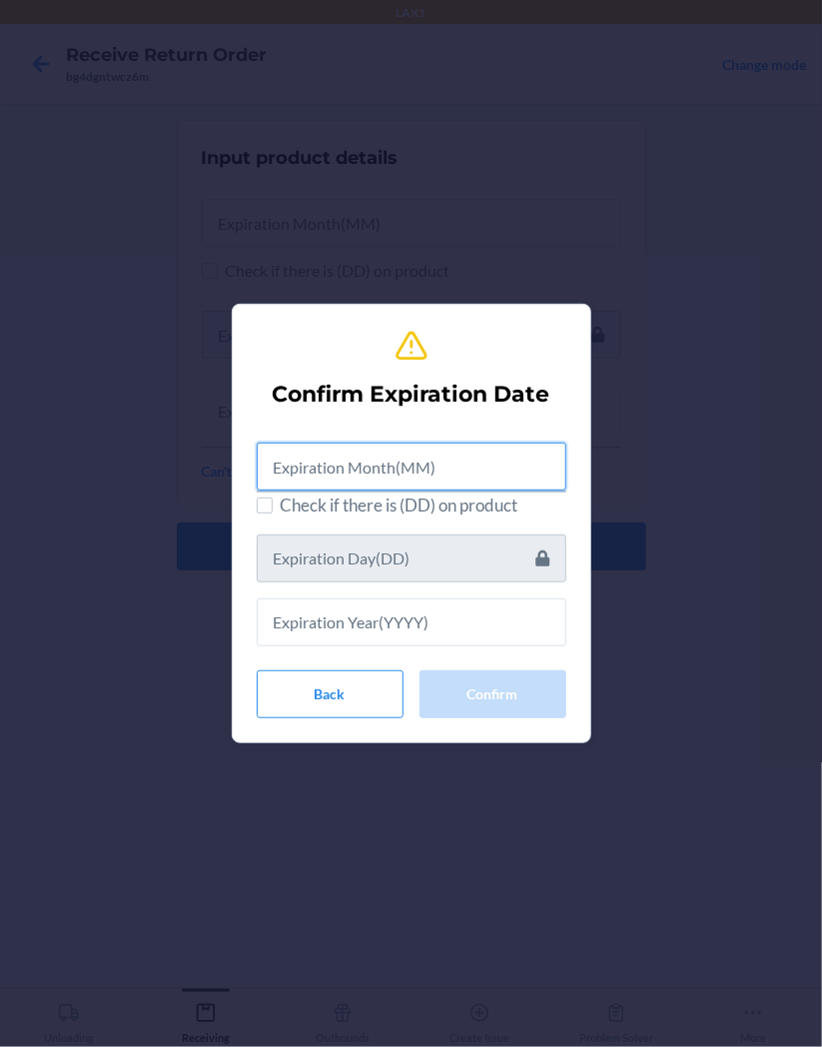
click at [474, 467] on input "text" at bounding box center [412, 467] width 310 height 48
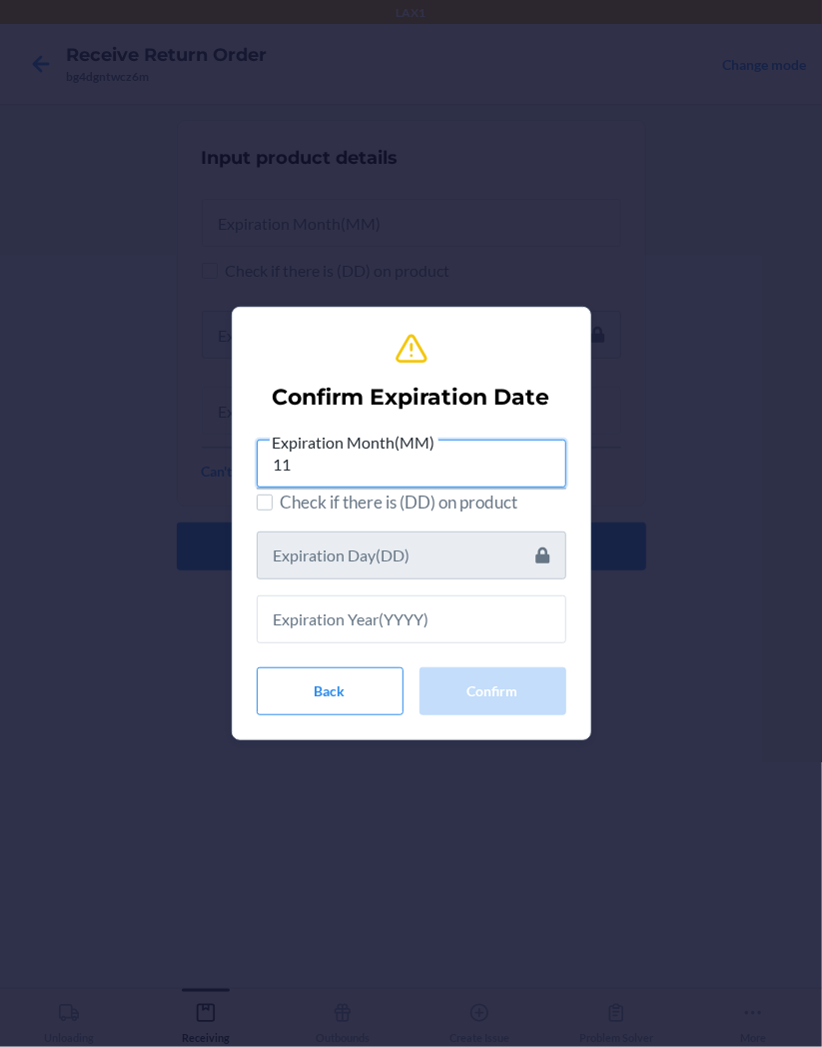
type input "11"
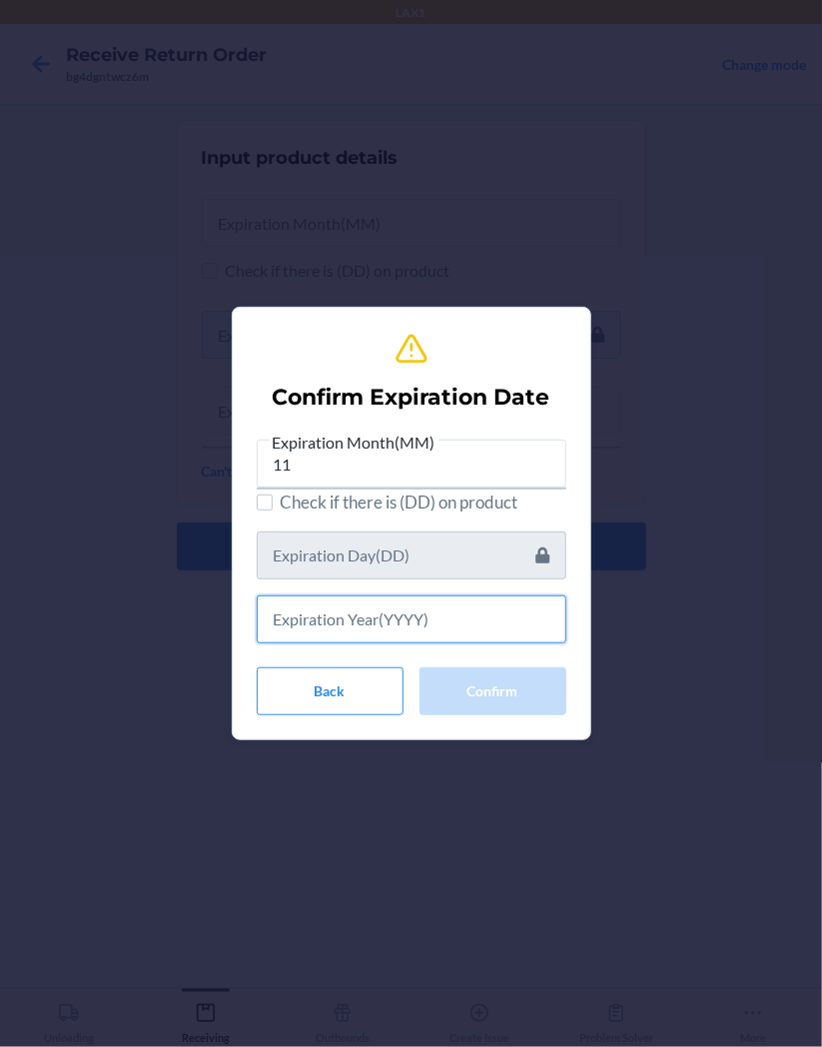
click at [483, 621] on input "text" at bounding box center [412, 620] width 310 height 48
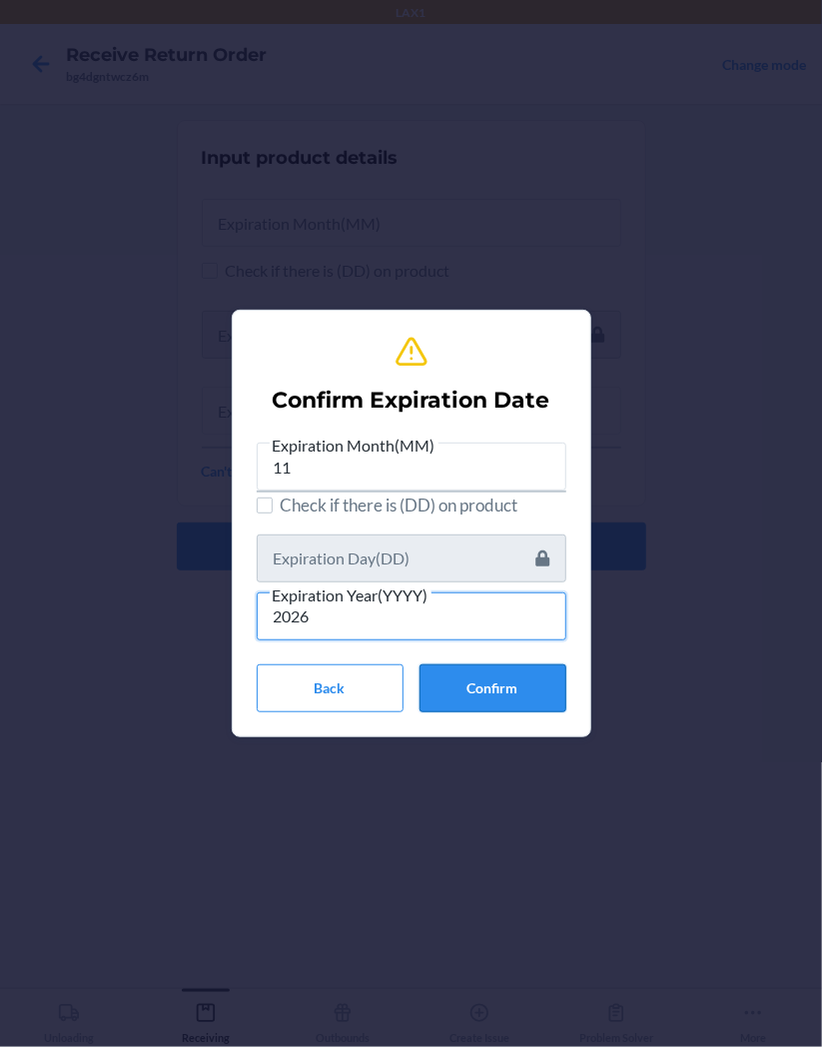
type input "2026"
click at [513, 670] on button "Confirm" at bounding box center [493, 689] width 147 height 48
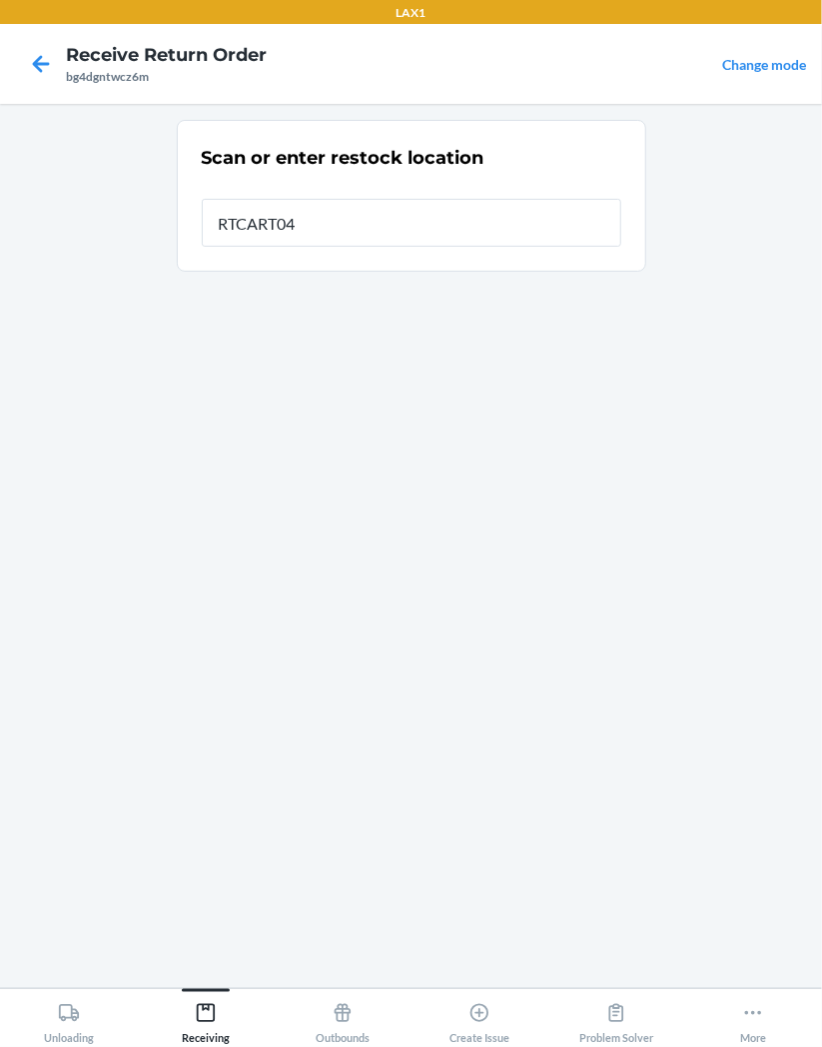
type input "RTCART043"
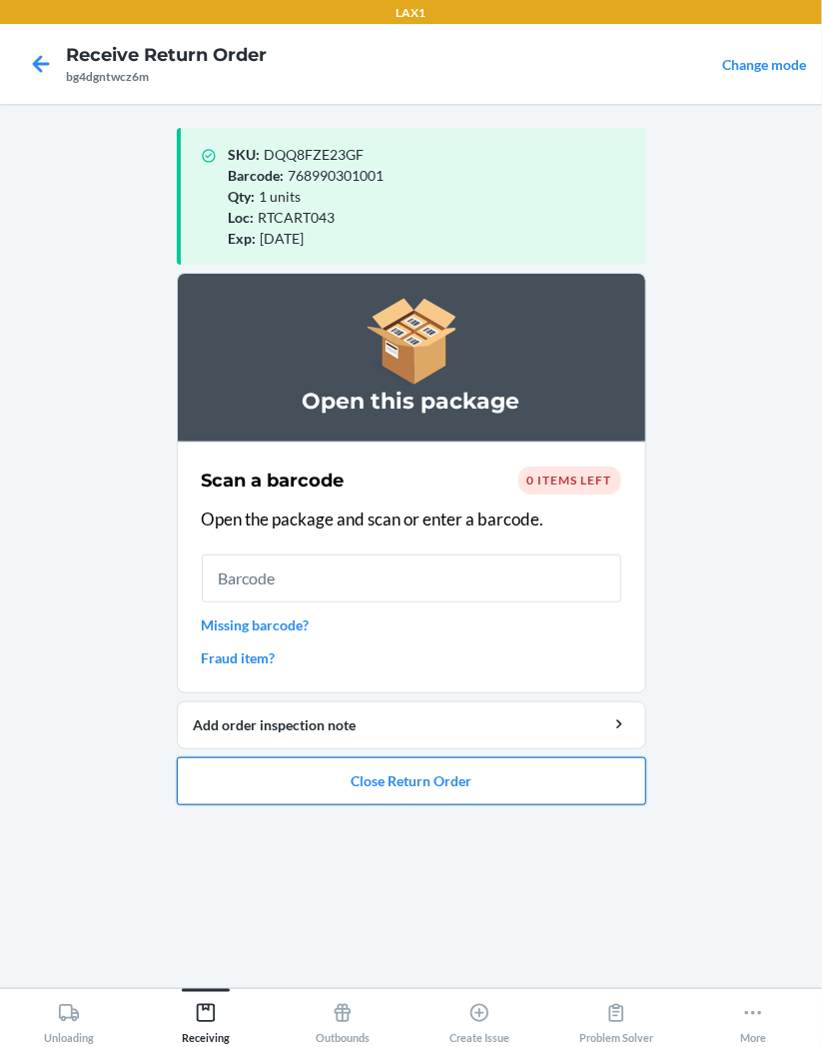
click at [601, 791] on button "Close Return Order" at bounding box center [412, 781] width 470 height 48
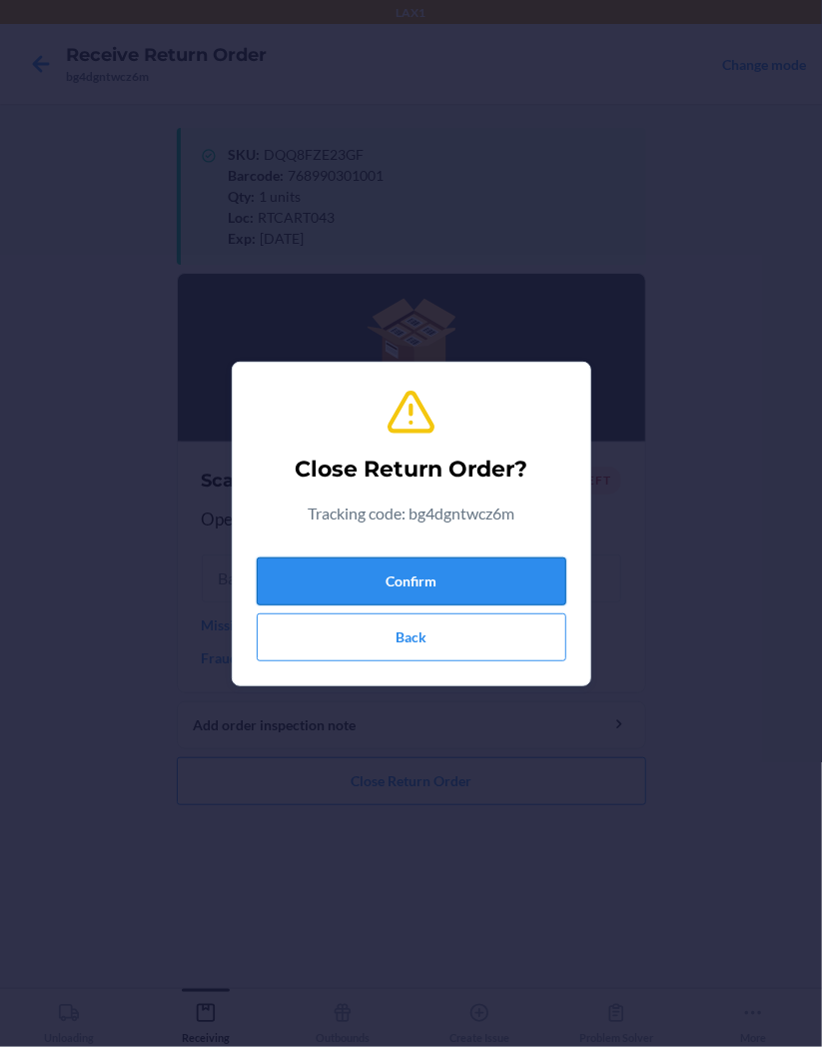
drag, startPoint x: 490, startPoint y: 564, endPoint x: 504, endPoint y: 564, distance: 14.0
click at [497, 564] on button "Confirm" at bounding box center [412, 582] width 310 height 48
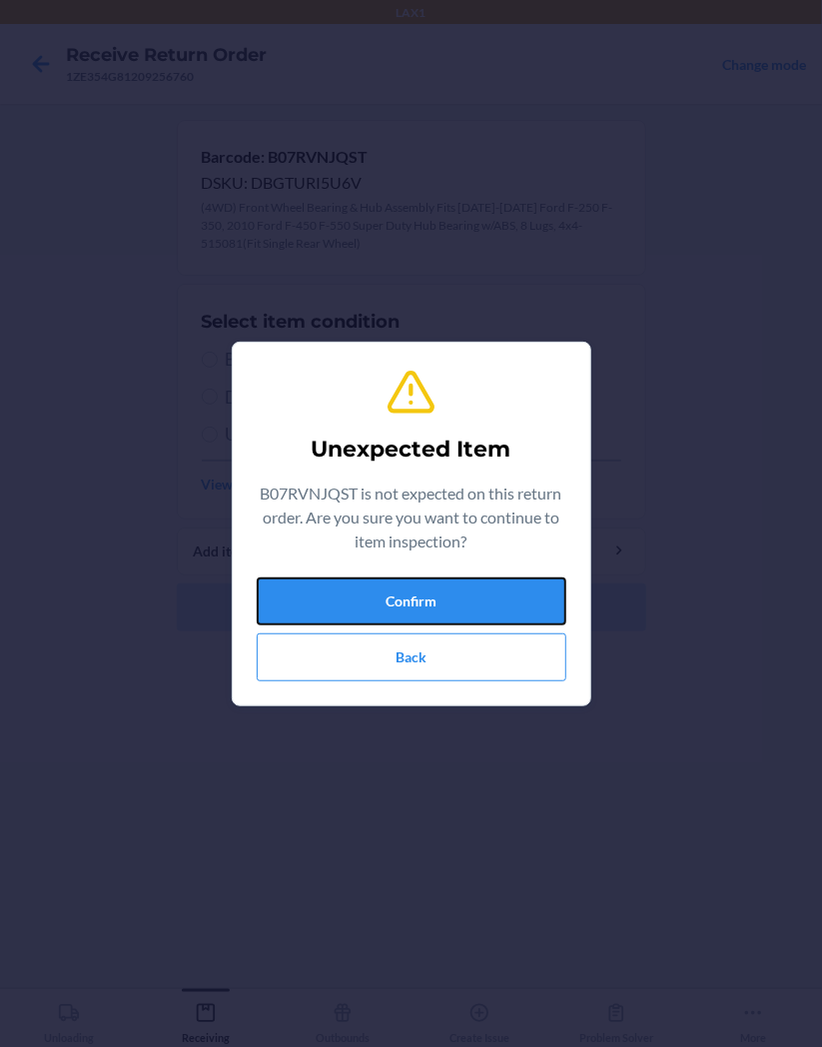
click at [531, 597] on button "Confirm" at bounding box center [412, 602] width 310 height 48
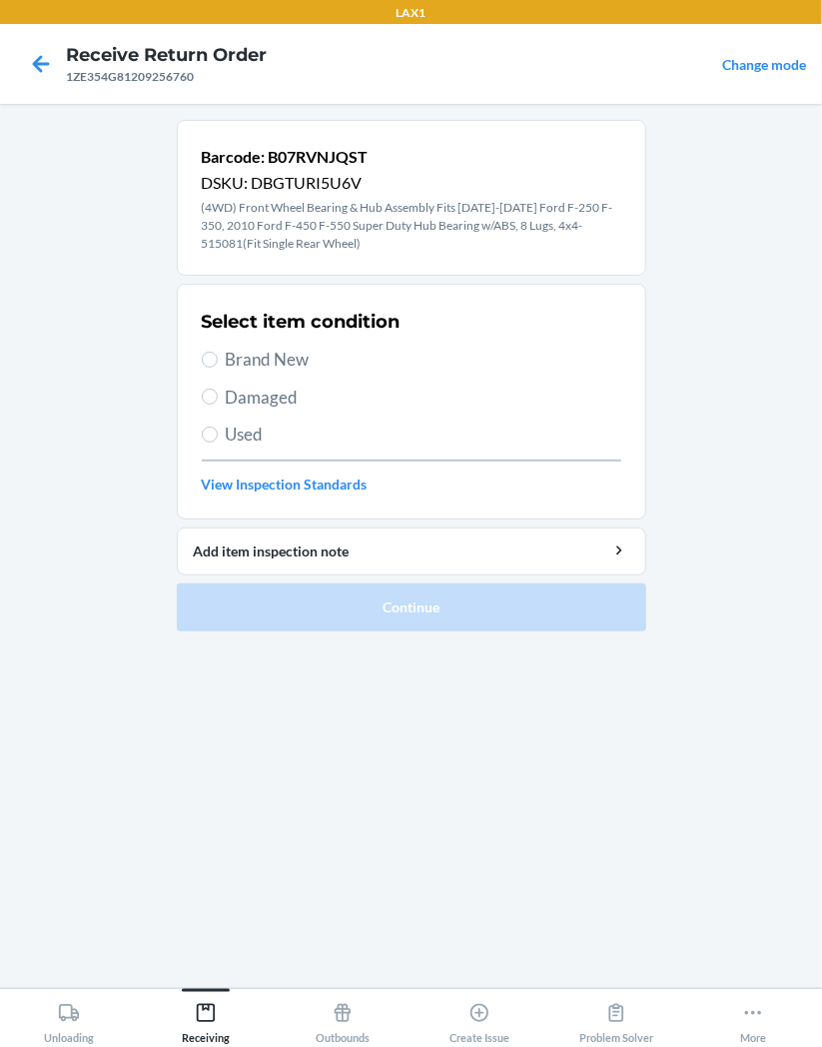
drag, startPoint x: 297, startPoint y: 396, endPoint x: 304, endPoint y: 417, distance: 22.1
click at [300, 403] on span "Damaged" at bounding box center [424, 398] width 396 height 26
click at [218, 403] on input "Damaged" at bounding box center [210, 397] width 16 height 16
radio input "true"
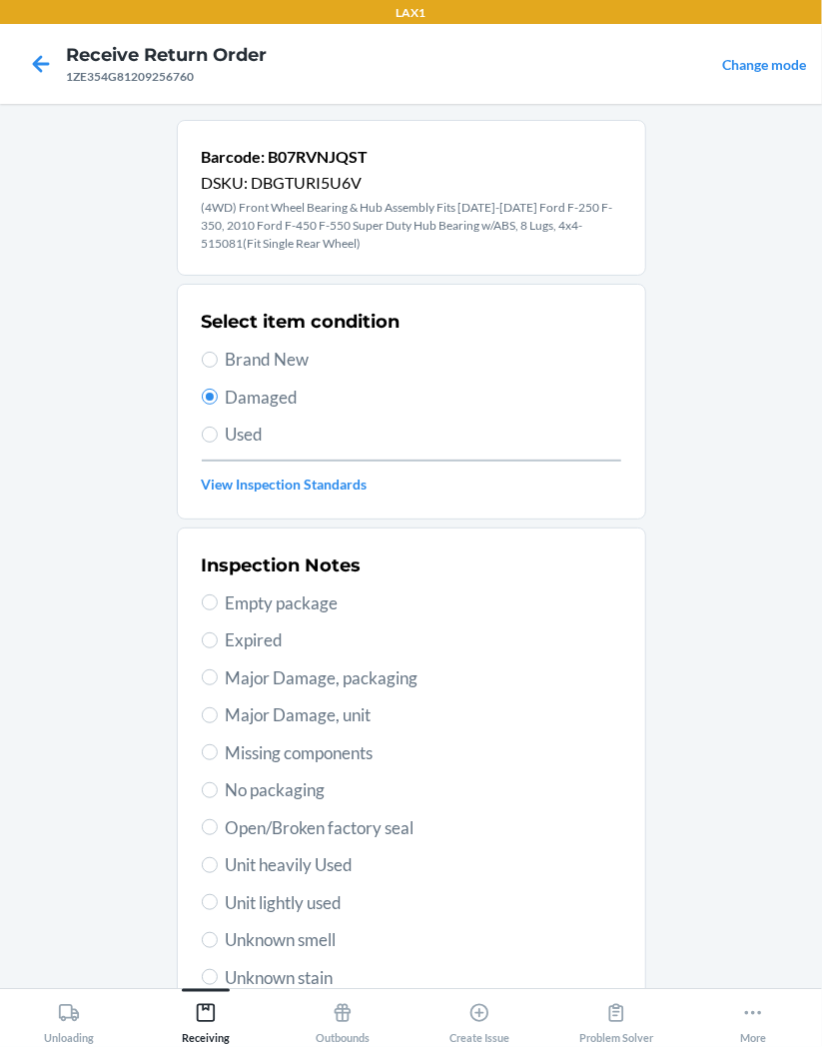
click at [408, 826] on span "Open/Broken factory seal" at bounding box center [424, 828] width 396 height 26
click at [218, 826] on input "Open/Broken factory seal" at bounding box center [210, 827] width 16 height 16
radio input "true"
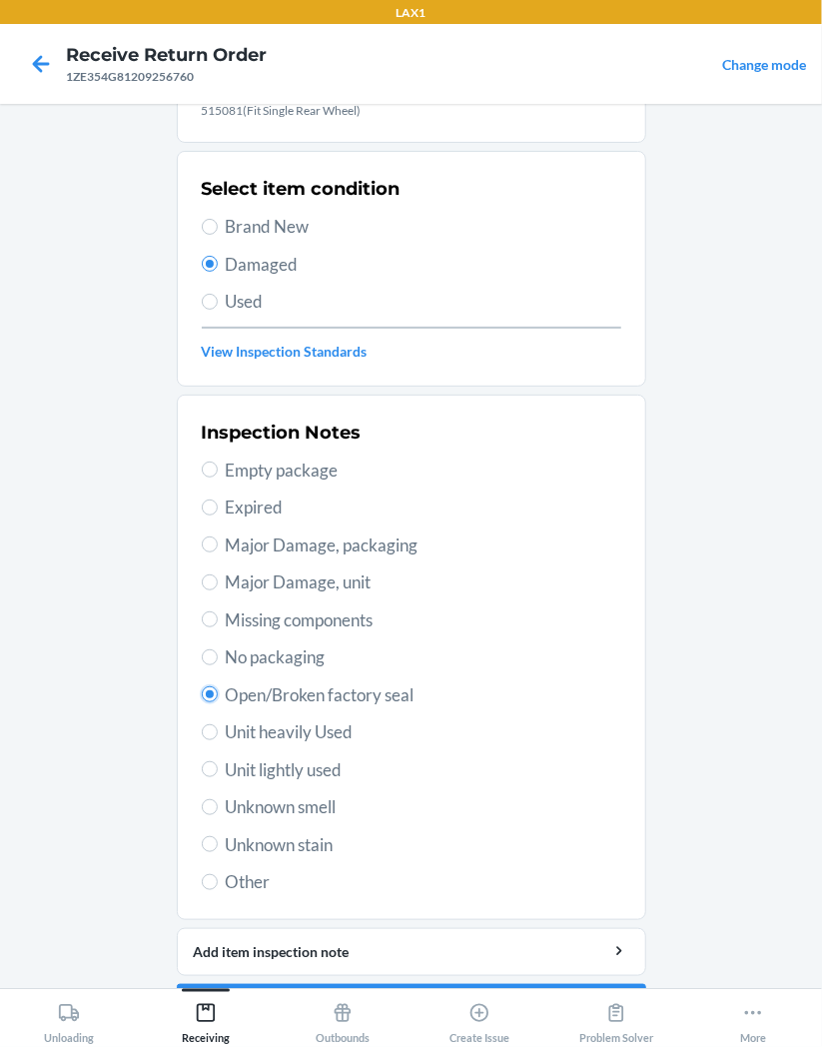
scroll to position [188, 0]
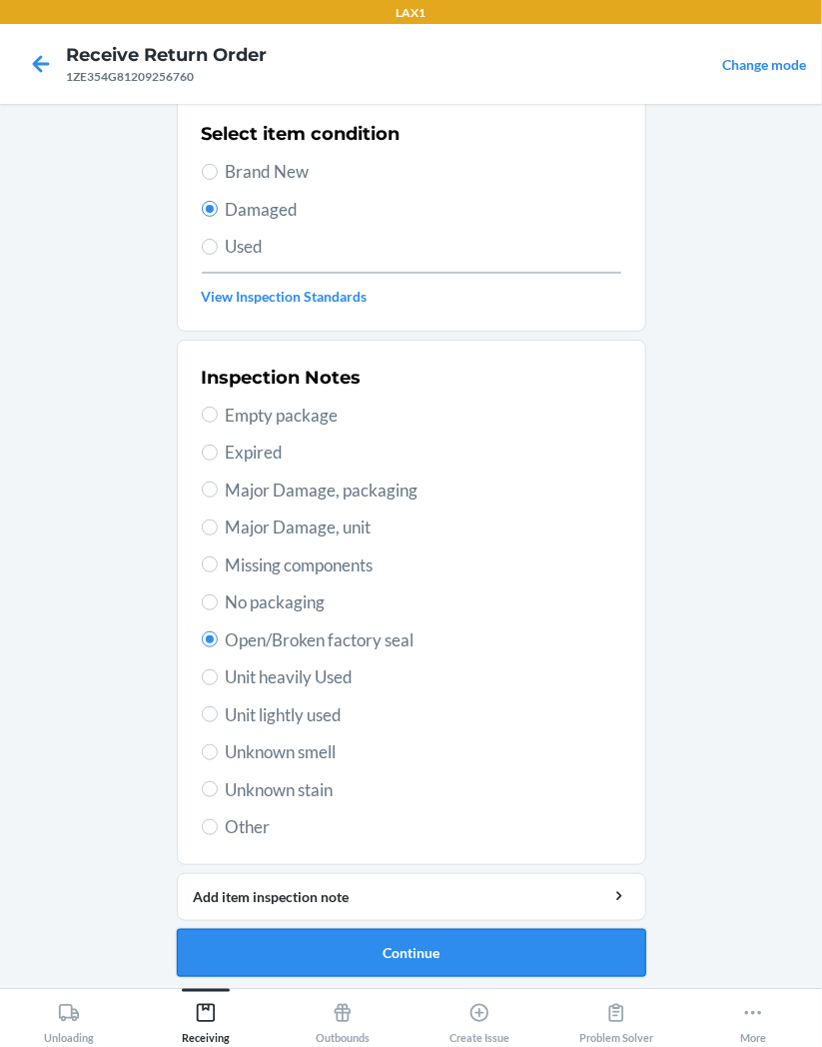
click at [535, 947] on button "Continue" at bounding box center [412, 953] width 470 height 48
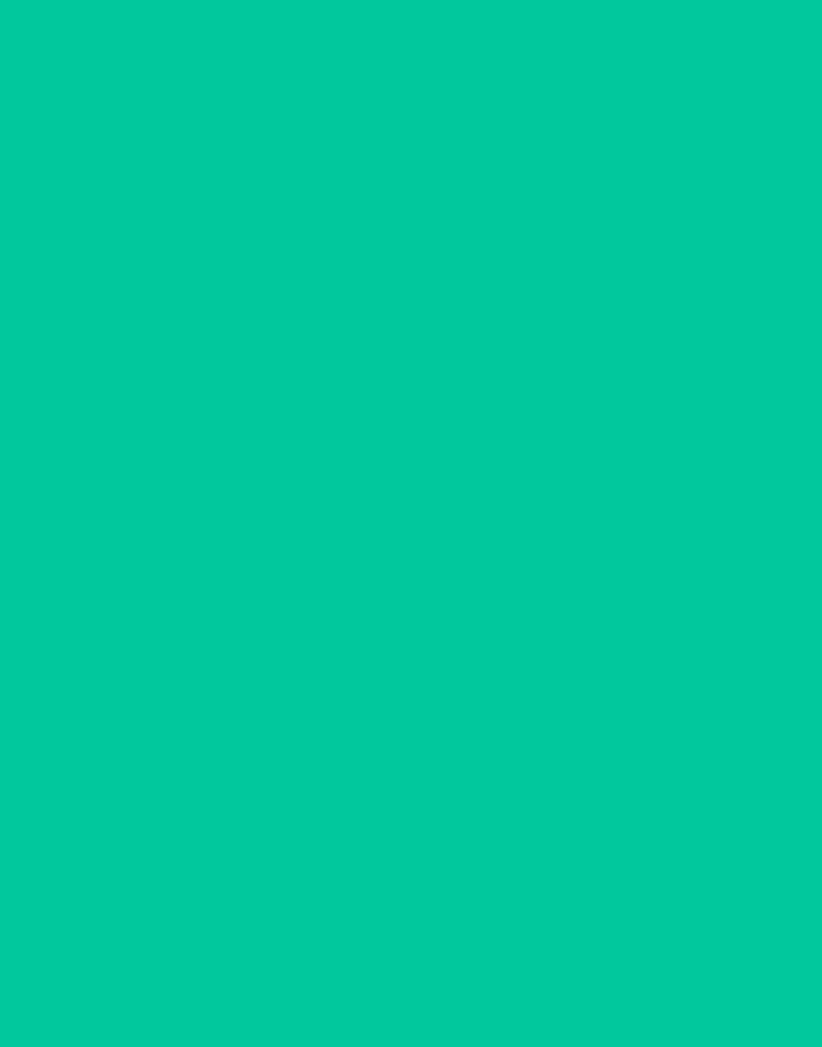
scroll to position [0, 0]
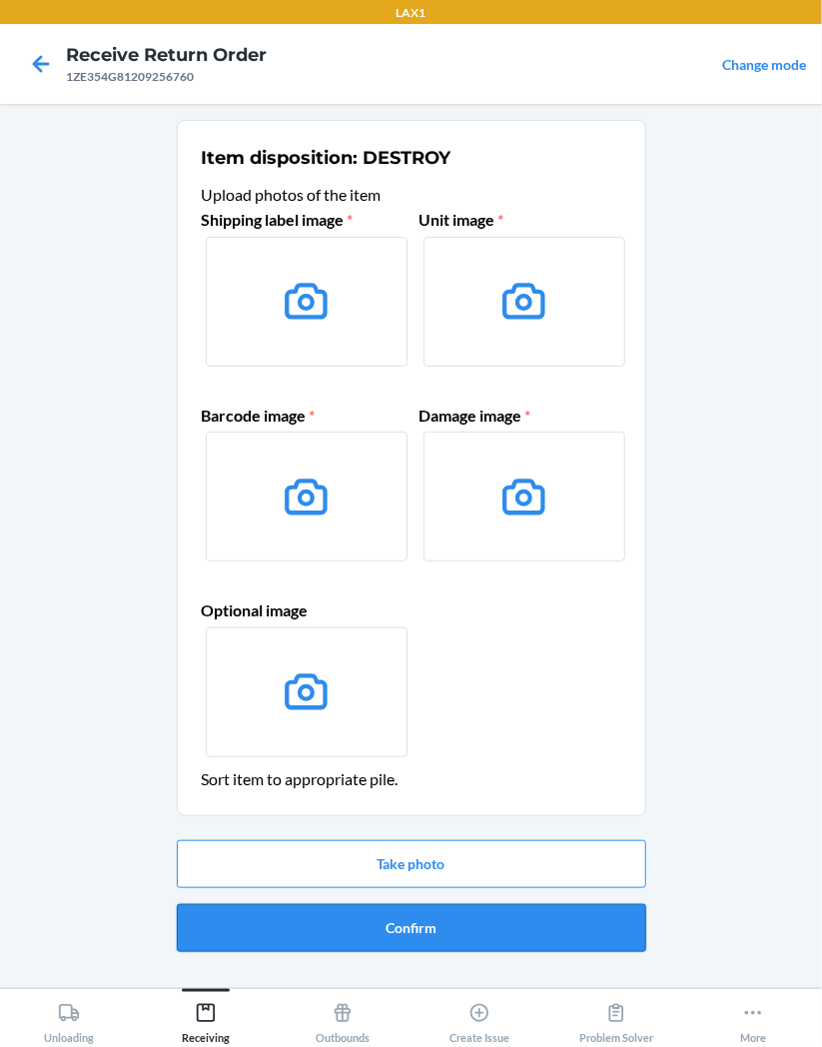
click at [570, 943] on button "Confirm" at bounding box center [412, 928] width 470 height 48
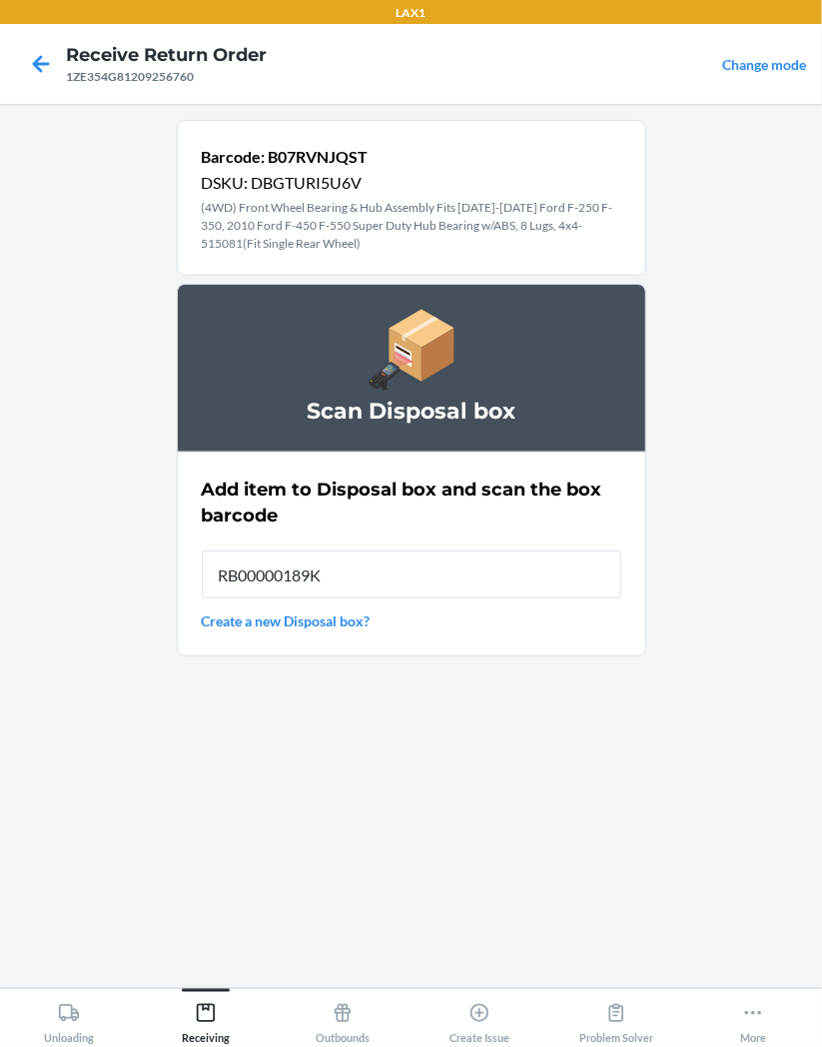
type input "RB00000189K"
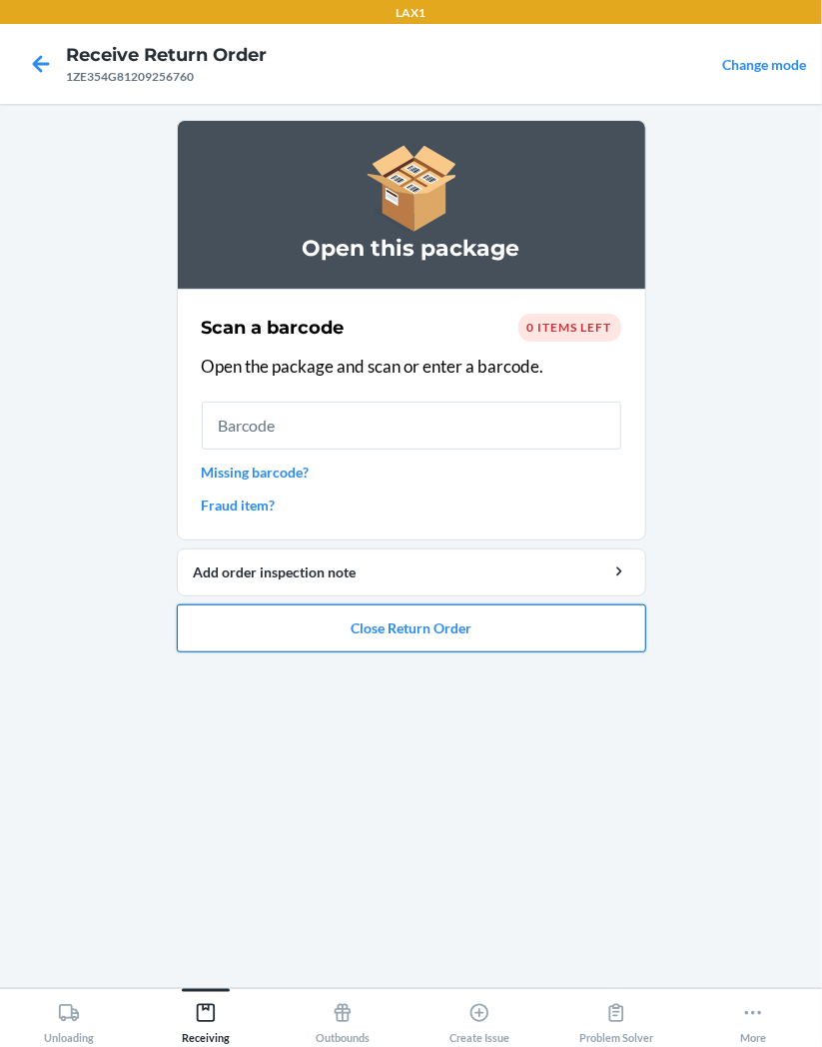
click at [502, 633] on button "Close Return Order" at bounding box center [412, 629] width 470 height 48
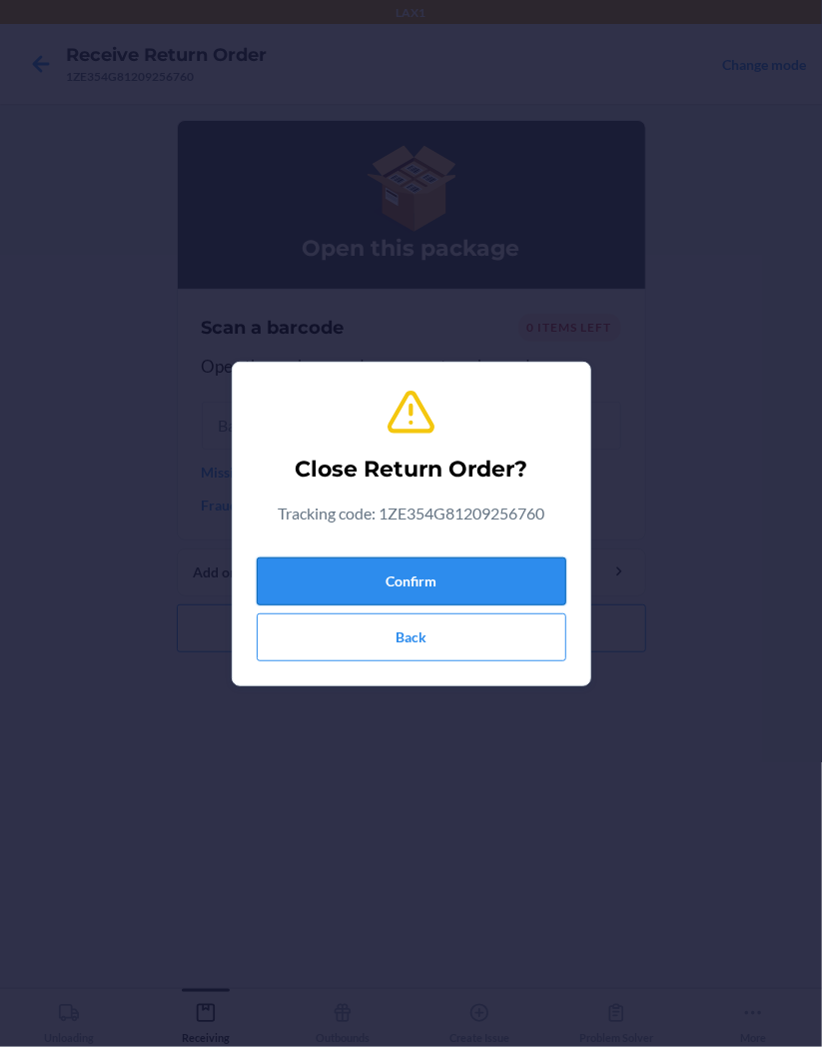
click at [507, 585] on button "Confirm" at bounding box center [412, 582] width 310 height 48
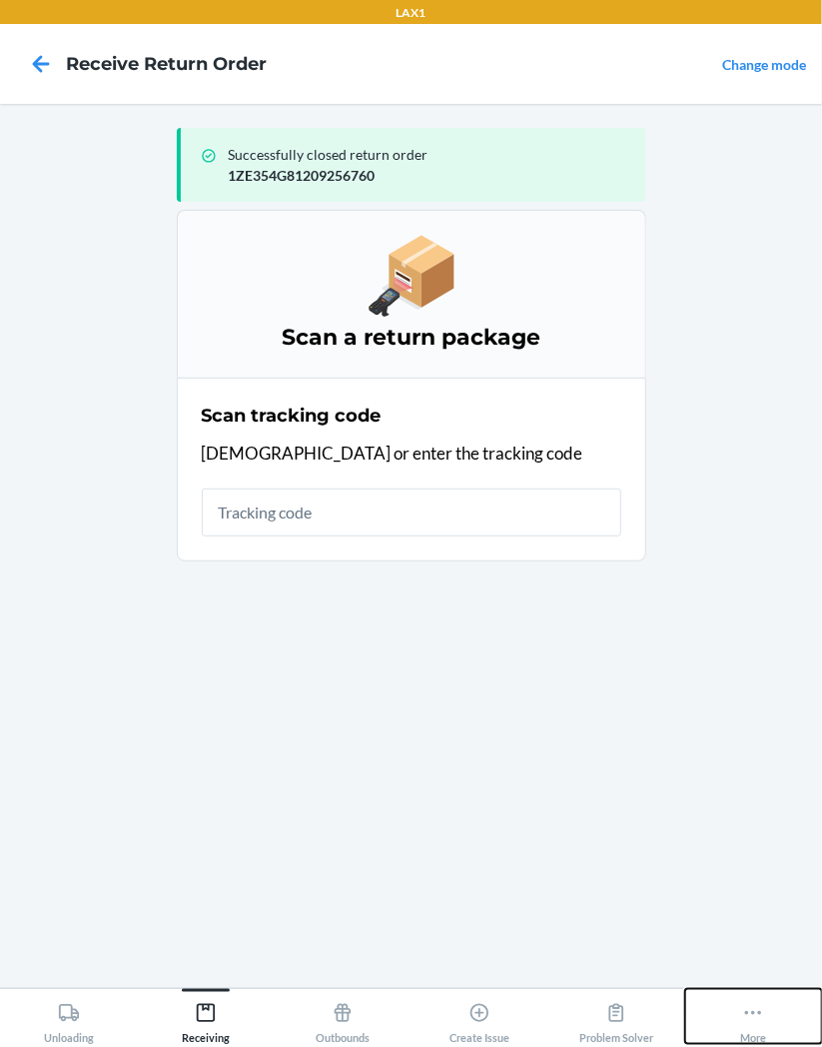
click at [755, 1015] on icon at bounding box center [753, 1013] width 22 height 22
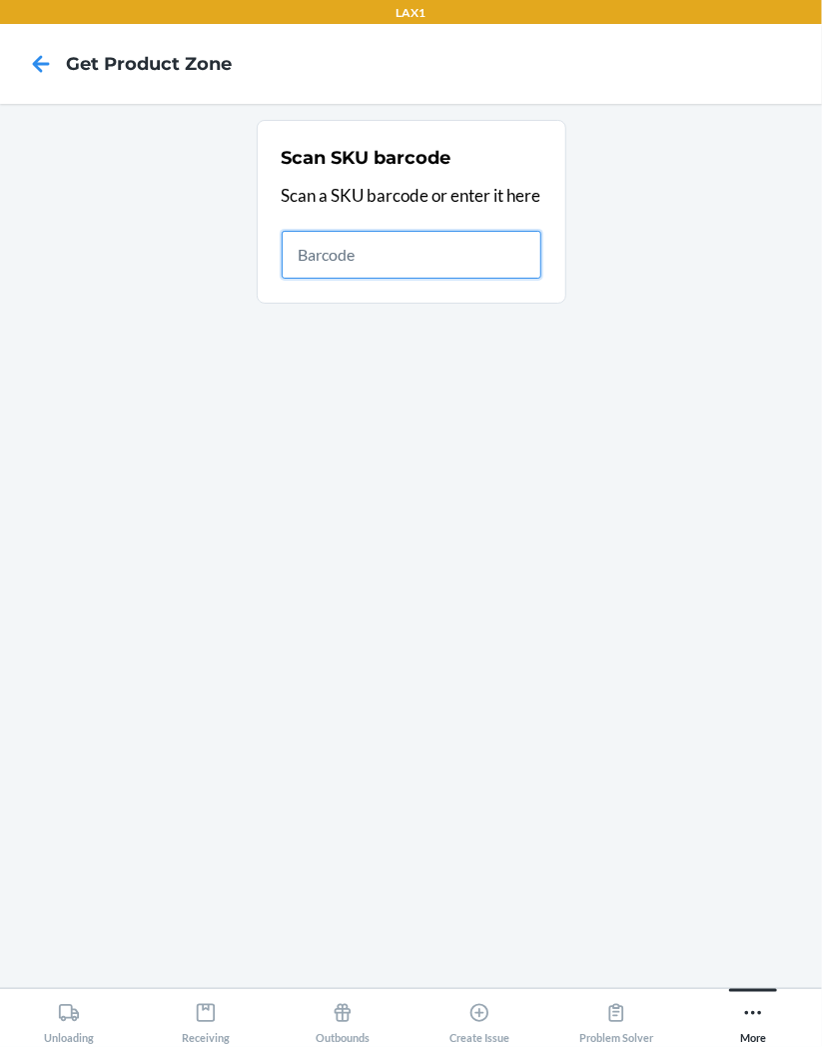
drag, startPoint x: 448, startPoint y: 258, endPoint x: 447, endPoint y: 273, distance: 15.0
click at [447, 273] on input "text" at bounding box center [412, 255] width 260 height 48
click at [756, 1020] on icon at bounding box center [753, 1013] width 22 height 22
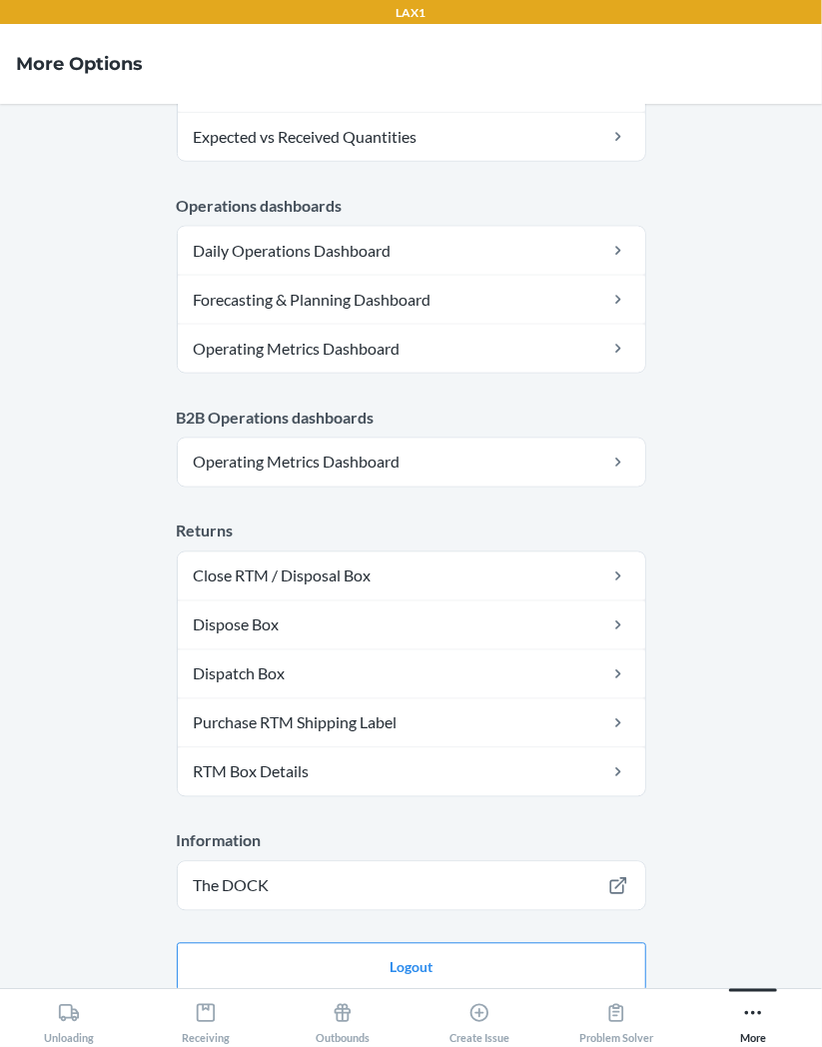
scroll to position [924, 0]
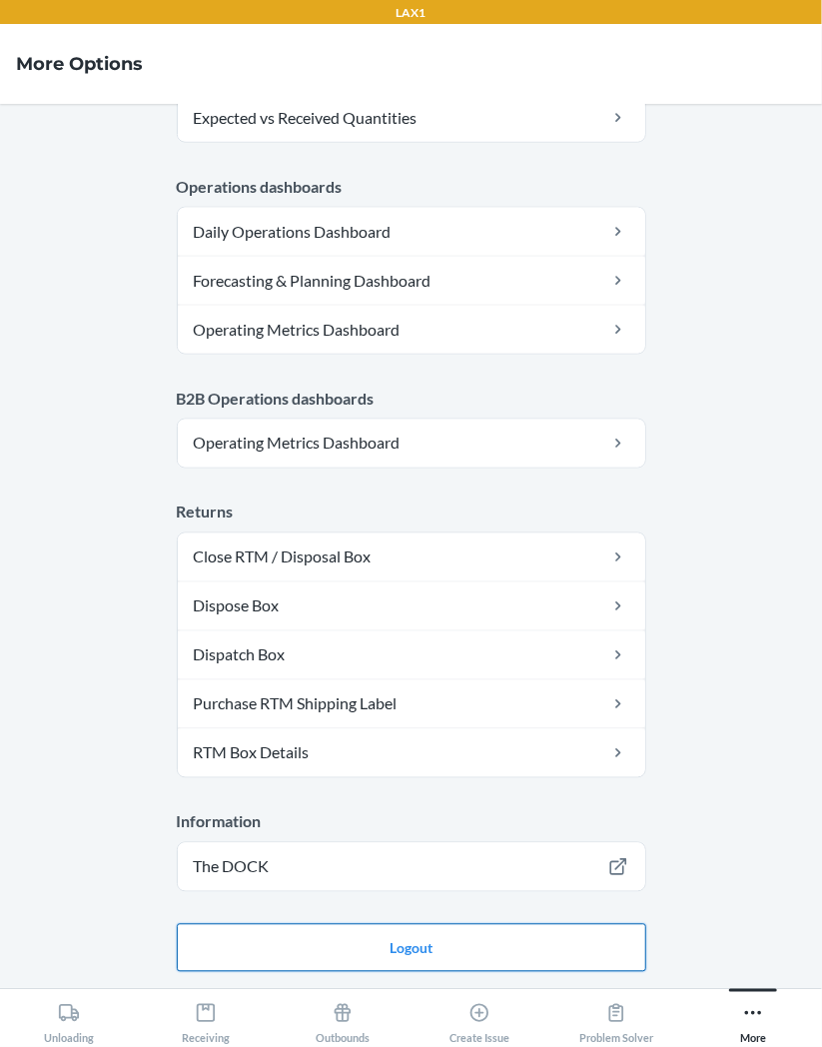
click at [436, 950] on button "Logout" at bounding box center [412, 948] width 470 height 48
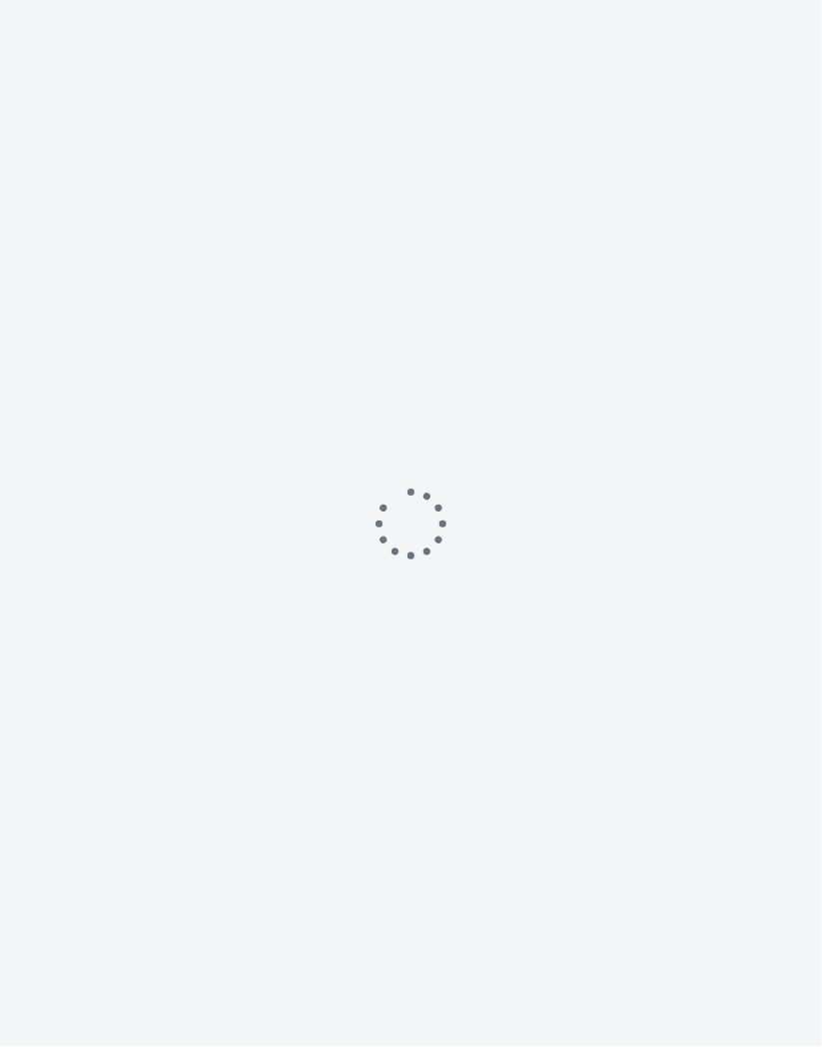
click at [434, 950] on div at bounding box center [411, 523] width 822 height 1047
